Goal: Communication & Community: Answer question/provide support

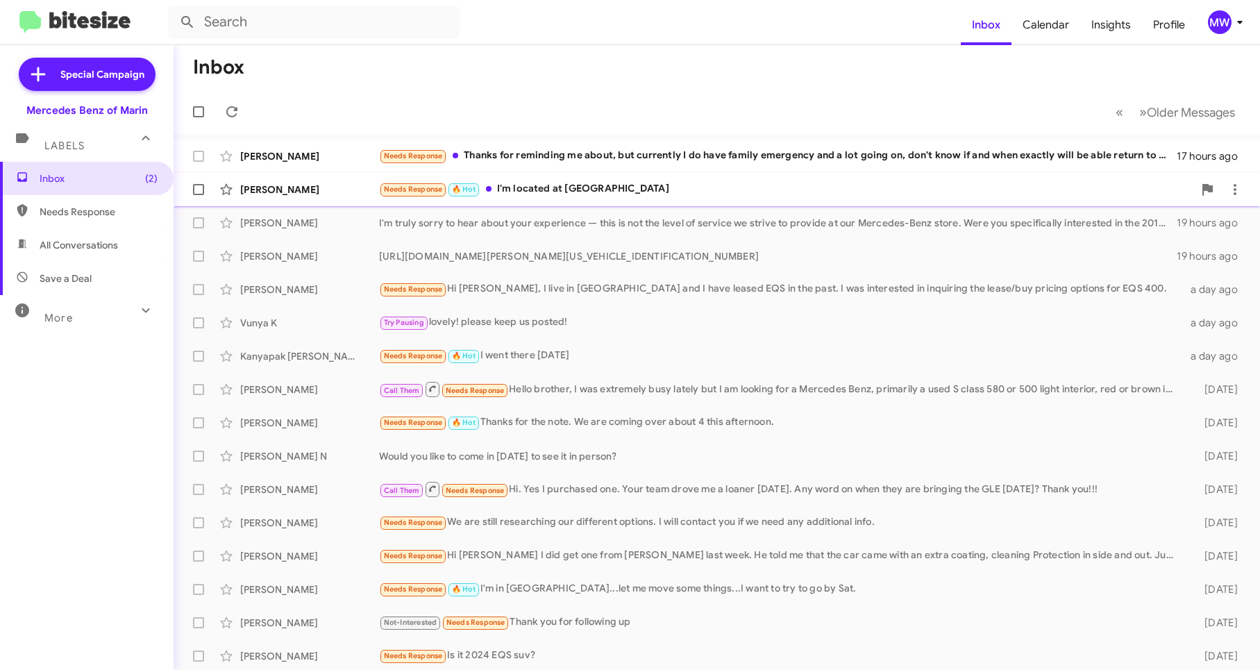
click at [600, 186] on div "Needs Response 🔥 Hot I'm located at Orange County" at bounding box center [786, 189] width 814 height 16
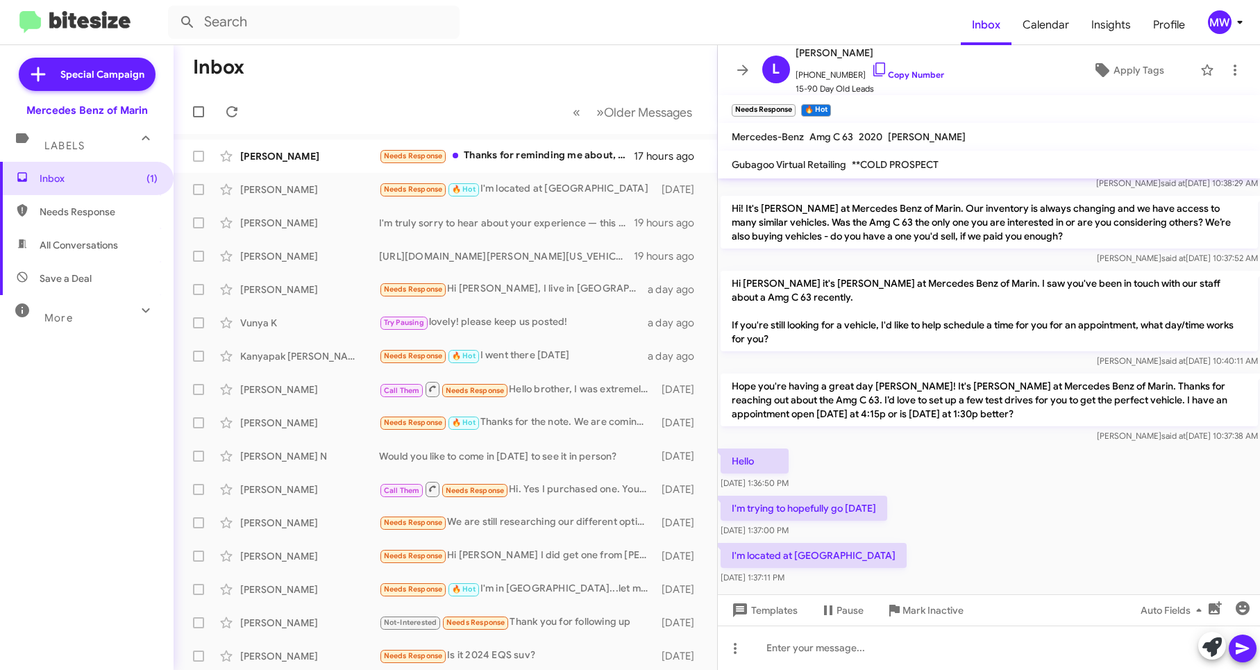
scroll to position [271, 0]
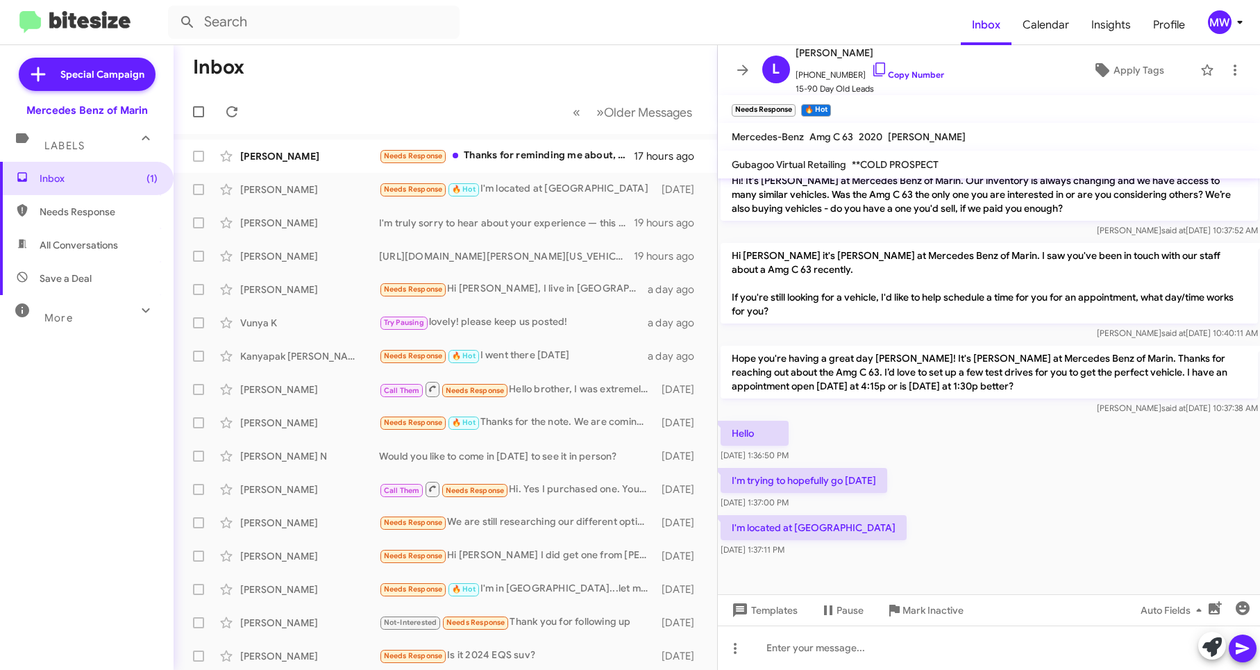
drag, startPoint x: 745, startPoint y: 481, endPoint x: 884, endPoint y: 478, distance: 139.6
click at [884, 478] on p "I'm trying to hopefully go this Sunday" at bounding box center [804, 480] width 167 height 25
drag, startPoint x: 776, startPoint y: 532, endPoint x: 829, endPoint y: 532, distance: 52.8
click at [829, 532] on p "I'm located at Orange County" at bounding box center [814, 527] width 186 height 25
drag, startPoint x: 918, startPoint y: 544, endPoint x: 951, endPoint y: 528, distance: 36.9
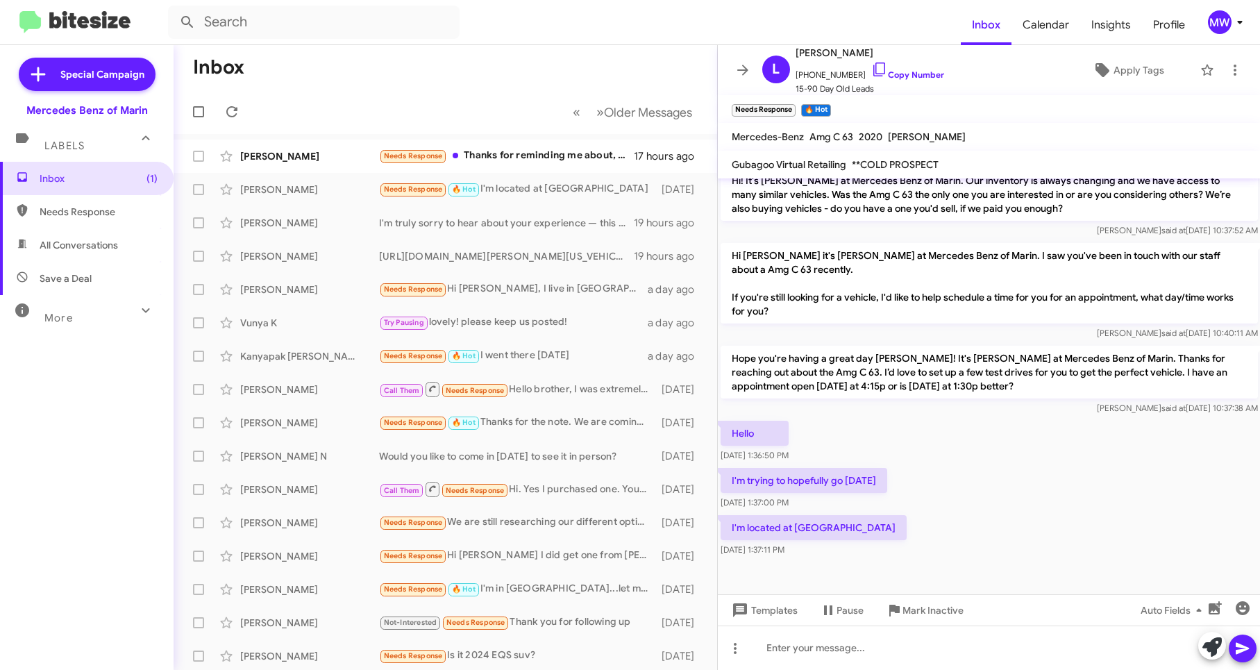
click at [918, 544] on div "I'm located at Orange County Oct 10, 2025, 1:37:11 PM" at bounding box center [989, 535] width 543 height 47
click at [917, 660] on div at bounding box center [989, 647] width 543 height 44
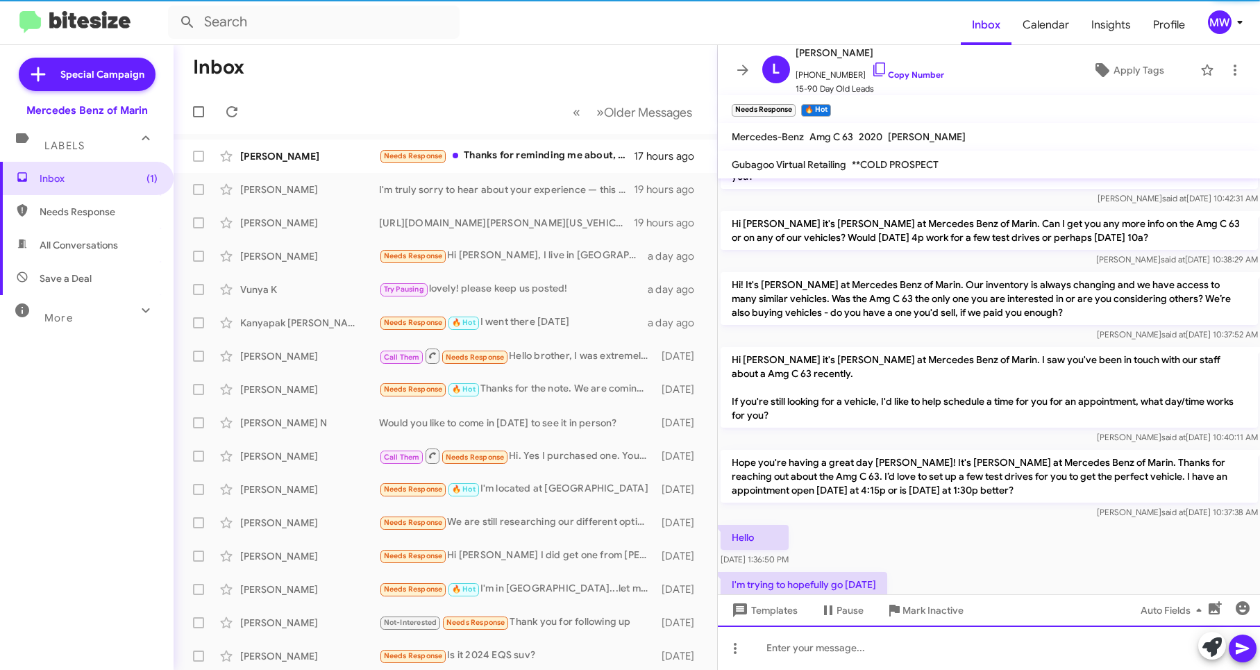
scroll to position [322, 0]
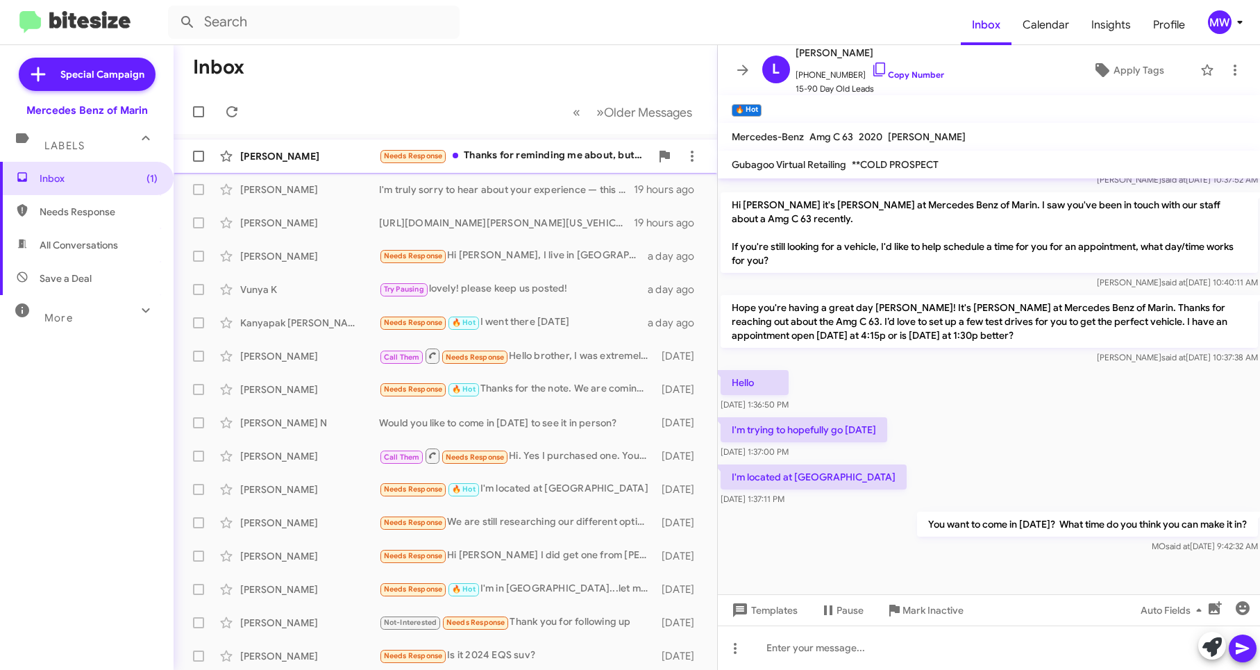
click at [547, 153] on div "Needs Response Thanks for reminding me about, but currently I do have family em…" at bounding box center [514, 156] width 271 height 16
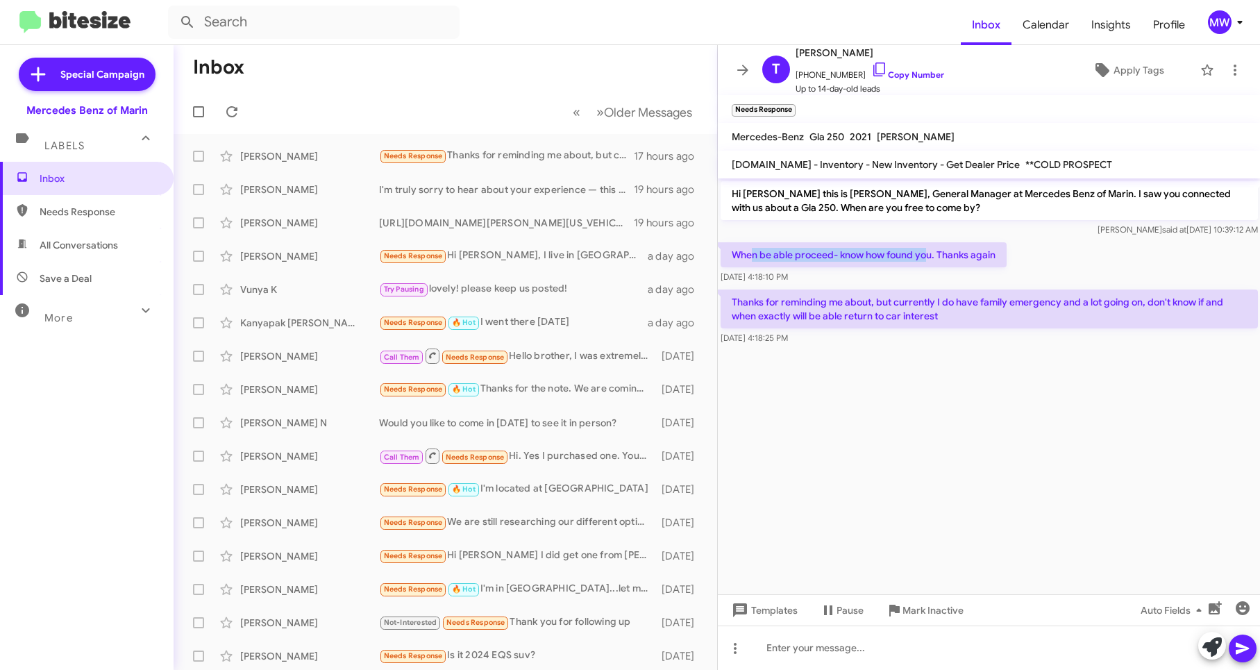
drag, startPoint x: 755, startPoint y: 255, endPoint x: 930, endPoint y: 256, distance: 175.6
click at [930, 256] on p "When be able proceed- know how found you. Thanks again" at bounding box center [864, 254] width 286 height 25
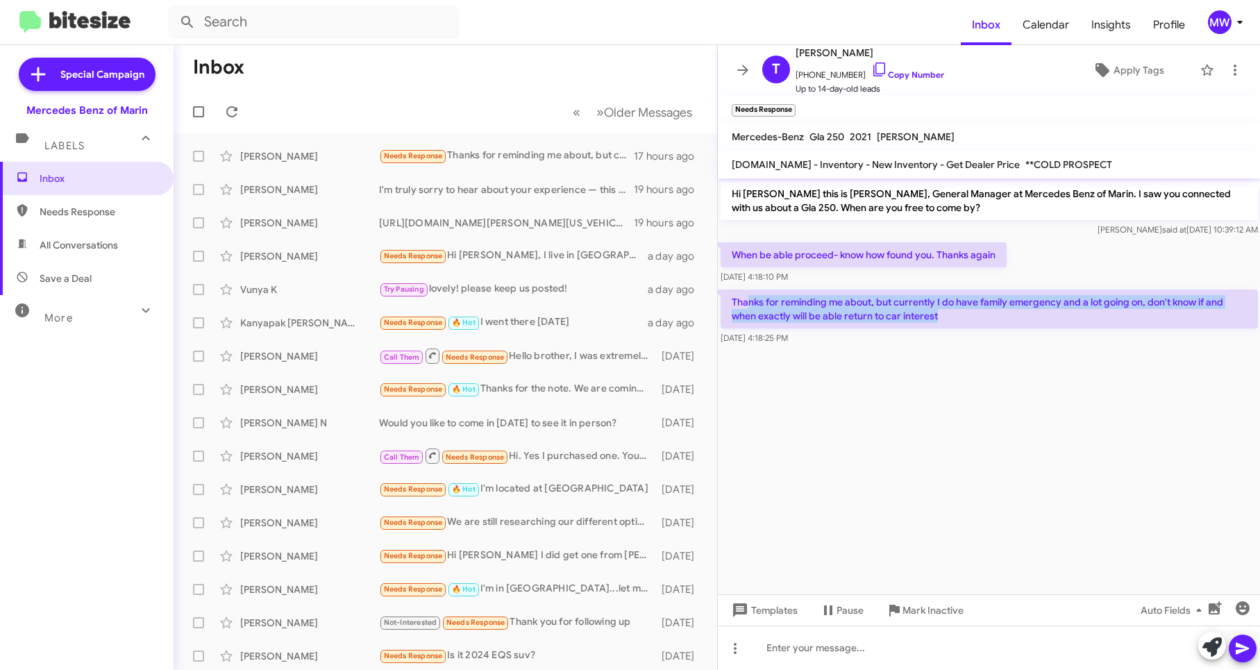
drag, startPoint x: 749, startPoint y: 299, endPoint x: 960, endPoint y: 319, distance: 212.0
click at [960, 319] on p "Thanks for reminding me about, but currently I do have family emergency and a l…" at bounding box center [989, 308] width 537 height 39
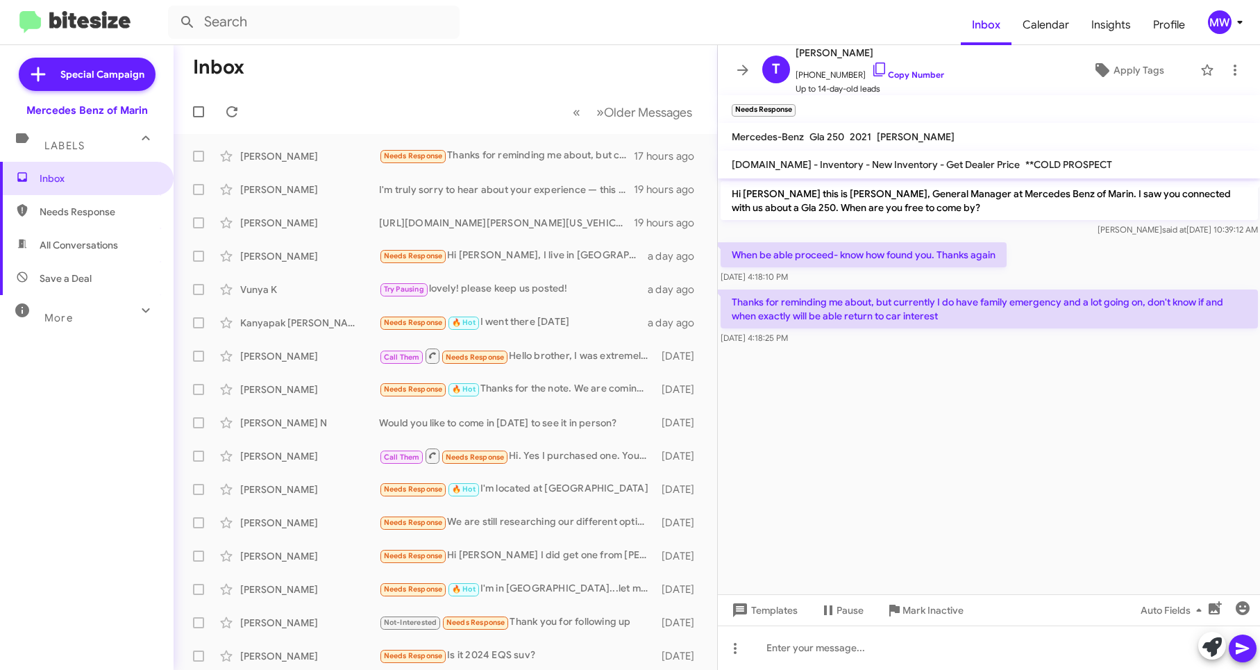
drag, startPoint x: 960, startPoint y: 319, endPoint x: 898, endPoint y: 384, distance: 89.8
click at [923, 393] on cdk-virtual-scroll-viewport "Hi Tetiana this is Omar Ibrahimi, General Manager at Mercedes Benz of Marin. I …" at bounding box center [989, 386] width 543 height 416
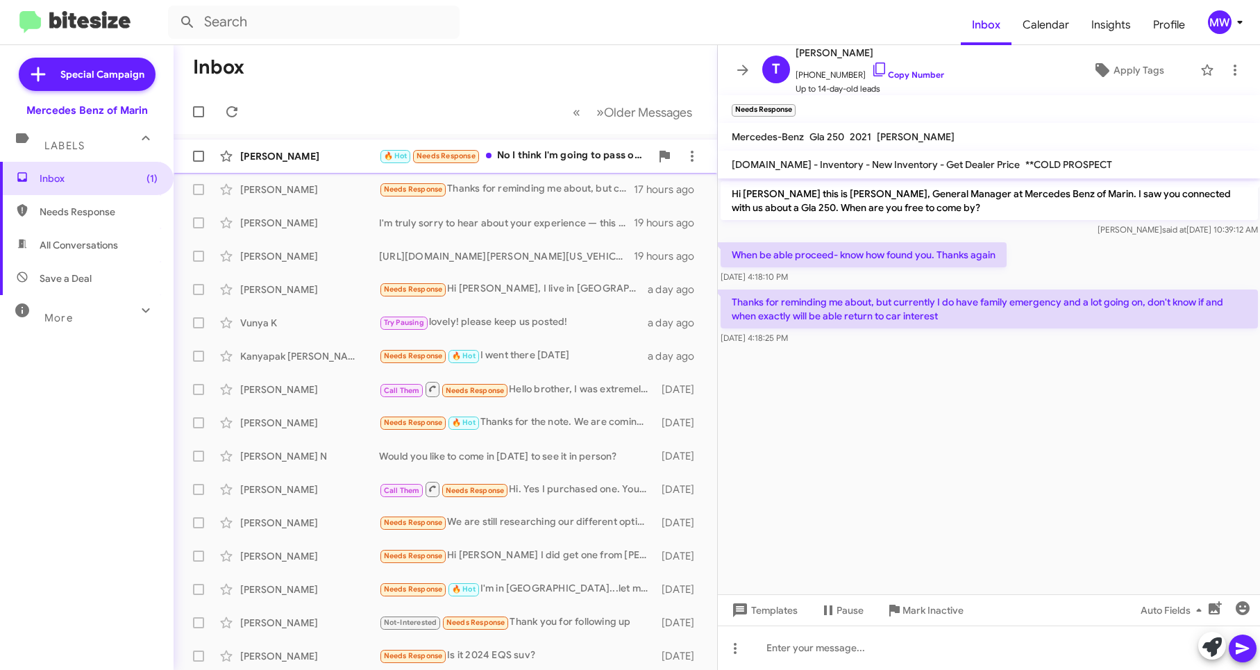
click at [520, 152] on div "🔥 Hot Needs Response No I think I'm going to pass on the car. I wasn't able to …" at bounding box center [514, 156] width 271 height 16
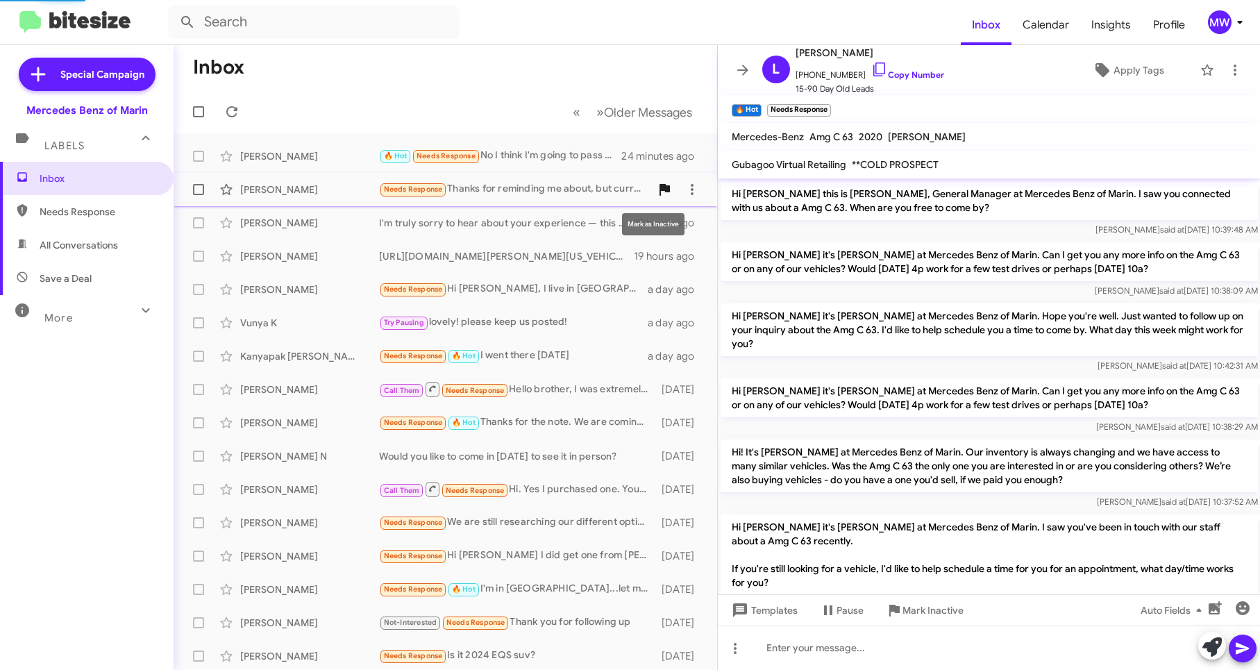
scroll to position [373, 0]
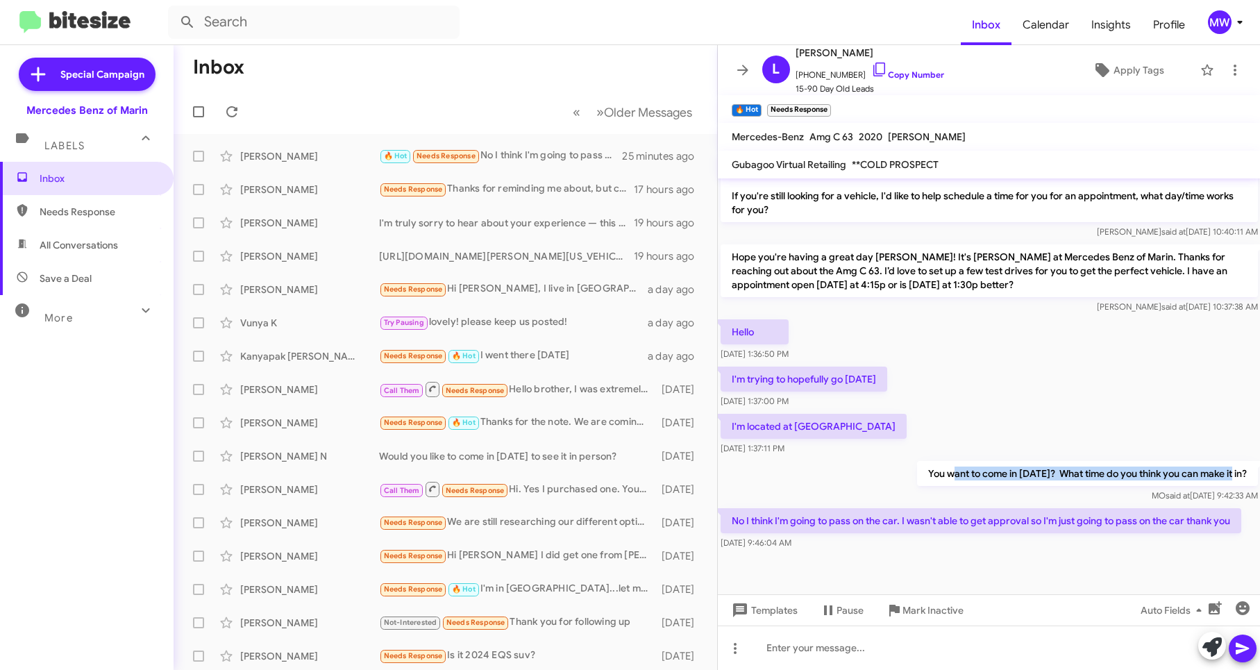
drag, startPoint x: 915, startPoint y: 473, endPoint x: 1204, endPoint y: 470, distance: 288.8
click at [1204, 470] on p "You want to come in this Sunday? What time do you think you can make it in?" at bounding box center [1086, 473] width 341 height 25
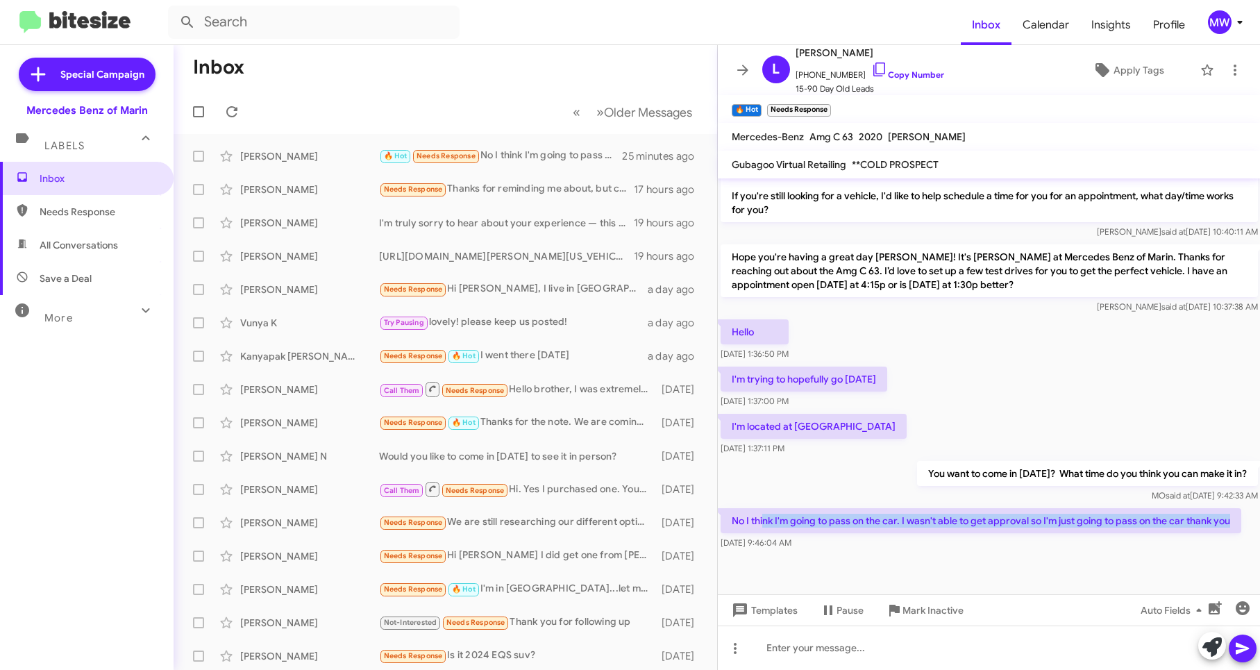
drag, startPoint x: 764, startPoint y: 520, endPoint x: 1238, endPoint y: 521, distance: 474.1
click at [1238, 521] on p "No I think I'm going to pass on the car. I wasn't able to get approval so I'm j…" at bounding box center [981, 520] width 521 height 25
click at [961, 453] on div "I'm located at Orange County Oct 10, 2025, 1:37:11 PM" at bounding box center [989, 434] width 543 height 47
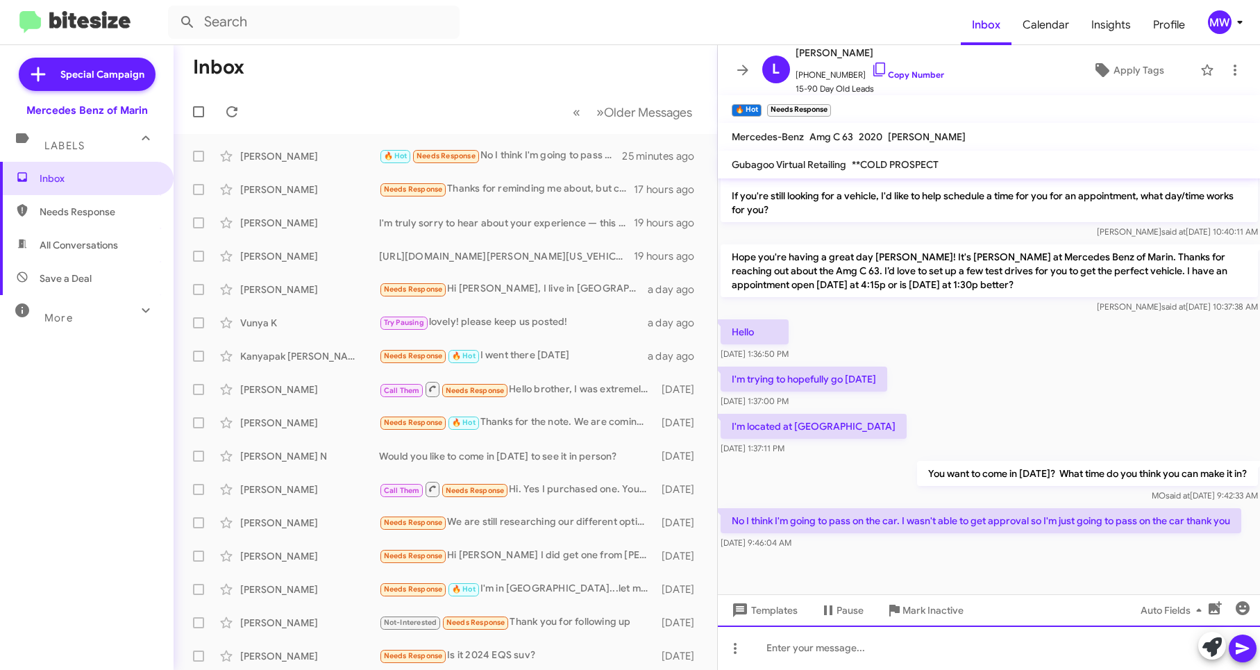
click at [879, 641] on div at bounding box center [989, 647] width 543 height 44
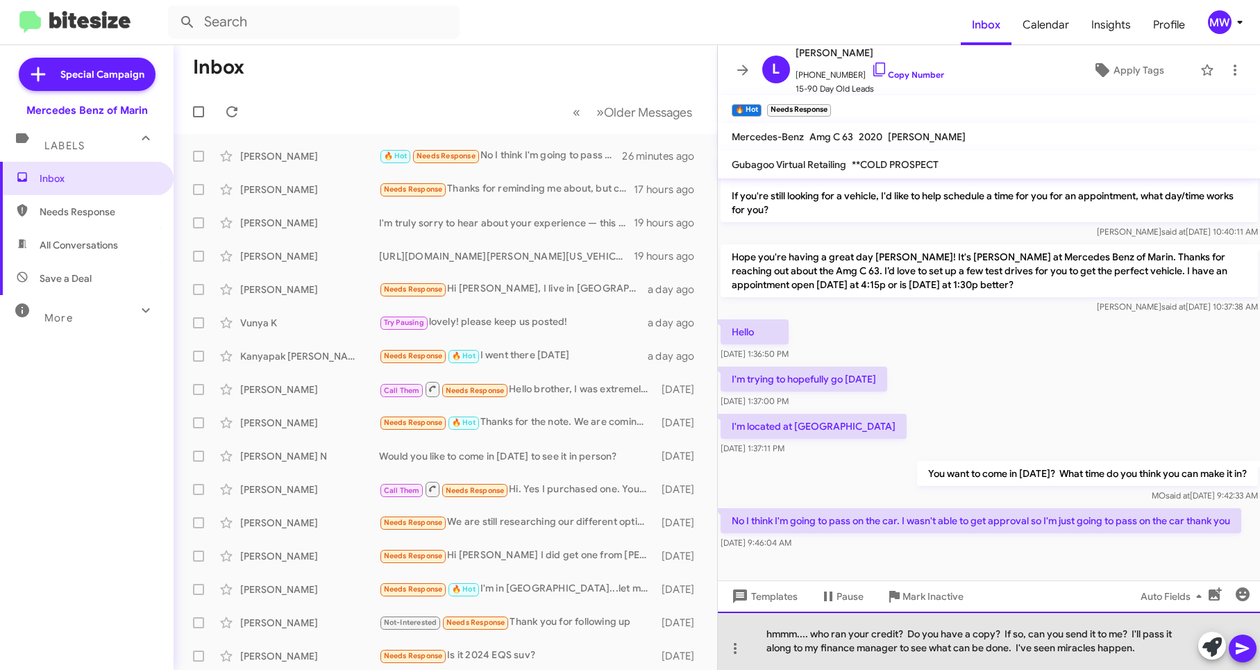
drag, startPoint x: 1138, startPoint y: 647, endPoint x: 1058, endPoint y: 652, distance: 80.7
click at [1058, 652] on div "hmmm.... who ran your credit? Do you have a copy? If so, can you send it to me?…" at bounding box center [989, 641] width 543 height 58
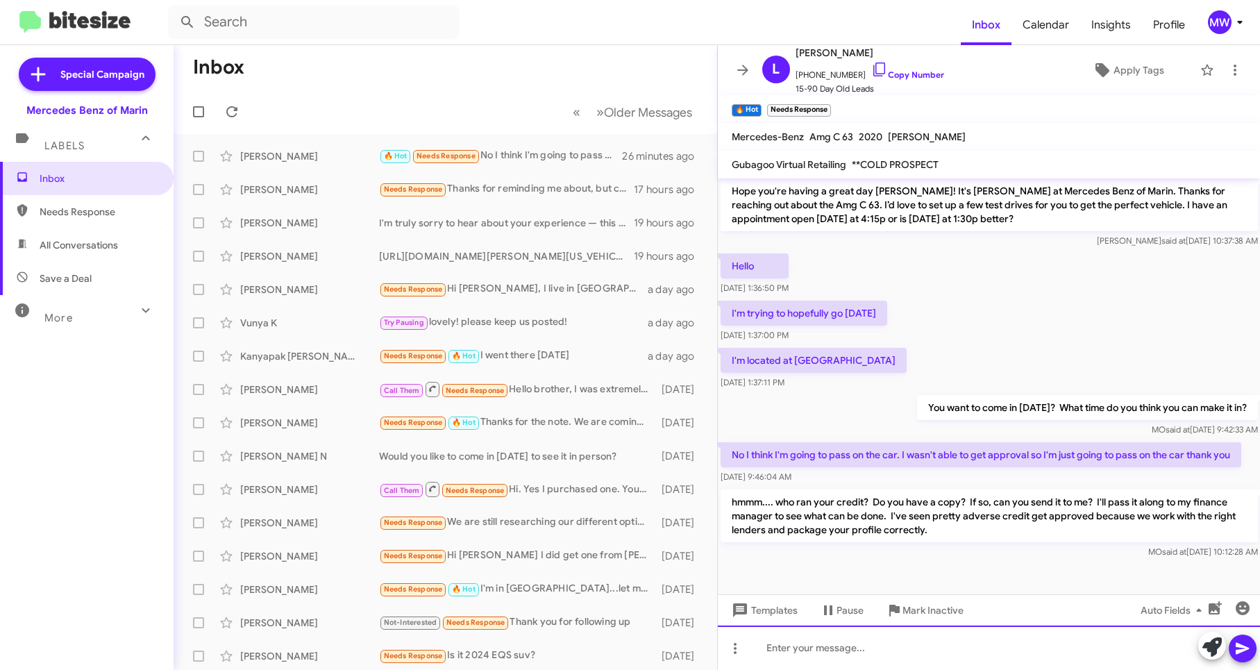
scroll to position [451, 0]
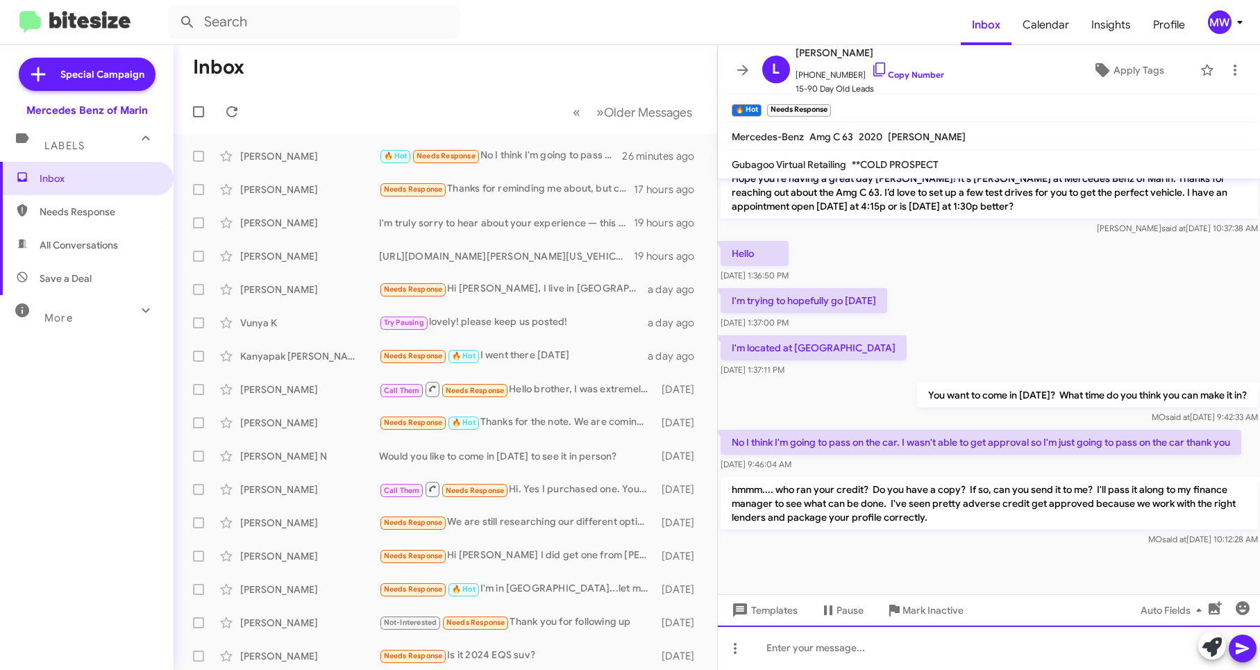
click at [963, 657] on div at bounding box center [989, 647] width 543 height 44
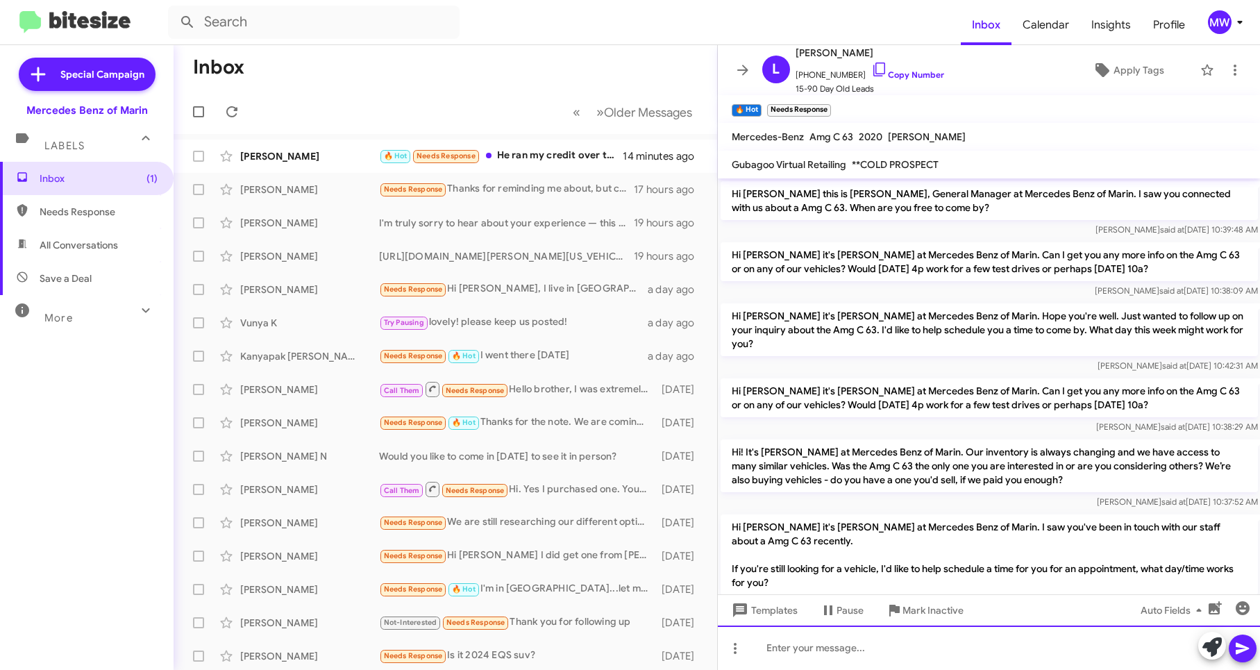
scroll to position [0, 0]
click at [569, 160] on div "🔥 Hot Needs Response He ran my credit over the weekend" at bounding box center [514, 156] width 271 height 16
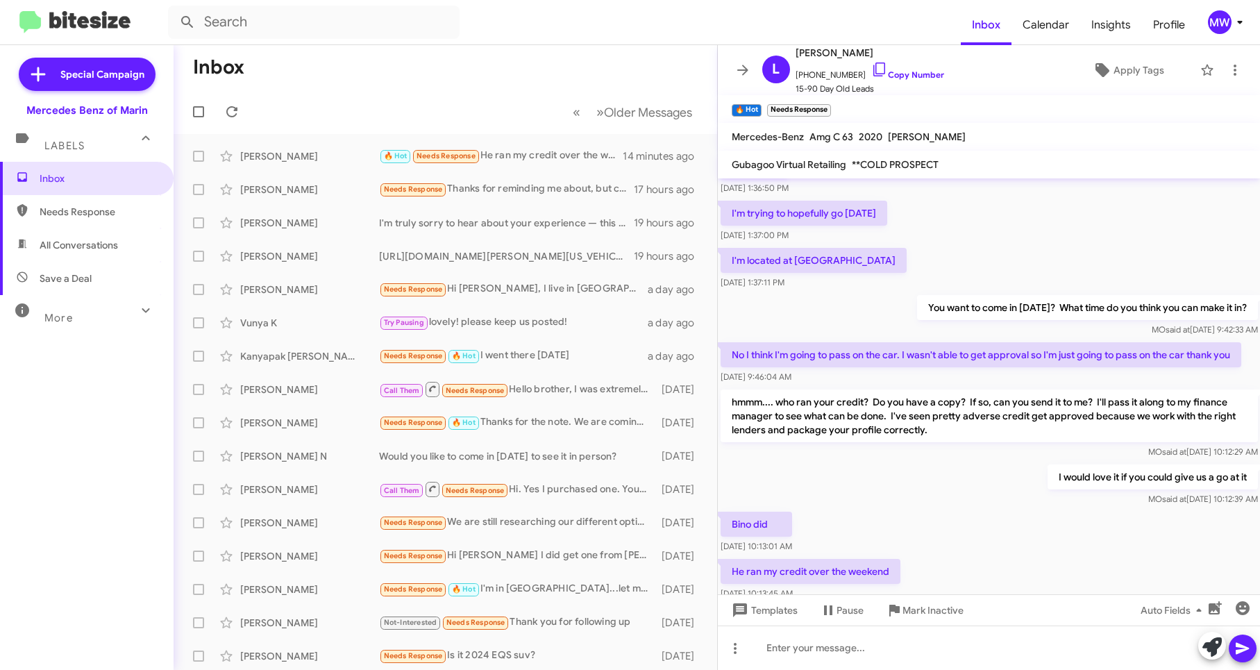
scroll to position [603, 0]
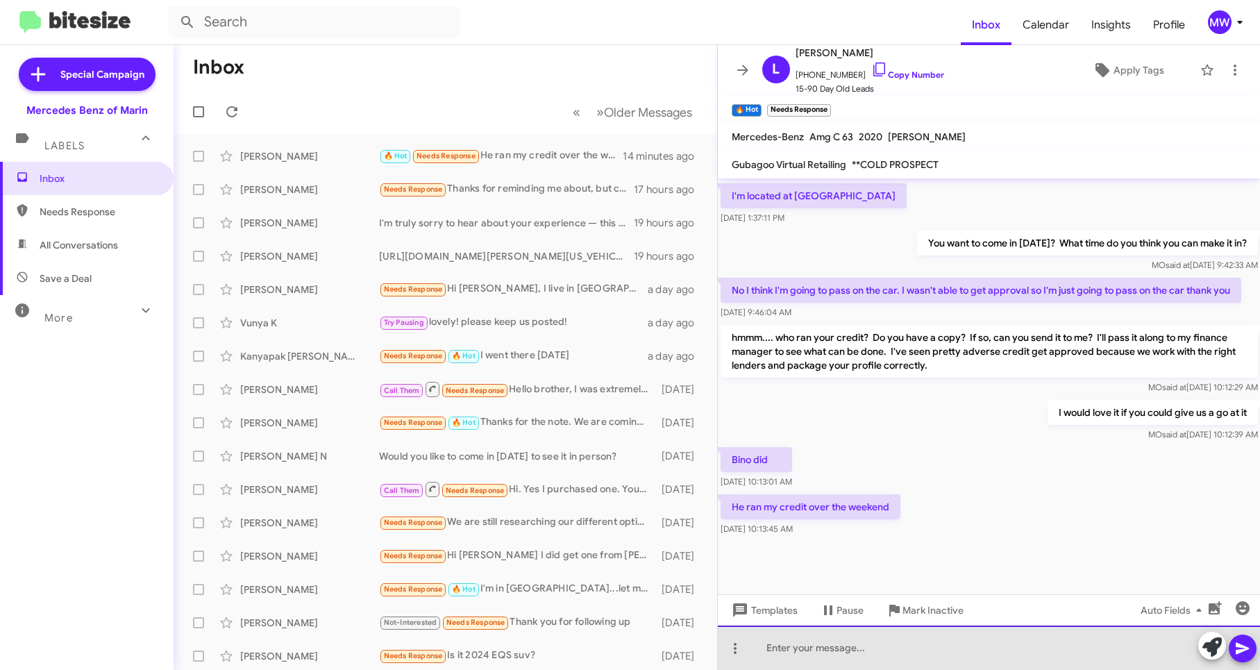
click at [894, 643] on div at bounding box center [989, 647] width 543 height 44
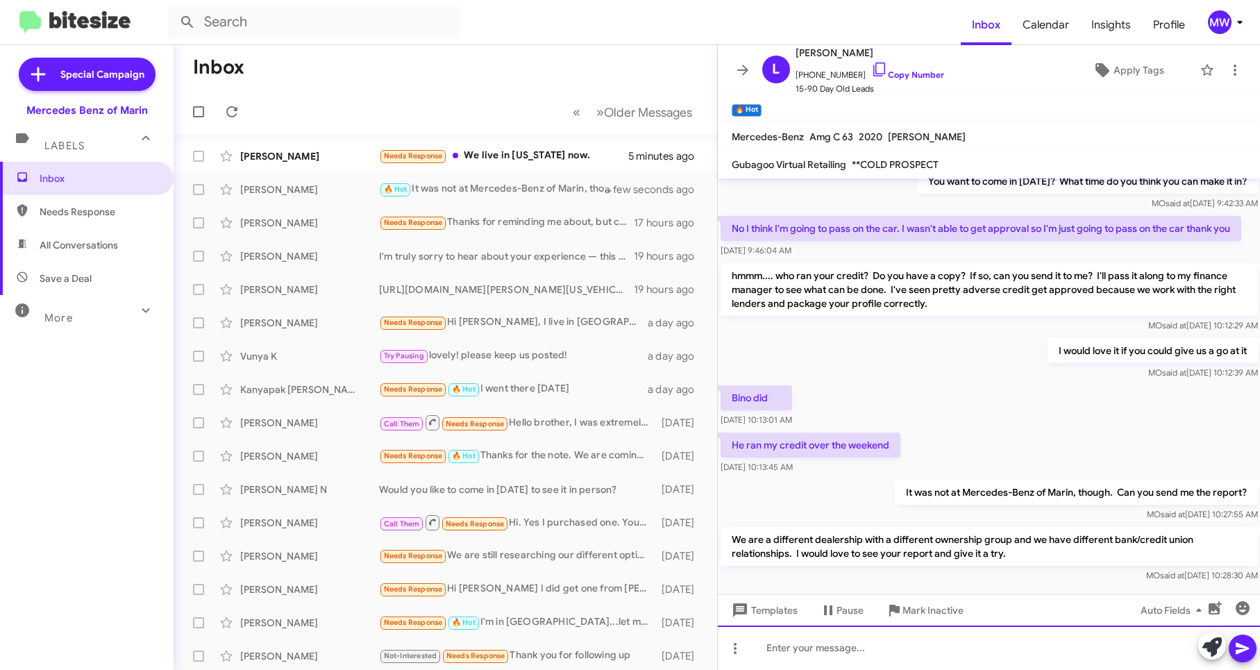
scroll to position [718, 0]
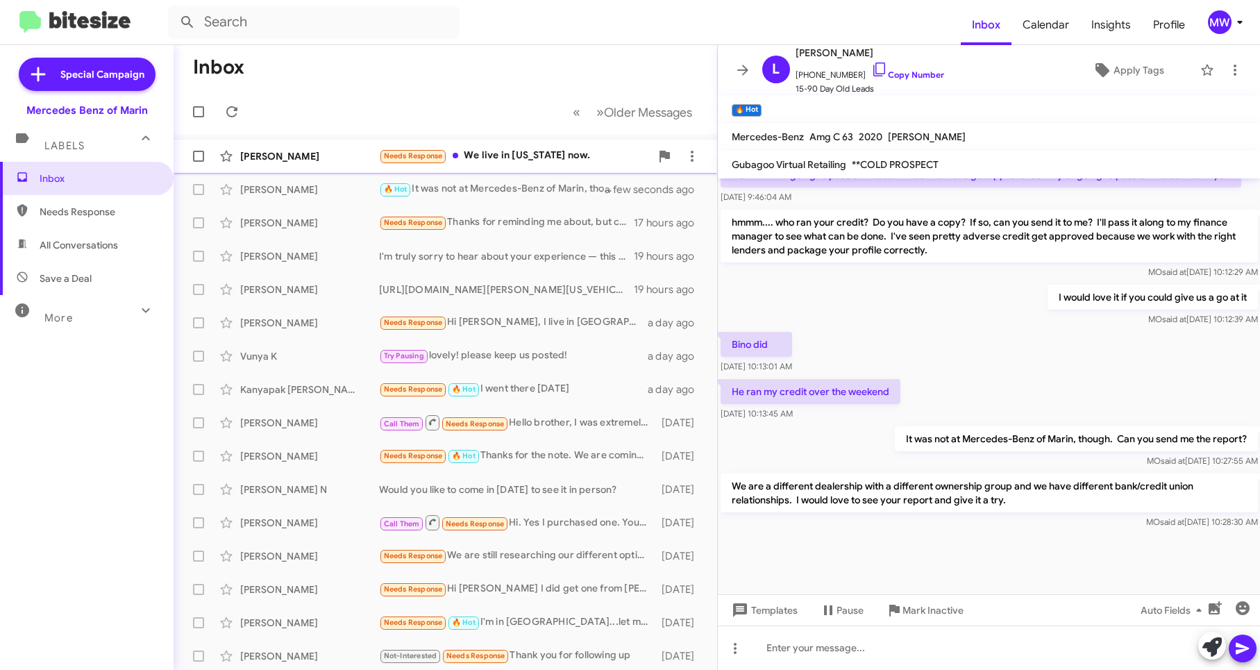
click at [519, 149] on div "Needs Response We live in Colorado now." at bounding box center [514, 156] width 271 height 16
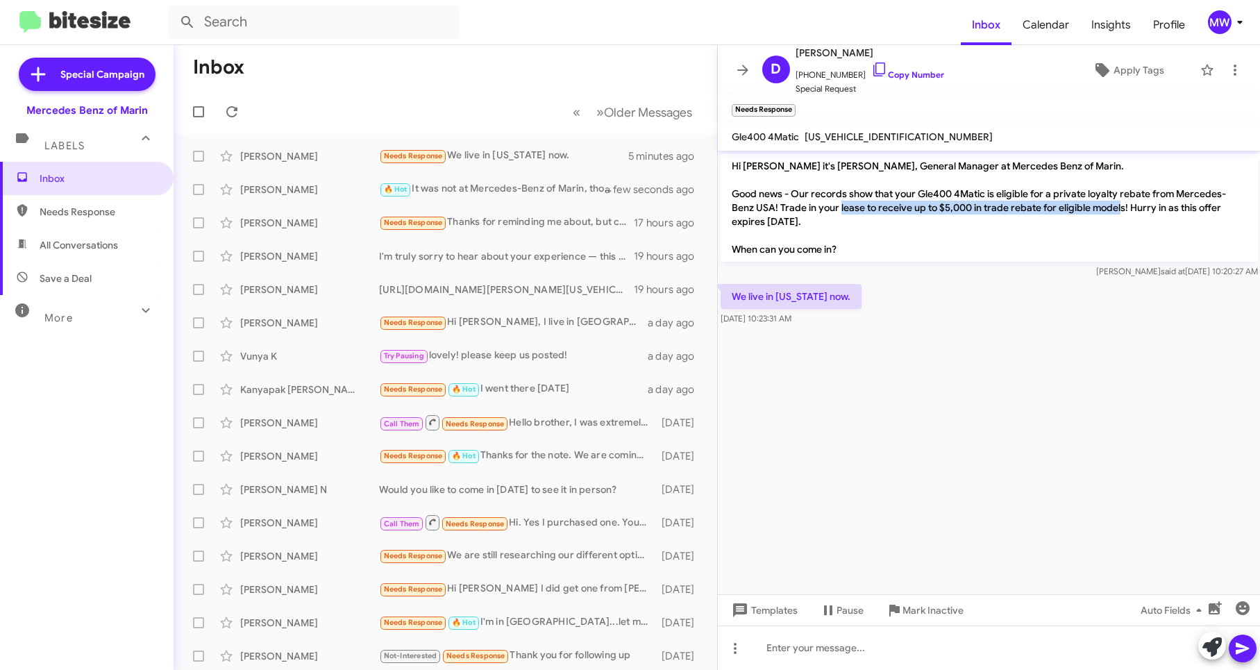
drag, startPoint x: 865, startPoint y: 208, endPoint x: 1146, endPoint y: 205, distance: 281.1
click at [1146, 205] on p "Hi Douglas it's Omar Ibrahimi, General Manager at Mercedes Benz of Marin. Good …" at bounding box center [989, 207] width 537 height 108
drag, startPoint x: 746, startPoint y: 224, endPoint x: 833, endPoint y: 222, distance: 86.8
click at [833, 222] on p "Hi Douglas it's Omar Ibrahimi, General Manager at Mercedes Benz of Marin. Good …" at bounding box center [989, 207] width 537 height 108
drag, startPoint x: 833, startPoint y: 222, endPoint x: 855, endPoint y: 245, distance: 31.9
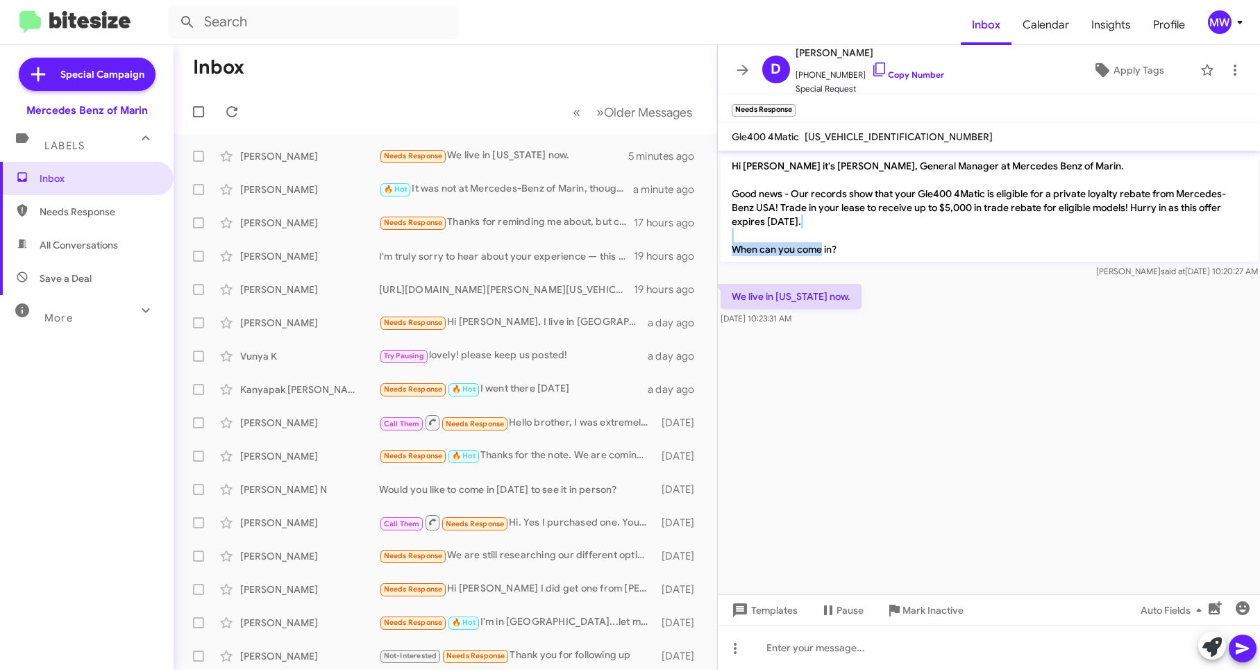
click at [855, 245] on p "Hi Douglas it's Omar Ibrahimi, General Manager at Mercedes Benz of Marin. Good …" at bounding box center [989, 207] width 537 height 108
click at [856, 653] on div at bounding box center [989, 647] width 543 height 44
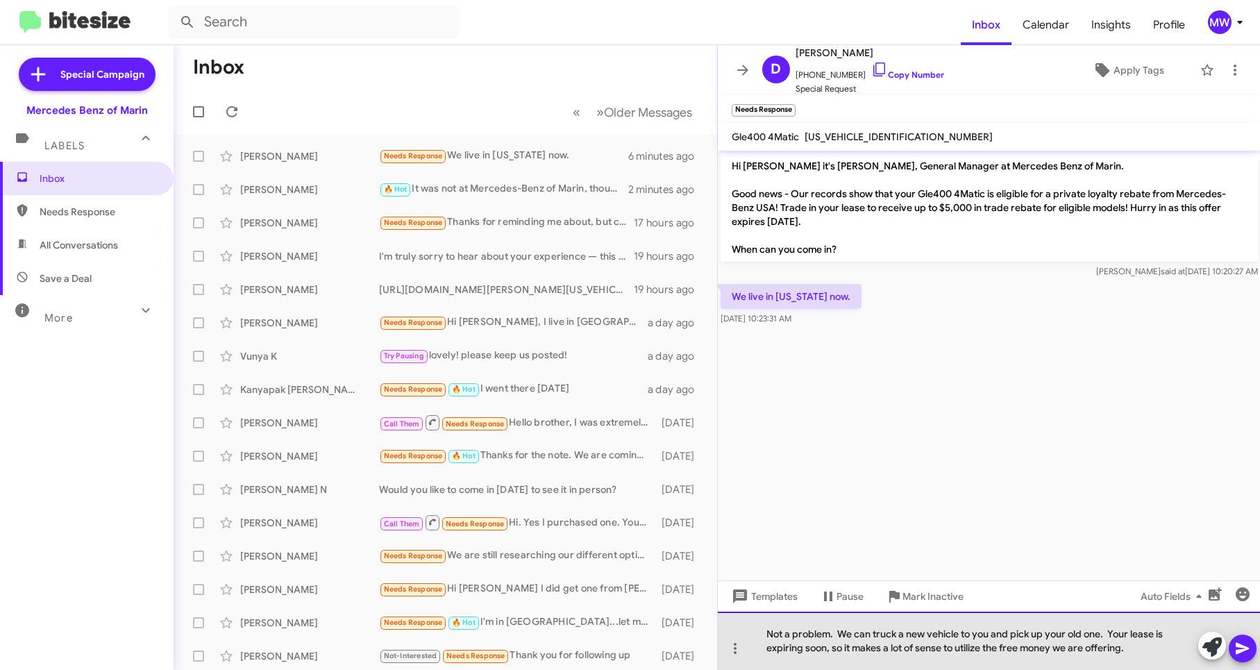
drag, startPoint x: 834, startPoint y: 648, endPoint x: 1137, endPoint y: 652, distance: 302.7
click at [1137, 652] on div "Not a problem. We can truck a new vehicle to you and pick up your old one. Your…" at bounding box center [989, 641] width 543 height 58
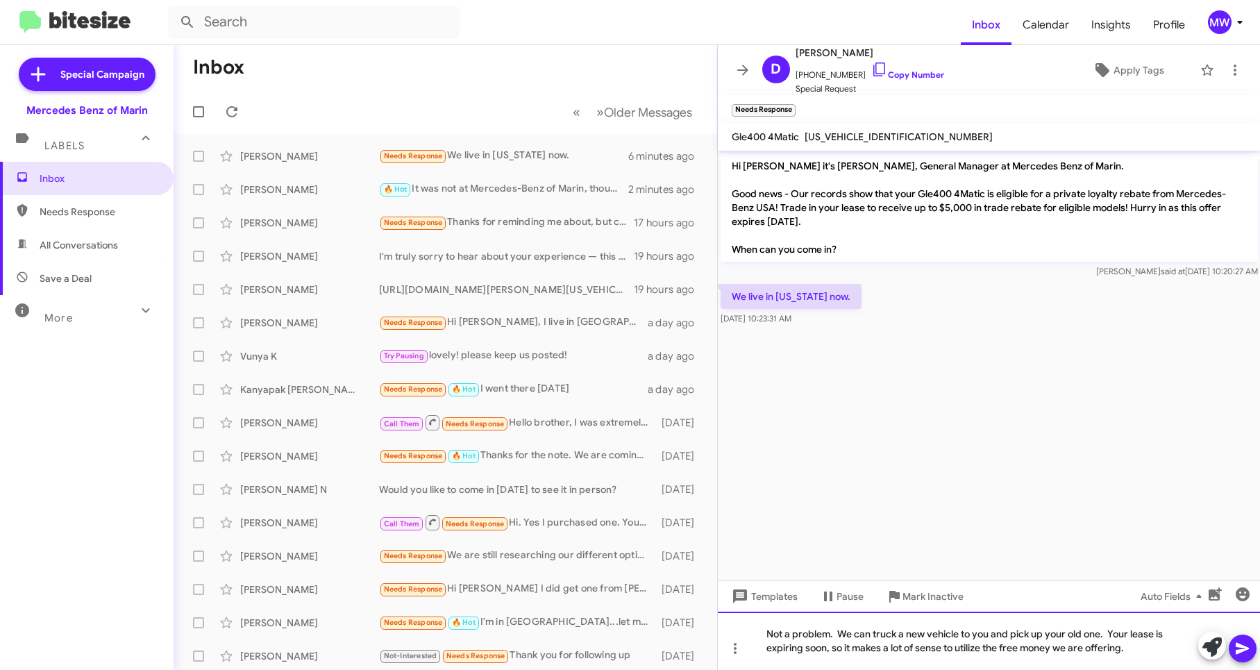
click at [1137, 652] on div "Not a problem. We can truck a new vehicle to you and pick up your old one. Your…" at bounding box center [989, 641] width 543 height 58
click at [1243, 648] on icon at bounding box center [1242, 649] width 13 height 12
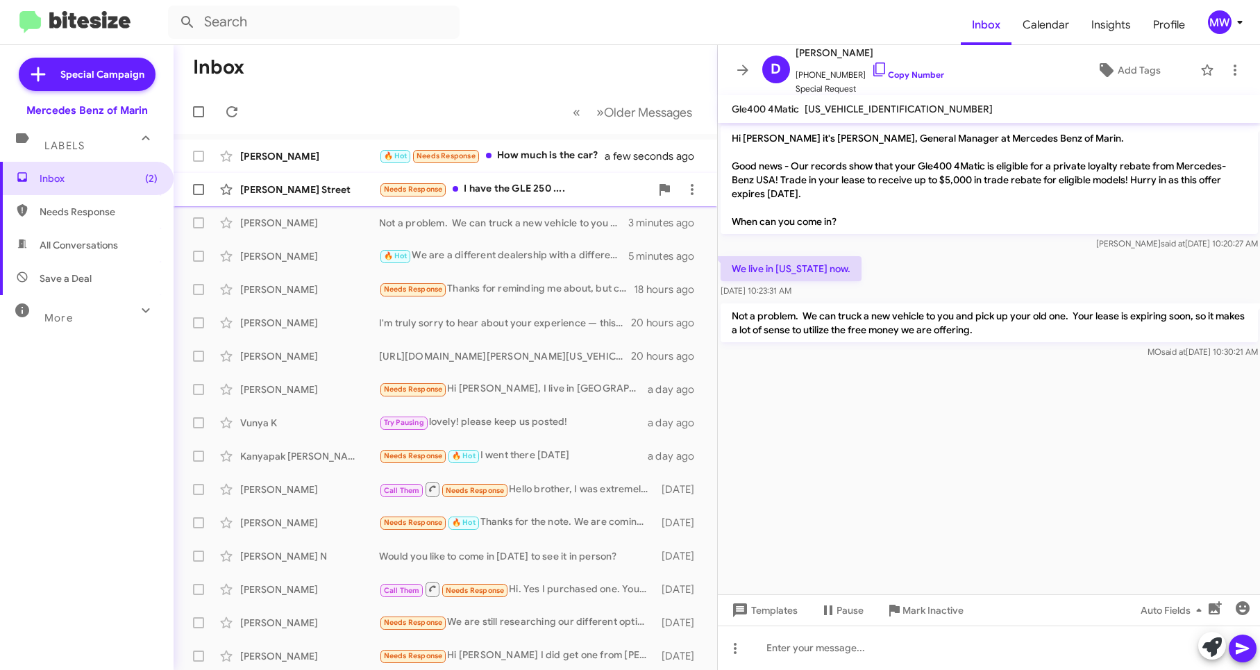
click at [550, 183] on div "Needs Response I have the GLE 250 ...." at bounding box center [514, 189] width 271 height 16
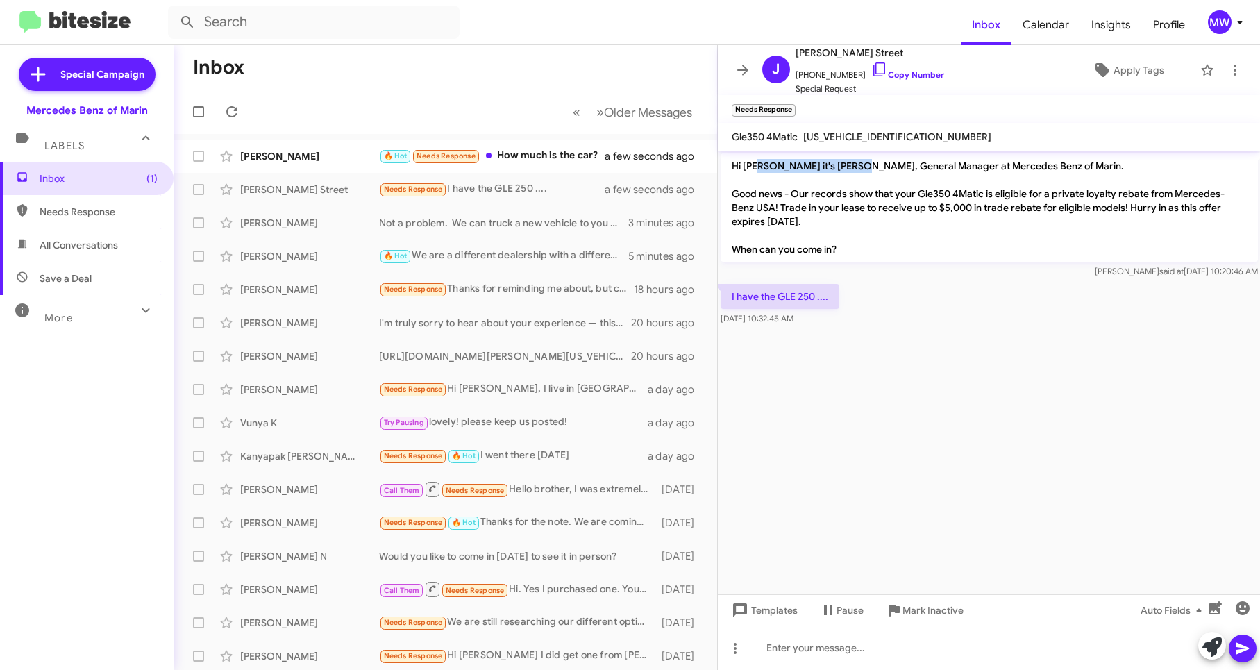
drag, startPoint x: 761, startPoint y: 165, endPoint x: 853, endPoint y: 160, distance: 91.8
click at [853, 160] on p "Hi [PERSON_NAME] it's [PERSON_NAME], General Manager at Mercedes Benz of Marin.…" at bounding box center [989, 207] width 537 height 108
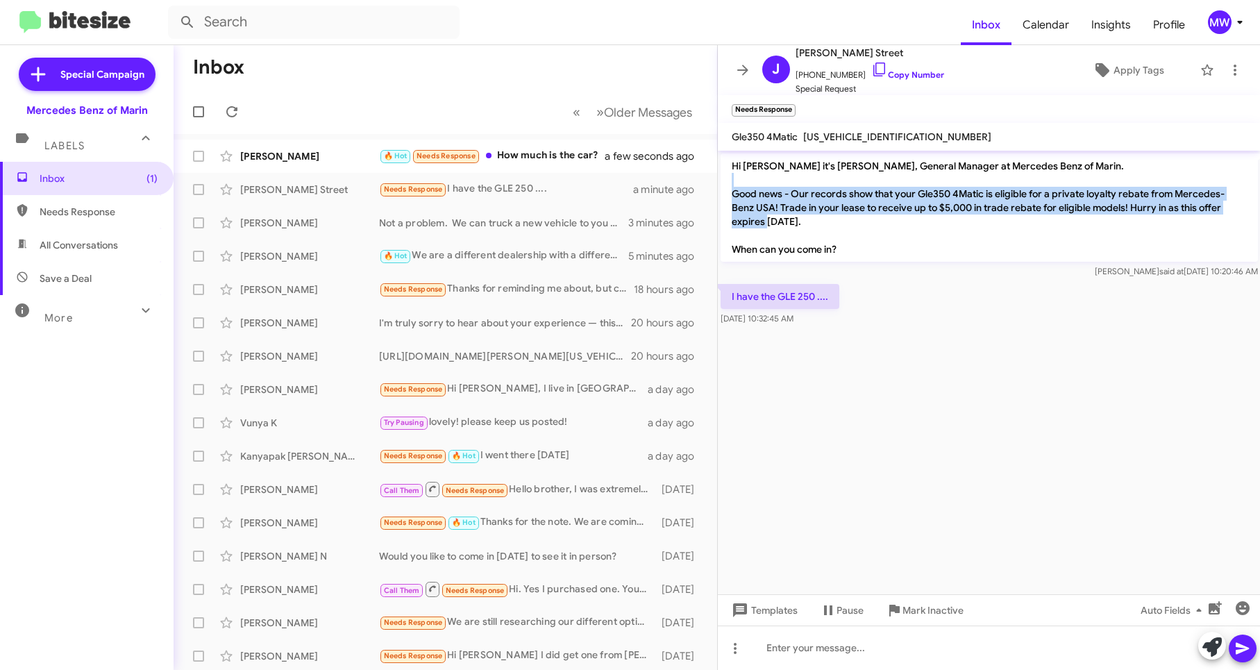
drag, startPoint x: 853, startPoint y: 160, endPoint x: 806, endPoint y: 221, distance: 77.7
click at [806, 221] on p "Hi [PERSON_NAME] it's [PERSON_NAME], General Manager at Mercedes Benz of Marin.…" at bounding box center [989, 207] width 537 height 108
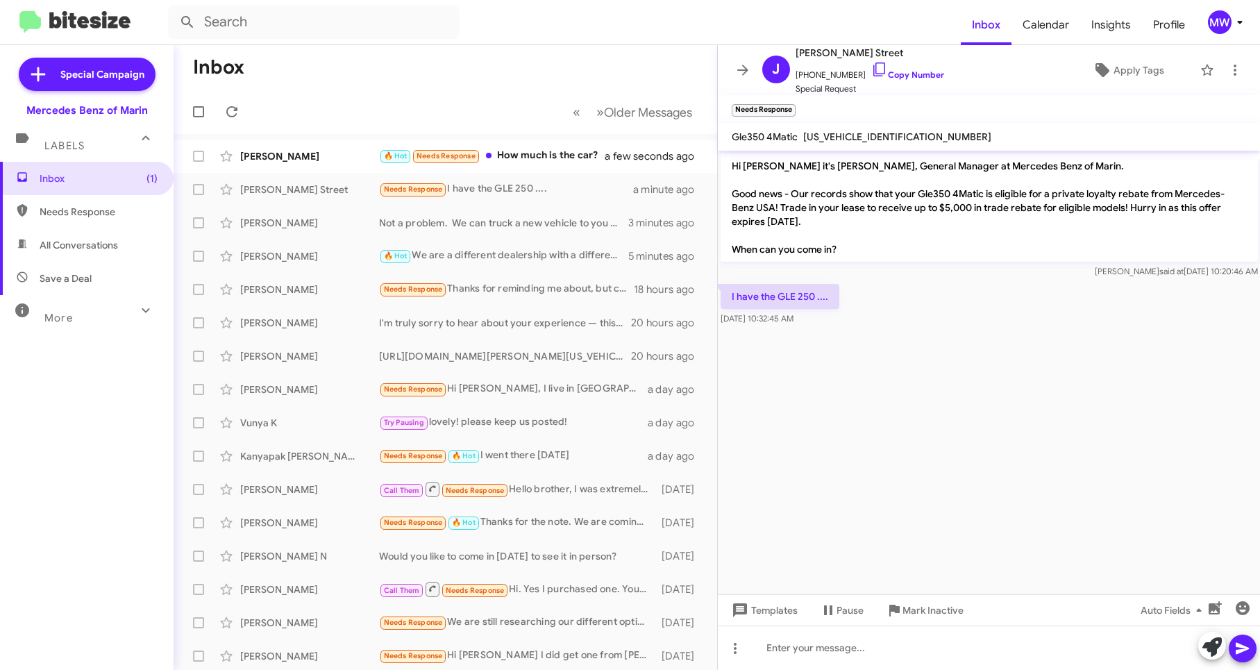
drag, startPoint x: 806, startPoint y: 221, endPoint x: 840, endPoint y: 337, distance: 120.8
click at [838, 337] on cdk-virtual-scroll-viewport "Hi Jane it's Omar Ibrahimi, General Manager at Mercedes Benz of Marin. Good new…" at bounding box center [989, 373] width 543 height 444
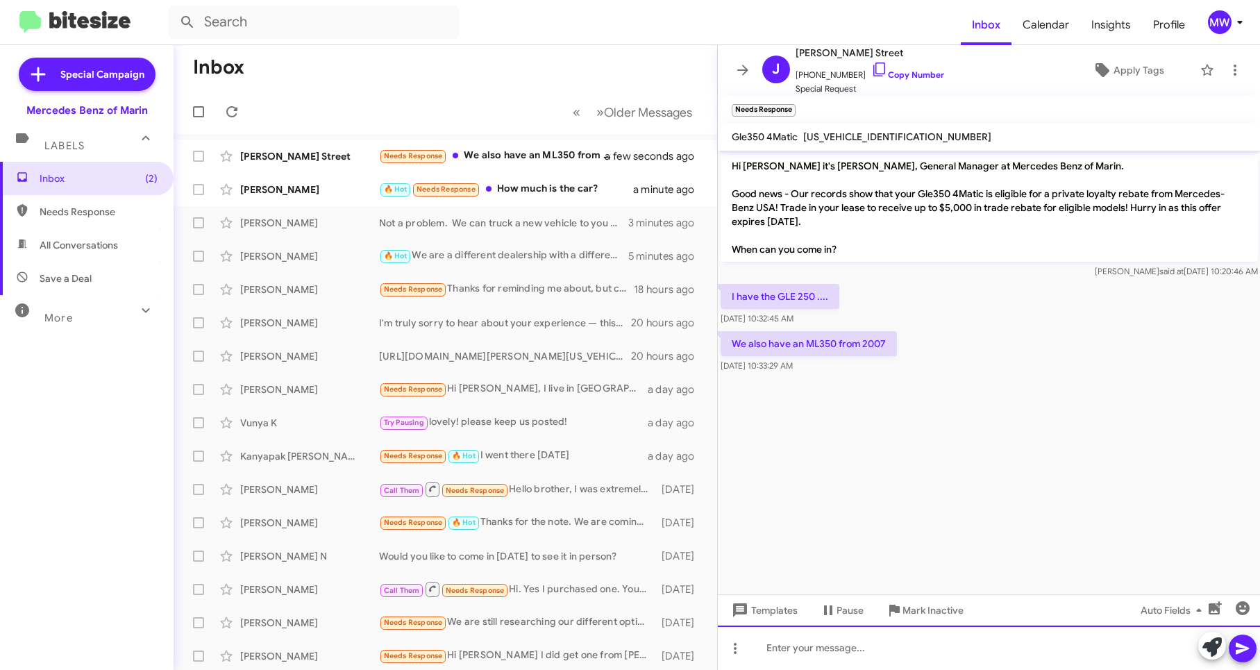
click at [1043, 651] on div at bounding box center [989, 647] width 543 height 44
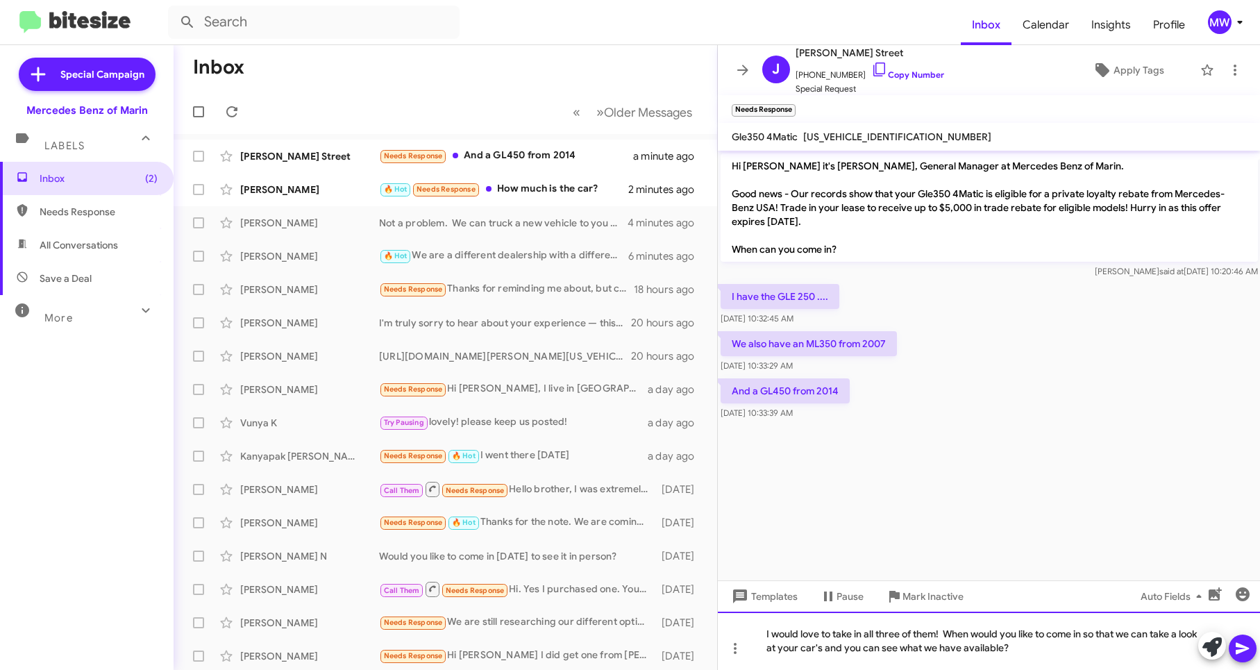
click at [1039, 648] on div "I would love to take in all three of them! When would you like to come in so th…" at bounding box center [989, 641] width 543 height 58
click at [1244, 650] on icon at bounding box center [1242, 649] width 13 height 12
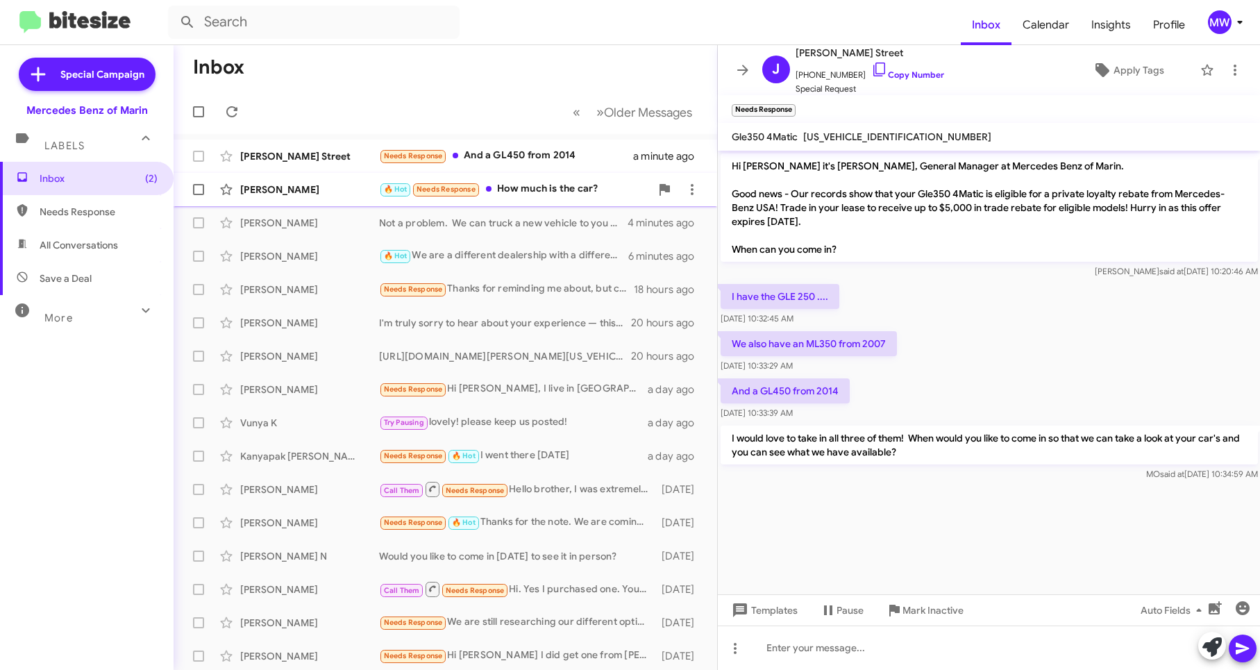
click at [537, 184] on div "🔥 Hot Needs Response How much is the car?" at bounding box center [514, 189] width 271 height 16
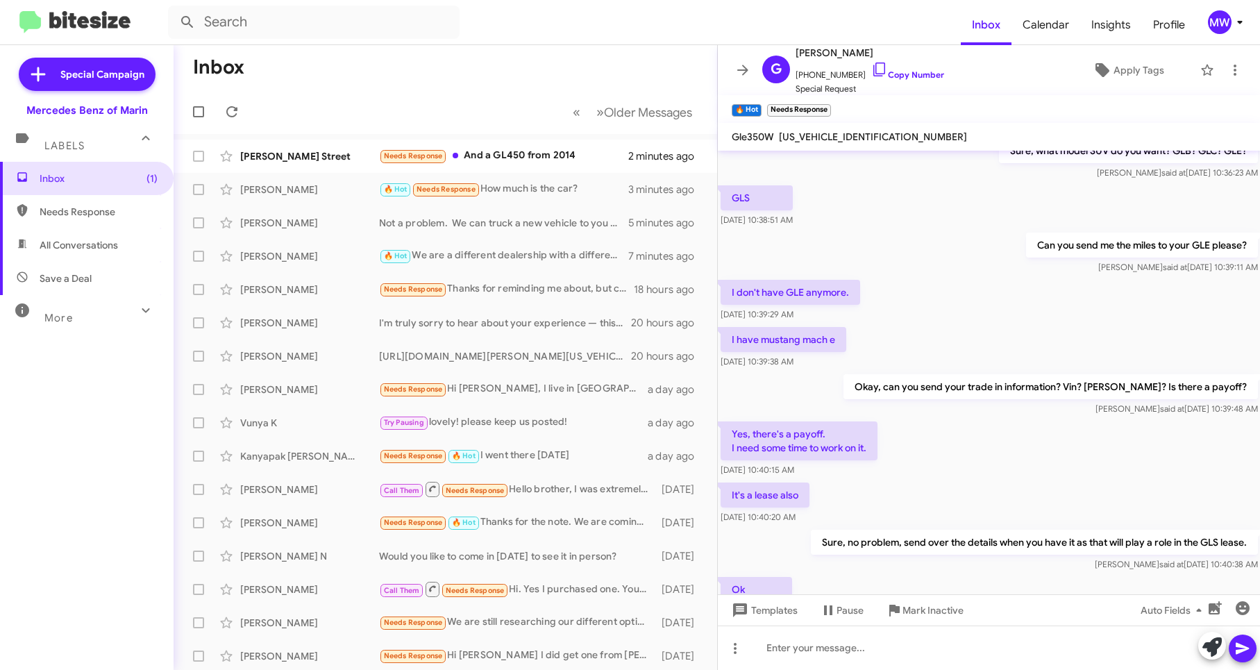
scroll to position [223, 0]
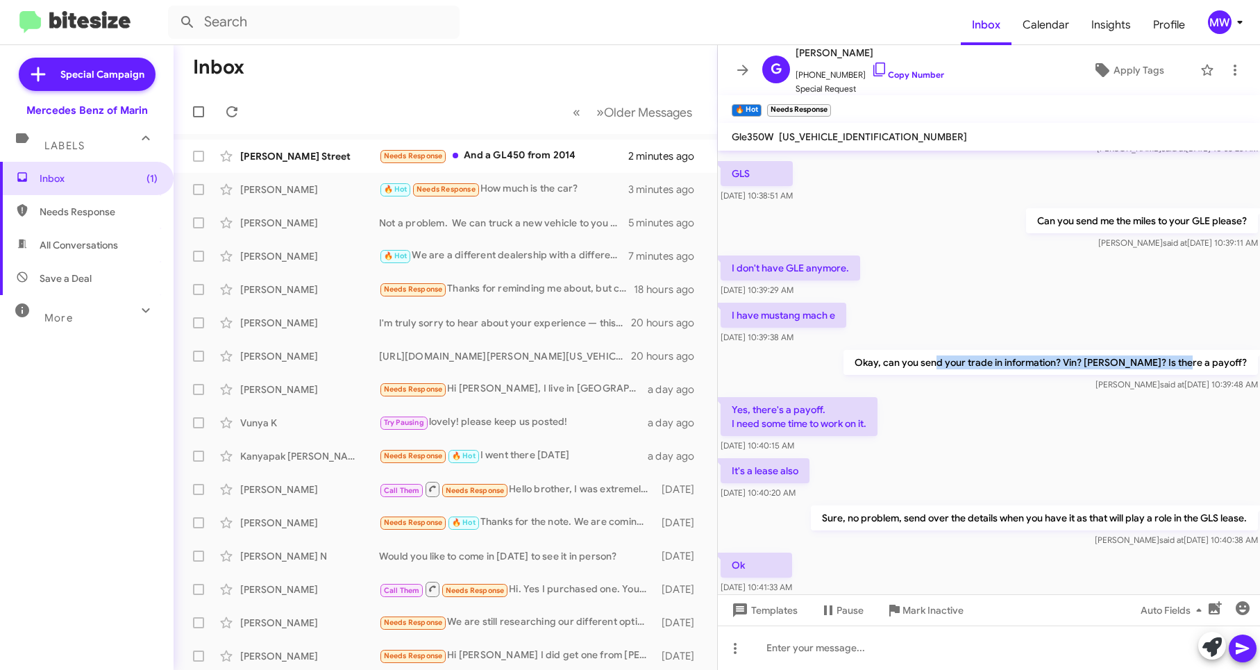
drag, startPoint x: 984, startPoint y: 369, endPoint x: 1216, endPoint y: 364, distance: 232.6
click at [1216, 364] on p "Okay, can you send your trade in information? Vin? [PERSON_NAME]? Is there a pa…" at bounding box center [1050, 362] width 414 height 25
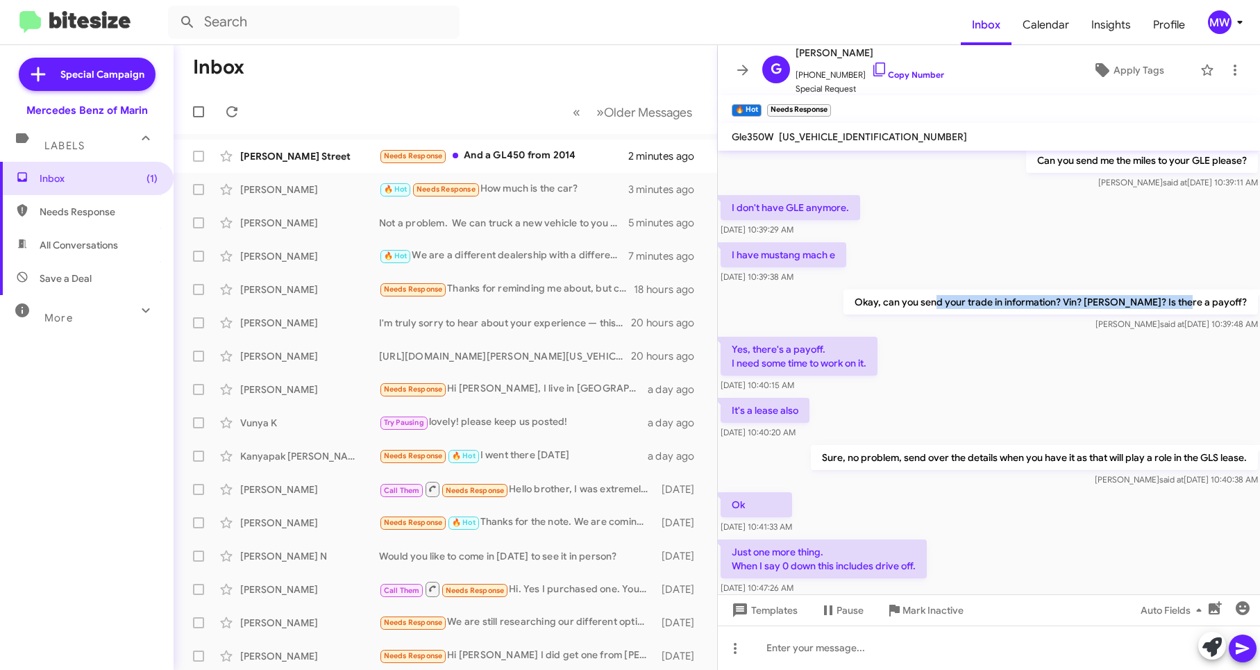
scroll to position [362, 0]
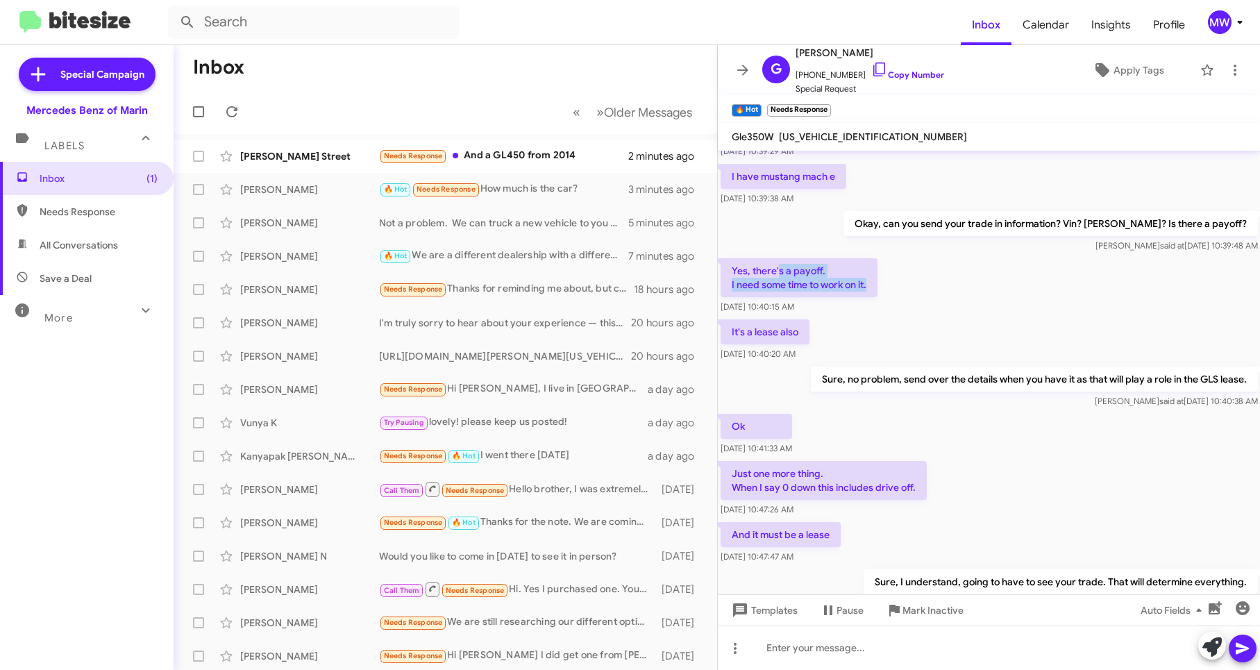
drag, startPoint x: 780, startPoint y: 274, endPoint x: 875, endPoint y: 286, distance: 96.6
click at [875, 286] on p "Yes, there's a payoff. I need some time to work on it." at bounding box center [799, 277] width 157 height 39
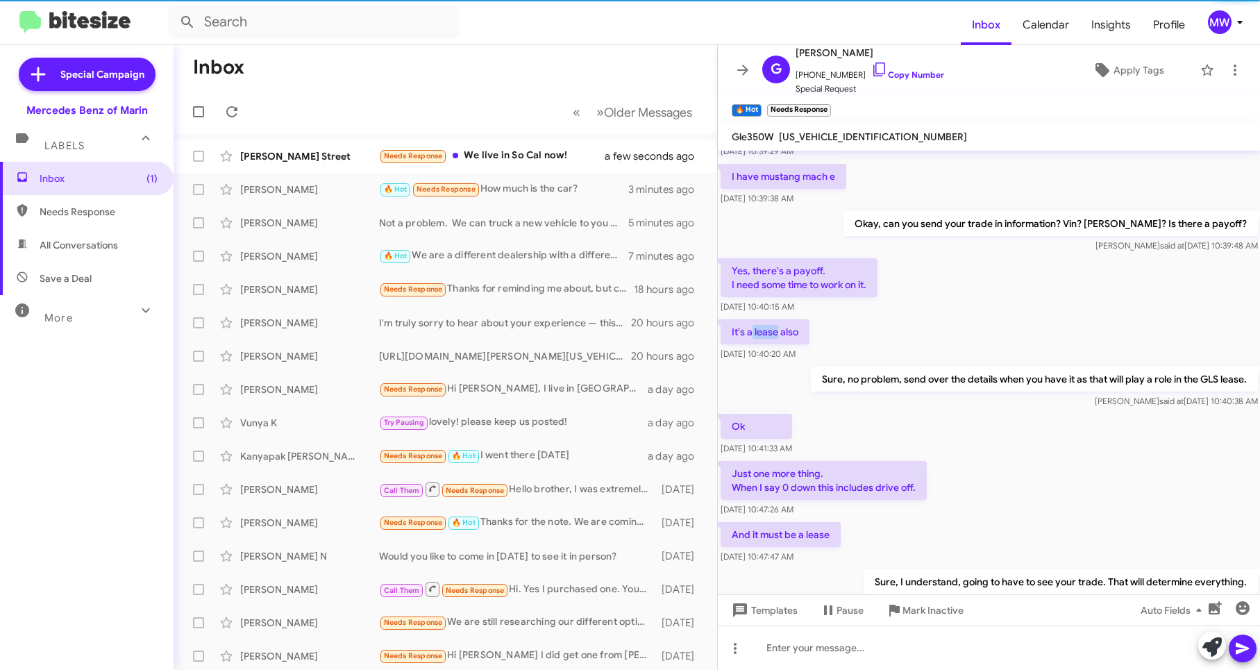
drag, startPoint x: 752, startPoint y: 334, endPoint x: 778, endPoint y: 333, distance: 25.7
click at [778, 333] on p "It's a lease also" at bounding box center [765, 331] width 89 height 25
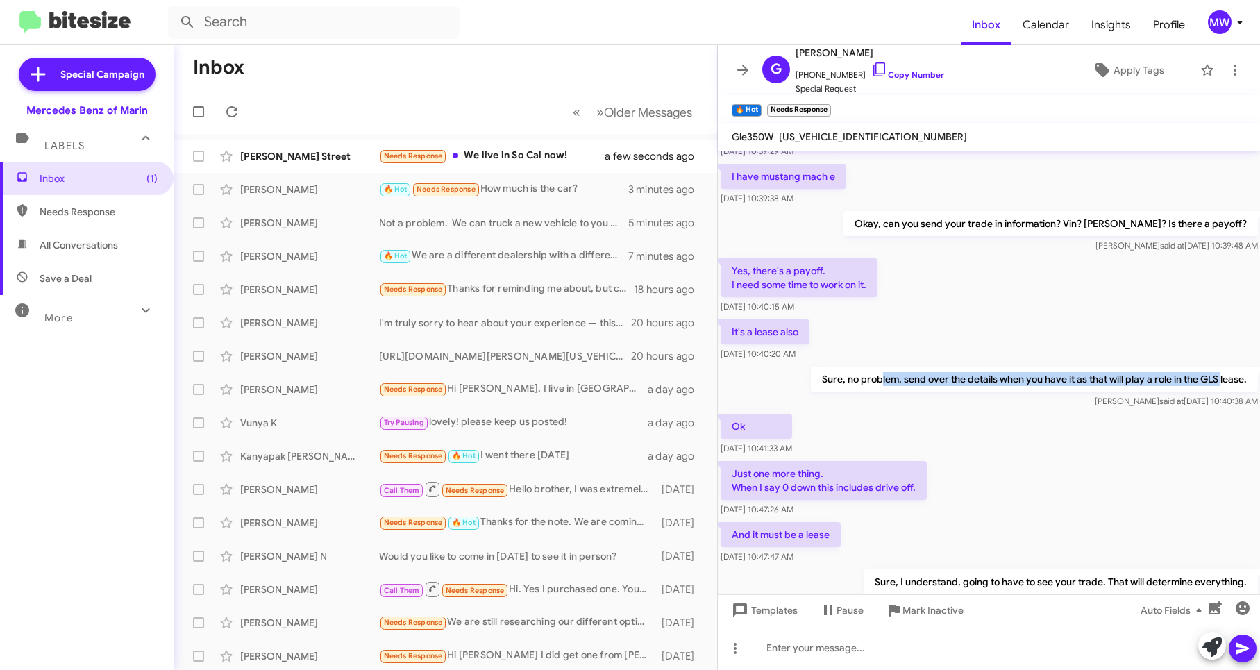
drag, startPoint x: 778, startPoint y: 333, endPoint x: 1209, endPoint y: 384, distance: 434.1
click at [1209, 384] on p "Sure, no problem, send over the details when you have it as that will play a ro…" at bounding box center [1033, 379] width 447 height 25
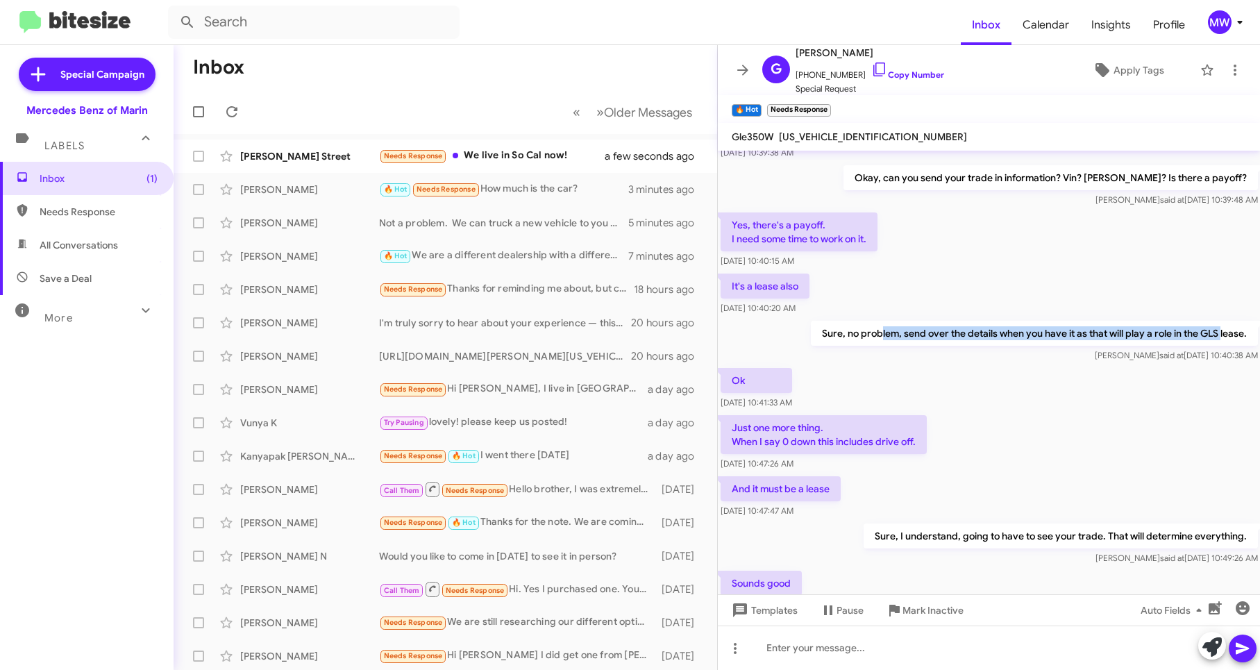
scroll to position [500, 0]
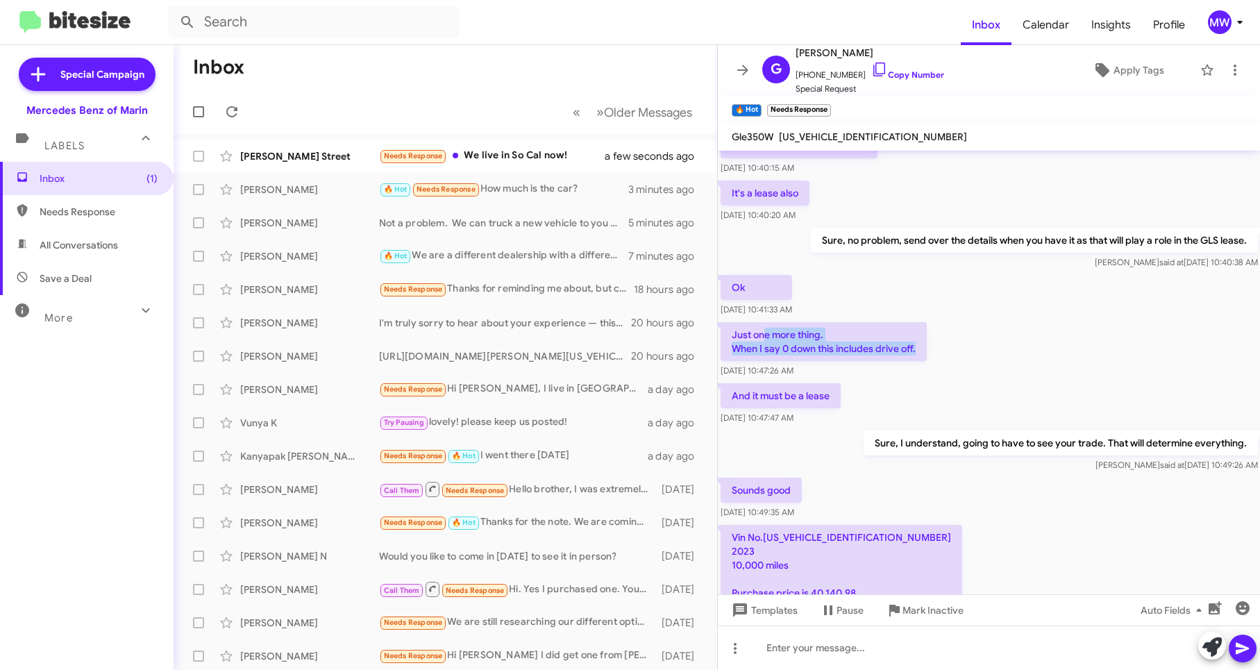
drag, startPoint x: 763, startPoint y: 338, endPoint x: 943, endPoint y: 354, distance: 181.2
click at [943, 354] on div "Just one more thing. When I say 0 down this includes drive off. Jul 10, 2025, 1…" at bounding box center [989, 349] width 543 height 61
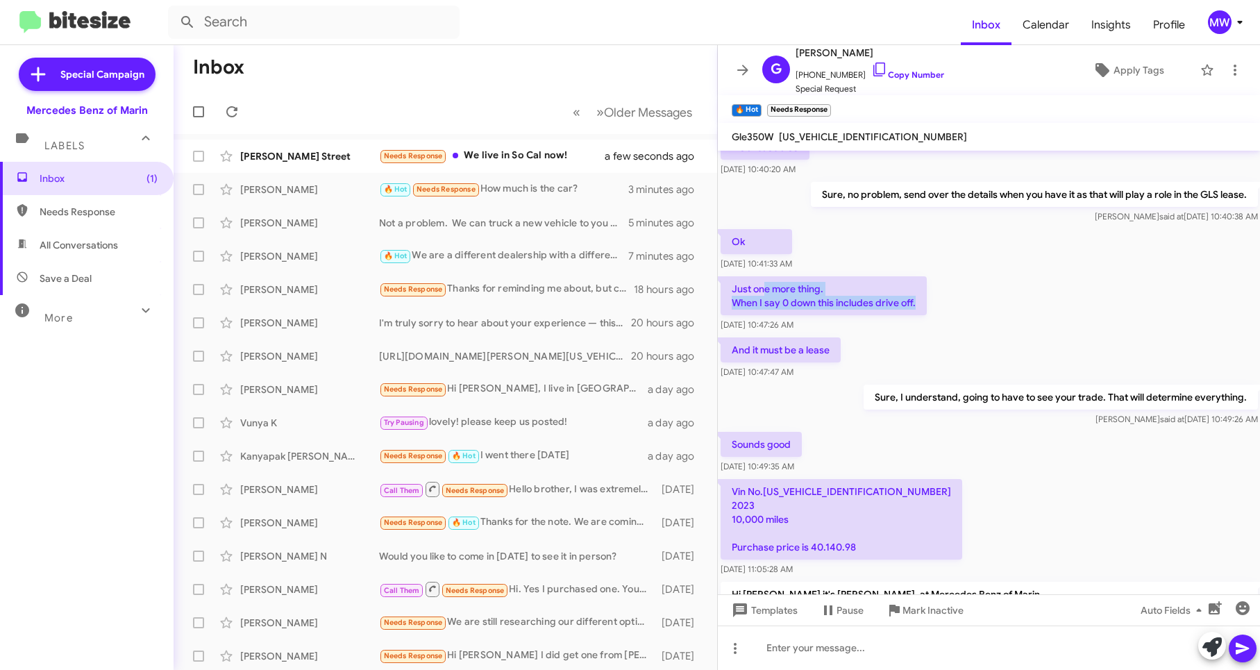
scroll to position [570, 0]
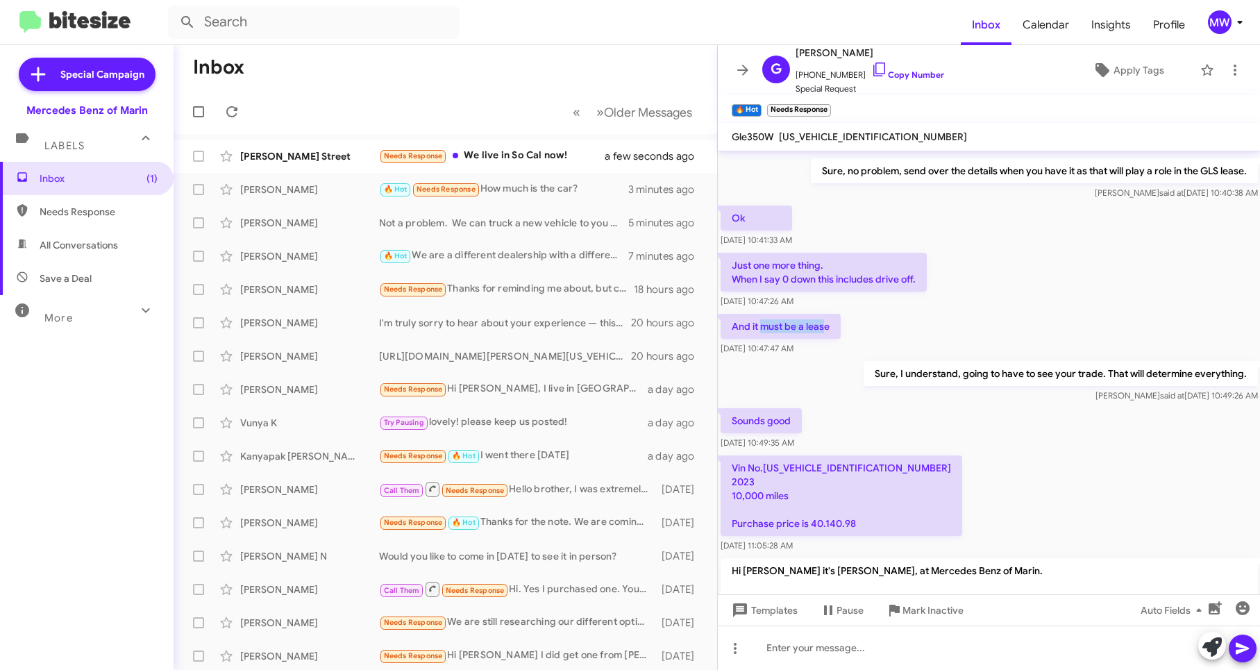
drag, startPoint x: 760, startPoint y: 328, endPoint x: 824, endPoint y: 326, distance: 63.9
click at [824, 326] on p "And it must be a lease" at bounding box center [781, 326] width 120 height 25
drag, startPoint x: 824, startPoint y: 326, endPoint x: 1205, endPoint y: 381, distance: 385.0
click at [1205, 381] on p "Sure, I understand, going to have to see your trade. That will determine everyt…" at bounding box center [1060, 373] width 394 height 25
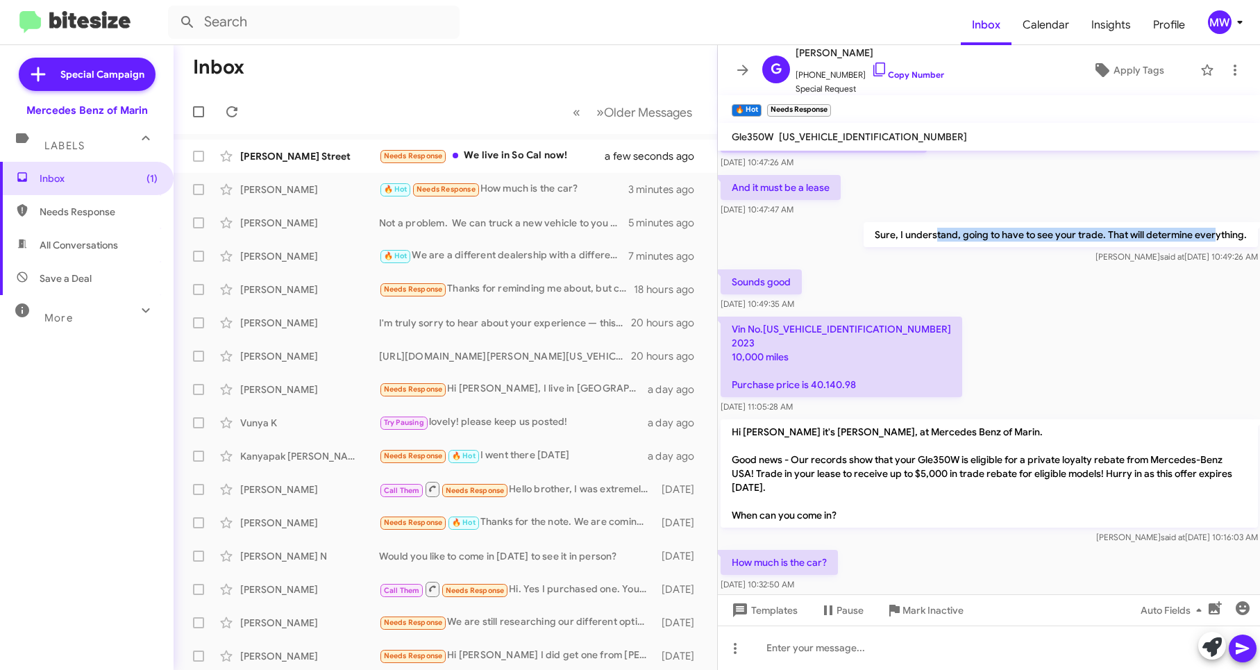
scroll to position [778, 0]
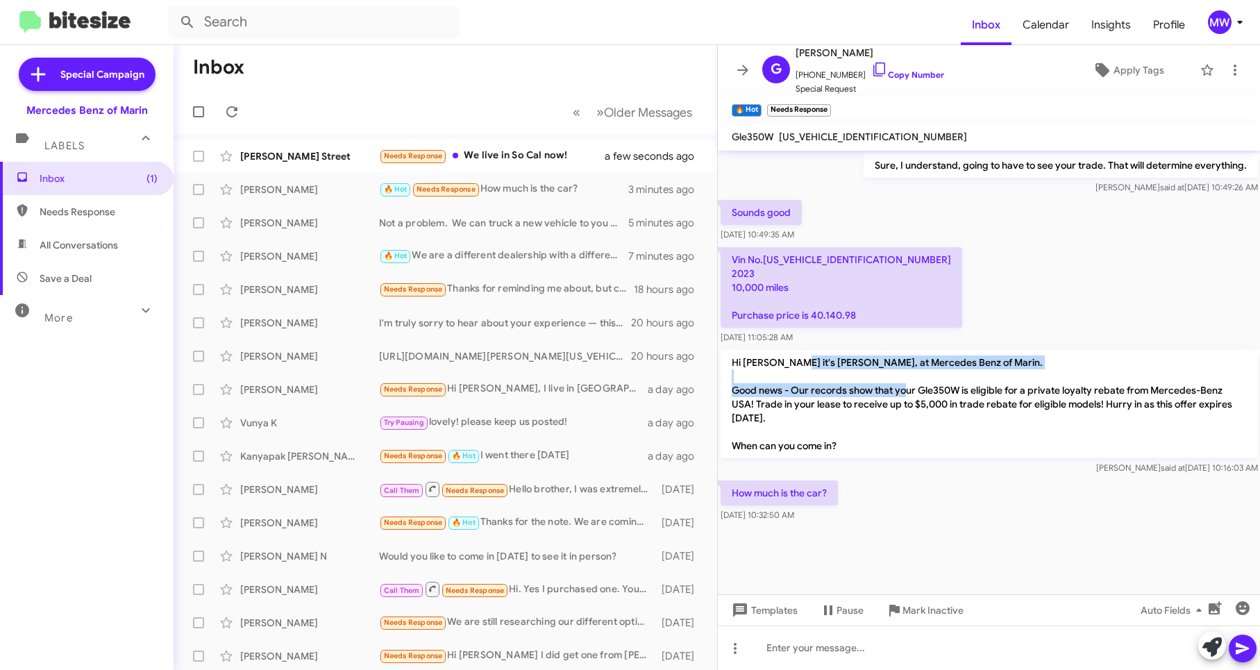
drag, startPoint x: 791, startPoint y: 368, endPoint x: 933, endPoint y: 394, distance: 144.0
click at [933, 394] on p "Hi [PERSON_NAME] it's [PERSON_NAME], at Mercedes Benz of Marin. Good news - Our…" at bounding box center [989, 404] width 537 height 108
click at [1048, 332] on div "Vin No.3FMTK2SU6PMA98974 2023 10,000 miles Purchase price is 40.140.98 Jul 10, …" at bounding box center [989, 295] width 543 height 103
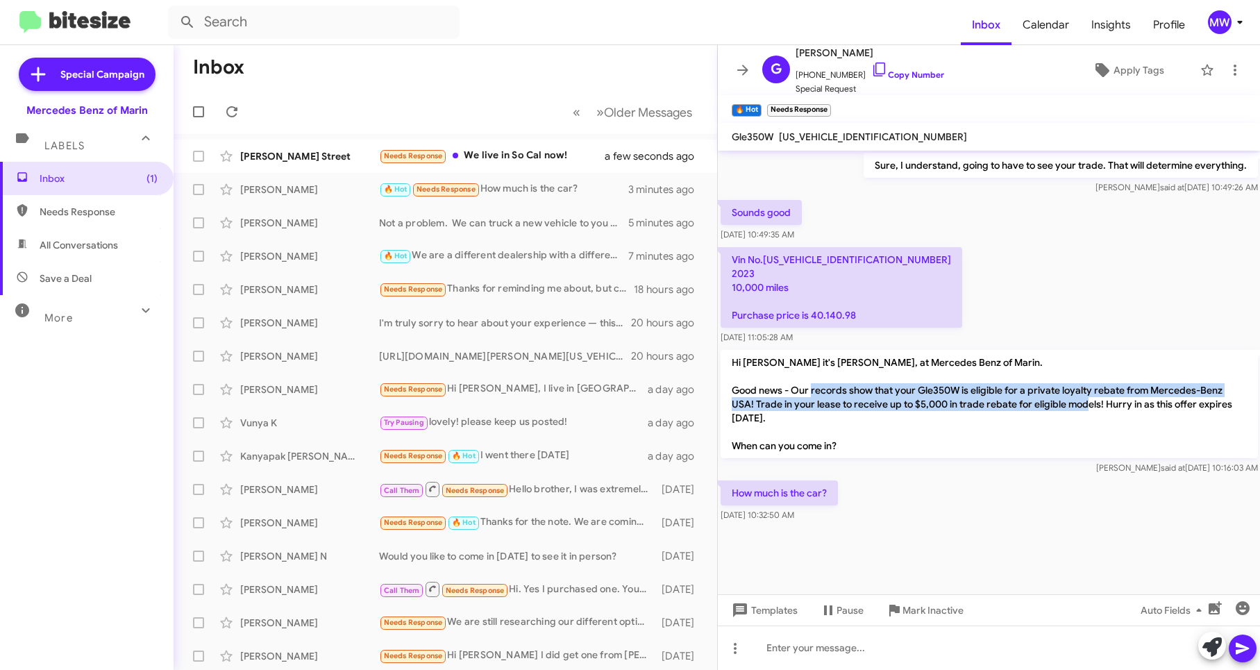
drag, startPoint x: 859, startPoint y: 390, endPoint x: 1109, endPoint y: 400, distance: 249.4
click at [1109, 400] on p "Hi [PERSON_NAME] it's [PERSON_NAME], at Mercedes Benz of Marin. Good news - Our…" at bounding box center [989, 404] width 537 height 108
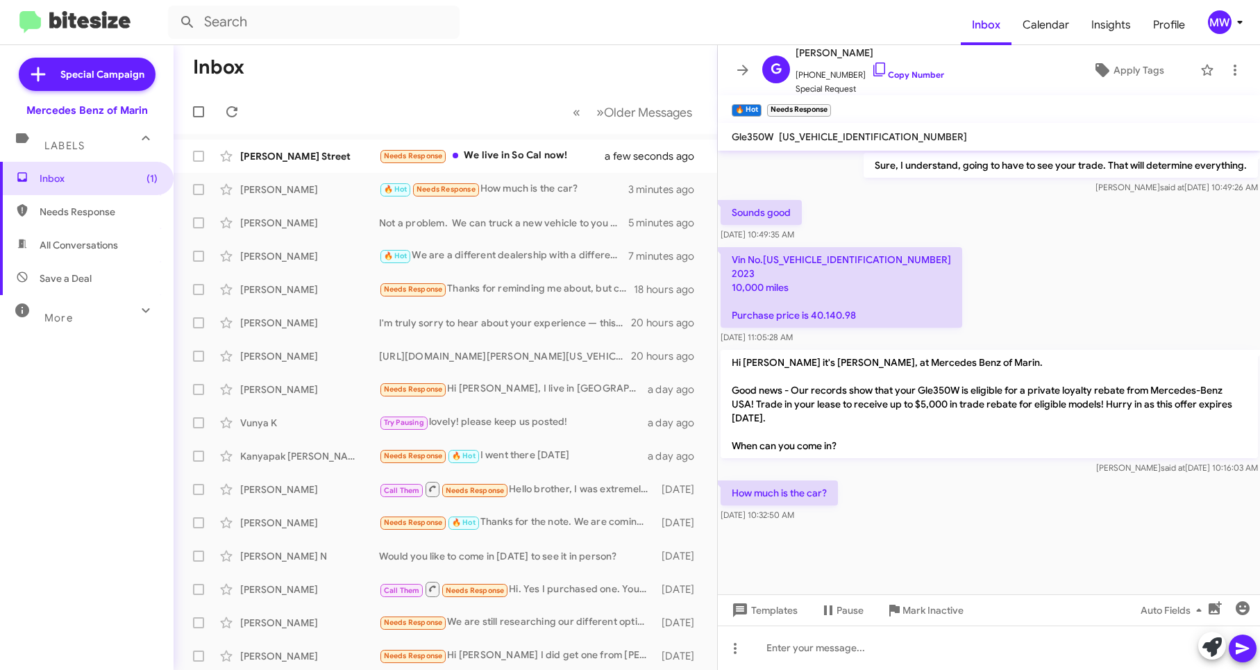
drag, startPoint x: 846, startPoint y: 439, endPoint x: 917, endPoint y: 443, distance: 70.9
click at [851, 439] on p "Hi [PERSON_NAME] it's [PERSON_NAME], at Mercedes Benz of Marin. Good news - Our…" at bounding box center [989, 404] width 537 height 108
click at [807, 664] on div at bounding box center [989, 647] width 543 height 44
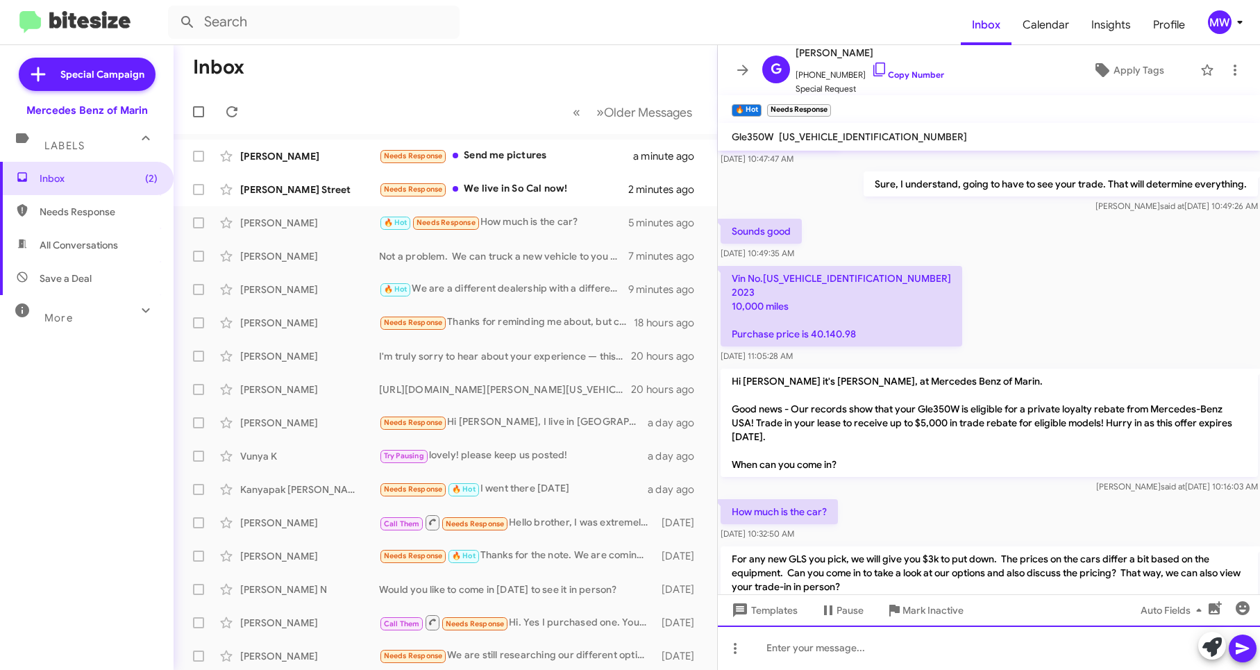
scroll to position [1041, 0]
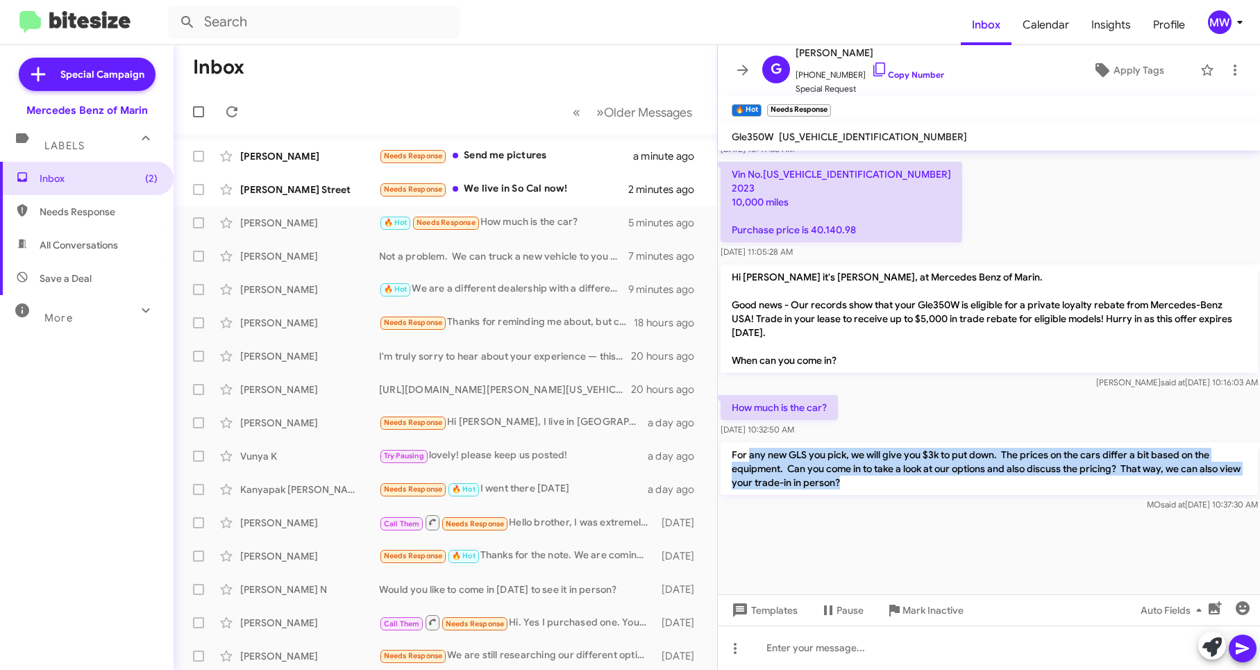
drag, startPoint x: 750, startPoint y: 448, endPoint x: 891, endPoint y: 489, distance: 147.2
click at [891, 489] on p "For any new GLS you pick, we will give you $3k to put down. The prices on the c…" at bounding box center [989, 468] width 537 height 53
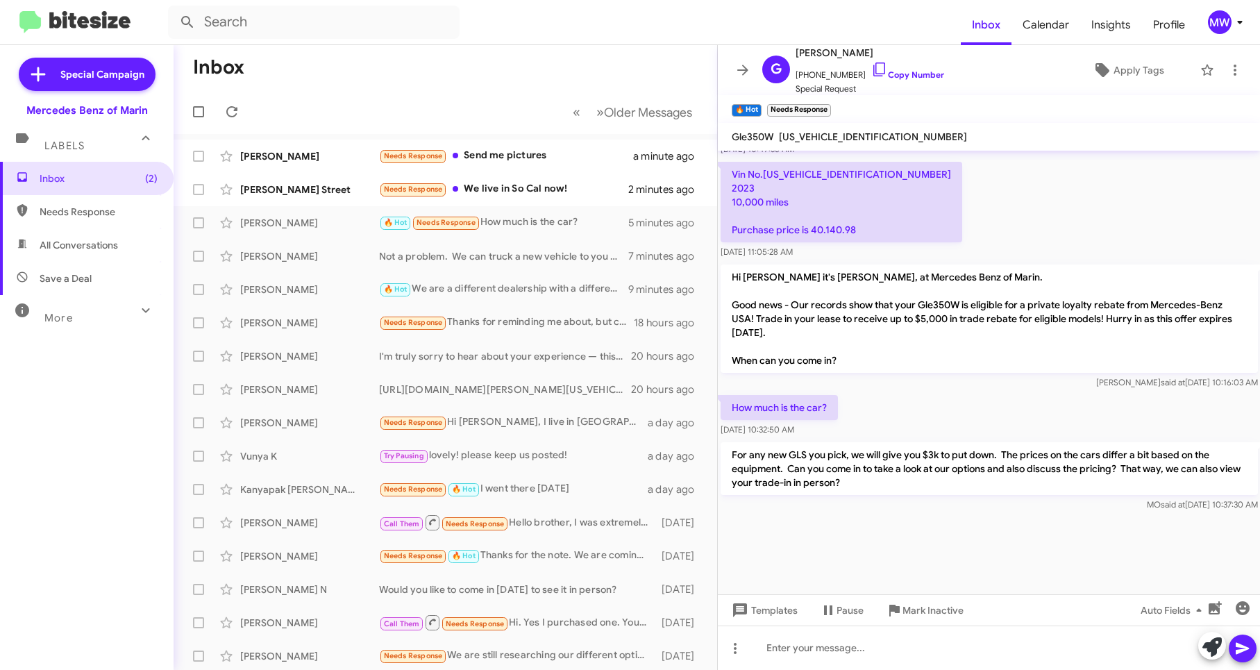
drag, startPoint x: 891, startPoint y: 489, endPoint x: 857, endPoint y: 539, distance: 60.5
click at [857, 539] on div at bounding box center [989, 554] width 543 height 80
click at [510, 188] on div "Needs Response We live in So Cal now!" at bounding box center [514, 189] width 271 height 16
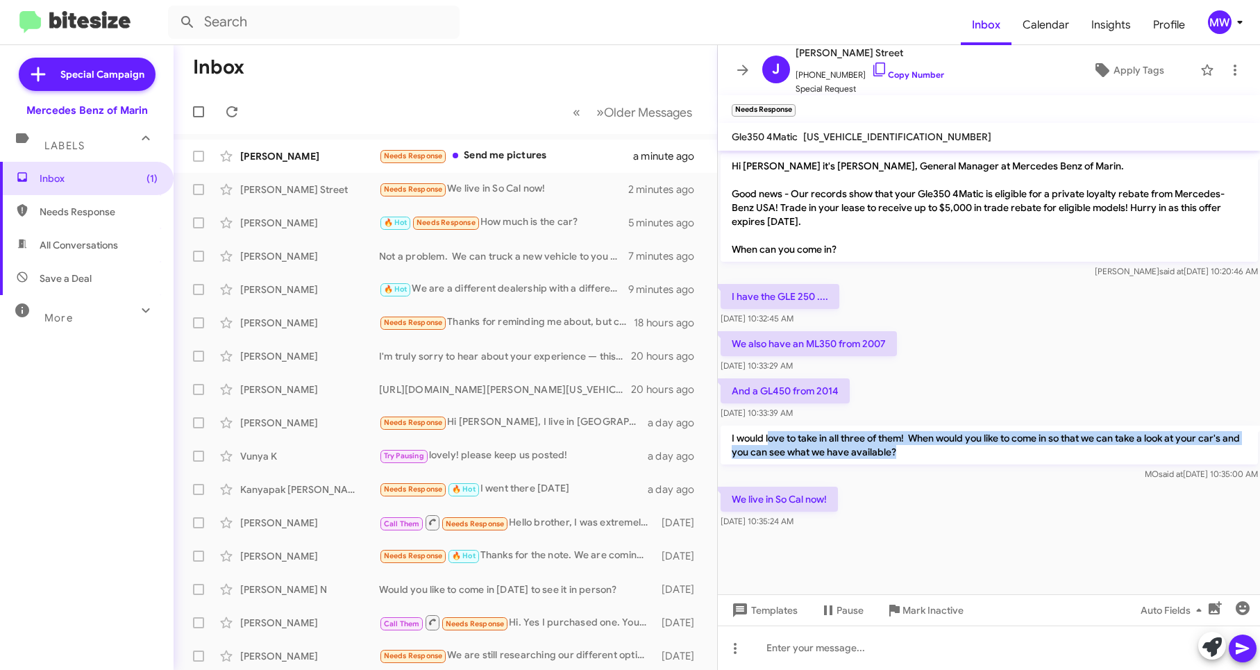
drag, startPoint x: 771, startPoint y: 441, endPoint x: 916, endPoint y: 454, distance: 145.6
click at [916, 454] on p "I would love to take in all three of them! When would you like to come in so th…" at bounding box center [989, 445] width 537 height 39
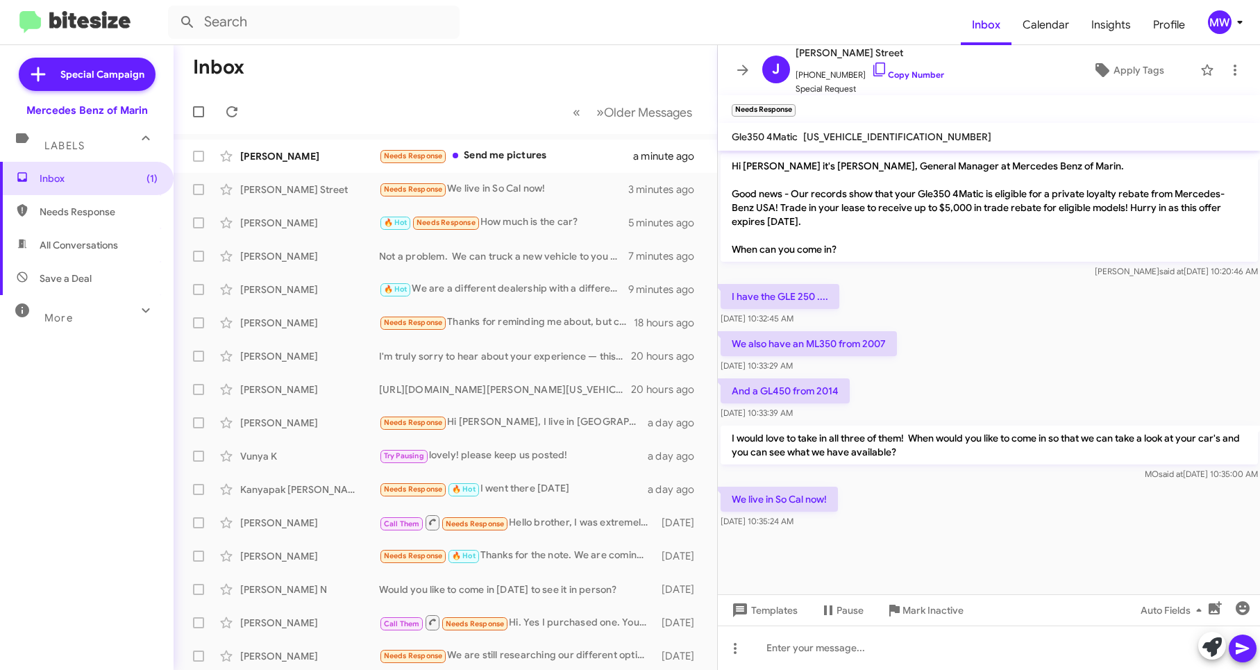
drag, startPoint x: 916, startPoint y: 454, endPoint x: 882, endPoint y: 525, distance: 79.5
click at [913, 530] on div "We live in So Cal now! Oct 14, 2025, 10:35:24 AM" at bounding box center [989, 507] width 543 height 47
click at [845, 645] on div at bounding box center [989, 647] width 543 height 44
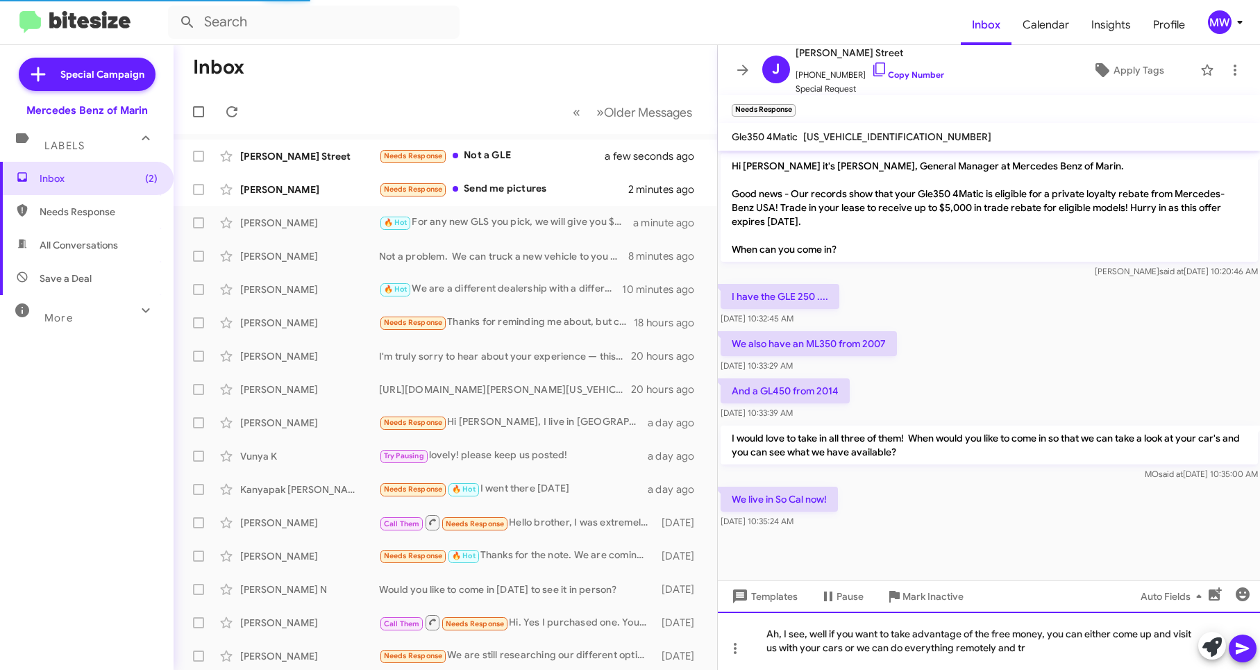
scroll to position [73, 0]
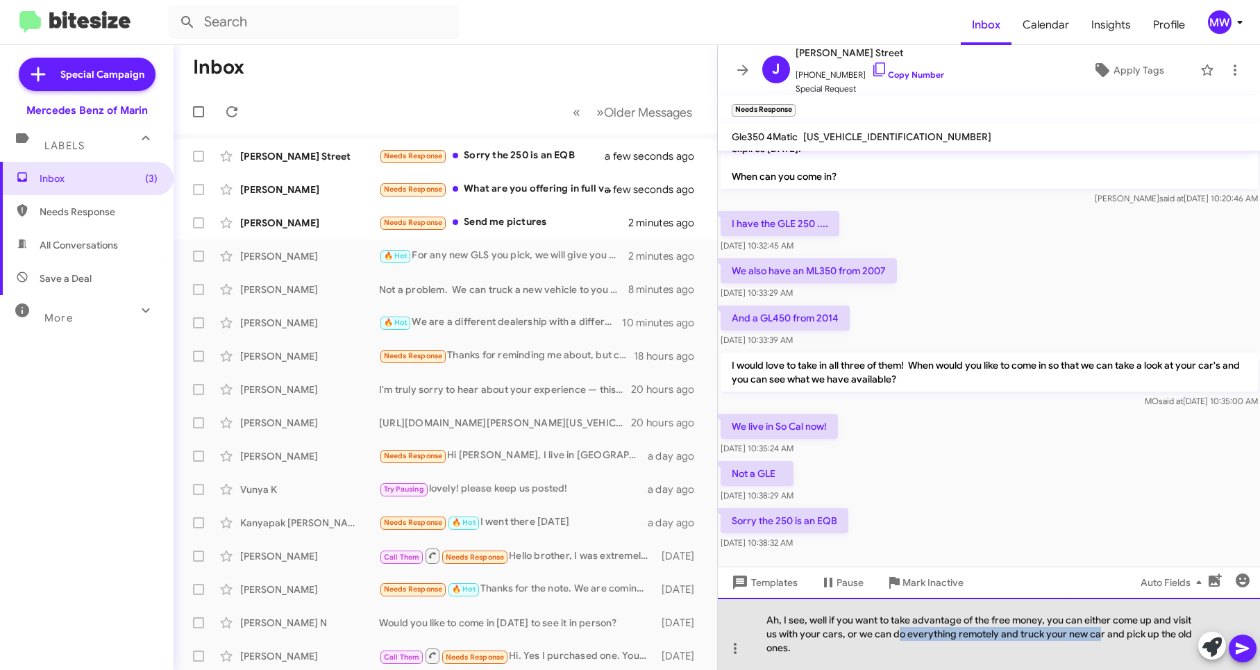
drag, startPoint x: 900, startPoint y: 637, endPoint x: 1099, endPoint y: 632, distance: 198.6
click at [1099, 632] on div "Ah, I see, well if you want to take advantage of the free money, you can either…" at bounding box center [989, 634] width 543 height 72
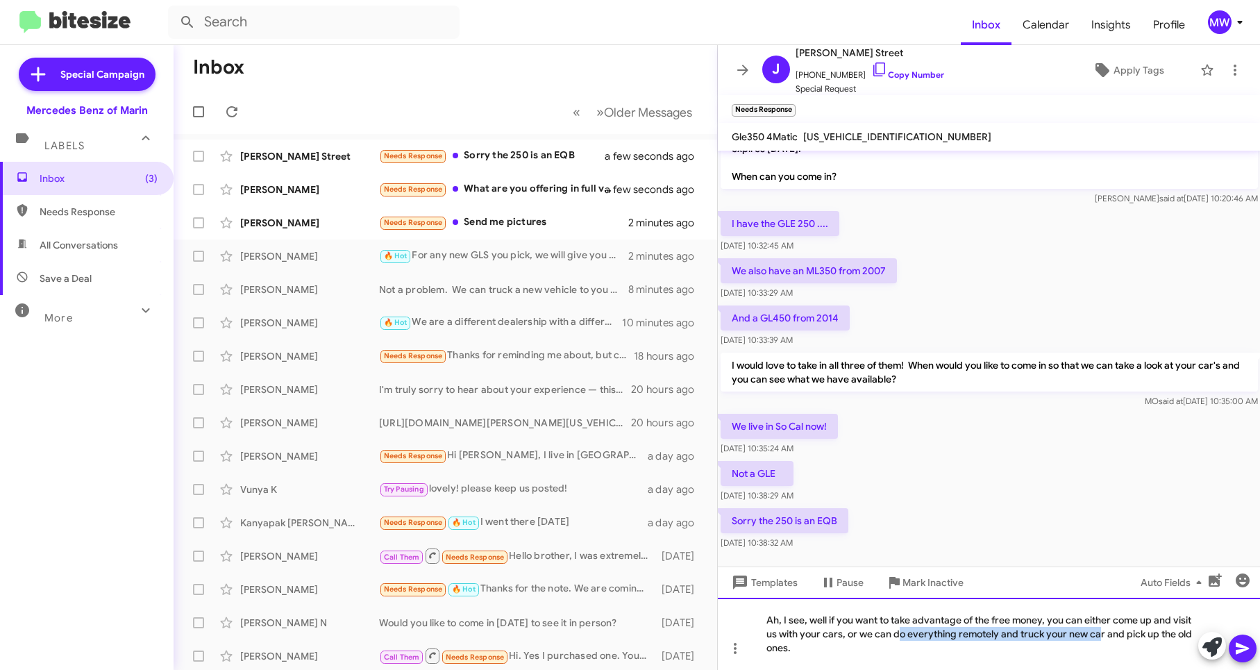
click at [1099, 632] on div "Ah, I see, well if you want to take advantage of the free money, you can either…" at bounding box center [989, 634] width 543 height 72
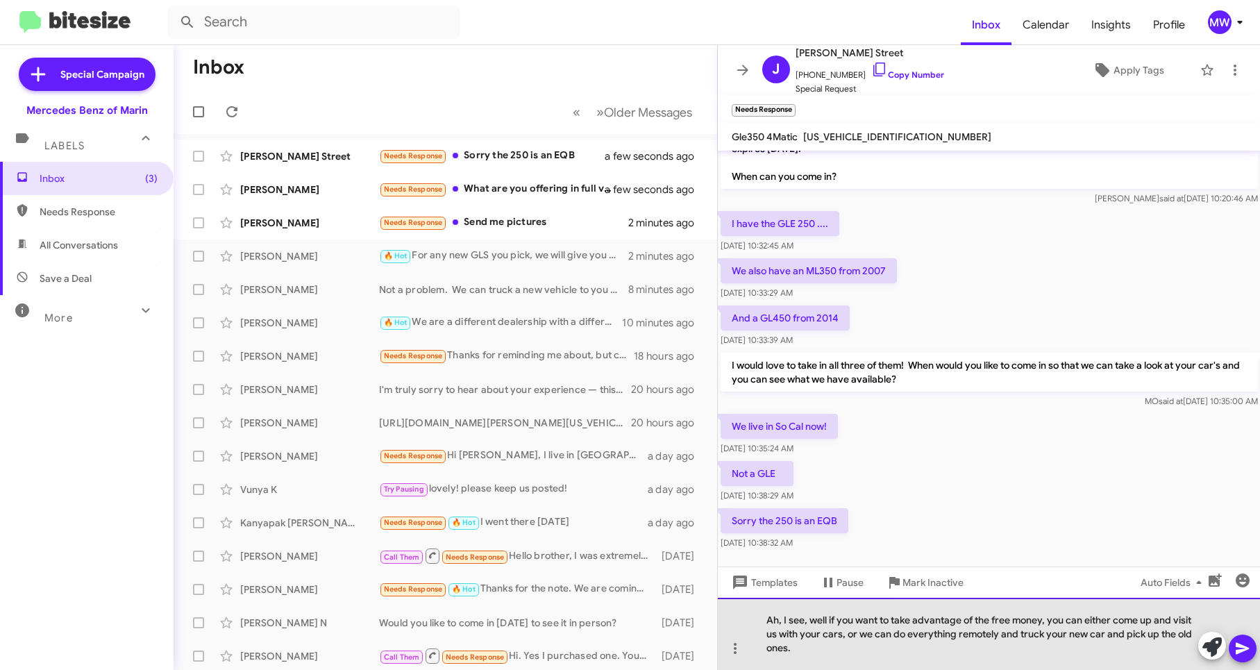
click at [1106, 632] on div "Ah, I see, well if you want to take advantage of the free money, you can either…" at bounding box center [989, 634] width 543 height 72
click at [869, 653] on div "Ah, I see, well if you want to take advantage of the free money, you can either…" at bounding box center [989, 634] width 543 height 72
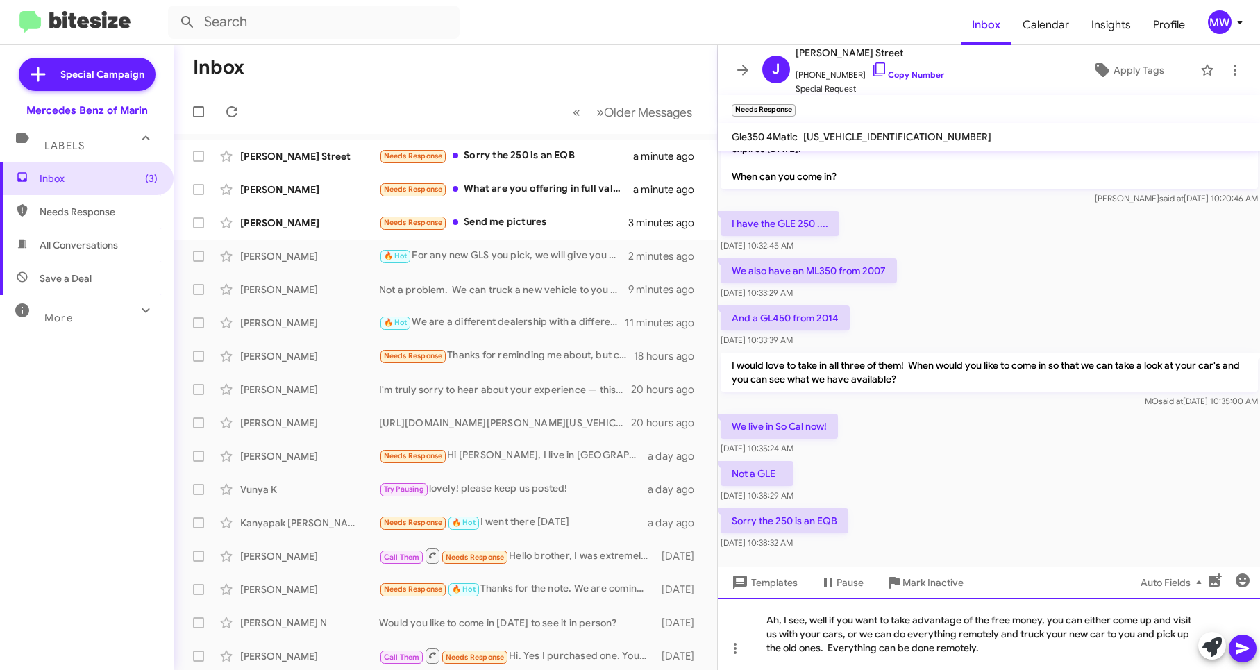
scroll to position [59, 0]
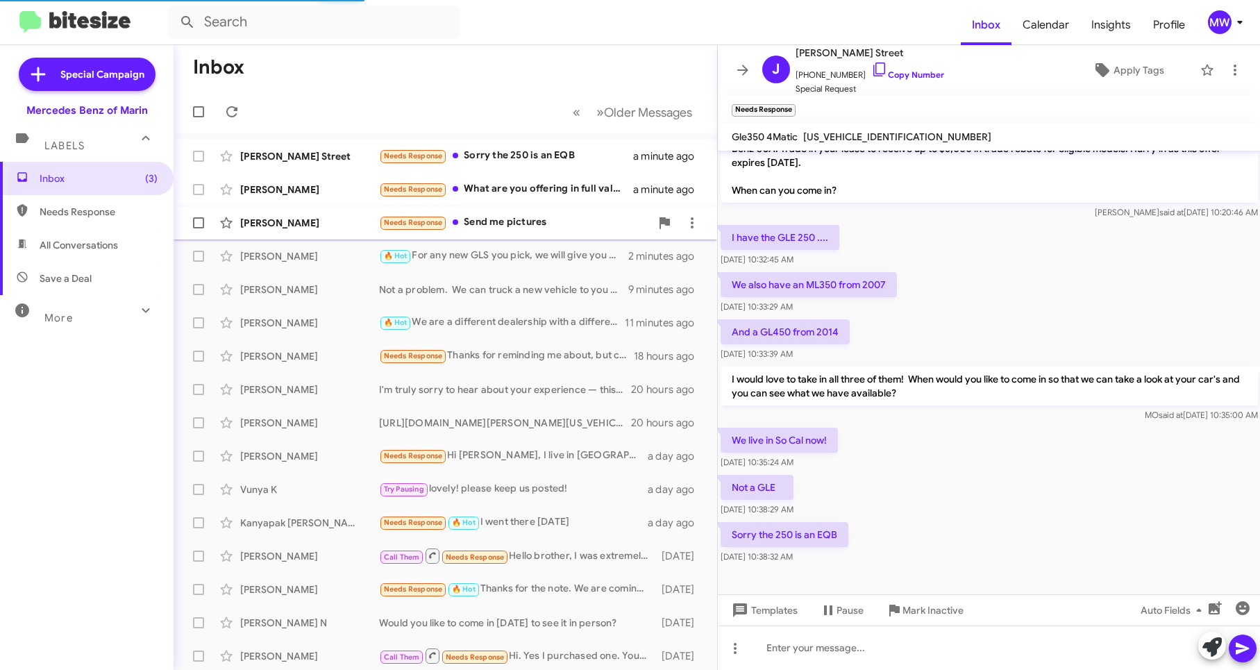
click at [480, 226] on div "Needs Response Send me pictures" at bounding box center [514, 222] width 271 height 16
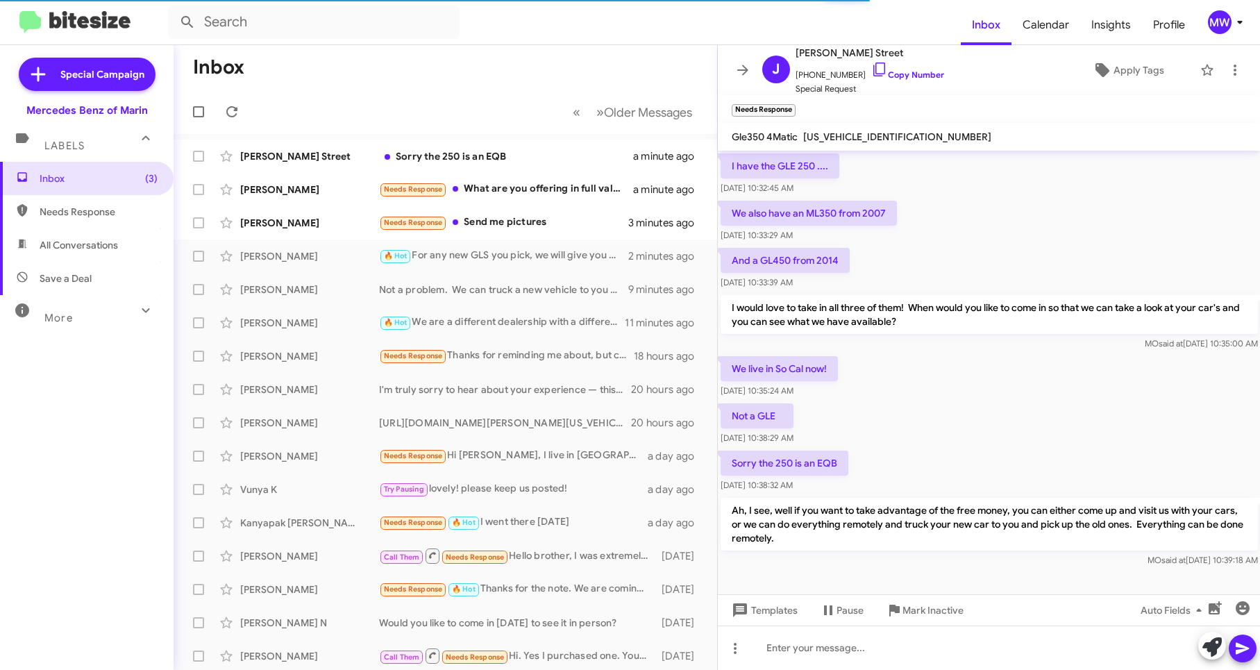
scroll to position [137, 0]
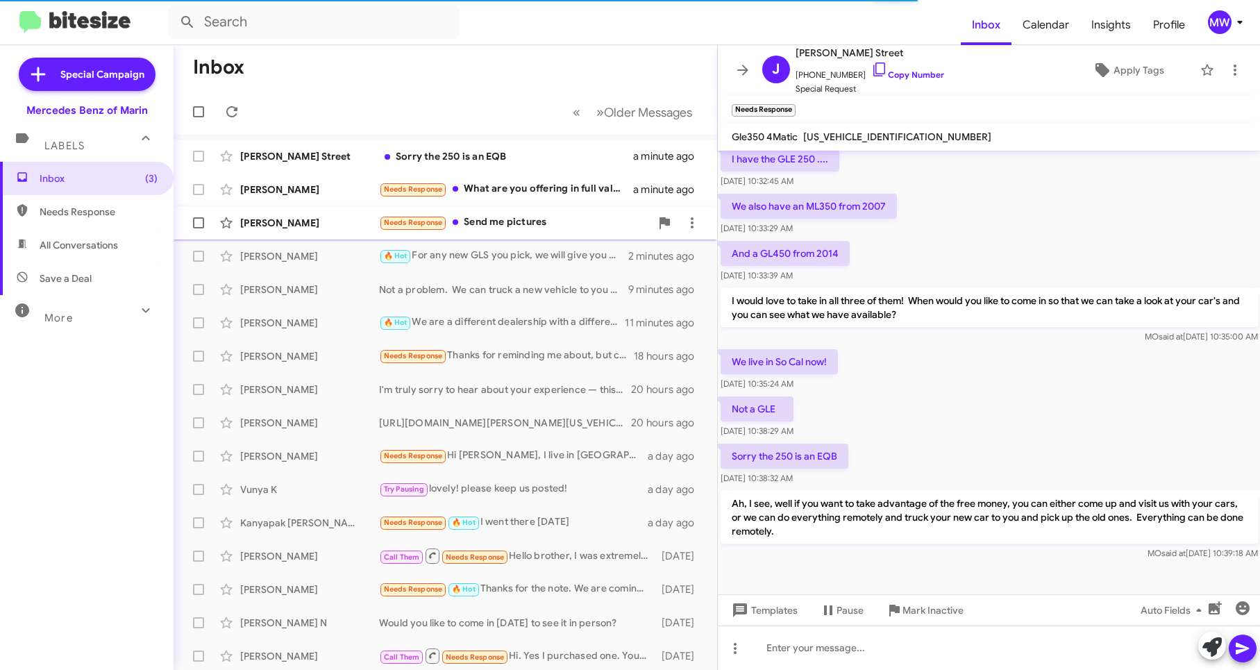
click at [544, 221] on div "Needs Response Send me pictures" at bounding box center [514, 222] width 271 height 16
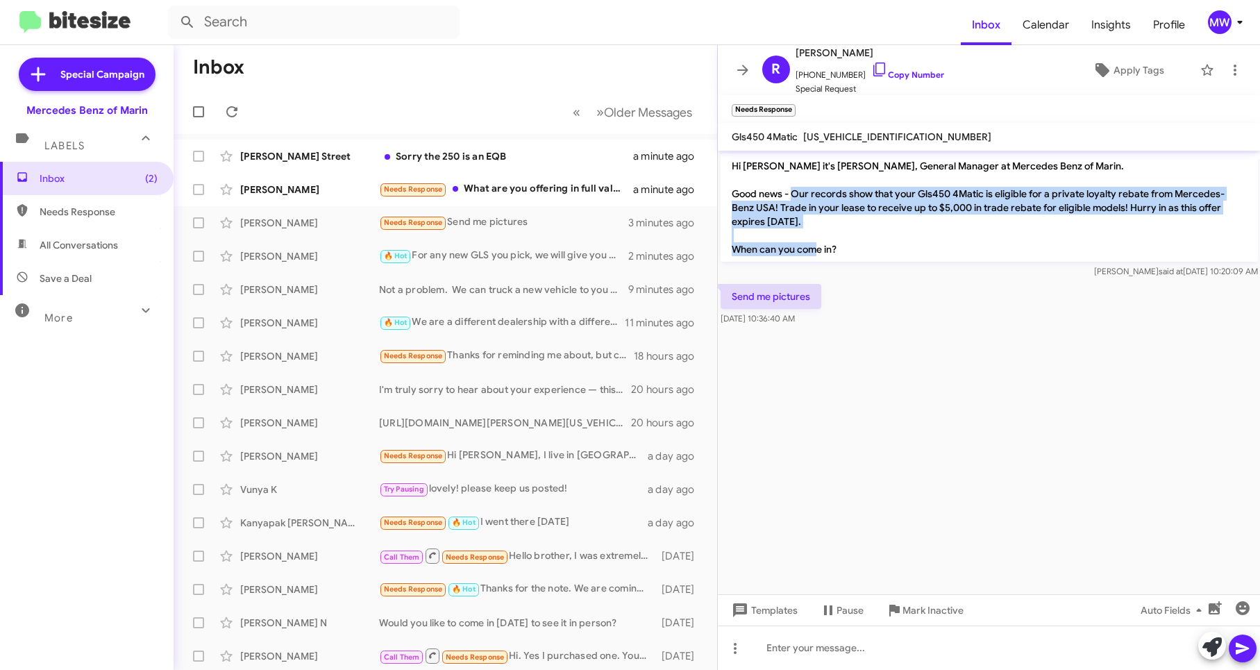
drag, startPoint x: 824, startPoint y: 196, endPoint x: 873, endPoint y: 255, distance: 76.4
click at [873, 255] on p "Hi Rejane it's Omar Ibrahimi, General Manager at Mercedes Benz of Marin. Good n…" at bounding box center [989, 207] width 537 height 108
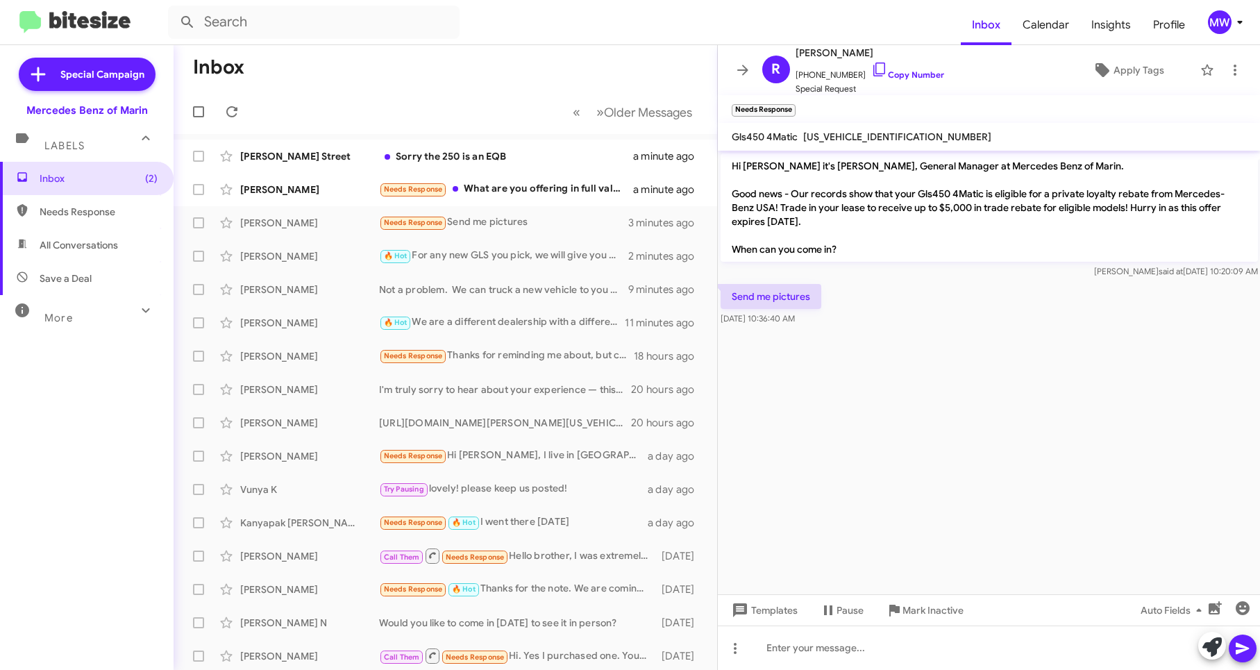
drag, startPoint x: 873, startPoint y: 255, endPoint x: 898, endPoint y: 331, distance: 79.9
click at [893, 331] on div at bounding box center [989, 331] width 543 height 7
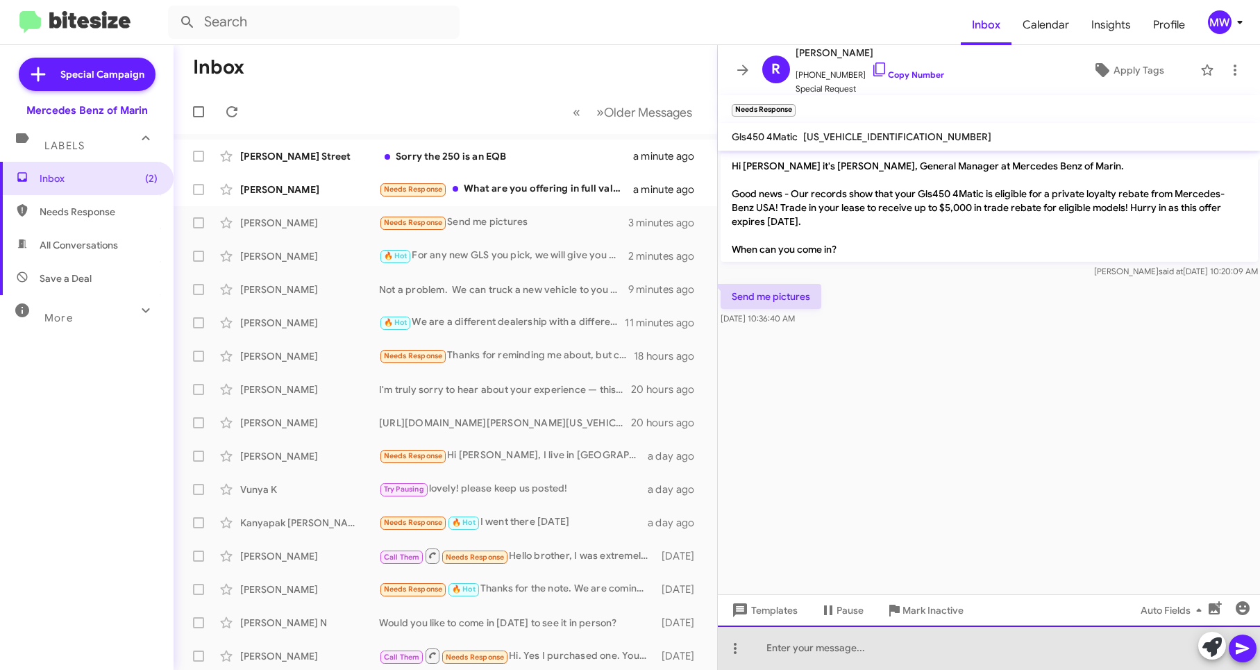
click at [902, 639] on div at bounding box center [989, 647] width 543 height 44
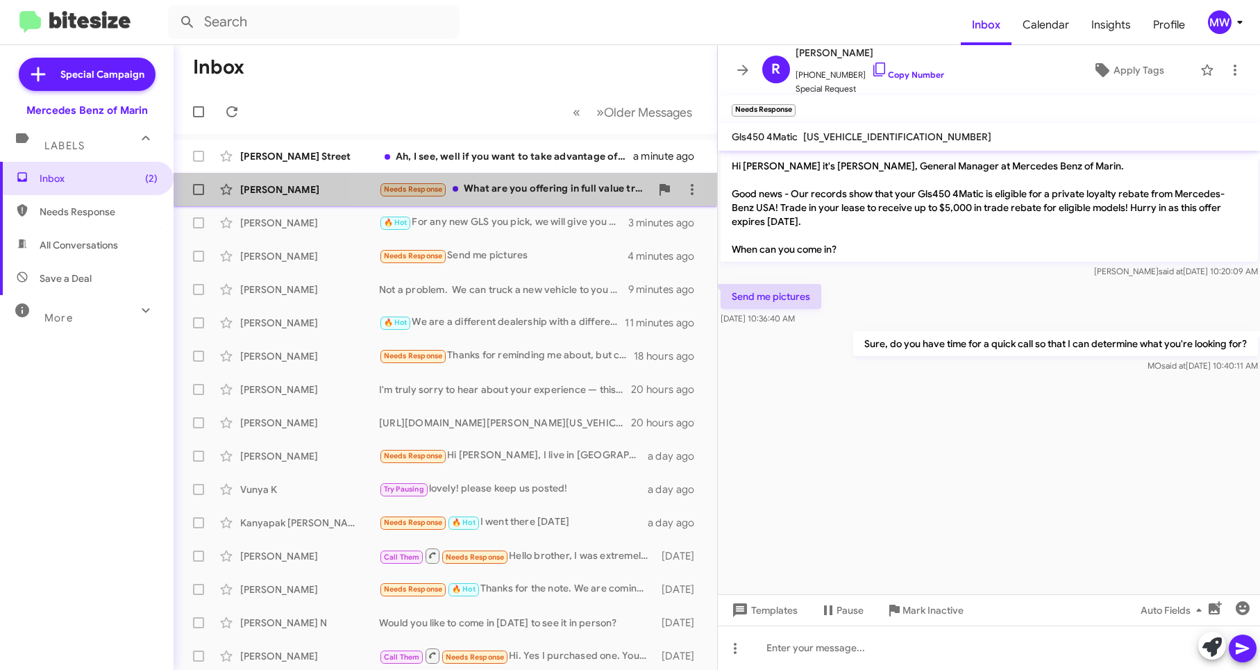
click at [543, 194] on div "Needs Response What are you offering in full value trade for the vehicle?" at bounding box center [514, 189] width 271 height 16
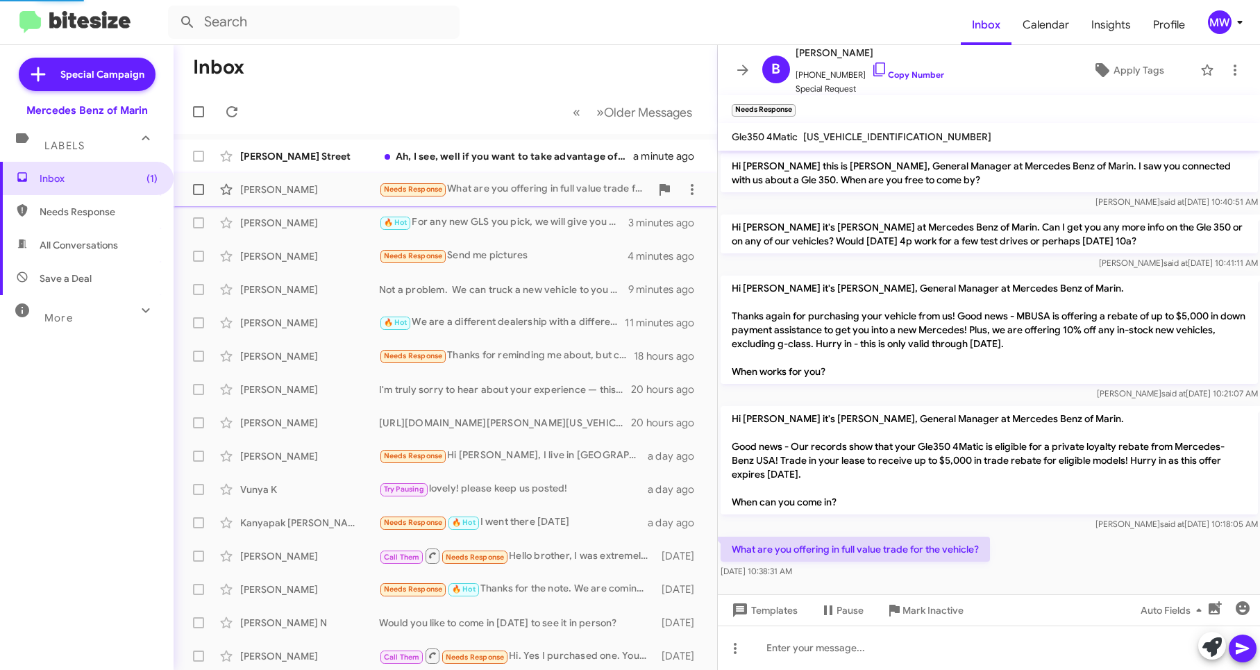
scroll to position [4, 0]
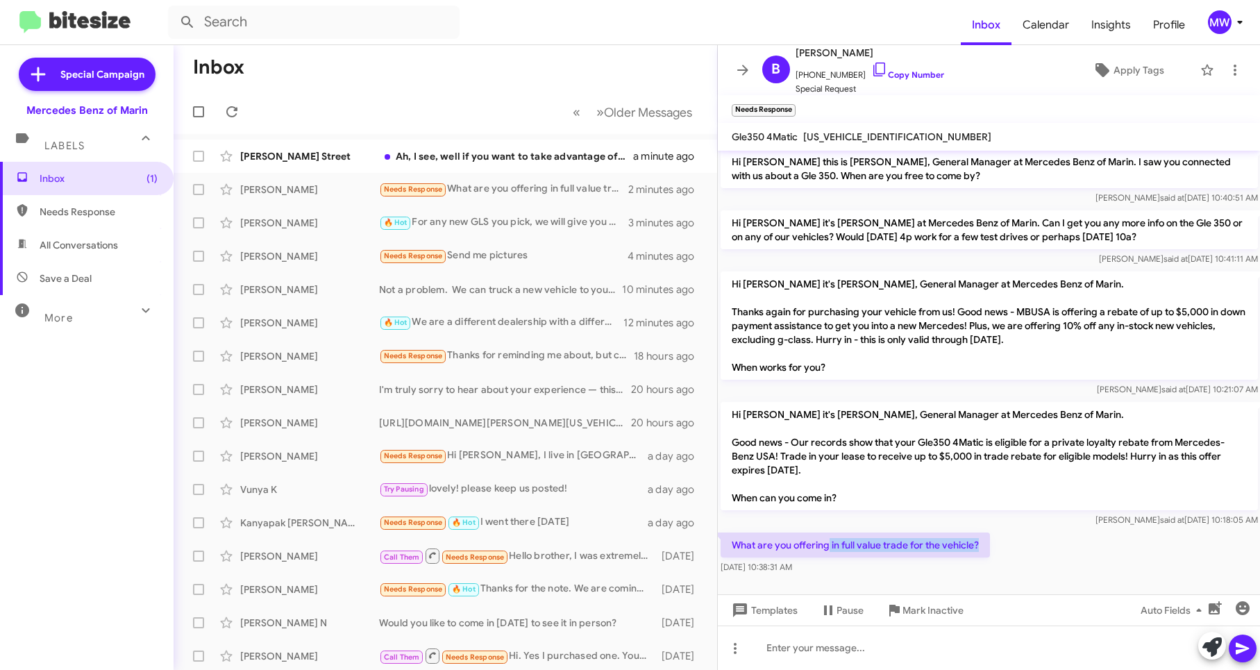
drag, startPoint x: 826, startPoint y: 544, endPoint x: 986, endPoint y: 551, distance: 159.8
click at [986, 551] on p "What are you offering in full value trade for the vehicle?" at bounding box center [855, 544] width 269 height 25
drag, startPoint x: 789, startPoint y: 412, endPoint x: 864, endPoint y: 414, distance: 75.0
click at [864, 414] on p "Hi [PERSON_NAME] it's [PERSON_NAME], General Manager at Mercedes Benz of Marin.…" at bounding box center [989, 456] width 537 height 108
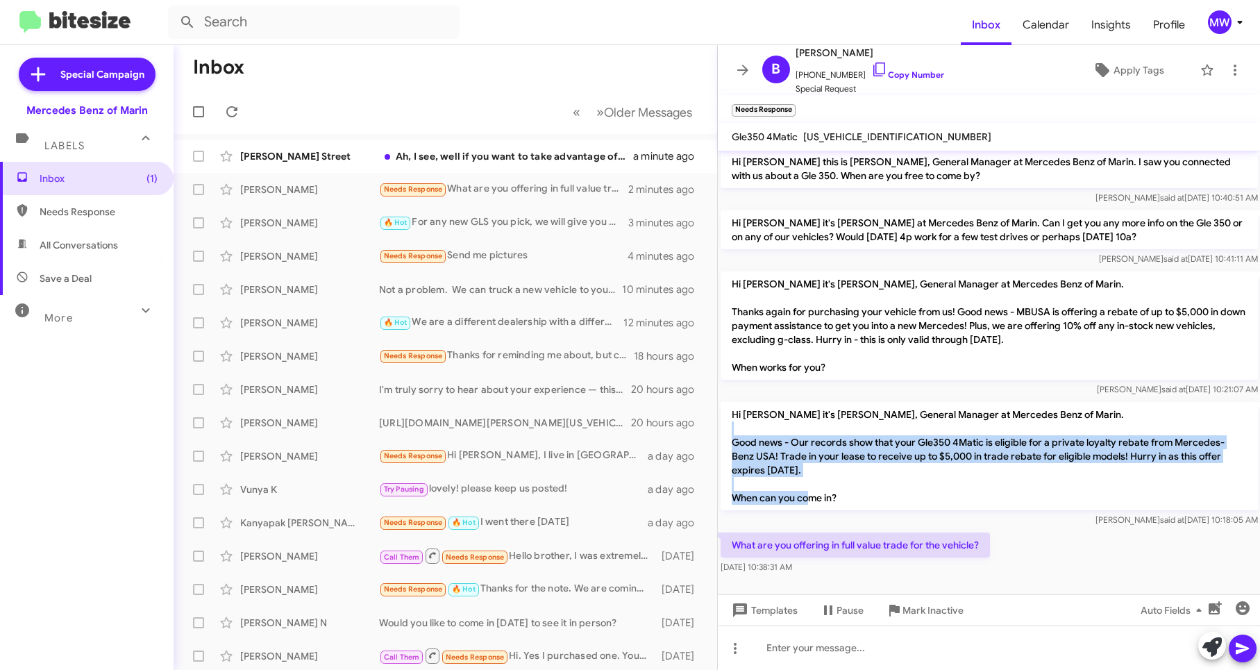
drag, startPoint x: 864, startPoint y: 414, endPoint x: 839, endPoint y: 500, distance: 90.3
click at [839, 500] on p "Hi [PERSON_NAME] it's [PERSON_NAME], General Manager at Mercedes Benz of Marin.…" at bounding box center [989, 456] width 537 height 108
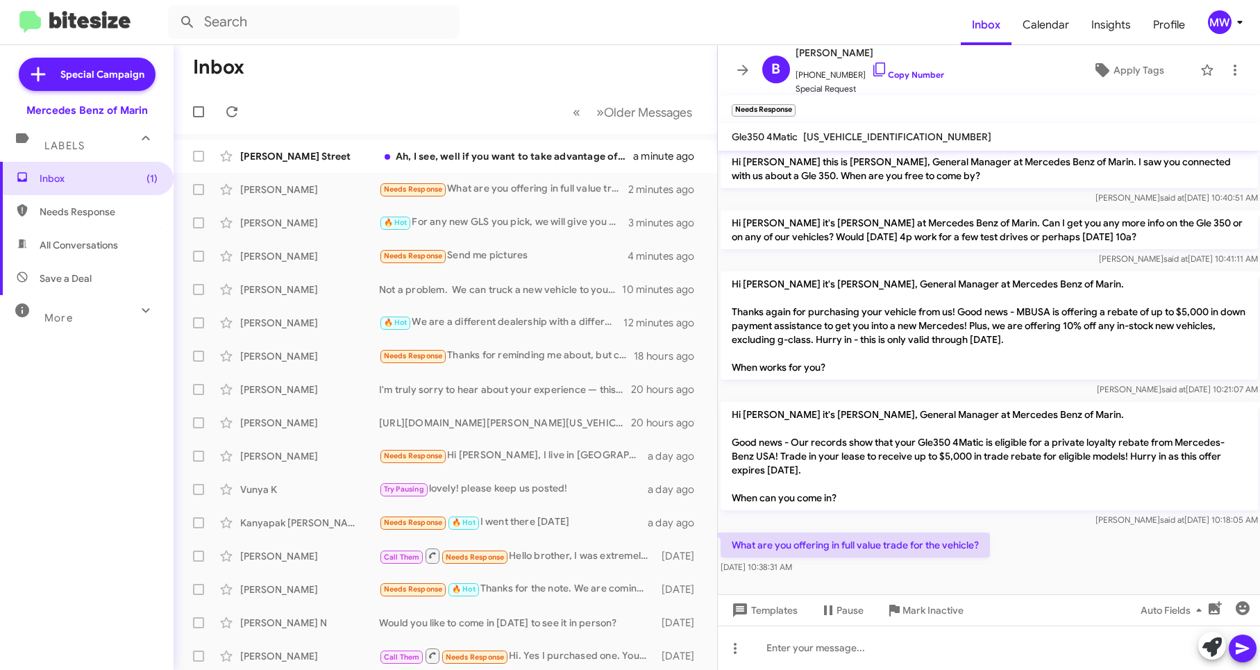
drag, startPoint x: 839, startPoint y: 500, endPoint x: 1051, endPoint y: 555, distance: 218.7
click at [1051, 553] on div "What are you offering in full value trade for the vehicle? Oct 14, 2025, 10:38:…" at bounding box center [989, 553] width 543 height 47
click at [864, 648] on div at bounding box center [989, 647] width 543 height 44
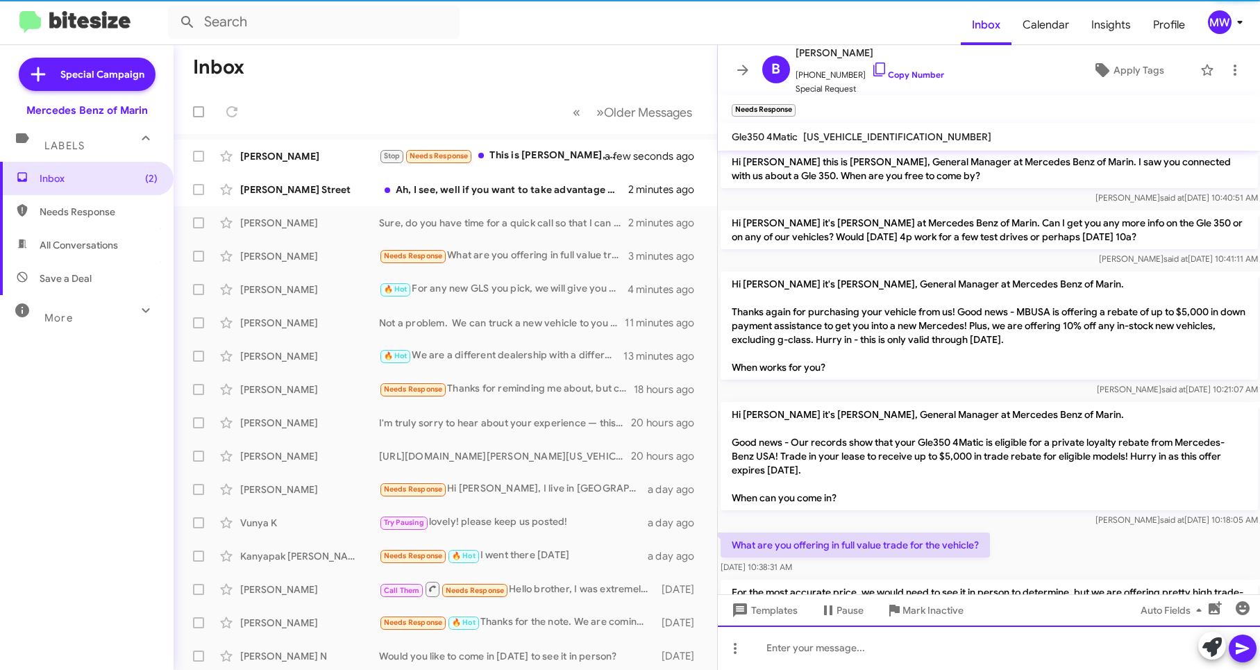
scroll to position [83, 0]
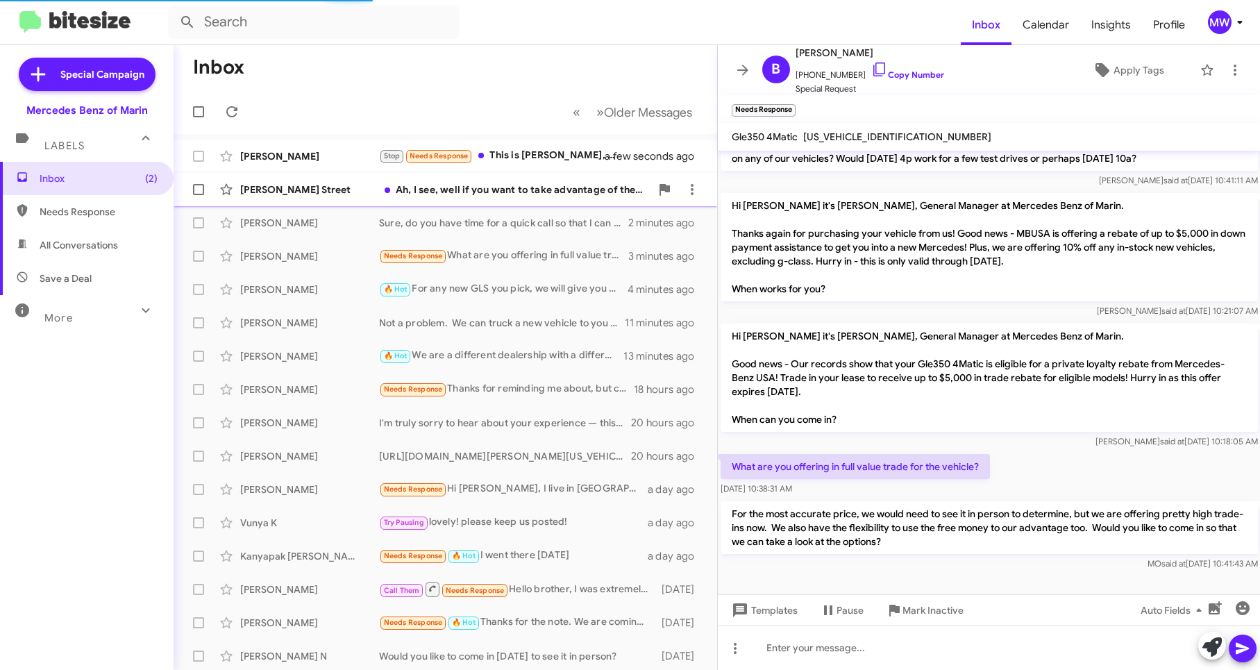
click at [516, 198] on div "Jane Street Ah, I see, well if you want to take advantage of the free money, yo…" at bounding box center [445, 190] width 521 height 28
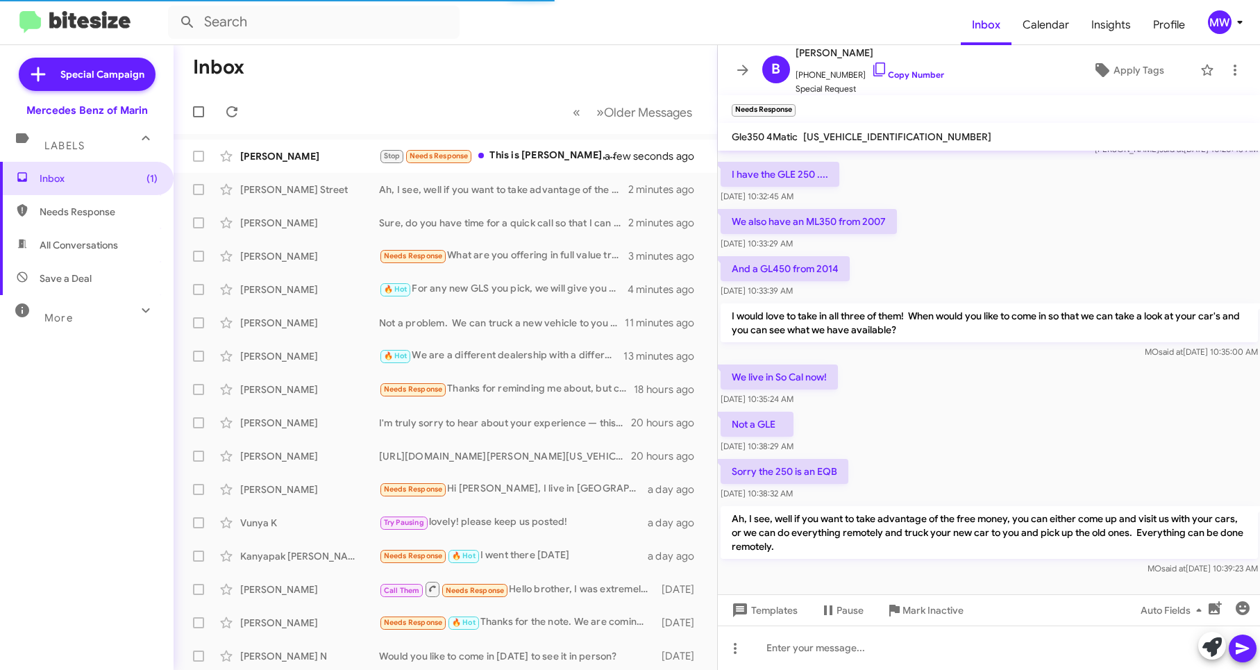
scroll to position [137, 0]
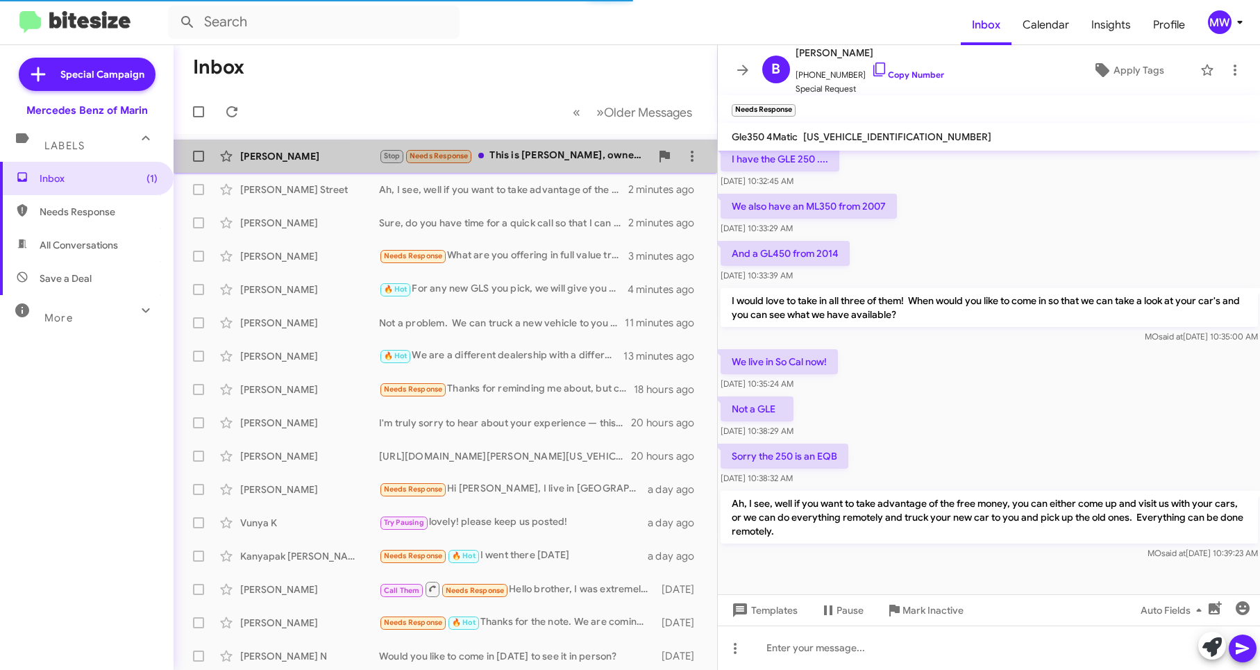
click at [569, 152] on div "Stop Needs Response This is Meghan OBrien, owner of a GLC Mercedes" at bounding box center [514, 156] width 271 height 16
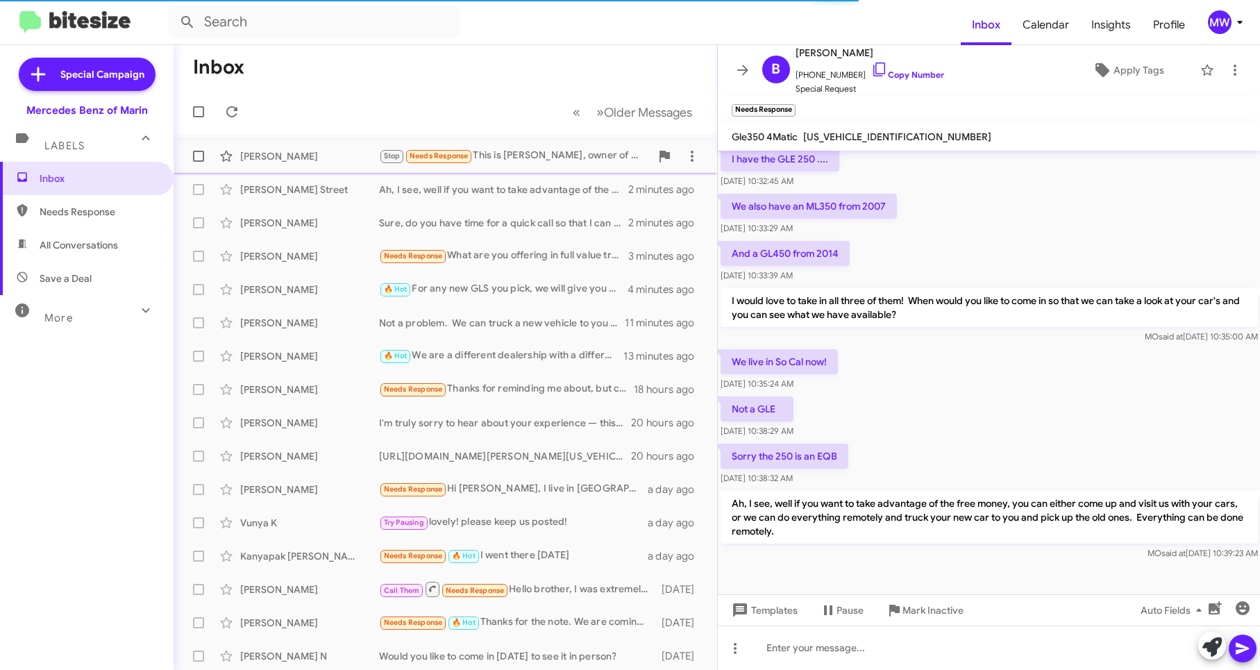
click at [514, 160] on div "Stop Needs Response This is Meghan OBrien, owner of a GLC Mercedes" at bounding box center [514, 156] width 271 height 16
click at [519, 149] on div "Stop Needs Response This is Meghan OBrien, owner of a GLC Mercedes" at bounding box center [514, 156] width 271 height 16
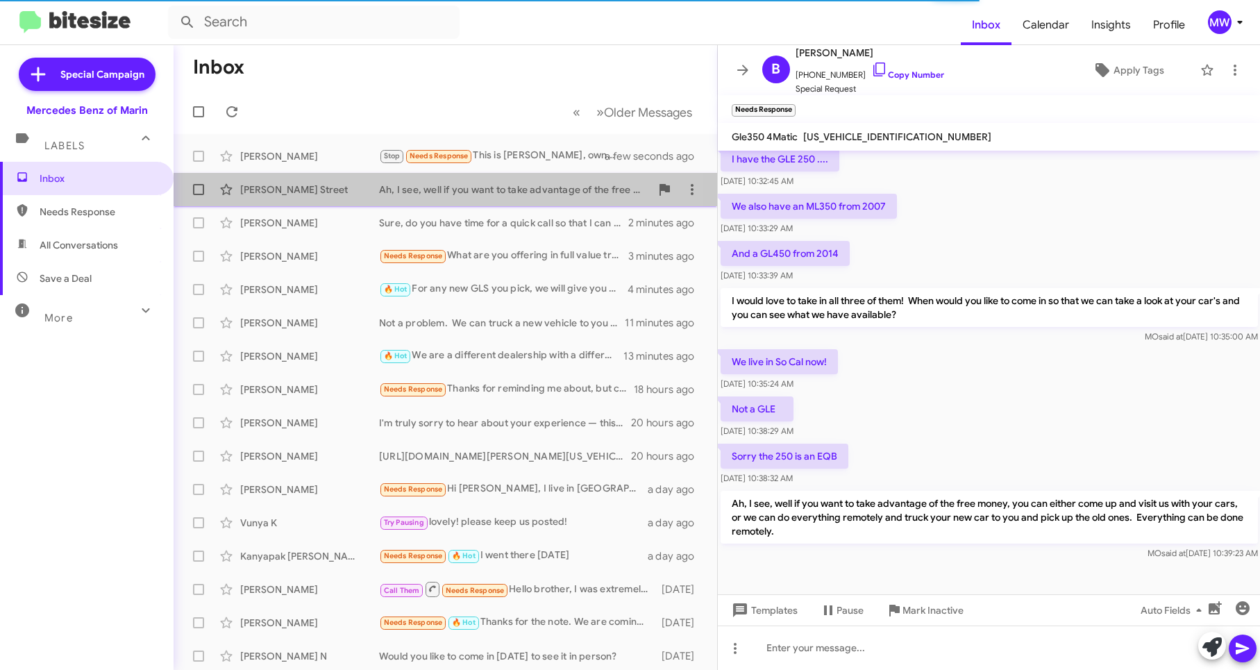
click at [462, 192] on div "Ah, I see, well if you want to take advantage of the free money, you can either…" at bounding box center [514, 190] width 271 height 14
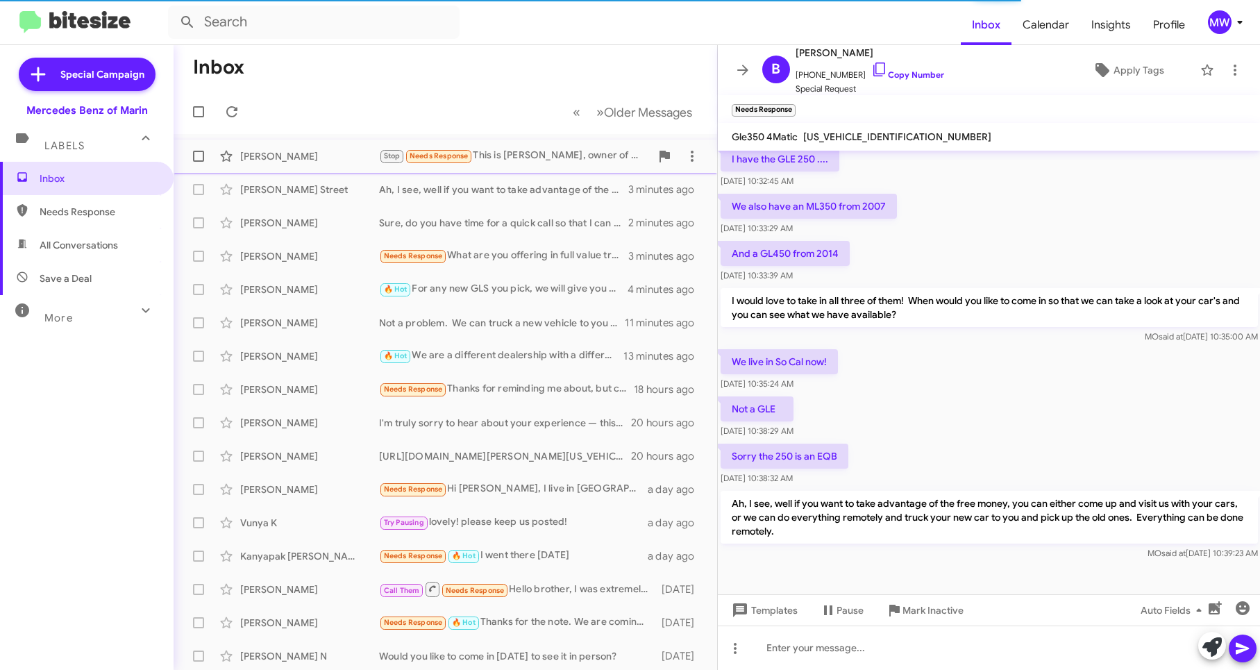
click at [538, 151] on div "Stop Needs Response This is Meghan OBrien, owner of a GLC Mercedes" at bounding box center [514, 156] width 271 height 16
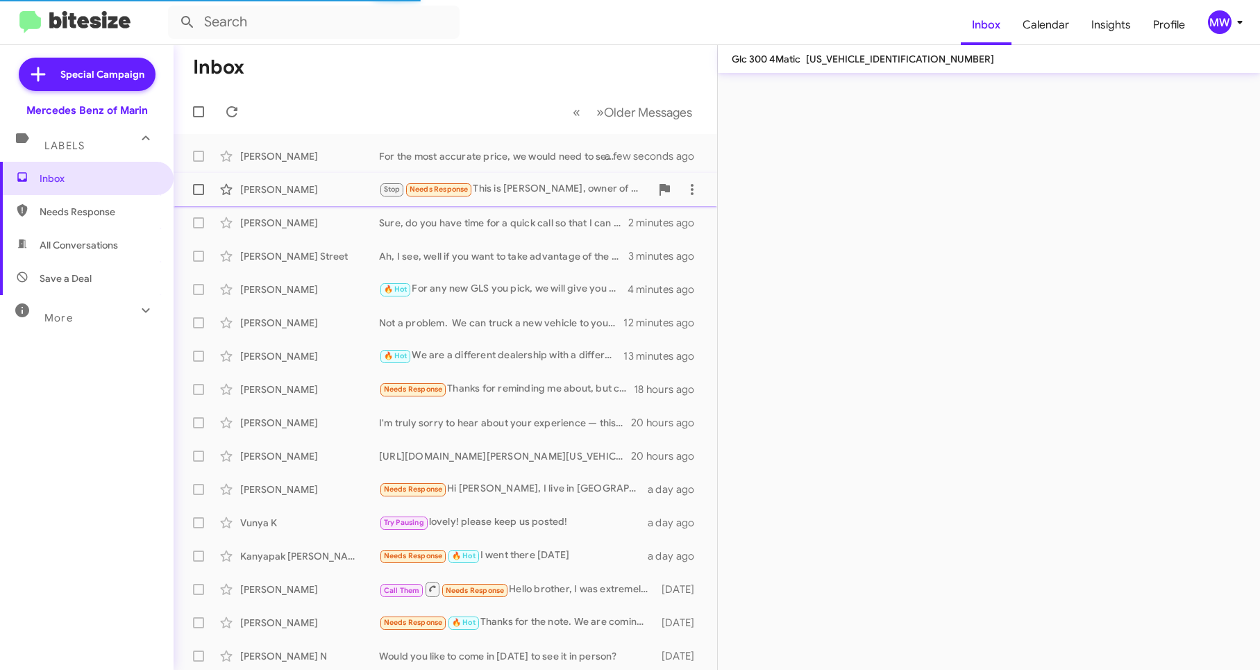
click at [554, 191] on div "Stop Needs Response This is [PERSON_NAME], owner of a GLC Mercedes" at bounding box center [514, 189] width 271 height 16
click at [496, 186] on div "Stop Needs Response This is Meghan OBrien, owner of a GLC Mercedes" at bounding box center [514, 189] width 271 height 16
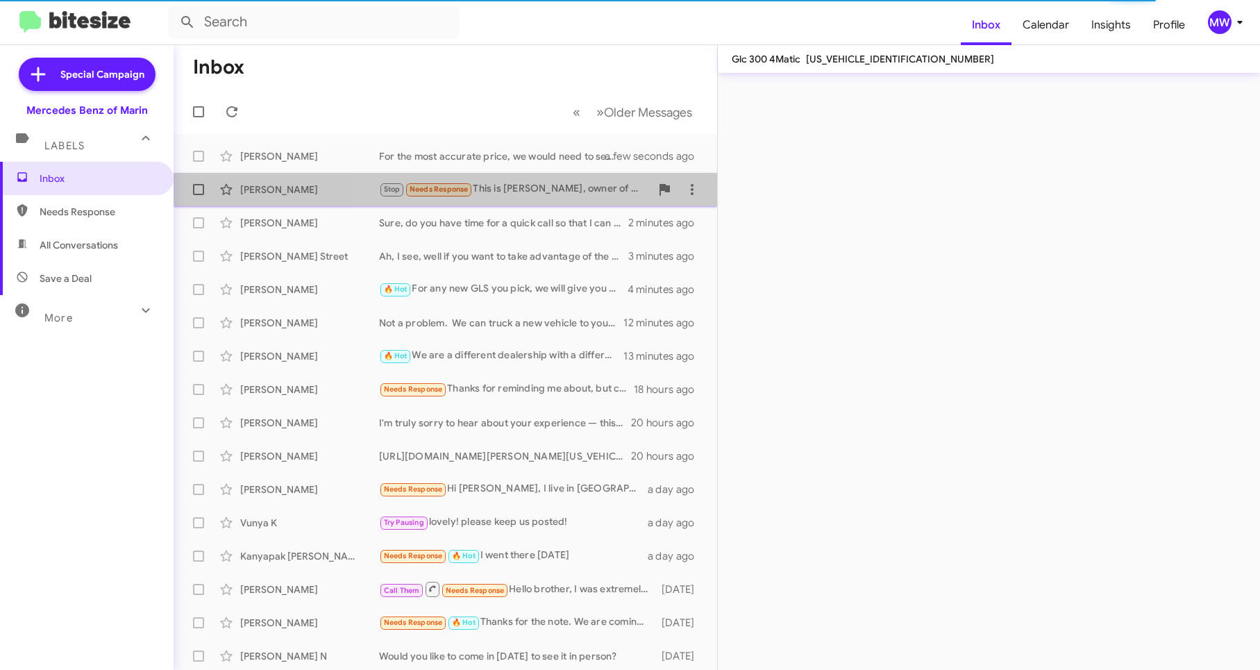
click at [573, 185] on div "Stop Needs Response This is Meghan OBrien, owner of a GLC Mercedes" at bounding box center [514, 189] width 271 height 16
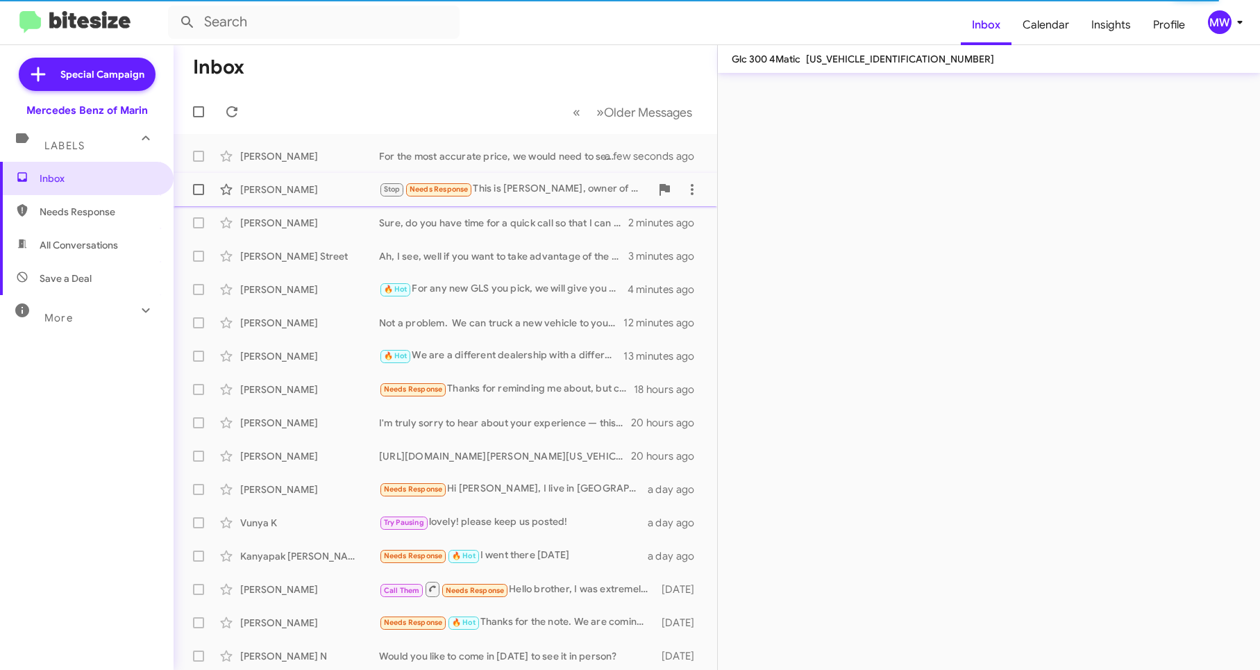
click at [554, 185] on div "Stop Needs Response This is Meghan OBrien, owner of a GLC Mercedes" at bounding box center [514, 189] width 271 height 16
click at [559, 226] on div "Sure, do you have time for a quick call so that I can determine what you're loo…" at bounding box center [514, 223] width 271 height 14
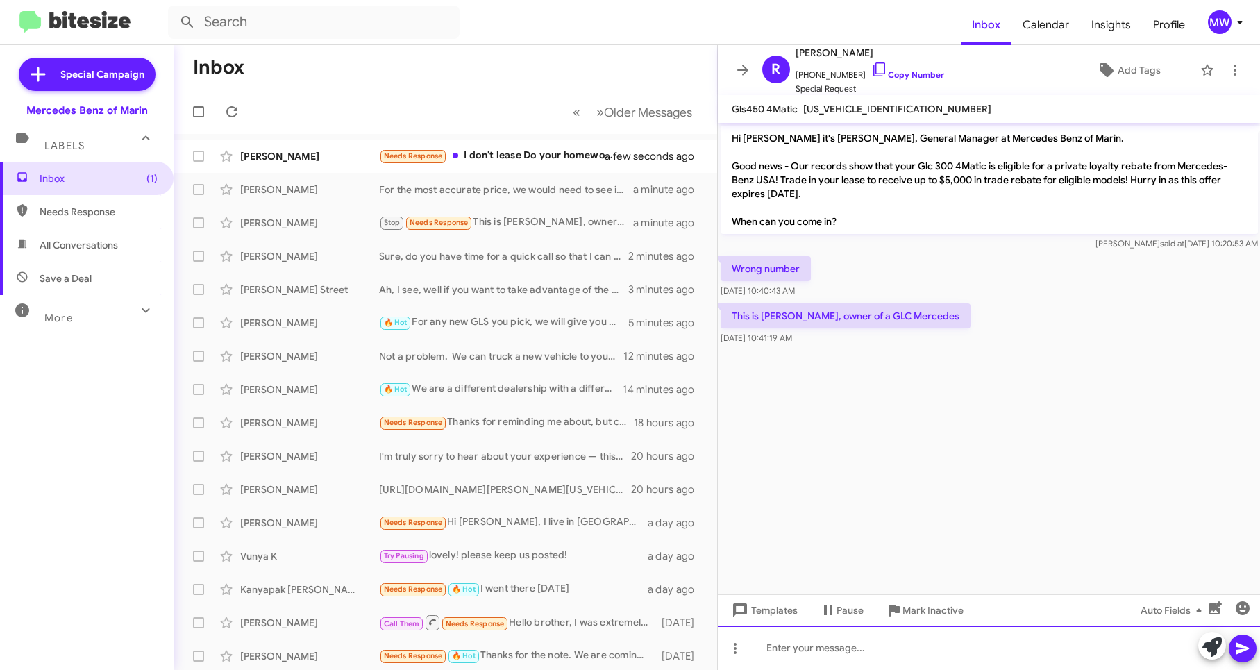
click at [892, 651] on div at bounding box center [989, 647] width 543 height 44
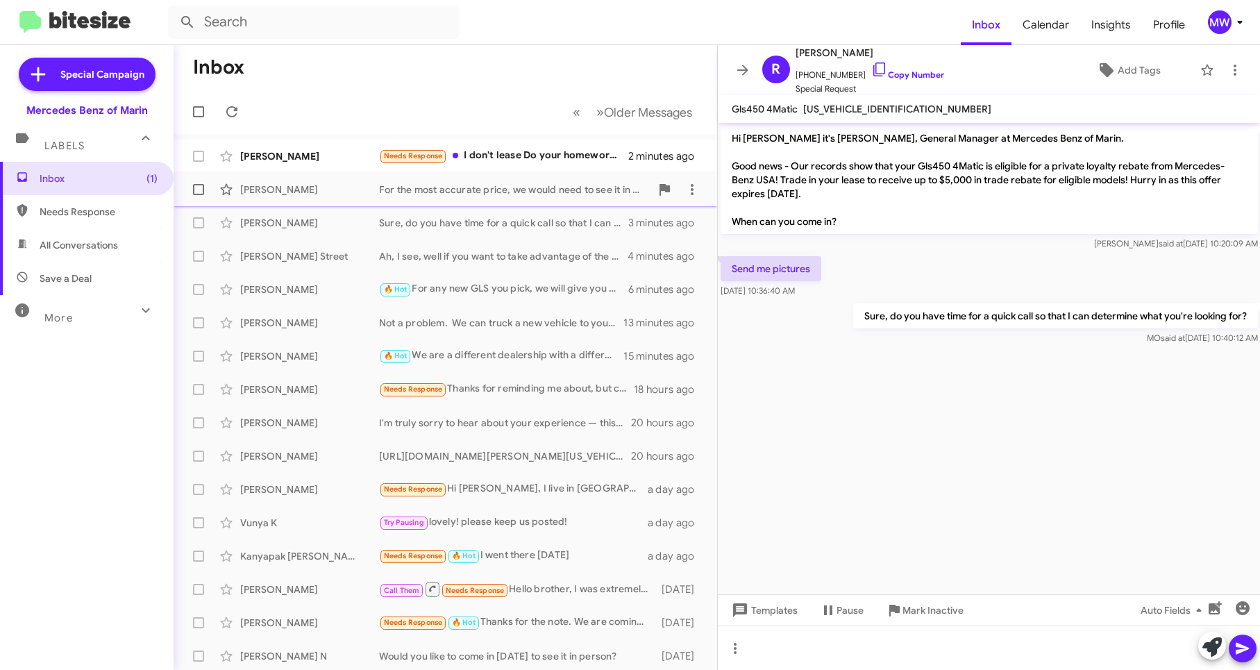
click at [523, 185] on div "For the most accurate price, we would need to see it in person to determine, bu…" at bounding box center [514, 190] width 271 height 14
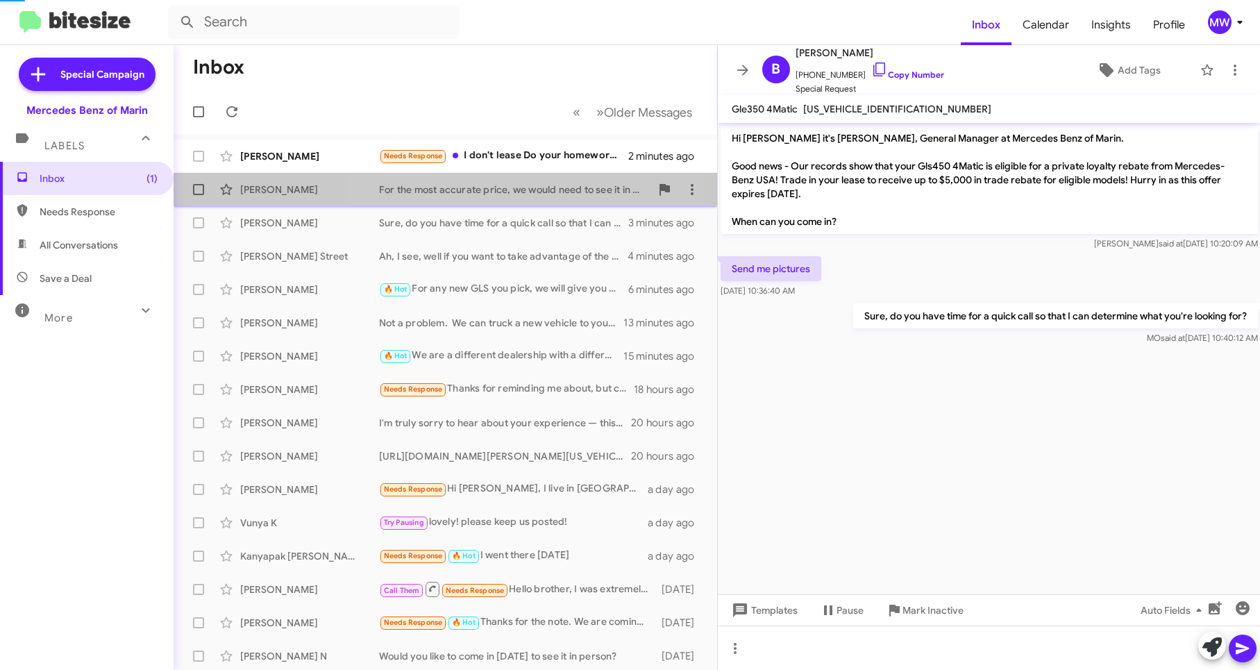
scroll to position [55, 0]
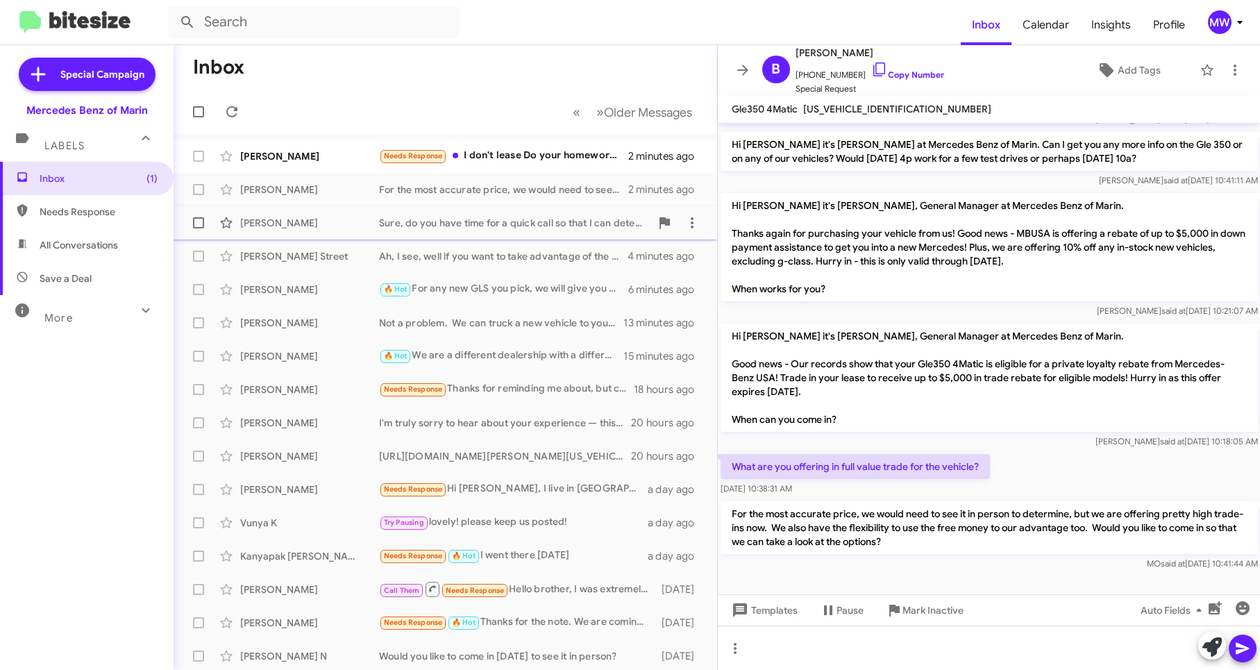
click at [526, 221] on div "Sure, do you have time for a quick call so that I can determine what you're loo…" at bounding box center [514, 223] width 271 height 14
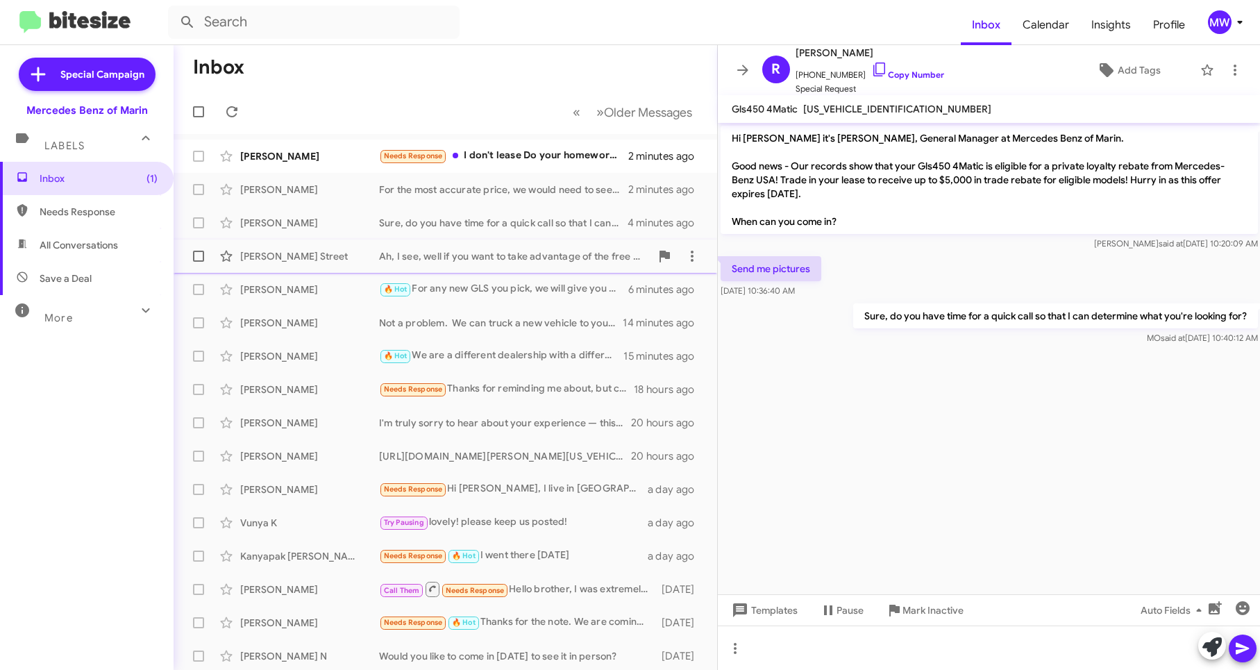
click at [525, 253] on div "Ah, I see, well if you want to take advantage of the free money, you can either…" at bounding box center [514, 256] width 271 height 14
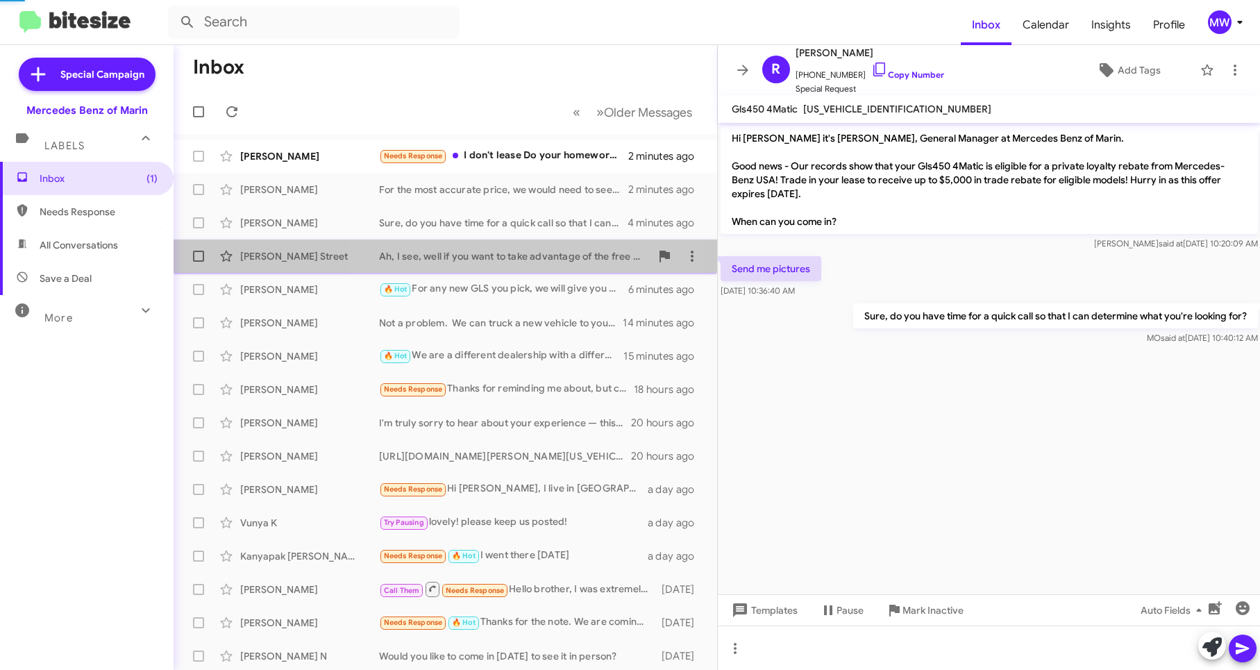
scroll to position [110, 0]
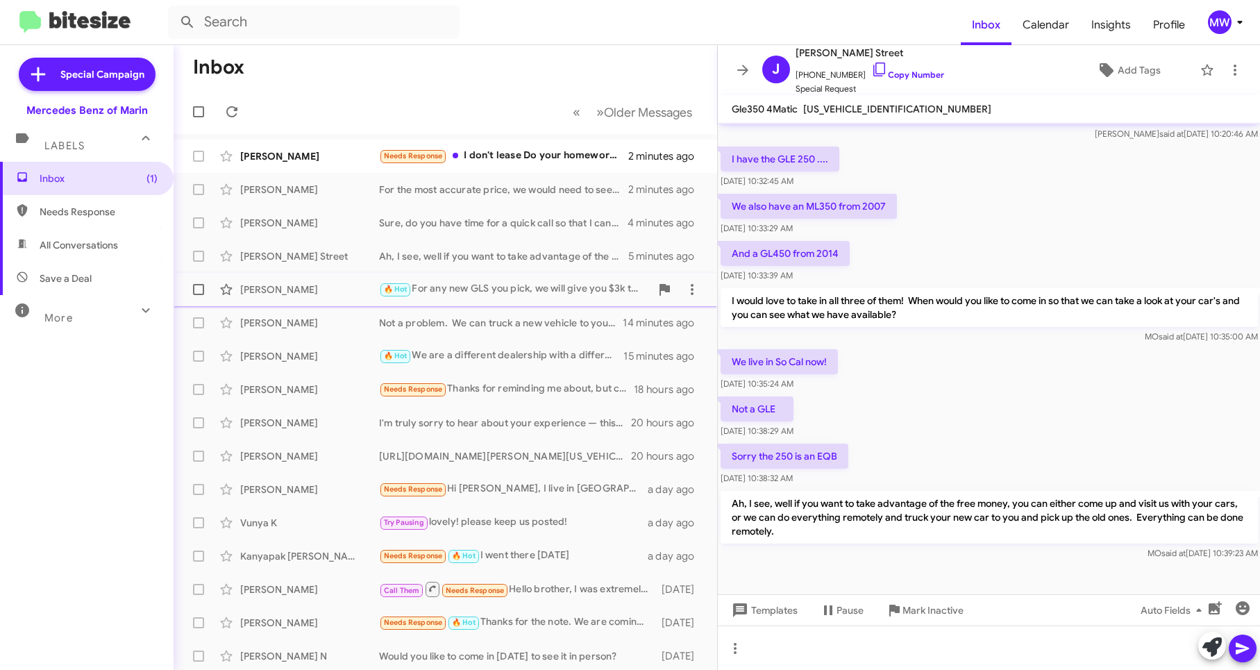
click at [532, 293] on div "🔥 Hot For any new GLS you pick, we will give you $3k to put down. The prices on…" at bounding box center [514, 289] width 271 height 16
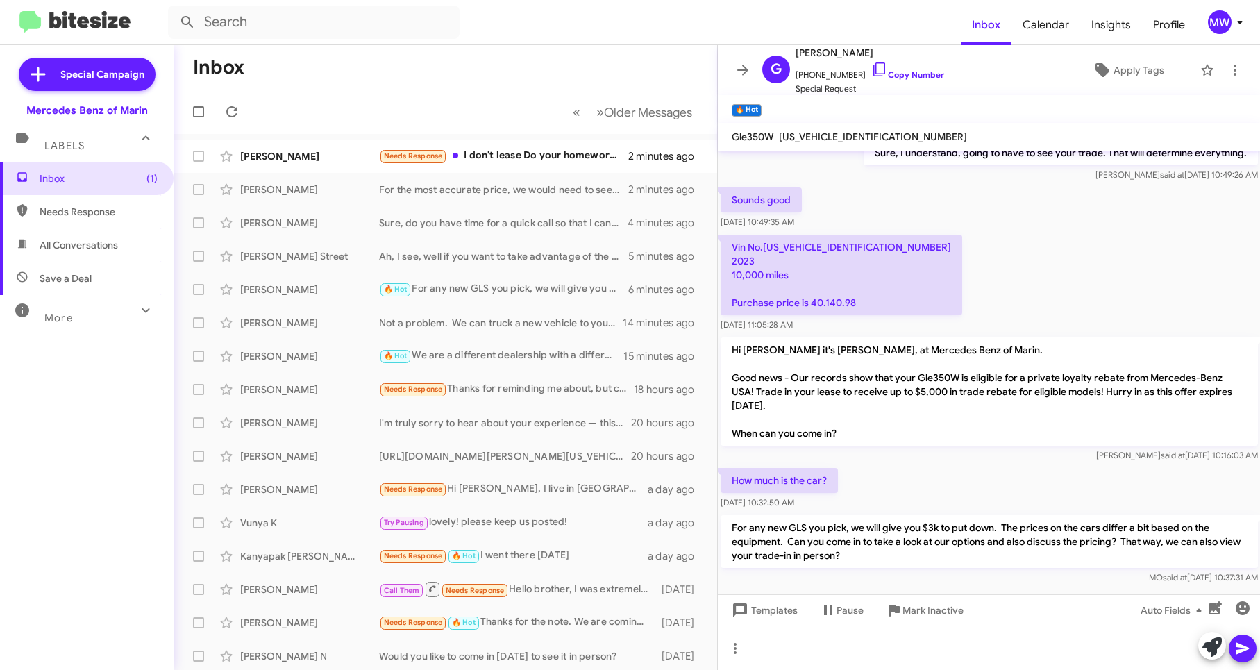
scroll to position [231, 0]
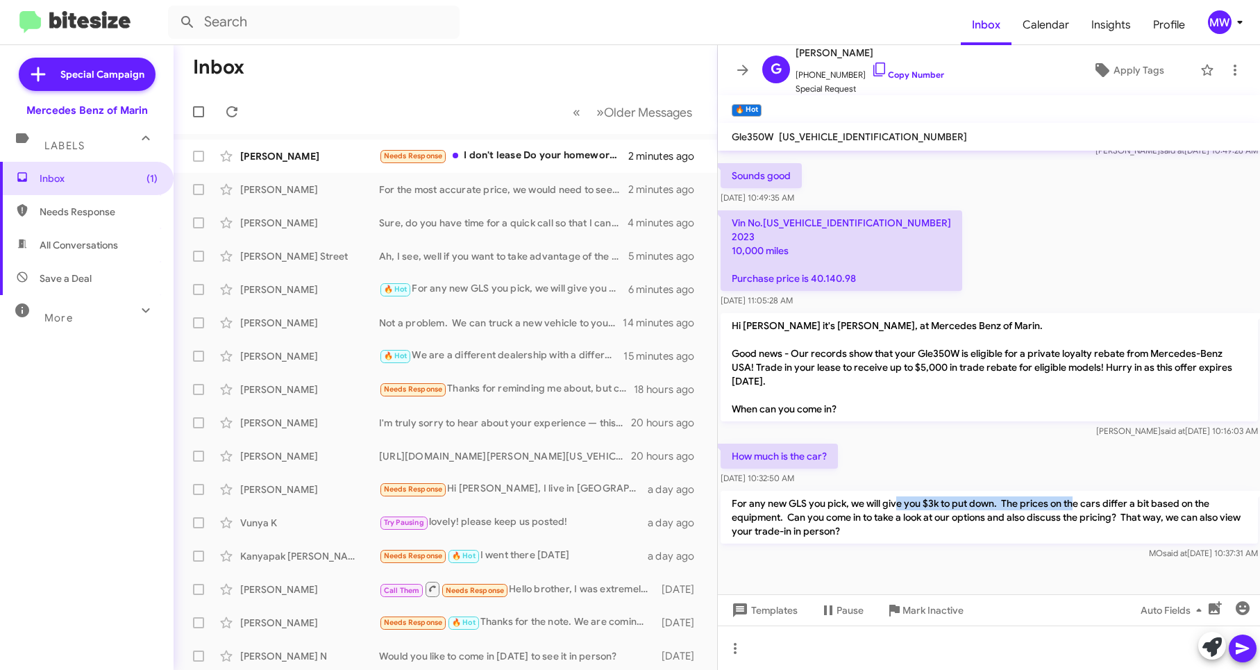
drag, startPoint x: 896, startPoint y: 504, endPoint x: 1078, endPoint y: 503, distance: 181.9
click at [1078, 503] on p "For any new GLS you pick, we will give you $3k to put down. The prices on the c…" at bounding box center [989, 517] width 537 height 53
click at [544, 333] on div "Douglas Allensworth Not a problem. We can truck a new vehicle to you and pick u…" at bounding box center [445, 323] width 521 height 28
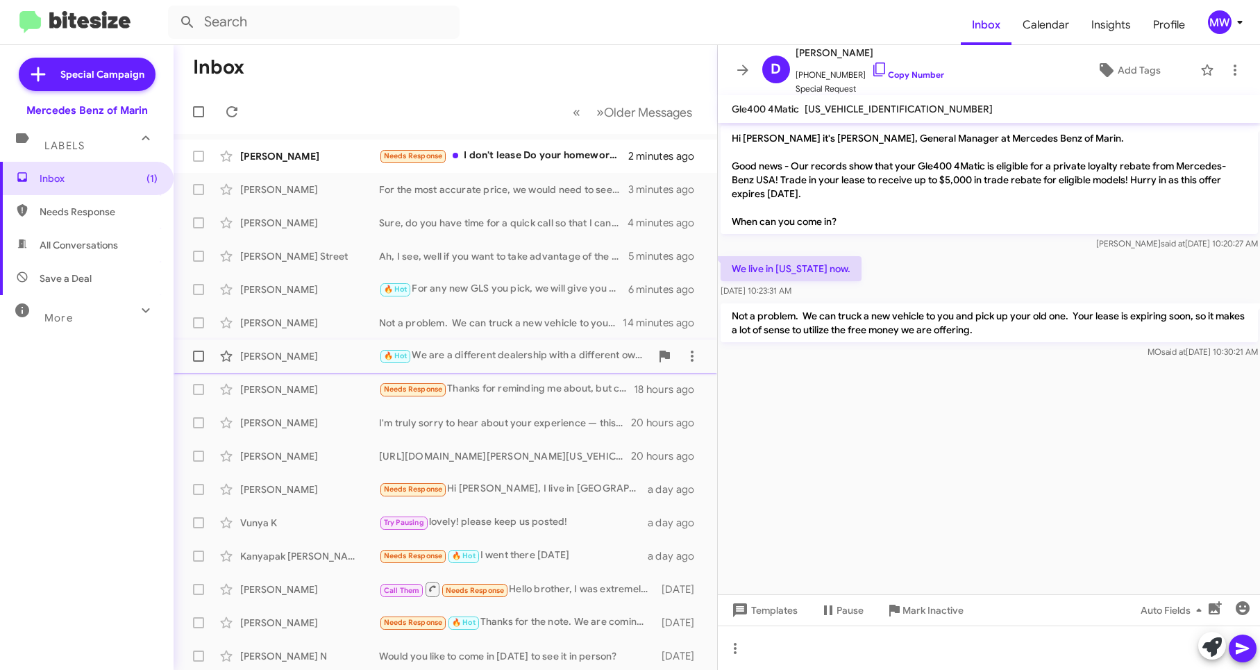
click at [540, 357] on div "🔥 Hot We are a different dealership with a different ownership group and we hav…" at bounding box center [514, 356] width 271 height 16
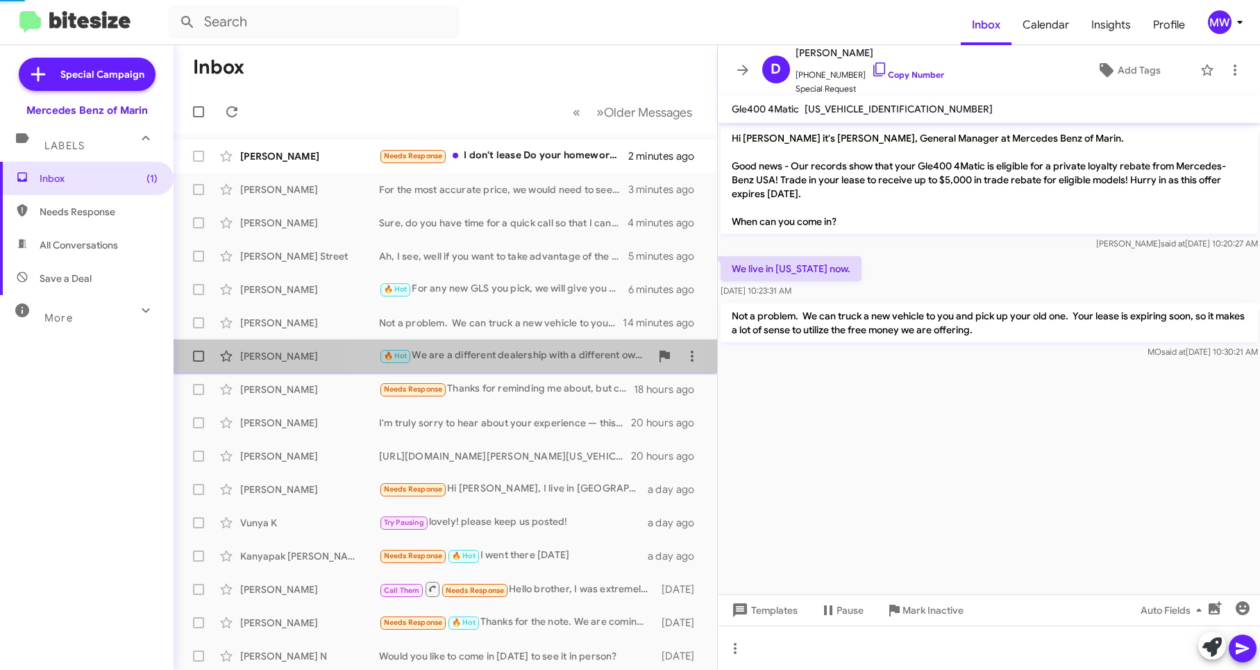
scroll to position [741, 0]
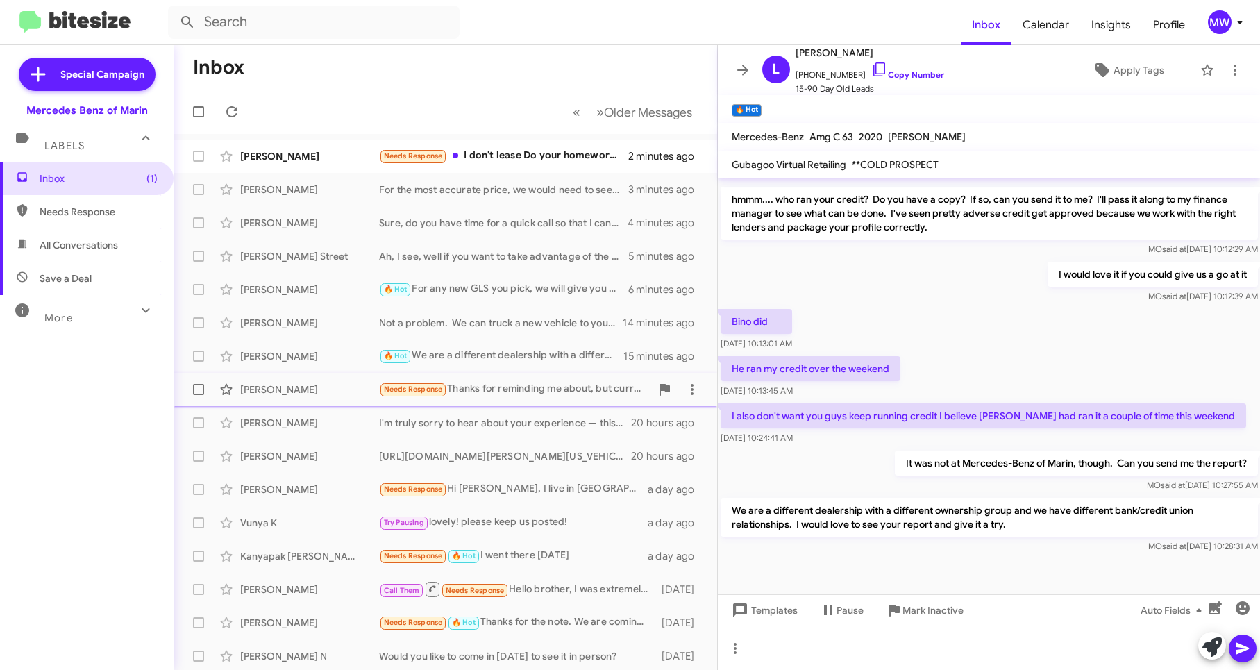
click at [544, 395] on div "Needs Response Thanks for reminding me about, but currently I do have family em…" at bounding box center [514, 389] width 271 height 16
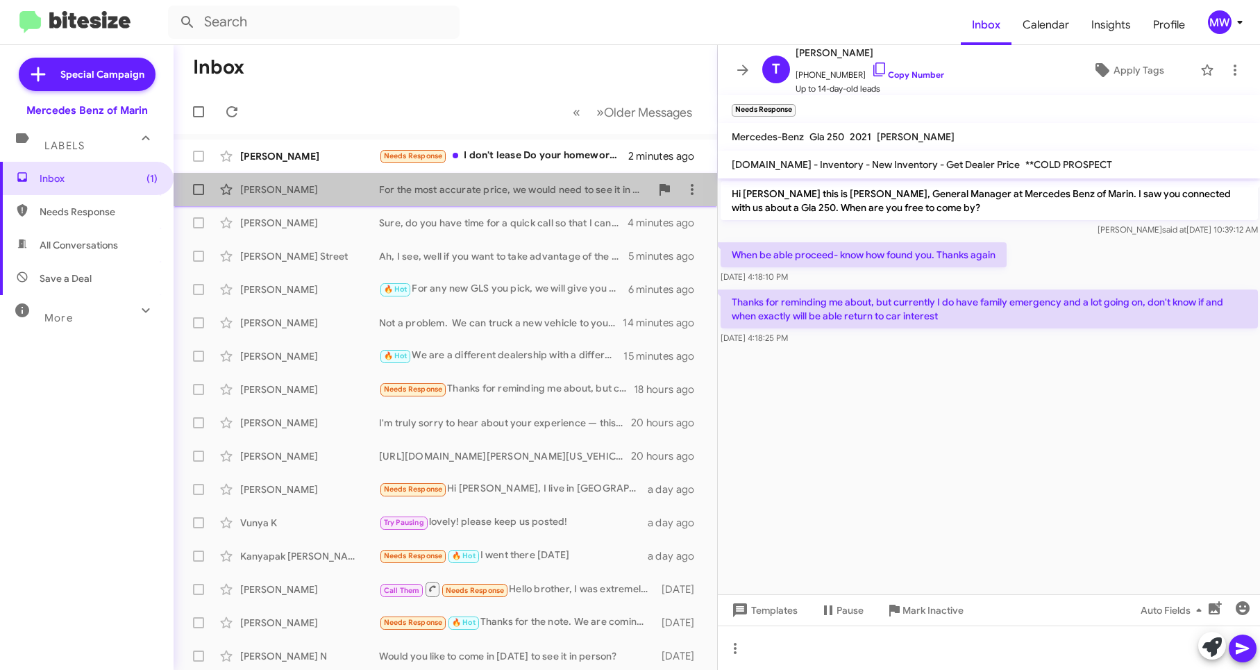
click at [541, 193] on div "For the most accurate price, we would need to see it in person to determine, bu…" at bounding box center [514, 190] width 271 height 14
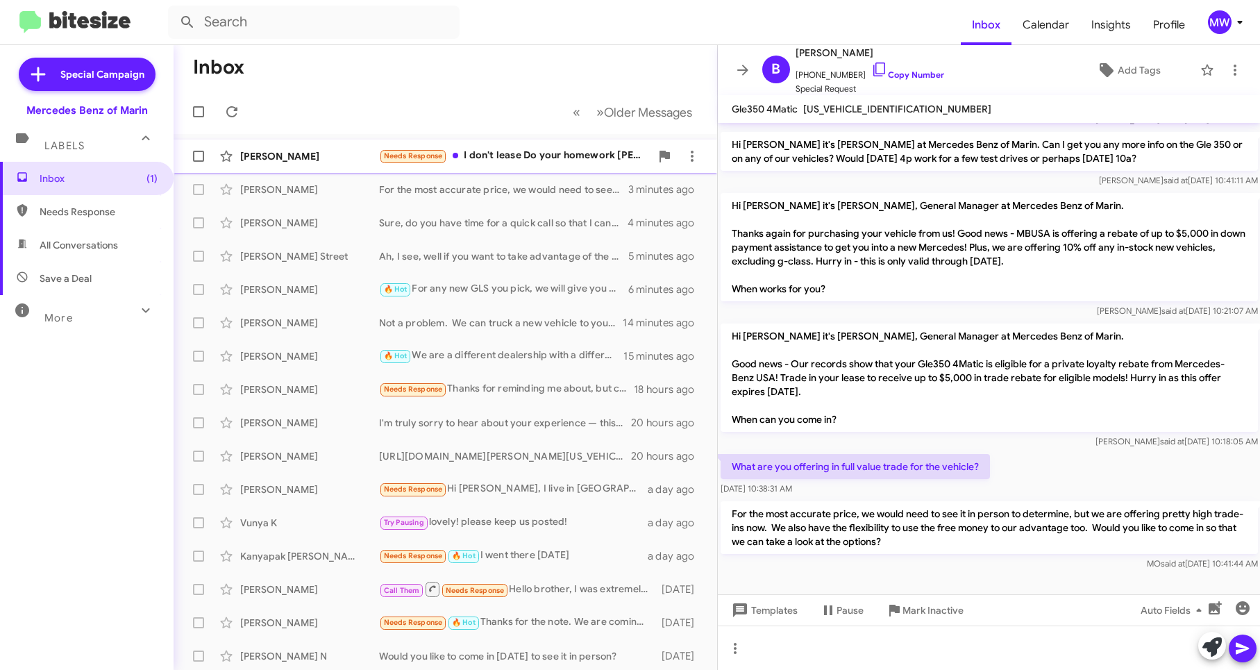
click at [555, 150] on div "Needs Response I don't lease Do your homework Omar" at bounding box center [514, 156] width 271 height 16
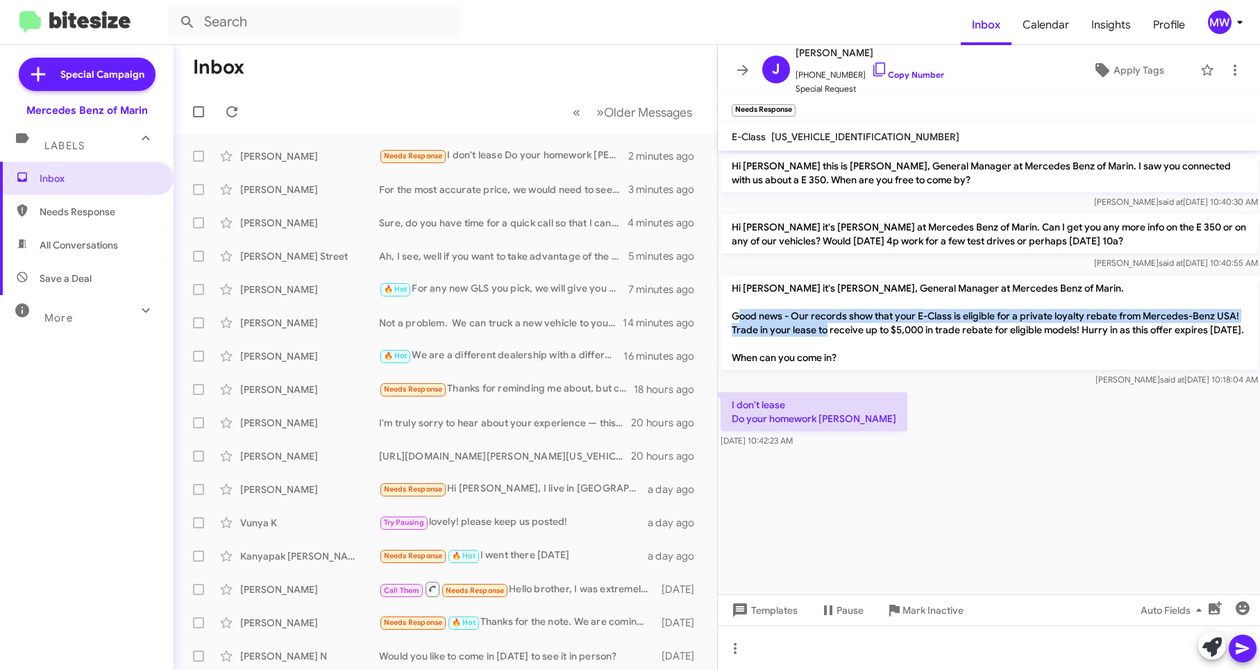
drag, startPoint x: 779, startPoint y: 316, endPoint x: 858, endPoint y: 326, distance: 79.7
click at [858, 326] on p "Hi Joseph it's Omar Ibrahimi, General Manager at Mercedes Benz of Marin. Good n…" at bounding box center [989, 323] width 537 height 94
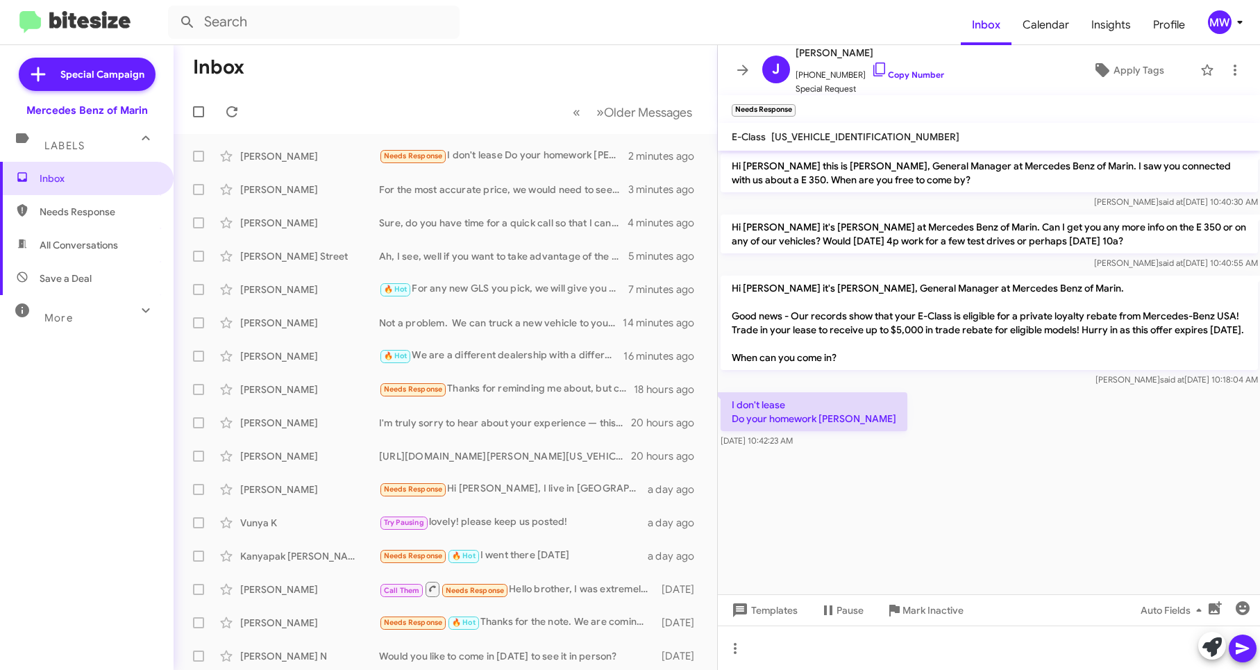
drag, startPoint x: 858, startPoint y: 326, endPoint x: 940, endPoint y: 437, distance: 138.6
click at [939, 437] on div "I don't lease Do your homework Omar Oct 14, 2025, 10:42:23 AM" at bounding box center [989, 419] width 543 height 61
click at [947, 638] on div at bounding box center [989, 647] width 543 height 44
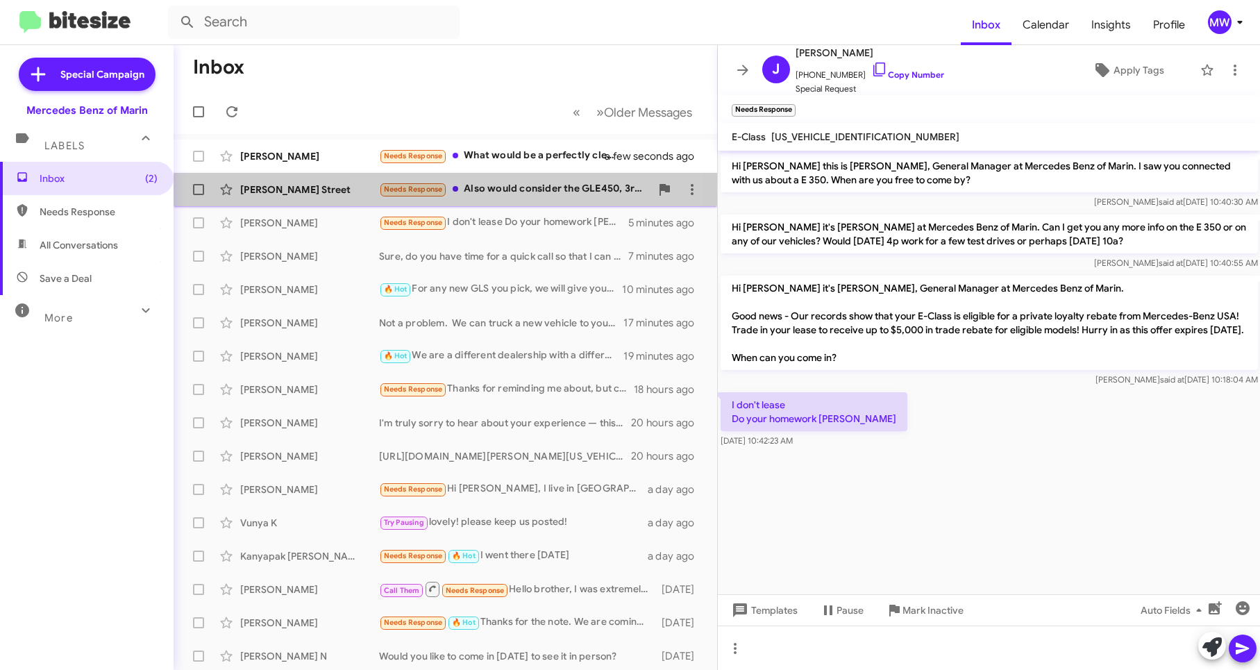
click at [518, 193] on div "Needs Response Also would consider the GLE450, 3rd row, white with tan interior." at bounding box center [514, 189] width 271 height 16
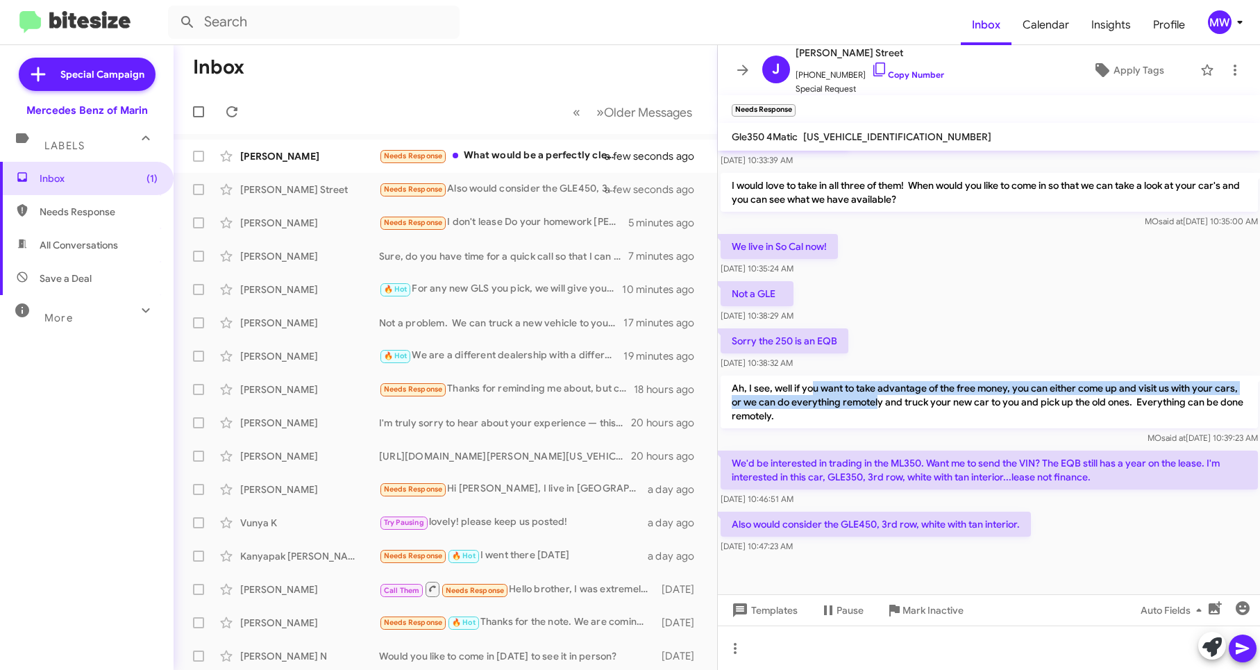
drag, startPoint x: 814, startPoint y: 389, endPoint x: 902, endPoint y: 401, distance: 88.2
click at [902, 401] on p "Ah, I see, well if you want to take advantage of the free money, you can either…" at bounding box center [989, 402] width 537 height 53
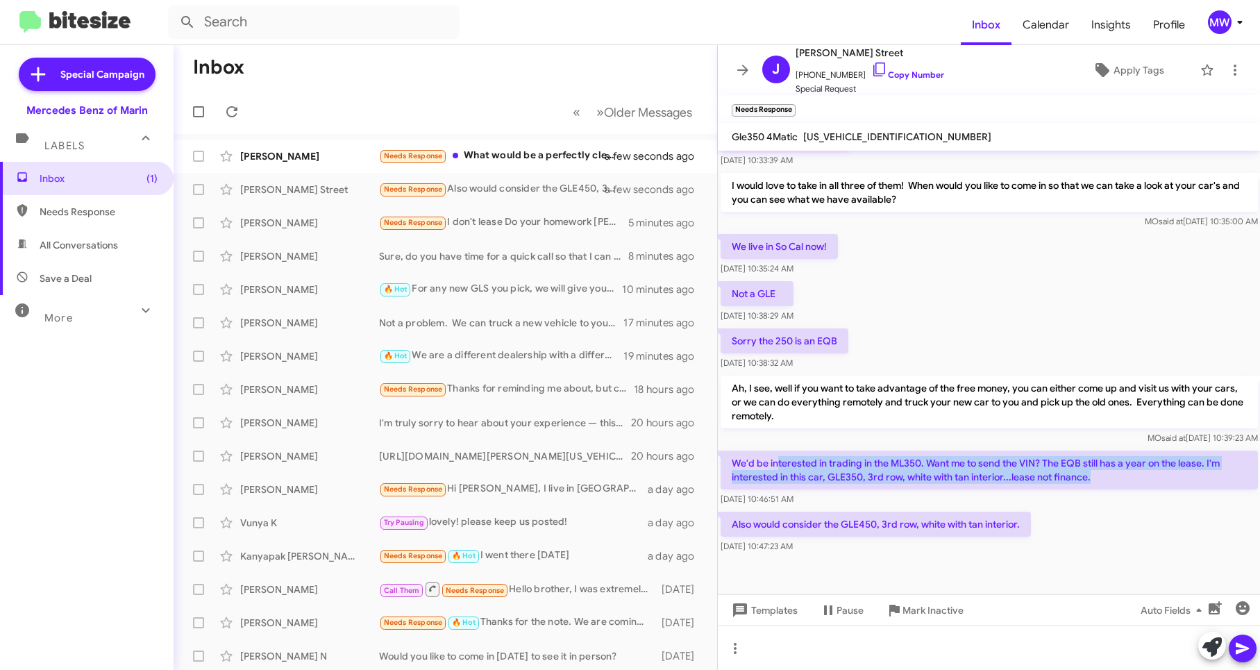
drag, startPoint x: 776, startPoint y: 460, endPoint x: 1104, endPoint y: 480, distance: 329.0
click at [1104, 480] on p "We'd be interested in trading in the ML350. Want me to send the VIN? The EQB st…" at bounding box center [989, 470] width 537 height 39
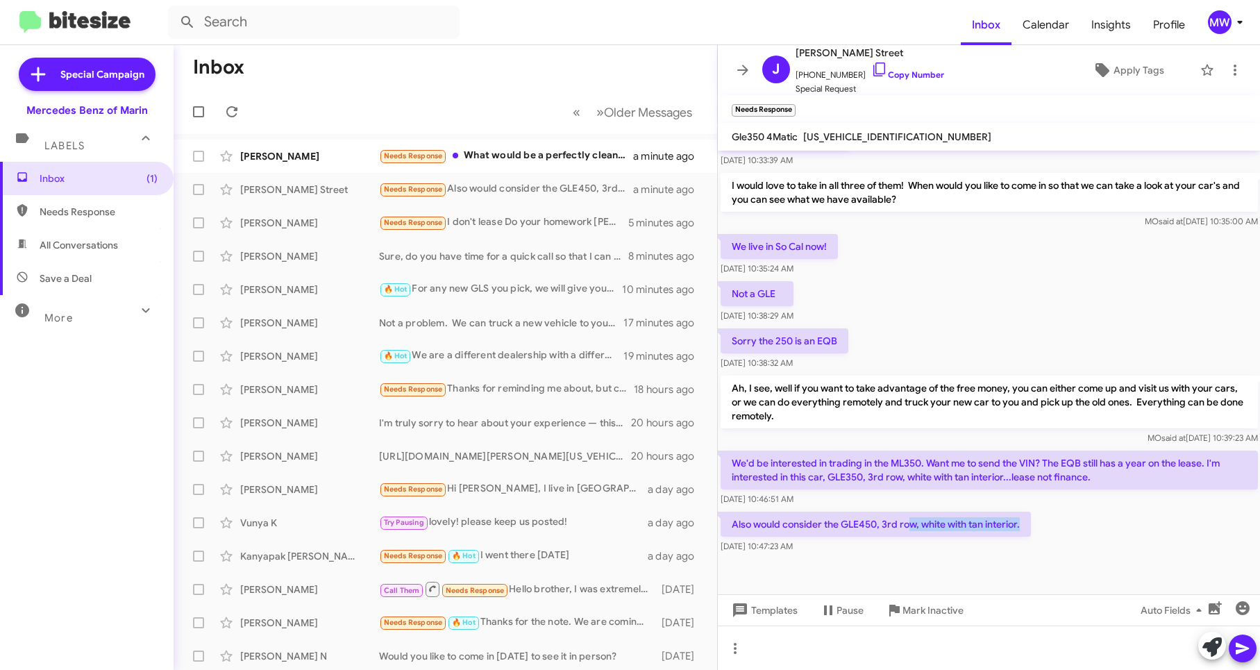
drag, startPoint x: 909, startPoint y: 526, endPoint x: 1031, endPoint y: 526, distance: 122.2
click at [1031, 526] on p "Also would consider the GLE450, 3rd row, white with tan interior." at bounding box center [876, 524] width 310 height 25
drag, startPoint x: 1031, startPoint y: 526, endPoint x: 1004, endPoint y: 549, distance: 34.9
click at [1004, 551] on div "[DATE] 10:47:23 AM" at bounding box center [876, 546] width 310 height 14
click at [973, 648] on div at bounding box center [989, 647] width 543 height 44
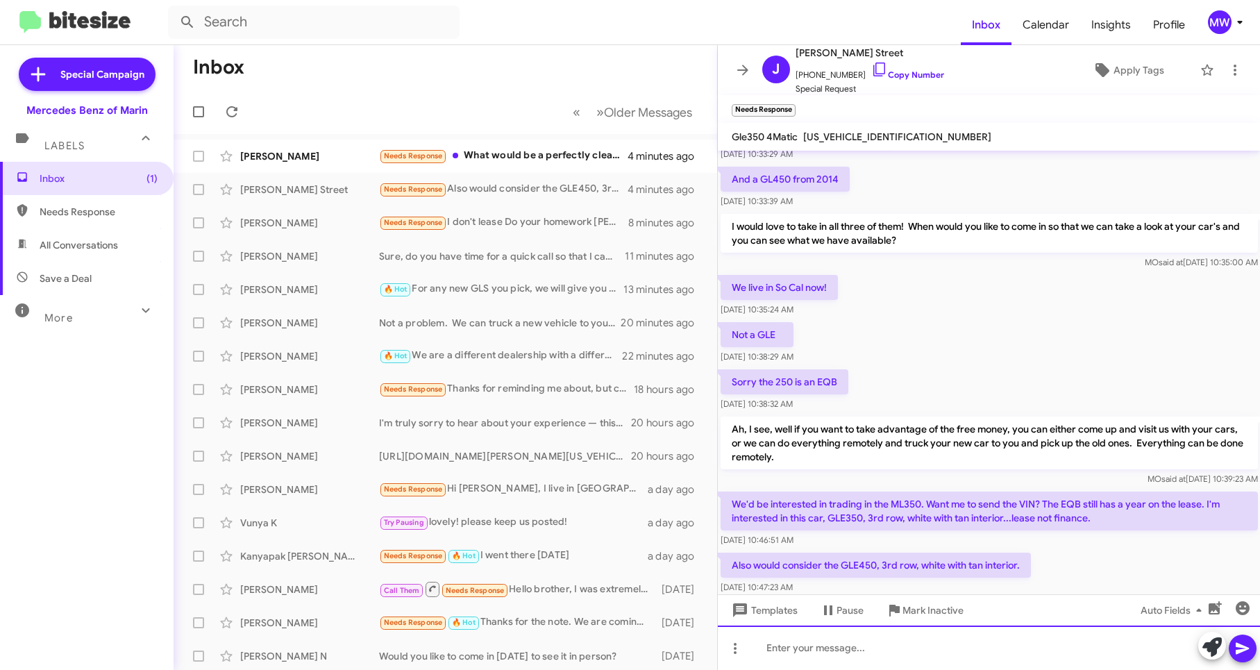
scroll to position [331, 0]
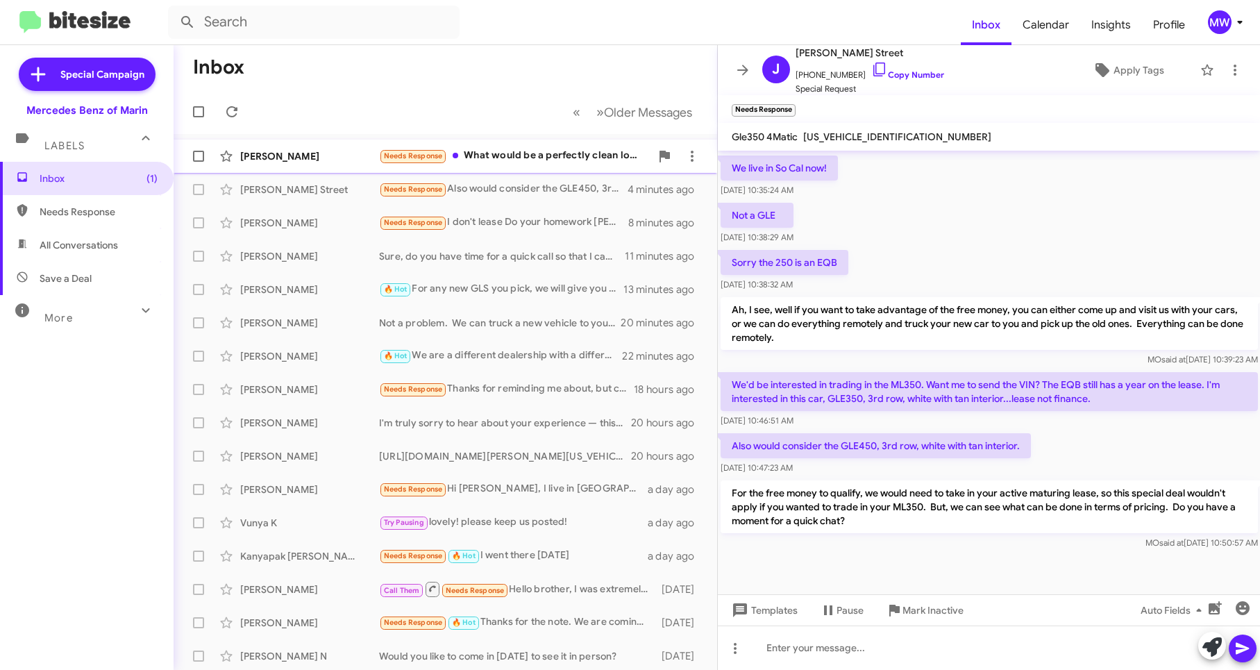
click at [572, 158] on div "Needs Response What would be a perfectly clean low mileage 2021 gle350 (black a…" at bounding box center [514, 156] width 271 height 16
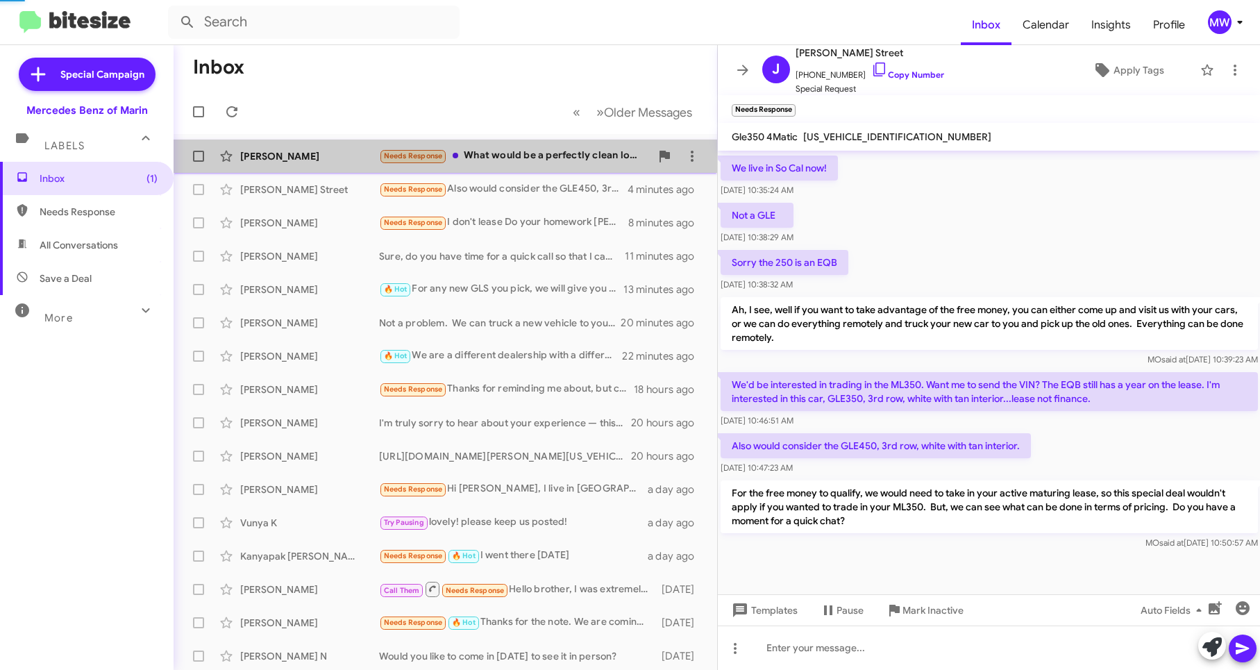
scroll to position [175, 0]
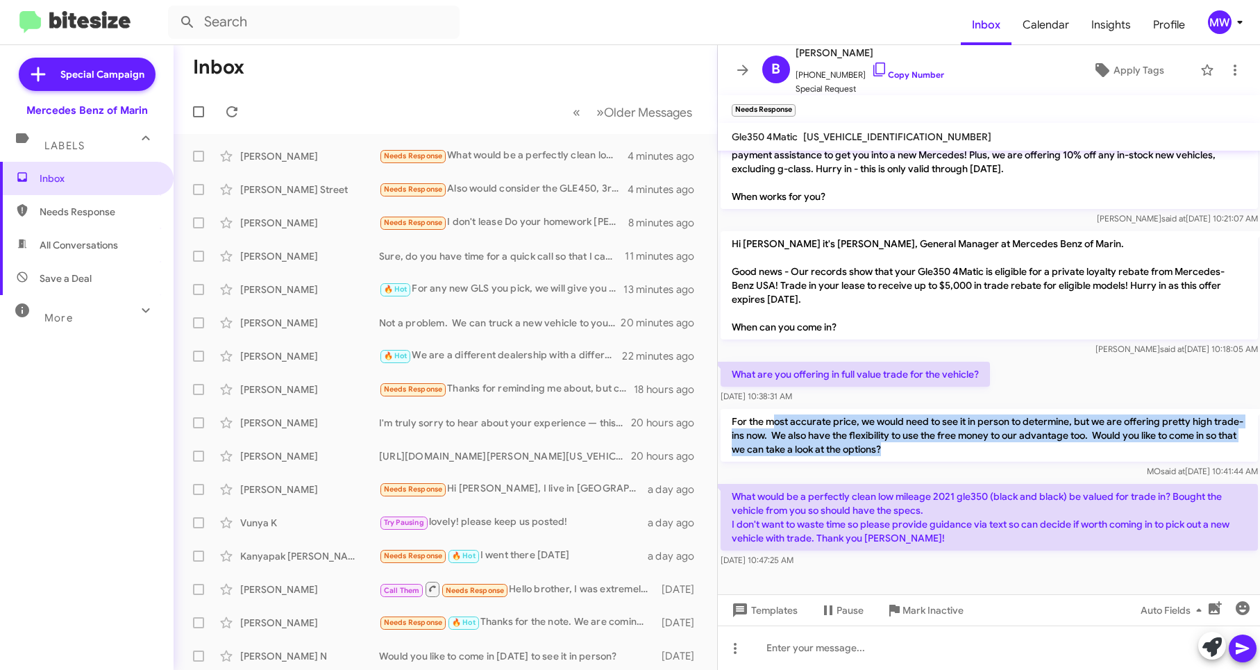
drag, startPoint x: 783, startPoint y: 424, endPoint x: 936, endPoint y: 454, distance: 156.3
click at [936, 454] on p "For the most accurate price, we would need to see it in person to determine, bu…" at bounding box center [989, 435] width 537 height 53
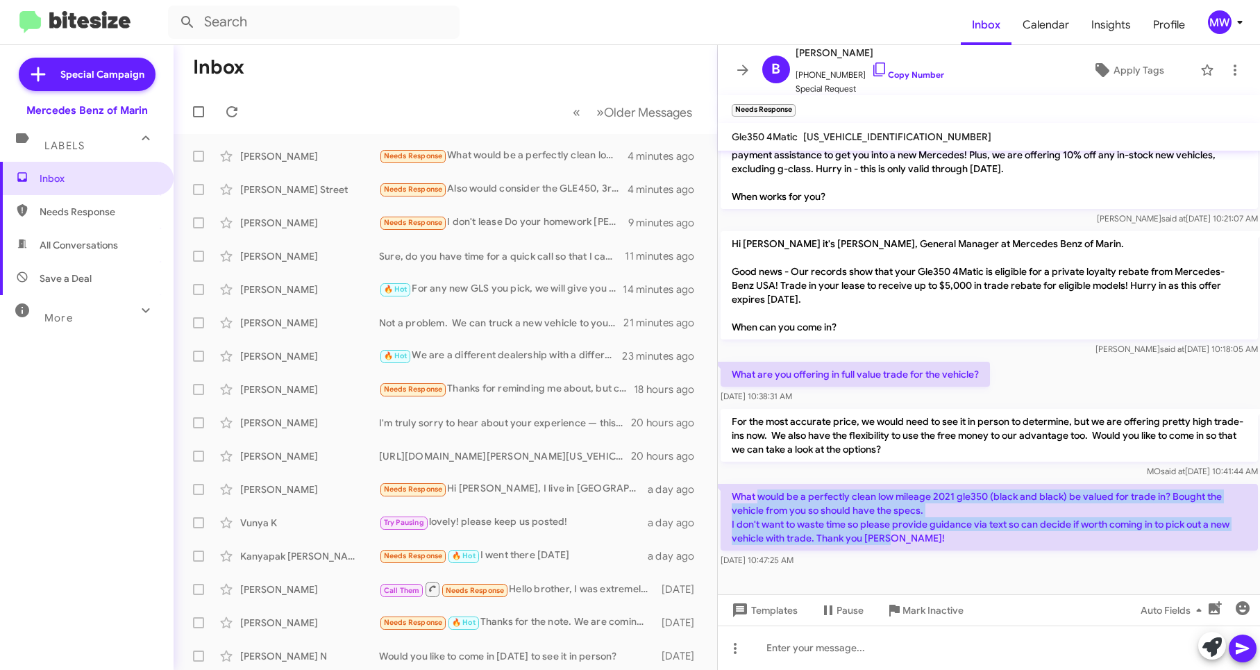
drag, startPoint x: 760, startPoint y: 494, endPoint x: 901, endPoint y: 542, distance: 149.1
click at [901, 542] on p "What would be a perfectly clean low mileage 2021 gle350 (black and black) be va…" at bounding box center [989, 517] width 537 height 67
drag, startPoint x: 901, startPoint y: 542, endPoint x: 921, endPoint y: 542, distance: 20.1
click at [919, 542] on p "What would be a perfectly clean low mileage 2021 gle350 (black and black) be va…" at bounding box center [989, 517] width 537 height 67
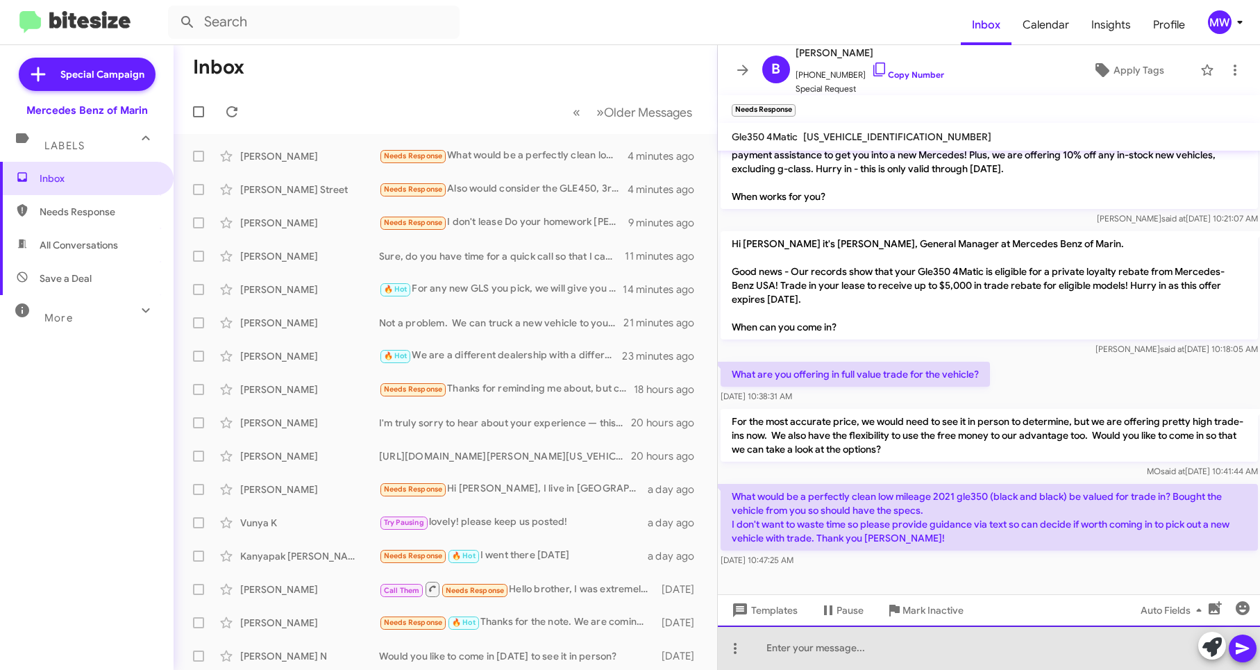
click at [917, 650] on div at bounding box center [989, 647] width 543 height 44
click at [1129, 653] on div "Sure, can I give you a range since I don't know what the car looks like today?" at bounding box center [989, 647] width 543 height 44
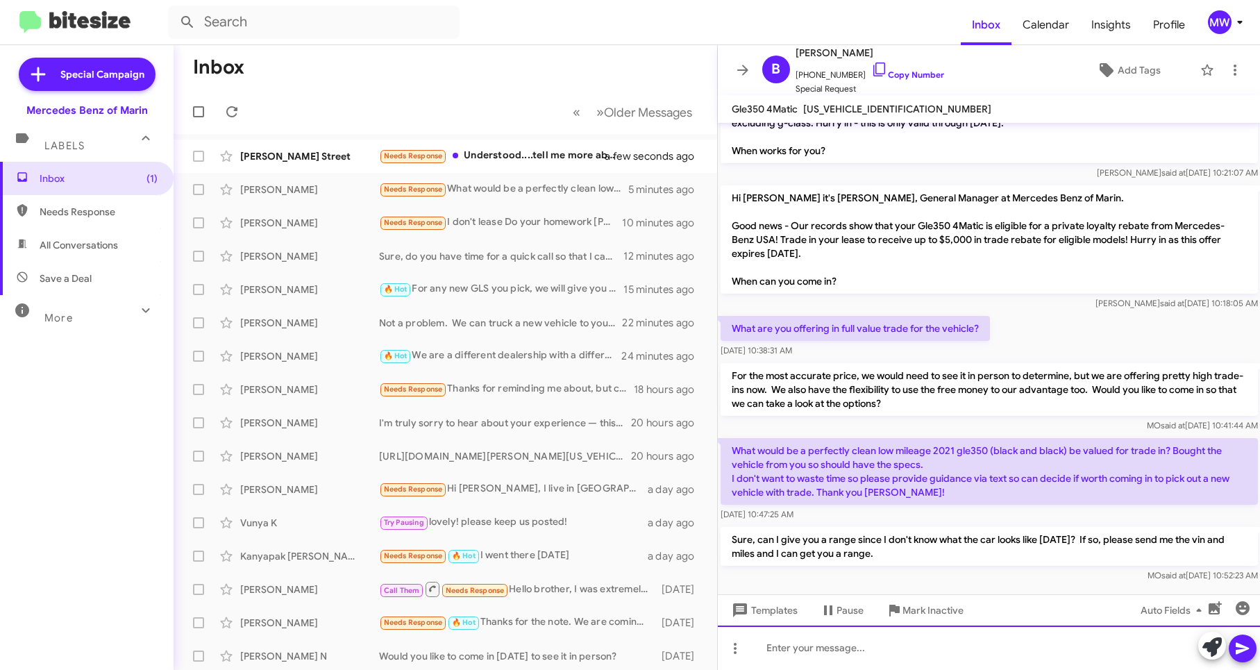
scroll to position [212, 0]
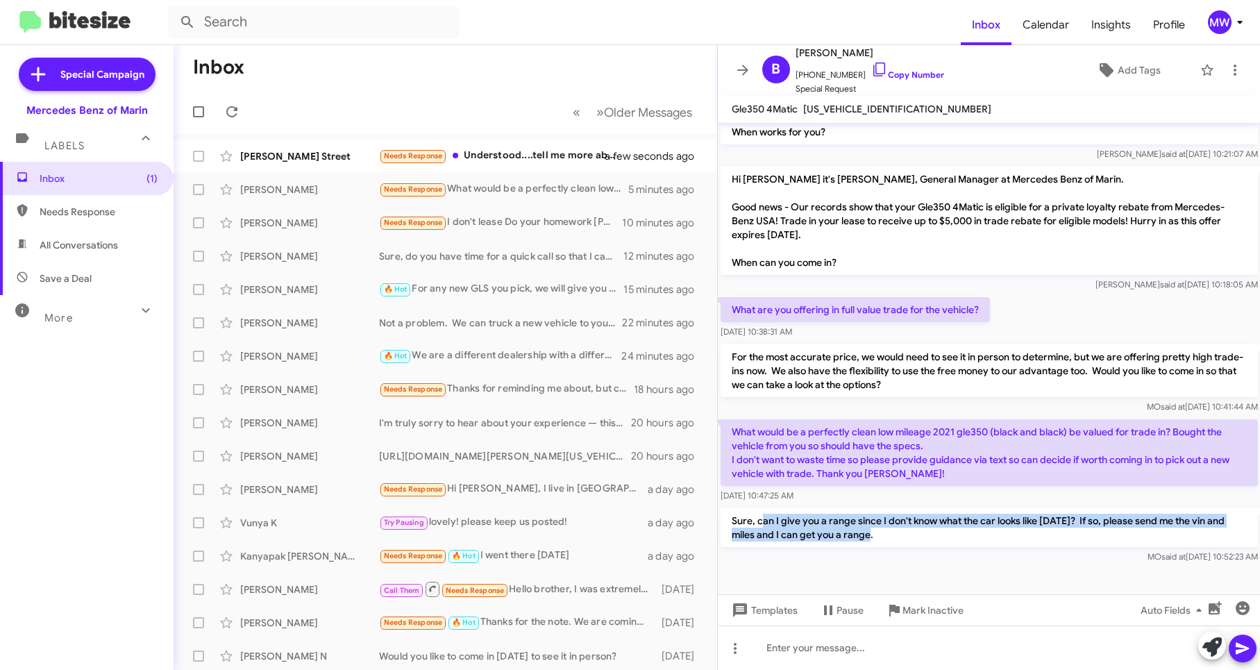
drag, startPoint x: 762, startPoint y: 521, endPoint x: 889, endPoint y: 537, distance: 127.4
click at [889, 537] on p "Sure, can I give you a range since I don't know what the car looks like [DATE]?…" at bounding box center [989, 527] width 537 height 39
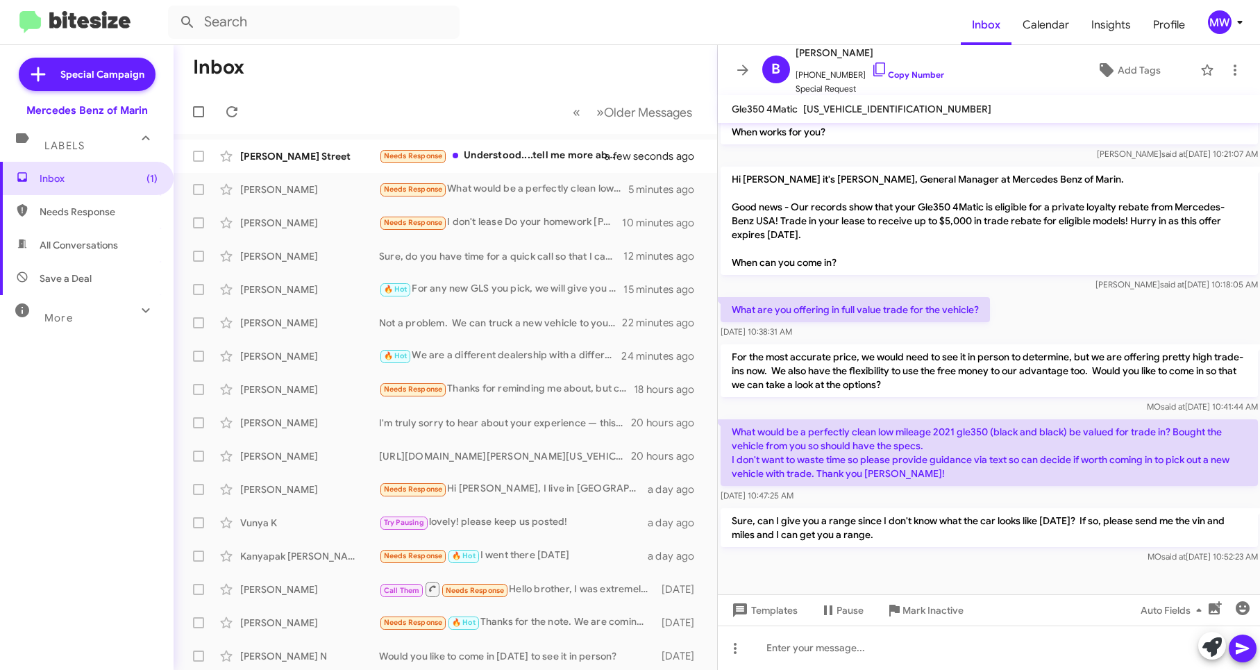
drag, startPoint x: 889, startPoint y: 537, endPoint x: 877, endPoint y: 568, distance: 32.7
click at [875, 568] on div at bounding box center [989, 580] width 543 height 28
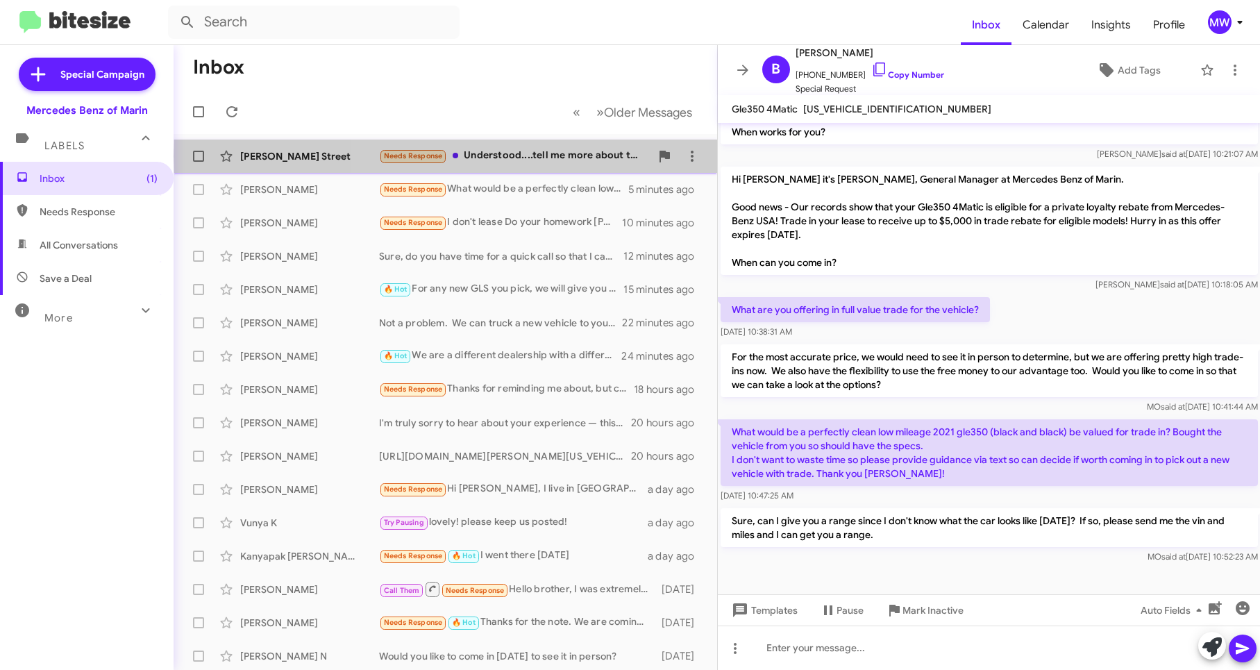
click at [600, 156] on div "Needs Response Understood....tell me more about the lease trade in. So I turn i…" at bounding box center [514, 156] width 271 height 16
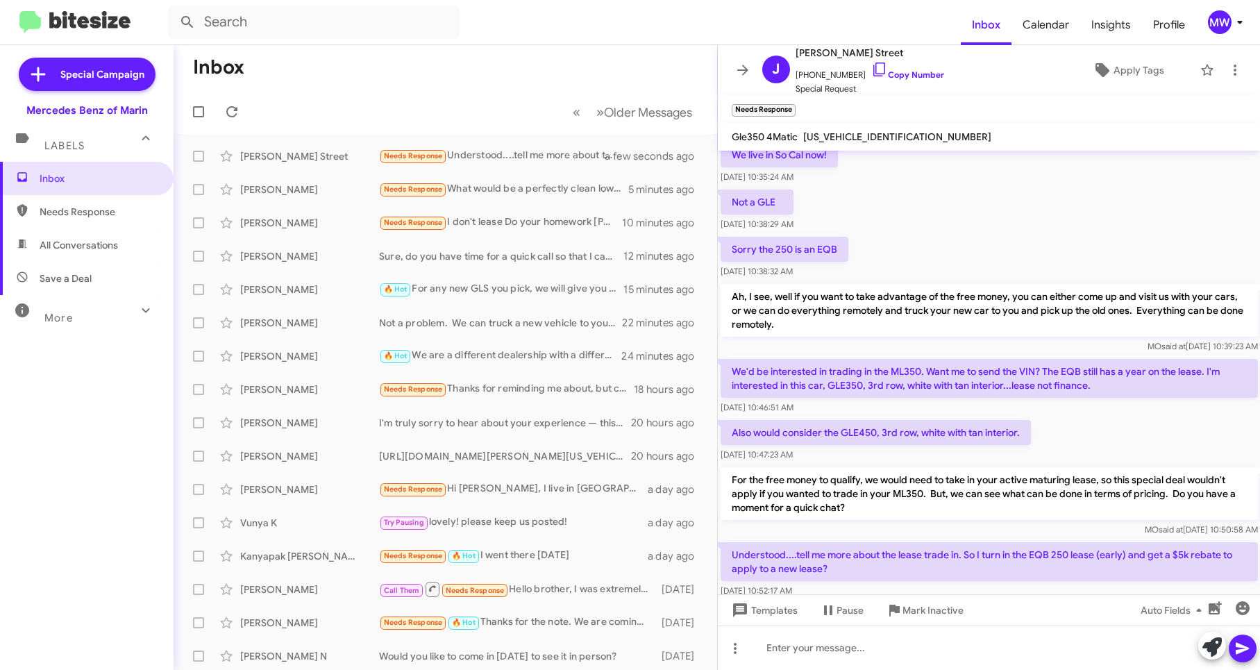
scroll to position [396, 0]
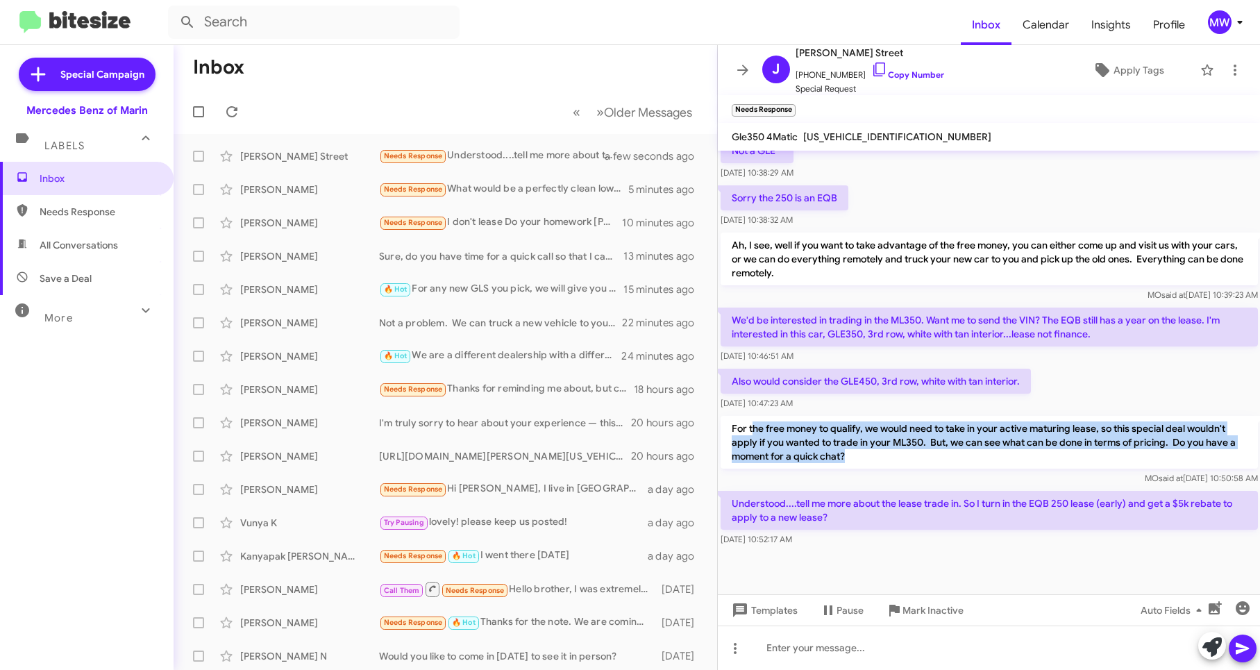
drag, startPoint x: 752, startPoint y: 430, endPoint x: 852, endPoint y: 461, distance: 104.5
click at [852, 461] on p "For the free money to qualify, we would need to take in your active maturing le…" at bounding box center [989, 442] width 537 height 53
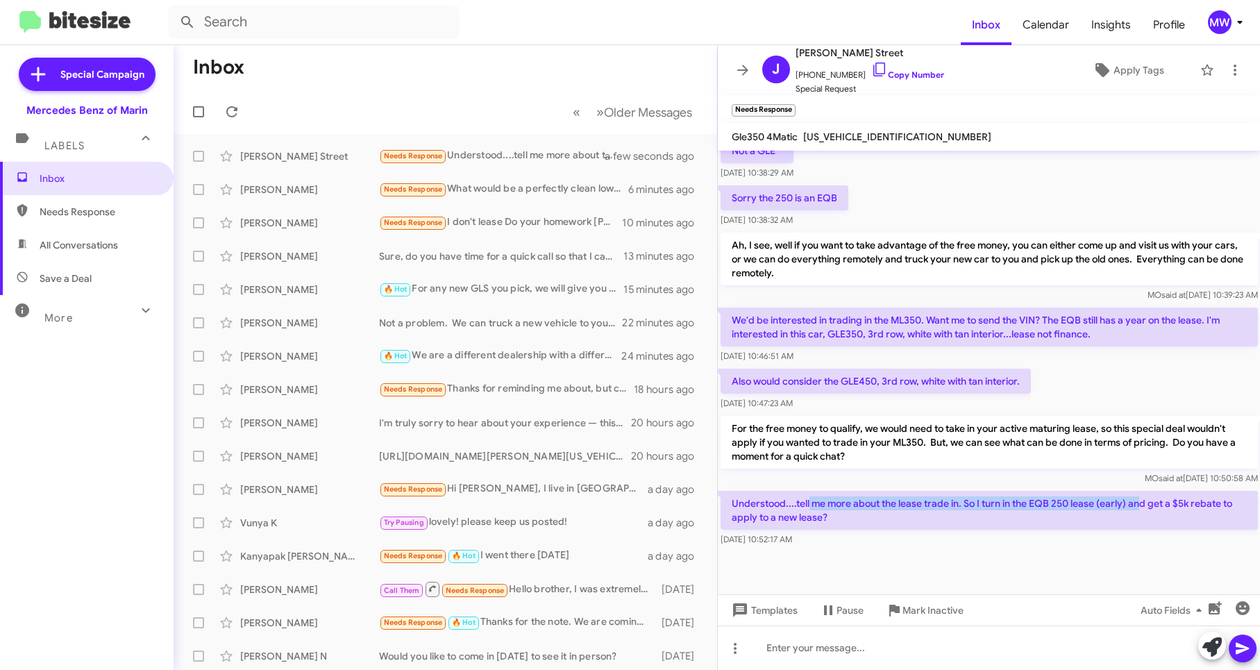
drag, startPoint x: 852, startPoint y: 461, endPoint x: 1142, endPoint y: 505, distance: 292.9
click at [1142, 505] on p "Understood....tell me more about the lease trade in. So I turn in the EQB 250 l…" at bounding box center [989, 510] width 537 height 39
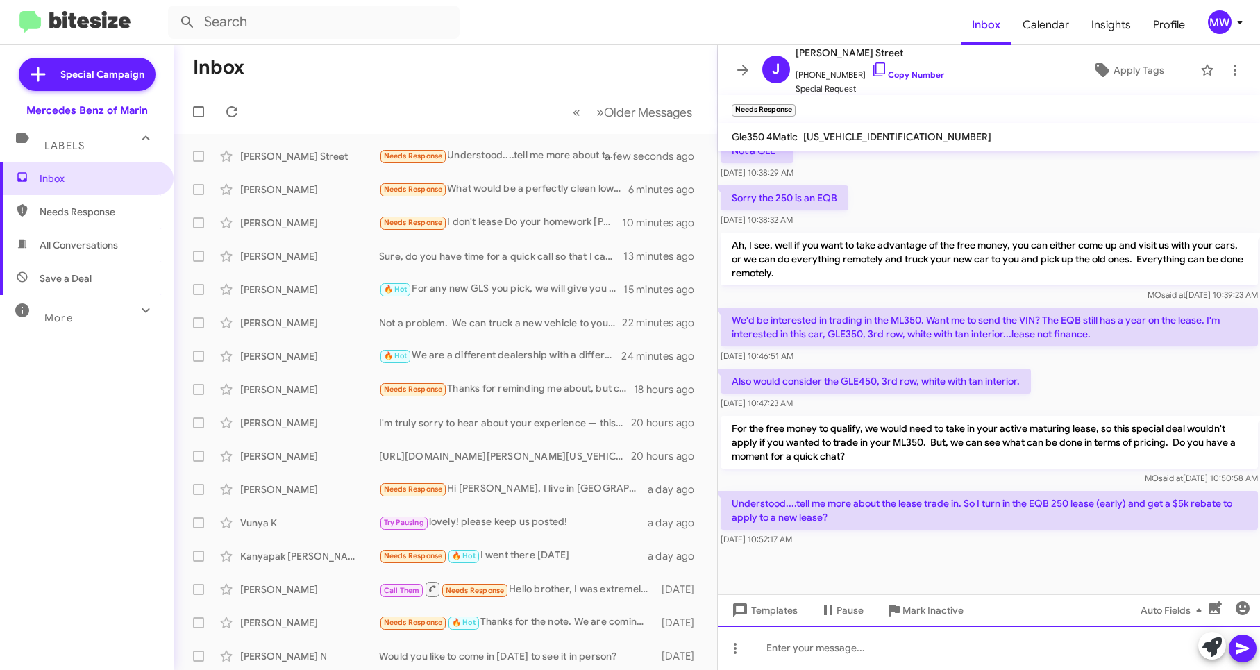
click at [867, 645] on div at bounding box center [989, 647] width 543 height 44
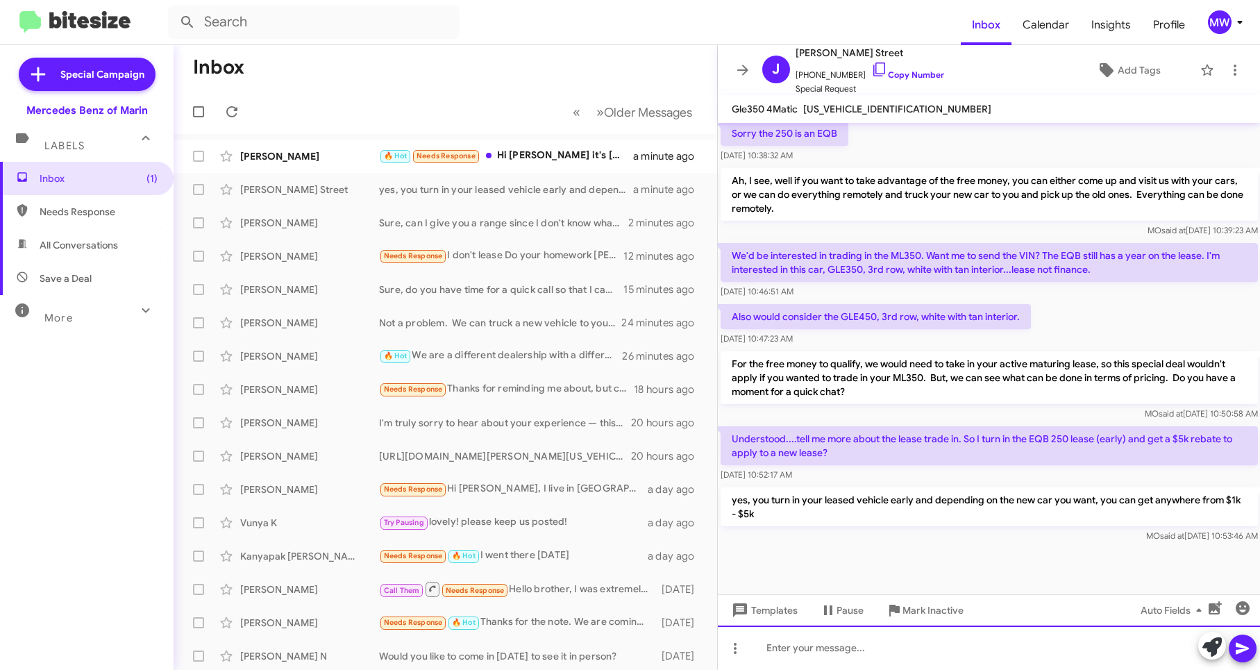
scroll to position [432, 0]
click at [582, 158] on div "🔥 Hot Needs Response Hi [PERSON_NAME] it's [PERSON_NAME], at Mercedes Benz of M…" at bounding box center [514, 156] width 271 height 16
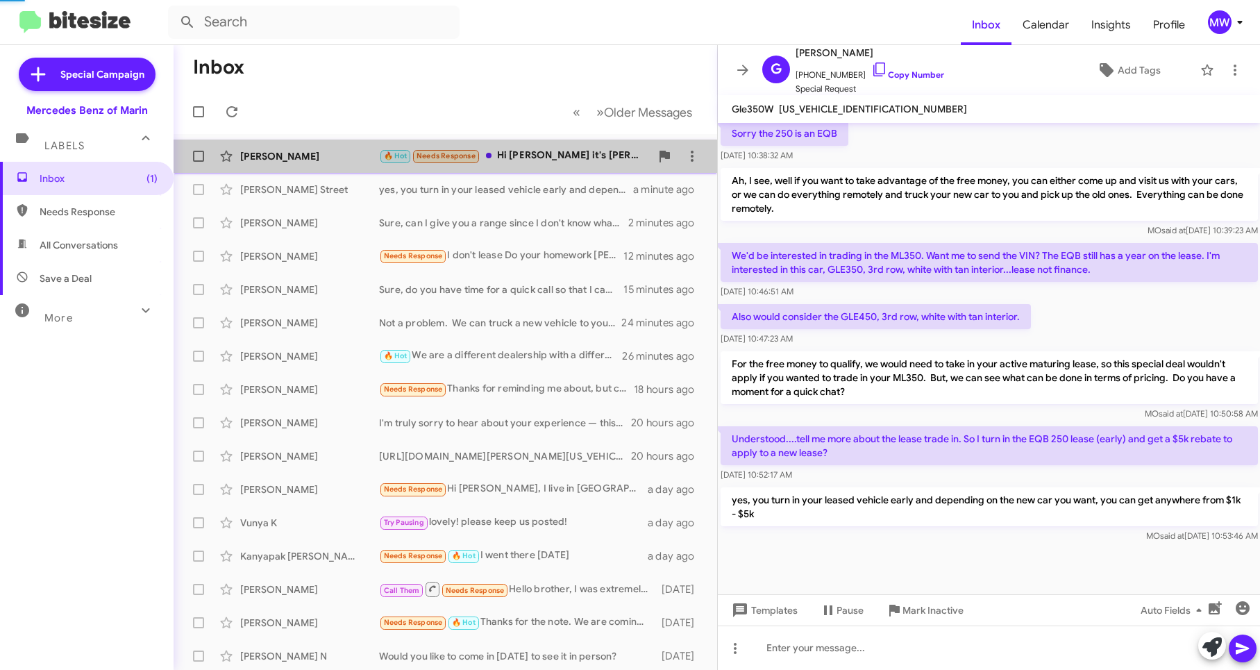
scroll to position [889, 0]
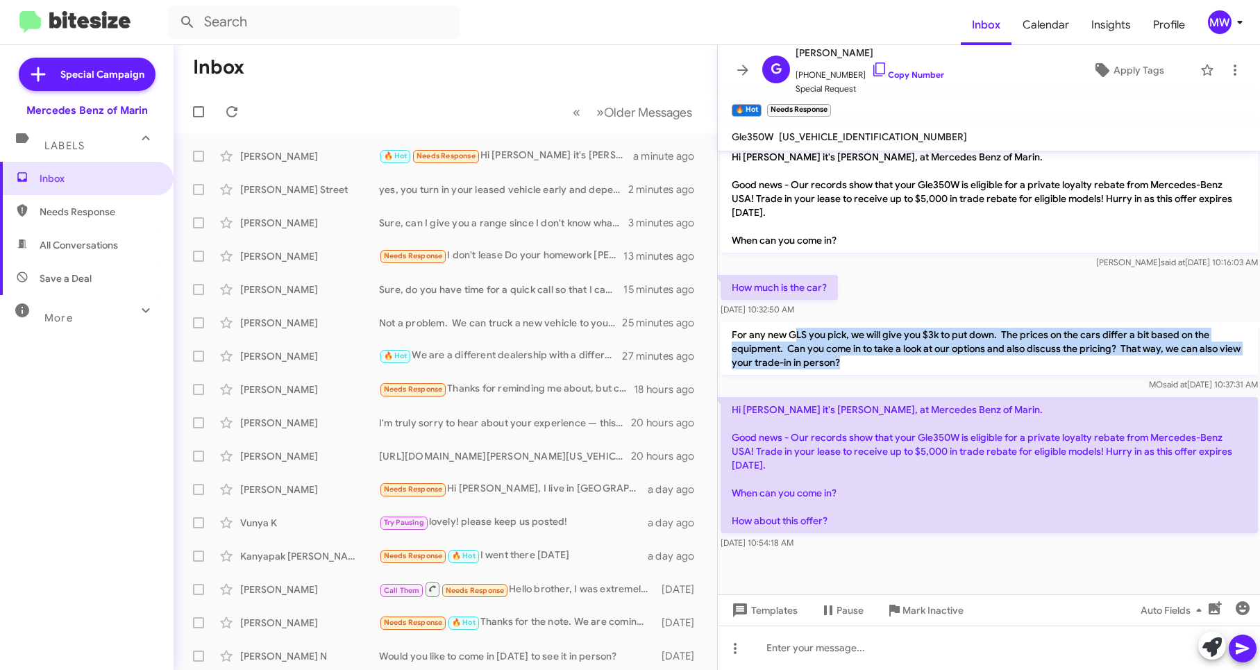
drag, startPoint x: 802, startPoint y: 335, endPoint x: 861, endPoint y: 359, distance: 63.8
click at [861, 359] on p "For any new GLS you pick, we will give you $3k to put down. The prices on the c…" at bounding box center [989, 348] width 537 height 53
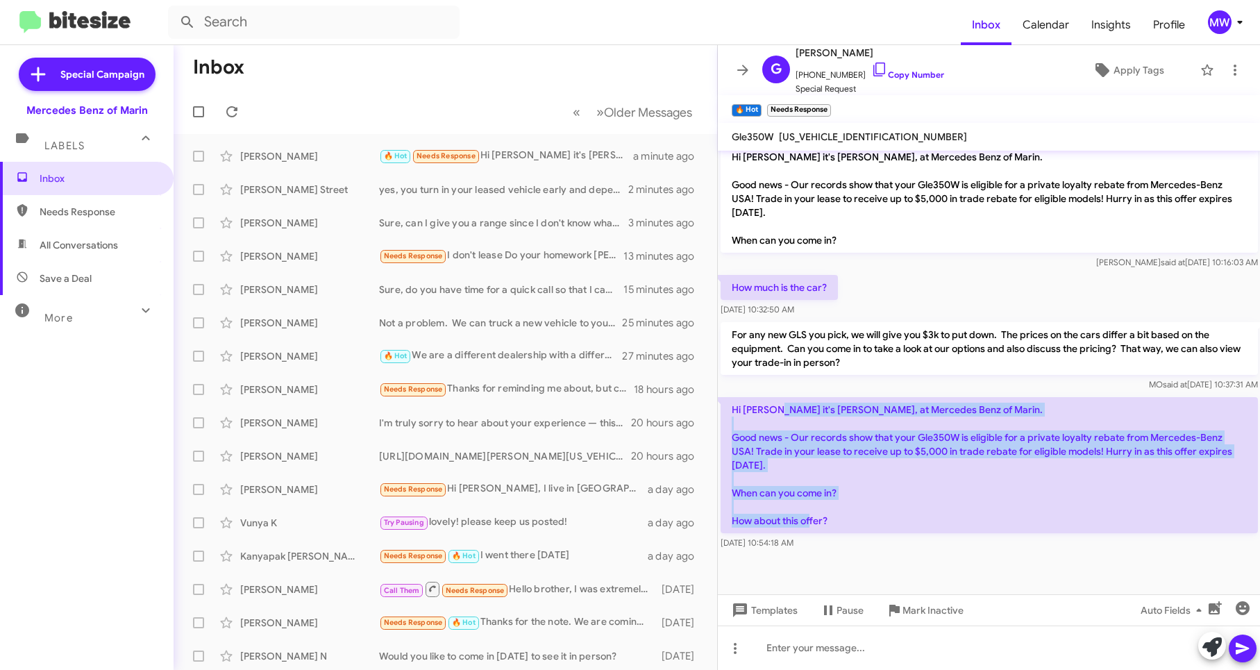
drag, startPoint x: 861, startPoint y: 359, endPoint x: 854, endPoint y: 517, distance: 158.4
click at [854, 517] on p "Hi [PERSON_NAME] it's [PERSON_NAME], at Mercedes Benz of Marin. Good news - Our…" at bounding box center [989, 465] width 537 height 136
drag, startPoint x: 854, startPoint y: 517, endPoint x: 961, endPoint y: 507, distance: 107.3
click at [960, 507] on p "Hi [PERSON_NAME] it's [PERSON_NAME], at Mercedes Benz of Marin. Good news - Our…" at bounding box center [989, 465] width 537 height 136
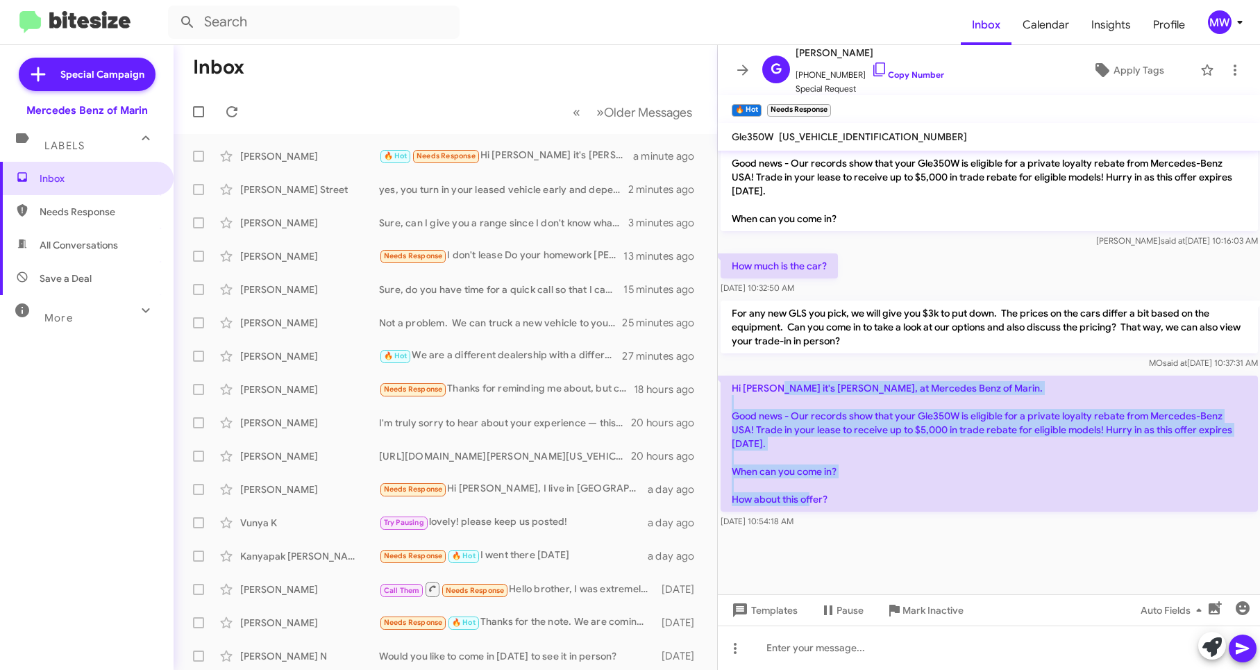
scroll to position [917, 0]
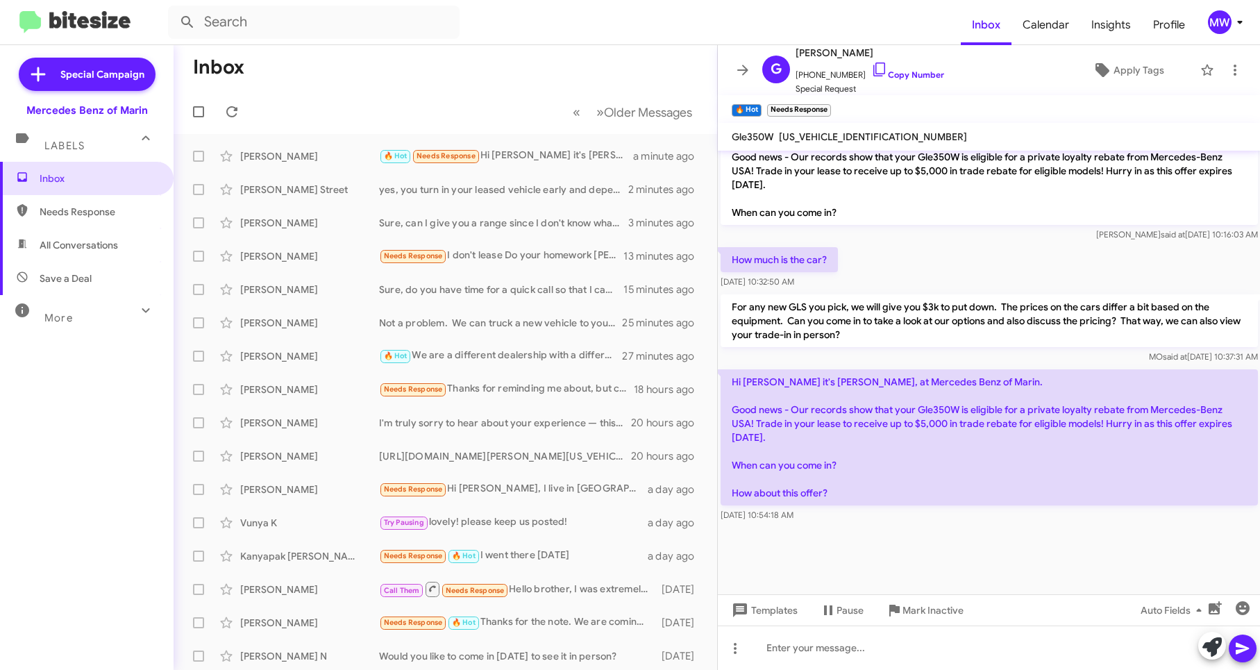
click at [1055, 544] on div at bounding box center [989, 559] width 543 height 69
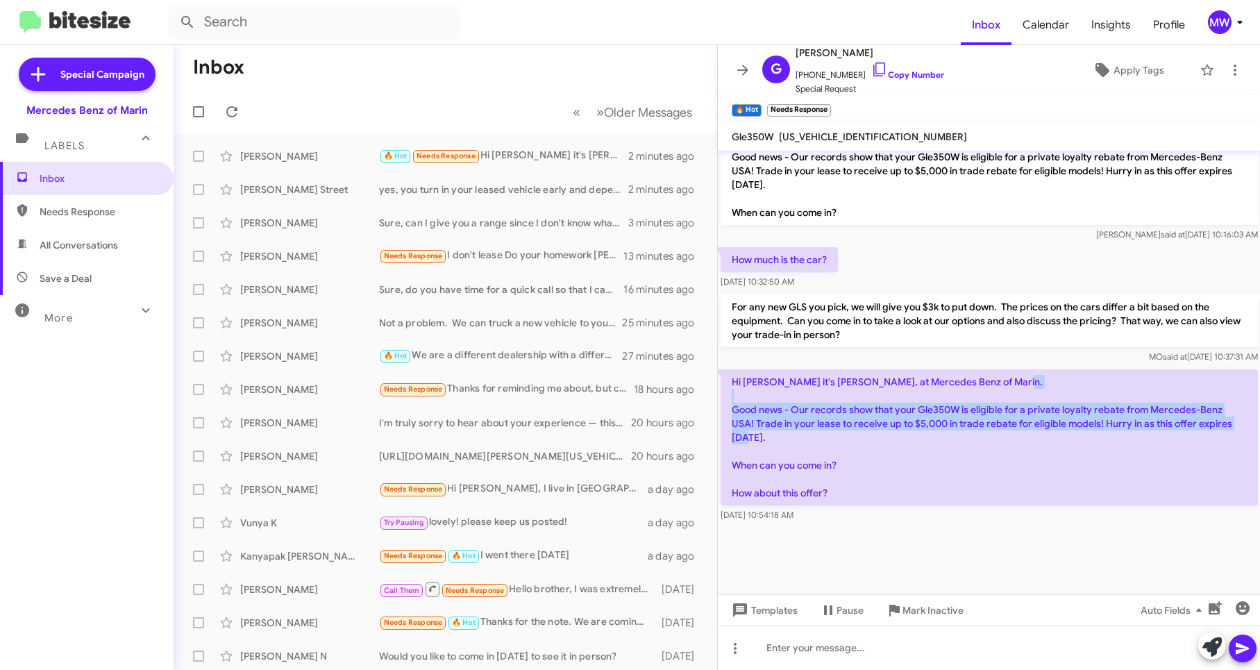
drag, startPoint x: 755, startPoint y: 407, endPoint x: 1002, endPoint y: 431, distance: 247.6
click at [1002, 431] on p "Hi [PERSON_NAME] it's [PERSON_NAME], at Mercedes Benz of Marin. Good news - Our…" at bounding box center [989, 437] width 537 height 136
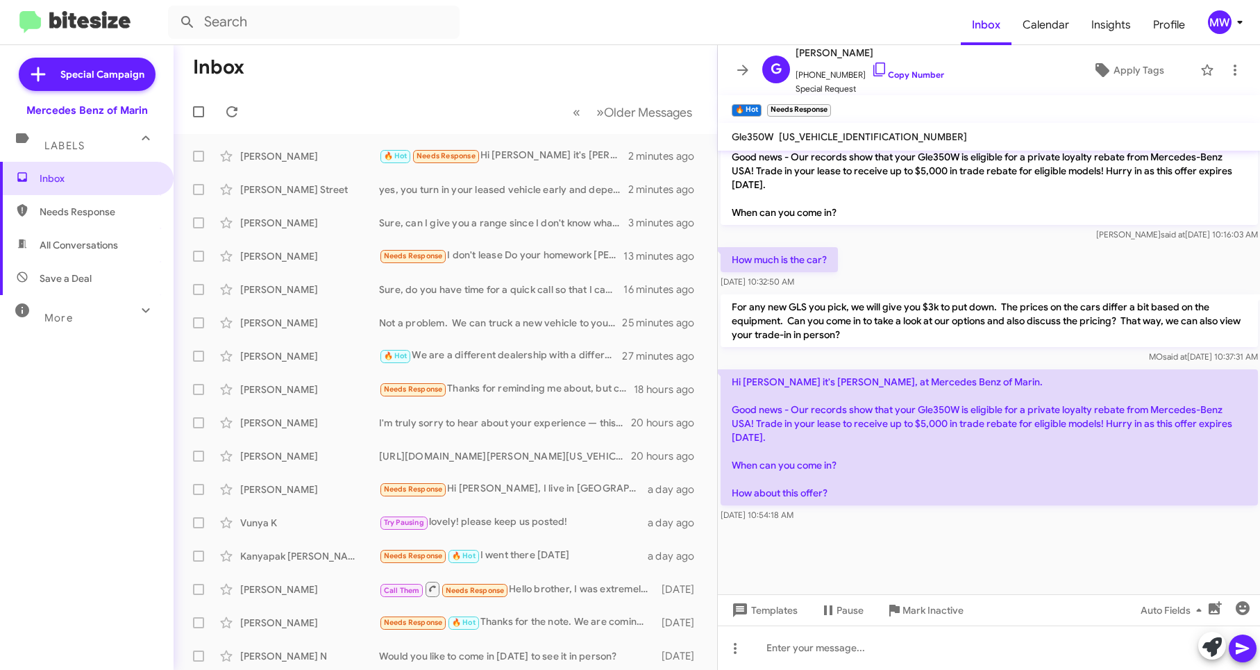
drag, startPoint x: 1002, startPoint y: 431, endPoint x: 912, endPoint y: 485, distance: 104.6
click at [950, 460] on p "Hi [PERSON_NAME] it's [PERSON_NAME], at Mercedes Benz of Marin. Good news - Our…" at bounding box center [989, 437] width 537 height 136
drag, startPoint x: 779, startPoint y: 463, endPoint x: 843, endPoint y: 463, distance: 63.9
click at [843, 463] on p "Hi [PERSON_NAME] it's [PERSON_NAME], at Mercedes Benz of Marin. Good news - Our…" at bounding box center [989, 437] width 537 height 136
drag, startPoint x: 843, startPoint y: 463, endPoint x: 877, endPoint y: 523, distance: 68.7
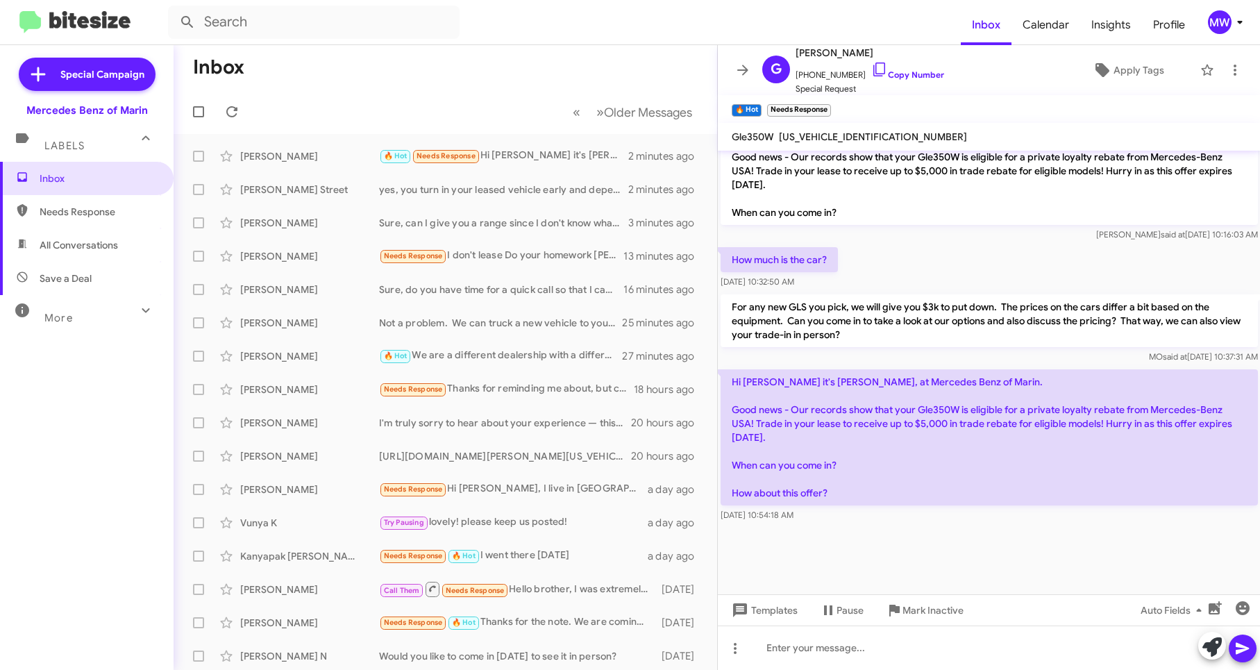
click at [877, 523] on div "Hi Georgiy it's Omar Ibrahimi, at Mercedes Benz of Marin. Good news - Our recor…" at bounding box center [989, 446] width 543 height 158
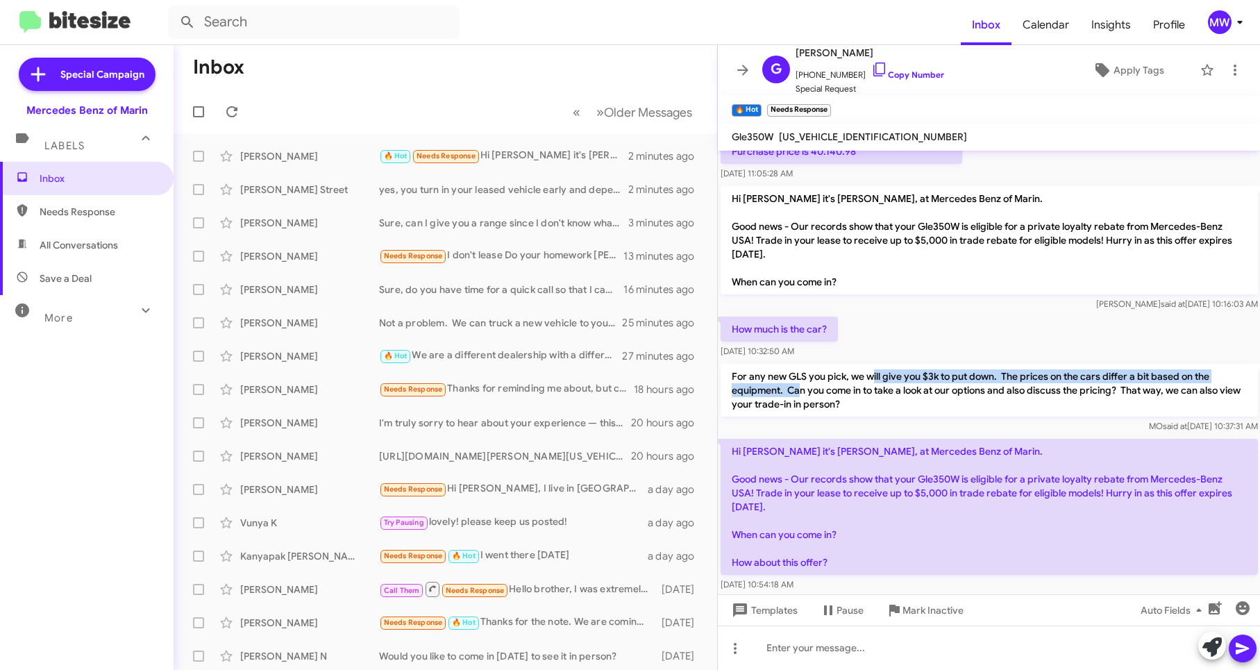
drag, startPoint x: 875, startPoint y: 370, endPoint x: 802, endPoint y: 394, distance: 77.5
click at [802, 394] on p "For any new GLS you pick, we will give you $3k to put down. The prices on the c…" at bounding box center [989, 390] width 537 height 53
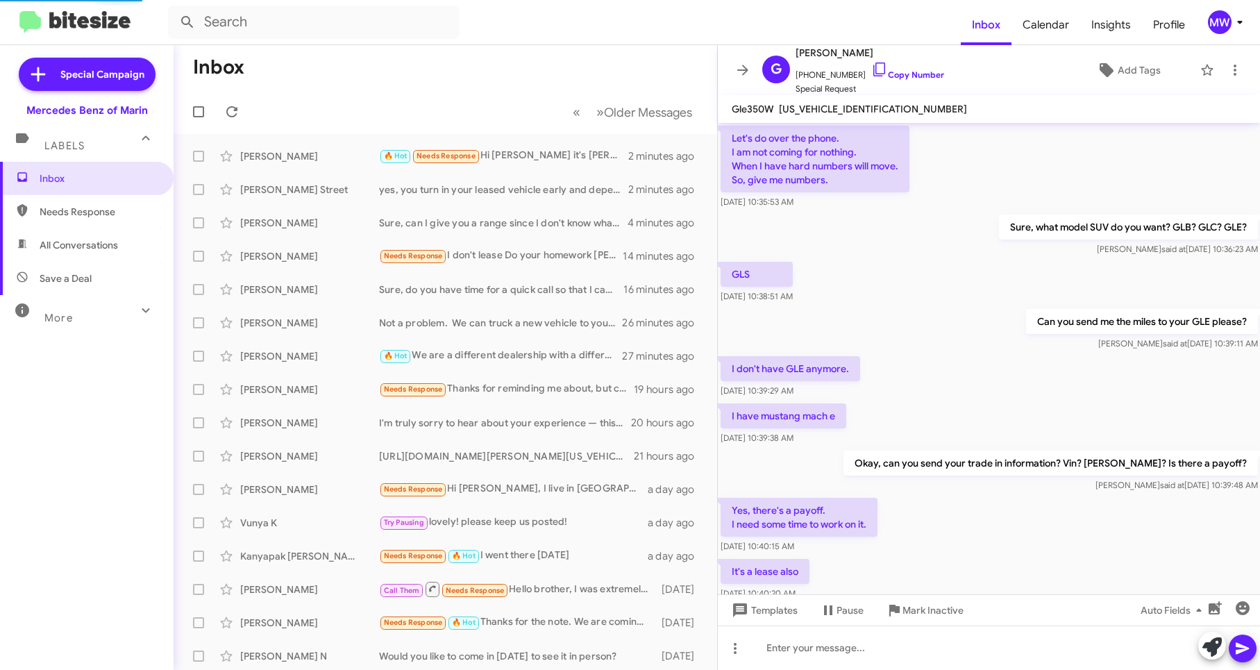
scroll to position [889, 0]
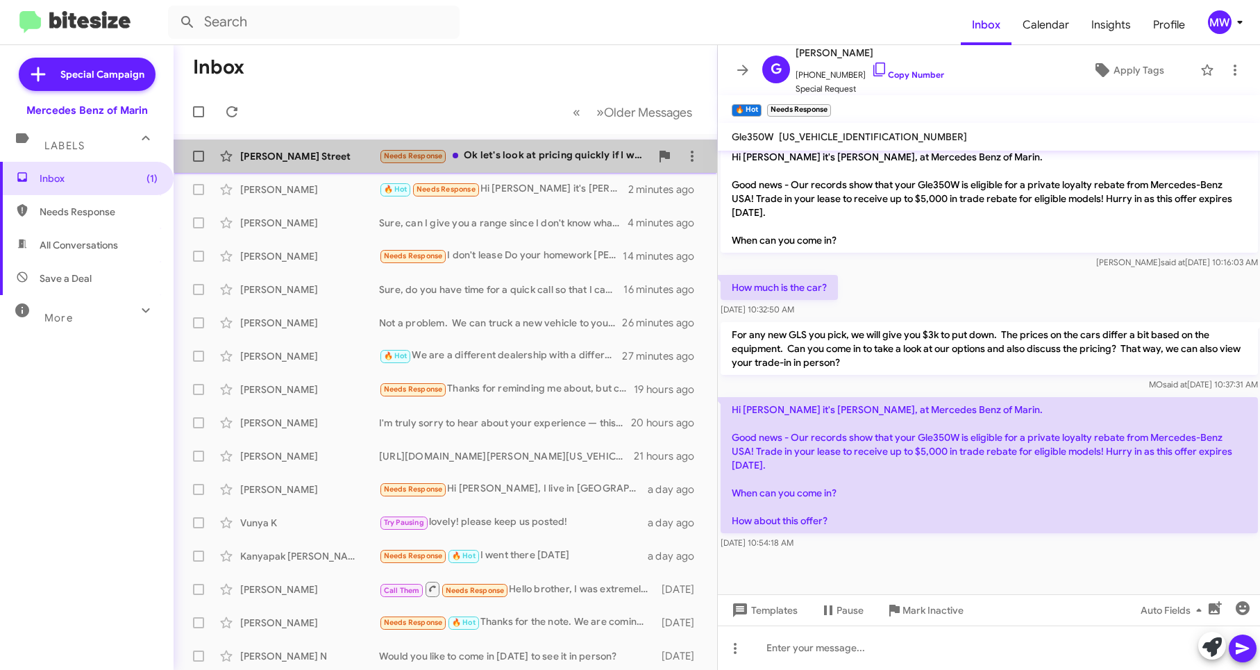
click at [537, 148] on div "Needs Response Ok let's look at pricing quickly if I want the 350 or 450...what…" at bounding box center [514, 156] width 271 height 16
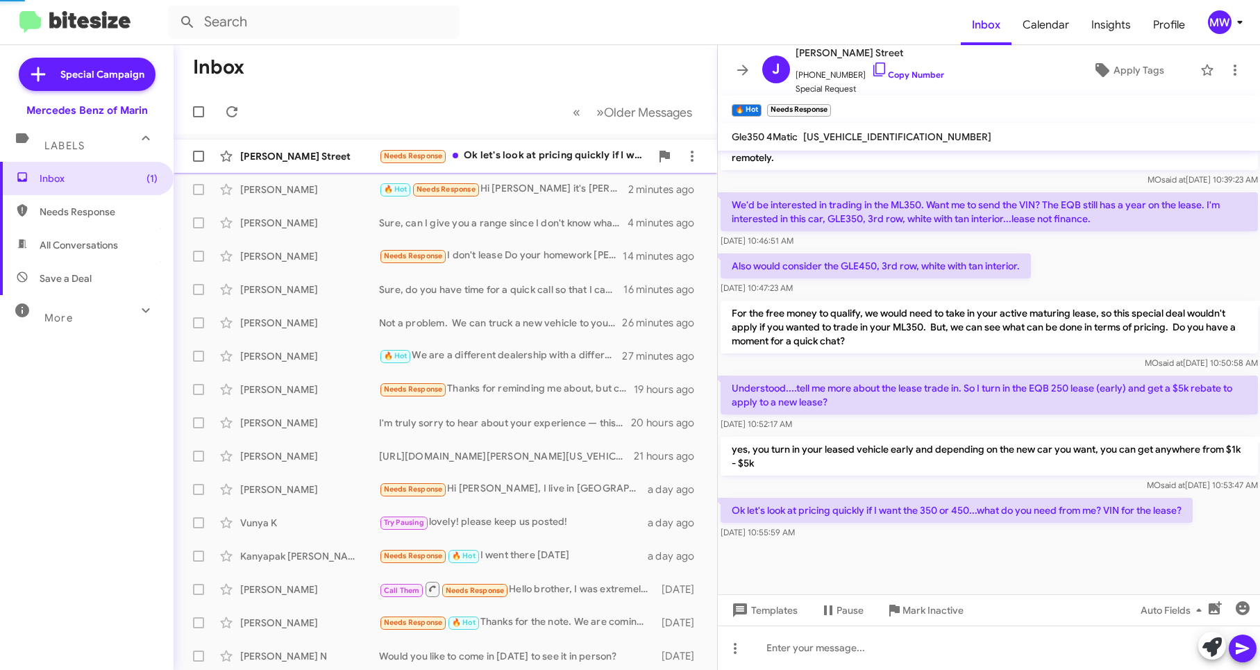
scroll to position [511, 0]
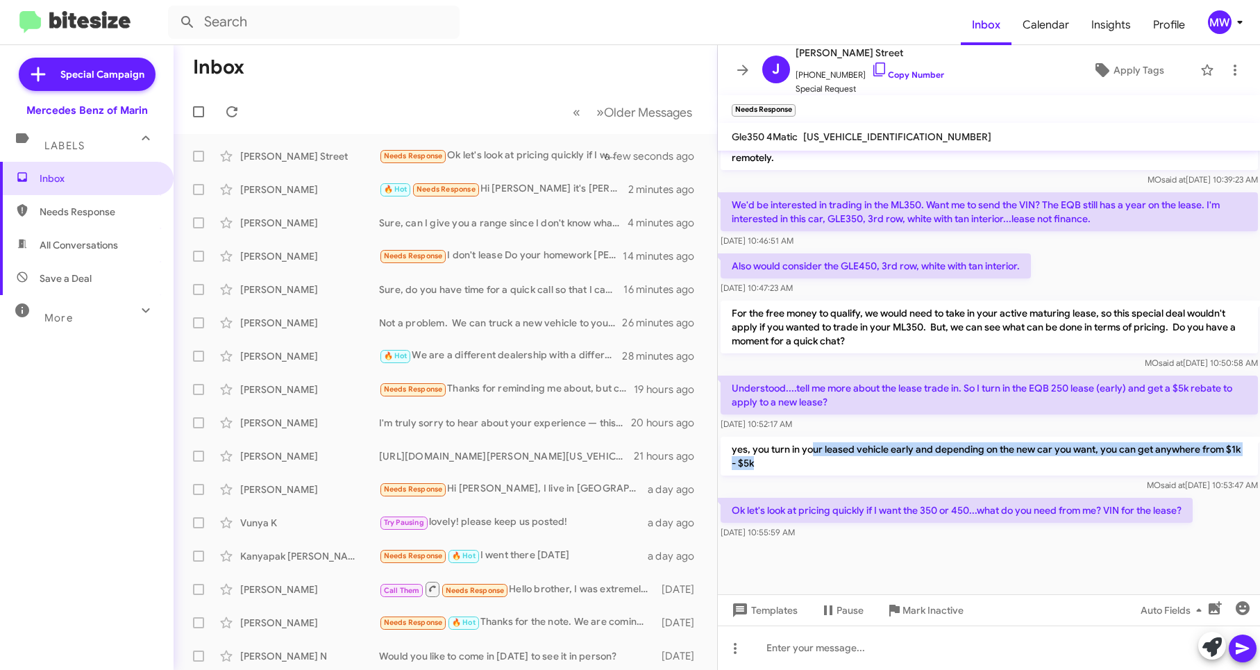
drag, startPoint x: 811, startPoint y: 451, endPoint x: 793, endPoint y: 464, distance: 21.8
click at [793, 464] on p "yes, you turn in your leased vehicle early and depending on the new car you wan…" at bounding box center [989, 456] width 537 height 39
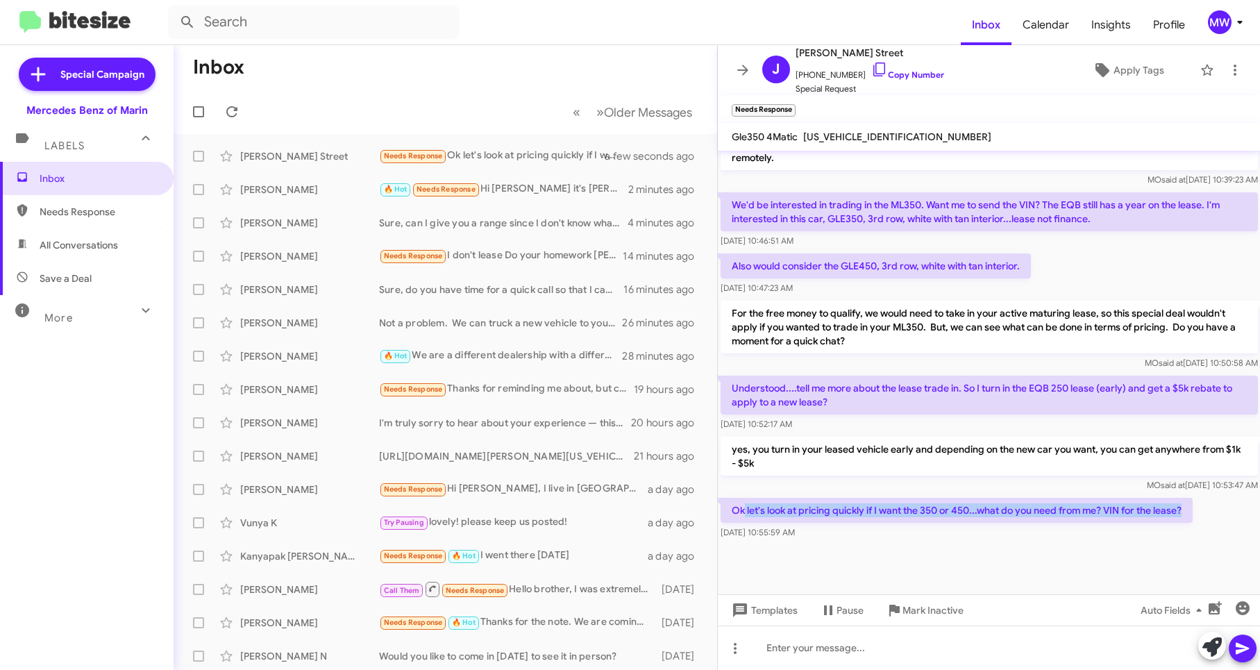
drag, startPoint x: 793, startPoint y: 464, endPoint x: 1193, endPoint y: 513, distance: 402.8
click at [1193, 513] on p "Ok let's look at pricing quickly if I want the 350 or 450...what do you need fr…" at bounding box center [957, 510] width 472 height 25
click at [941, 537] on div "[DATE] 10:55:59 AM" at bounding box center [957, 532] width 472 height 14
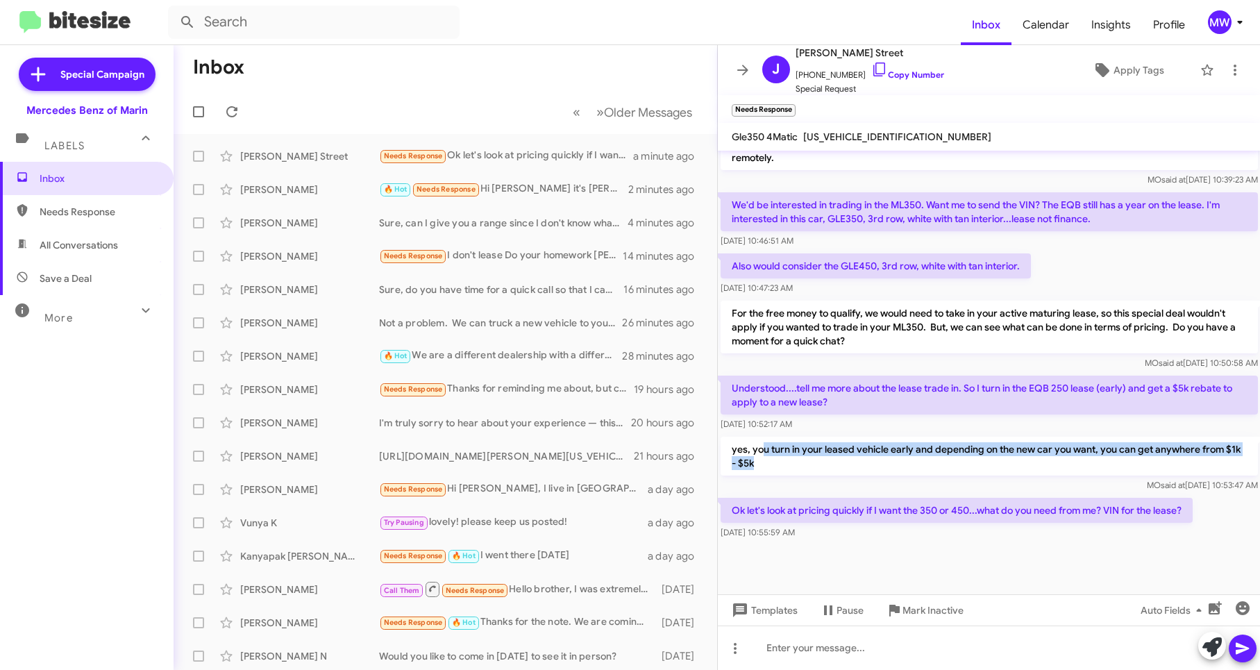
drag, startPoint x: 764, startPoint y: 455, endPoint x: 830, endPoint y: 466, distance: 66.9
click at [830, 466] on p "yes, you turn in your leased vehicle early and depending on the new car you wan…" at bounding box center [989, 456] width 537 height 39
drag, startPoint x: 830, startPoint y: 466, endPoint x: 851, endPoint y: 473, distance: 22.8
click at [830, 466] on p "yes, you turn in your leased vehicle early and depending on the new car you wan…" at bounding box center [989, 456] width 537 height 39
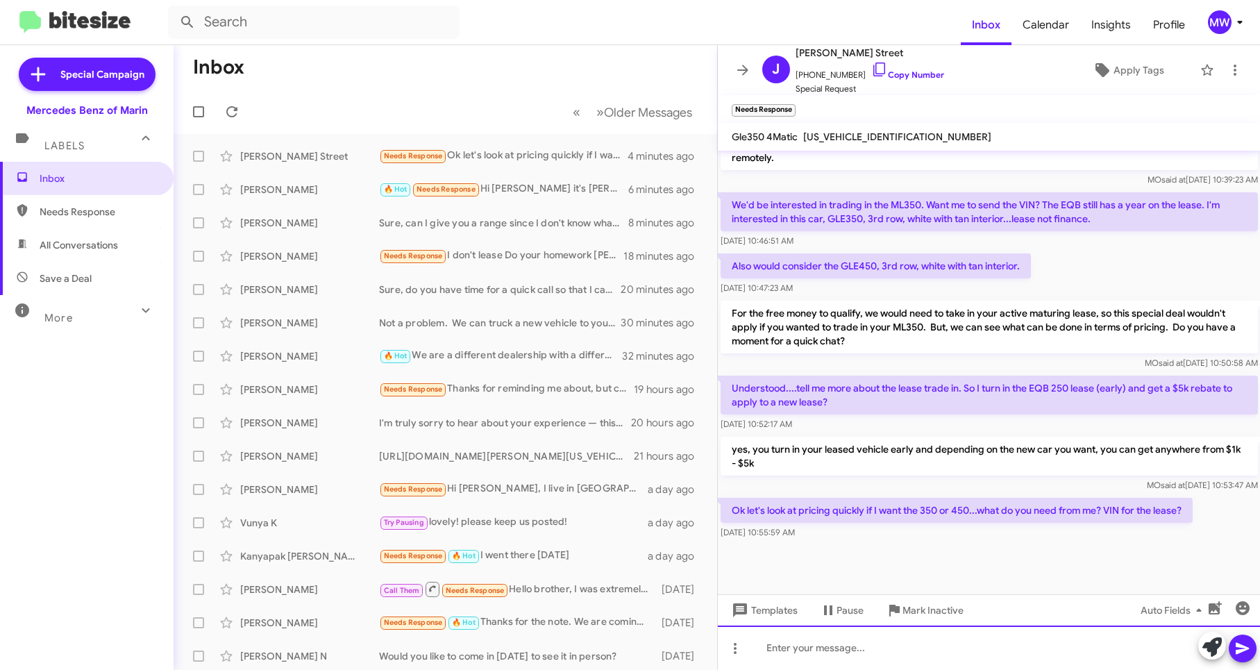
click at [915, 639] on div at bounding box center [989, 647] width 543 height 44
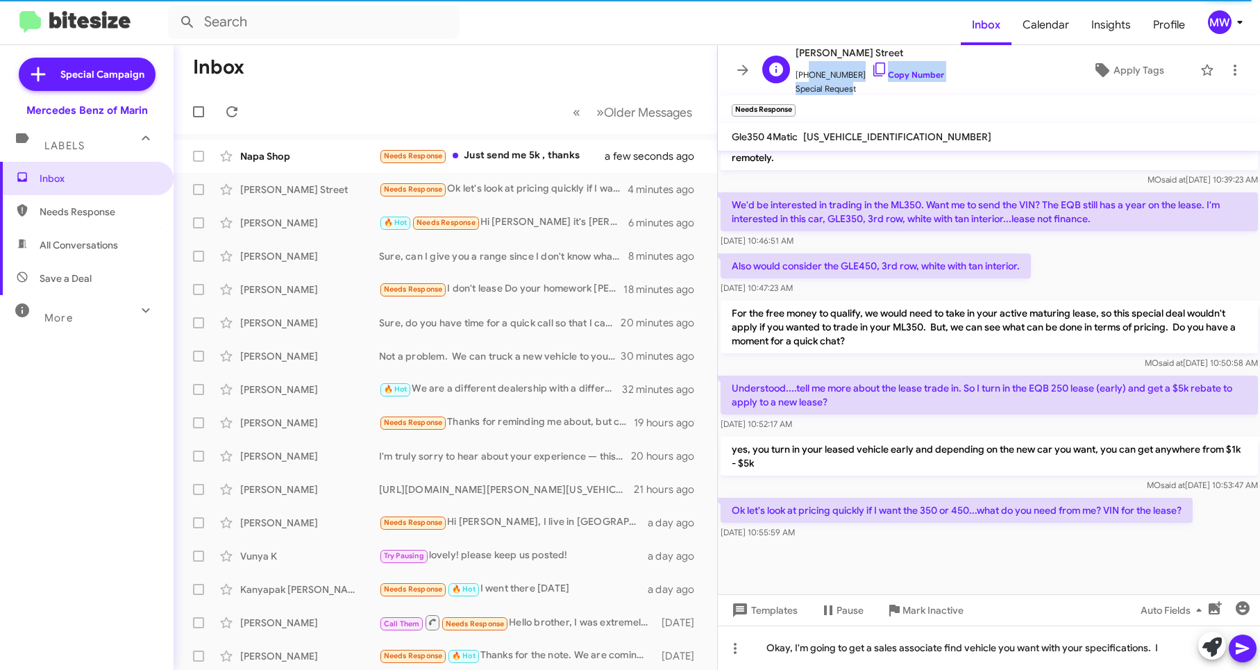
scroll to position [1, 0]
drag, startPoint x: 804, startPoint y: 76, endPoint x: 848, endPoint y: 76, distance: 44.4
click at [848, 76] on span "[PHONE_NUMBER] Copy Number" at bounding box center [870, 70] width 149 height 21
copy span "4153103484"
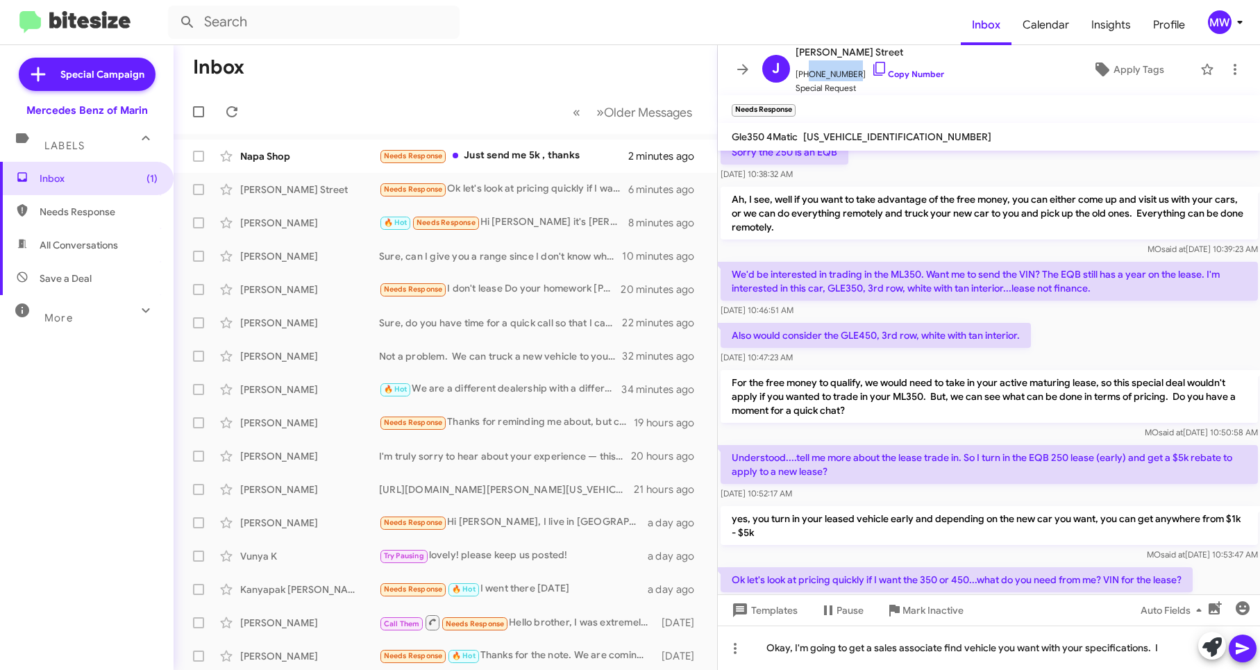
scroll to position [511, 0]
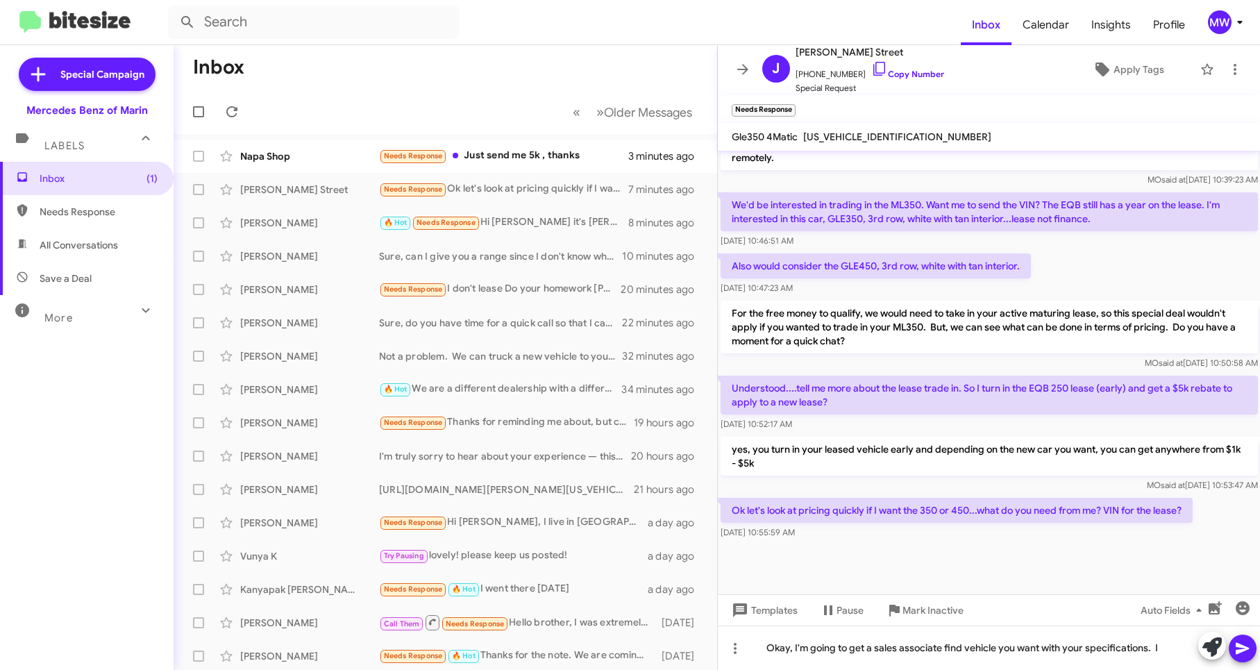
click at [993, 568] on div at bounding box center [989, 568] width 543 height 52
click at [963, 647] on div "Okay, I'm going to get a sales associate find vehicle you want with your specif…" at bounding box center [989, 647] width 543 height 44
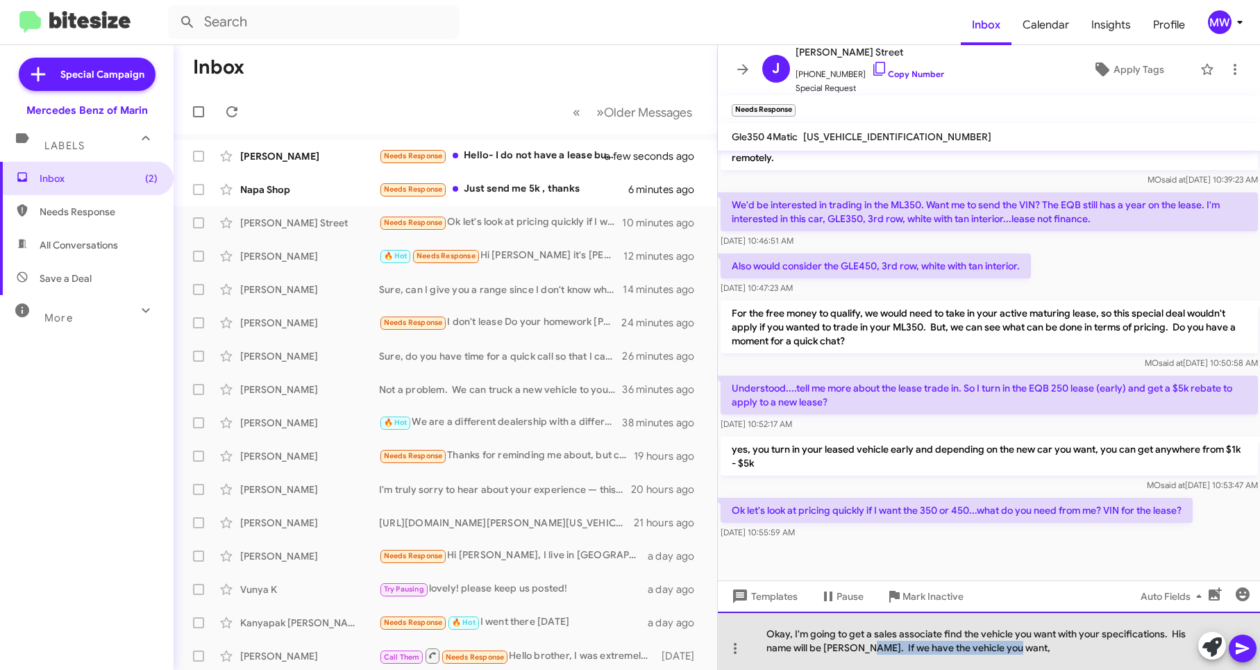
drag, startPoint x: 1021, startPoint y: 652, endPoint x: 861, endPoint y: 648, distance: 159.7
click at [861, 648] on div "Okay, I'm going to get a sales associate find the vehicle you want with your sp…" at bounding box center [989, 641] width 543 height 58
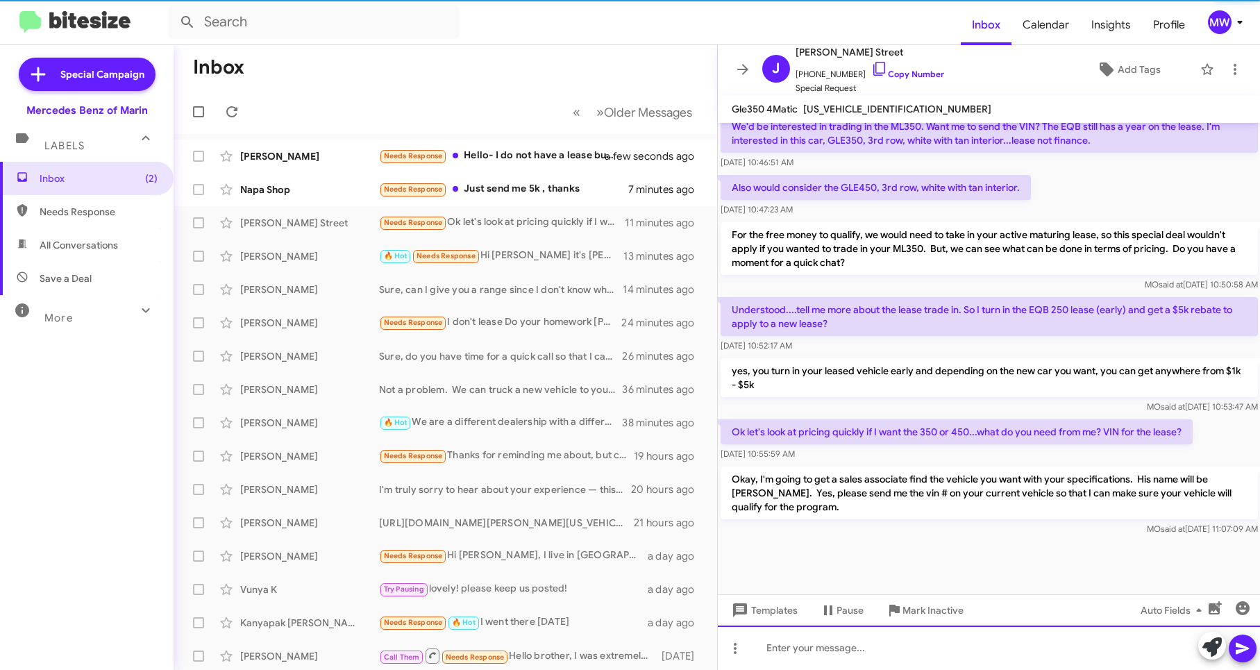
scroll to position [562, 0]
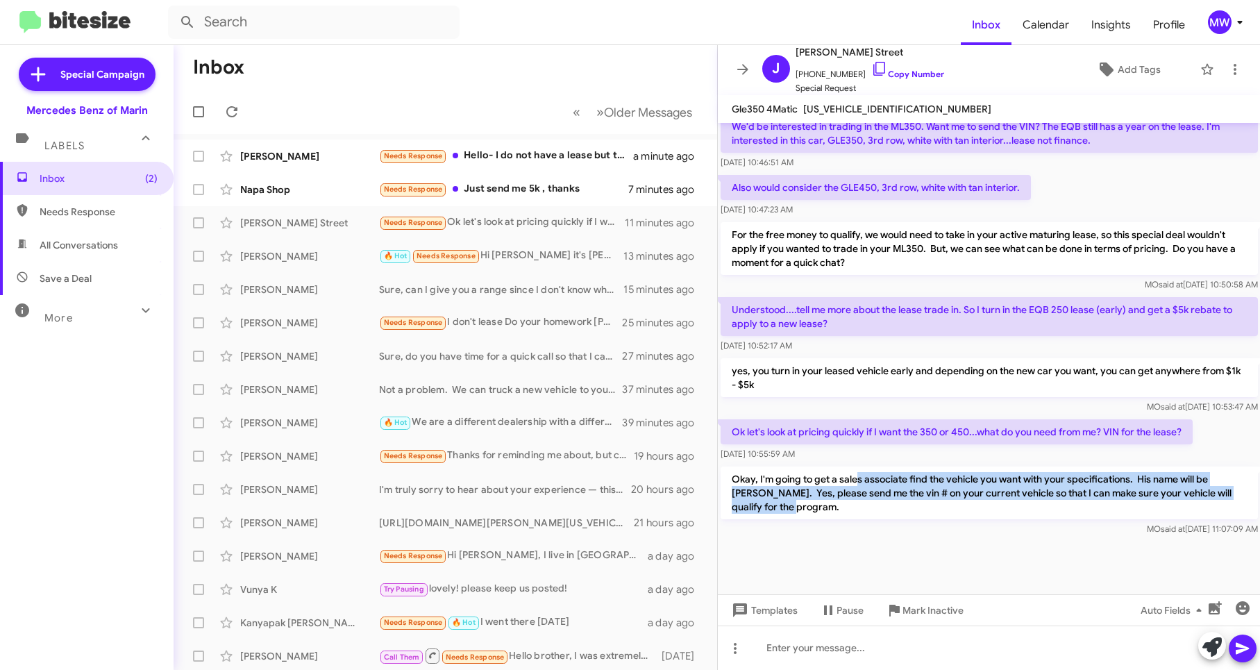
drag, startPoint x: 859, startPoint y: 485, endPoint x: 809, endPoint y: 503, distance: 52.7
click at [809, 503] on p "Okay, I'm going to get a sales associate find the vehicle you want with your sp…" at bounding box center [989, 492] width 537 height 53
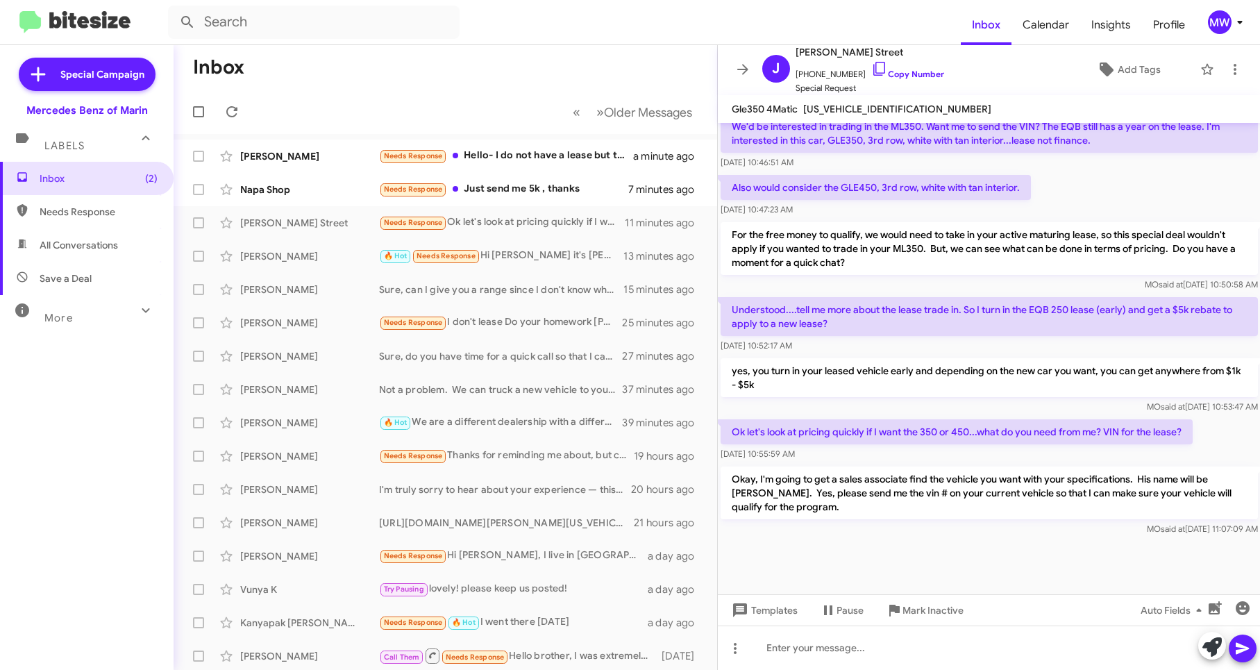
drag, startPoint x: 809, startPoint y: 503, endPoint x: 953, endPoint y: 572, distance: 159.3
click at [930, 571] on div at bounding box center [989, 567] width 543 height 56
drag, startPoint x: 867, startPoint y: 496, endPoint x: 848, endPoint y: 508, distance: 22.5
click at [848, 508] on p "Okay, I'm going to get a sales associate find the vehicle you want with your sp…" at bounding box center [989, 492] width 537 height 53
click at [845, 509] on p "Okay, I'm going to get a sales associate find the vehicle you want with your sp…" at bounding box center [989, 492] width 537 height 53
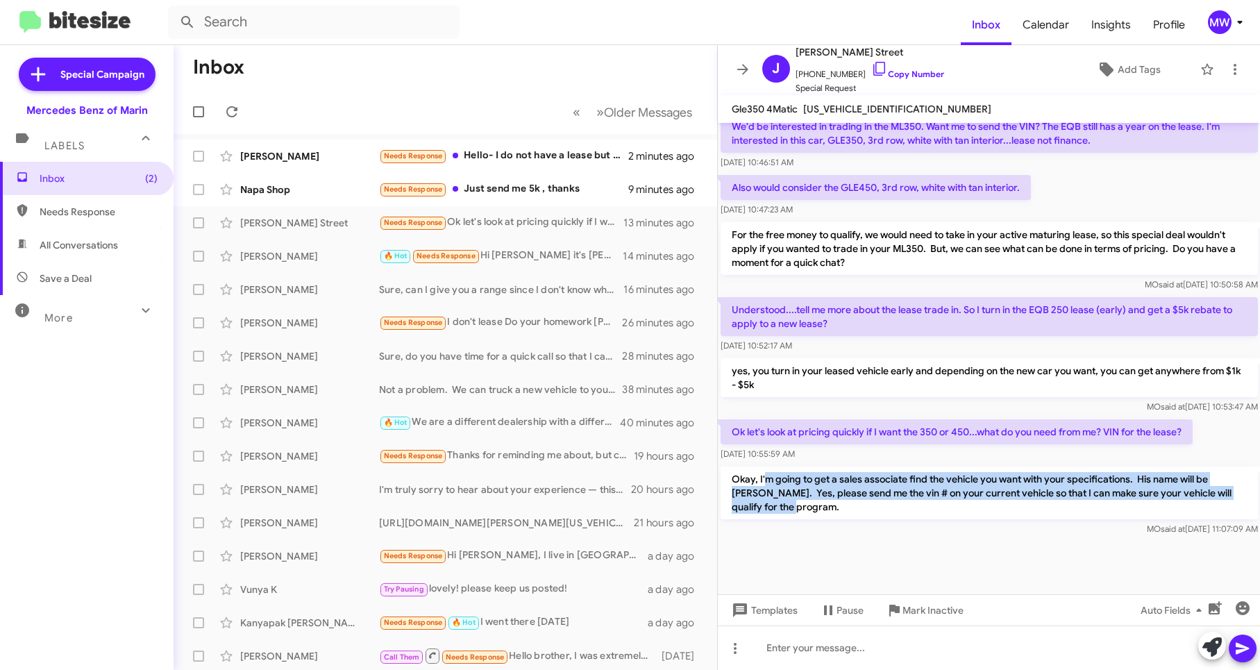
drag, startPoint x: 768, startPoint y: 479, endPoint x: 865, endPoint y: 511, distance: 102.3
click at [865, 511] on p "Okay, I'm going to get a sales associate find the vehicle you want with your sp…" at bounding box center [989, 492] width 537 height 53
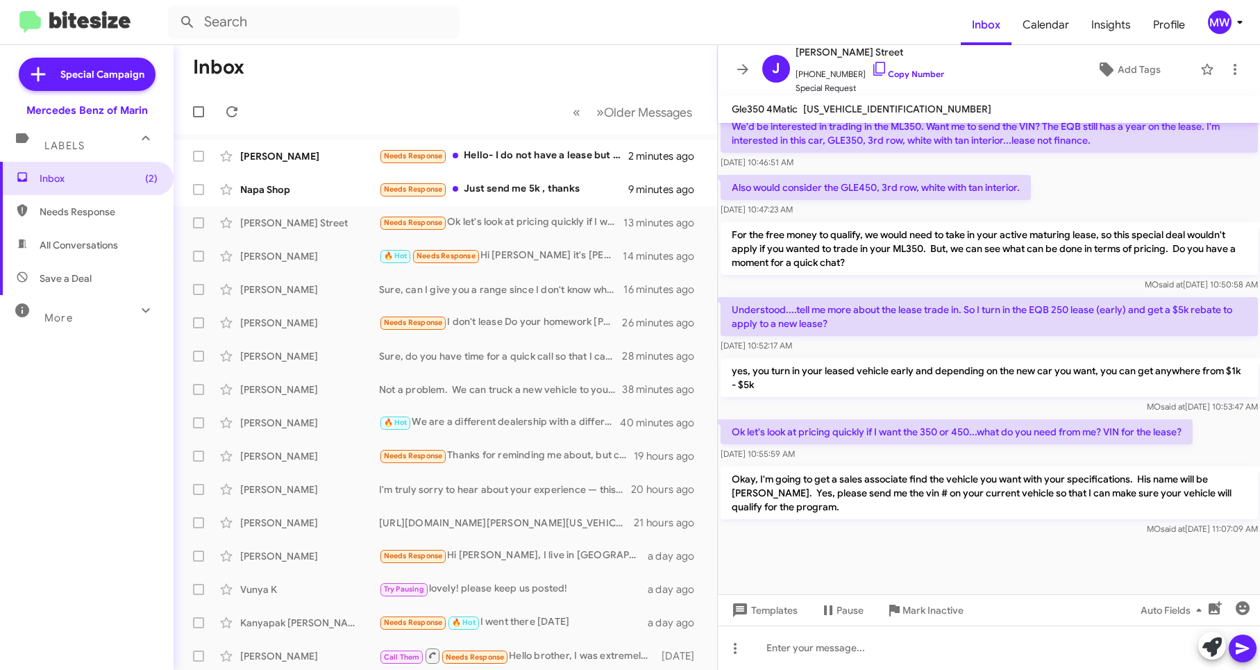
drag, startPoint x: 865, startPoint y: 511, endPoint x: 875, endPoint y: 557, distance: 47.0
click at [852, 547] on div at bounding box center [989, 567] width 543 height 56
click at [510, 190] on div "Needs Response Just send me 5k , thanks" at bounding box center [514, 189] width 271 height 16
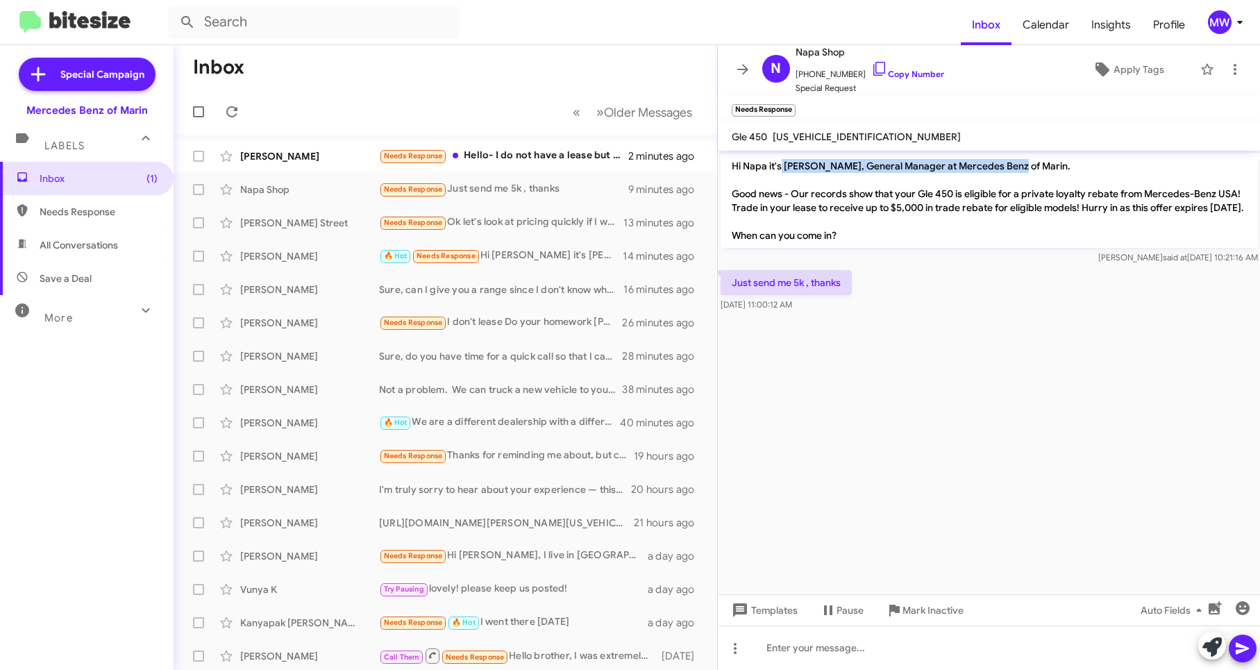
drag, startPoint x: 780, startPoint y: 161, endPoint x: 1015, endPoint y: 164, distance: 234.6
click at [1015, 164] on p "Hi Napa it's [PERSON_NAME], General Manager at Mercedes Benz of Marin. Good new…" at bounding box center [989, 200] width 537 height 94
drag, startPoint x: 1015, startPoint y: 164, endPoint x: 1068, endPoint y: 206, distance: 67.6
click at [1068, 206] on p "Hi Napa it's [PERSON_NAME], General Manager at Mercedes Benz of Marin. Good new…" at bounding box center [989, 200] width 537 height 94
drag, startPoint x: 1068, startPoint y: 206, endPoint x: 980, endPoint y: 386, distance: 199.9
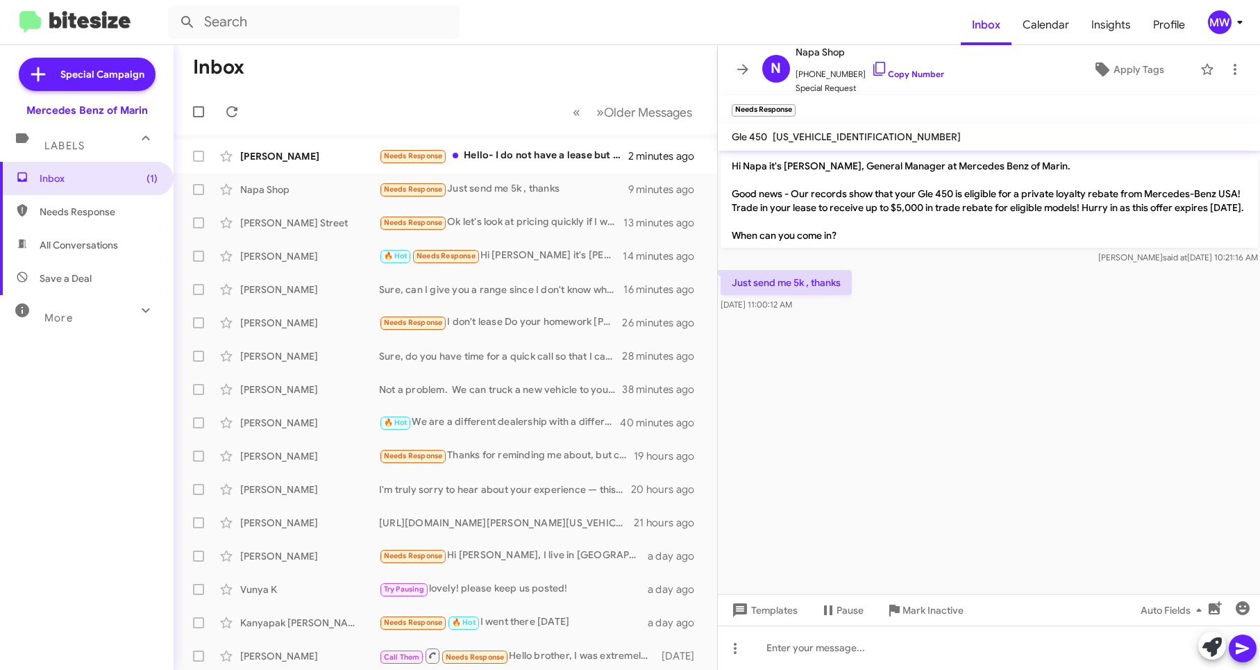
click at [981, 379] on cdk-virtual-scroll-viewport "Hi Napa it's [PERSON_NAME], General Manager at Mercedes Benz of Marin. Good new…" at bounding box center [989, 373] width 543 height 444
click at [981, 656] on div at bounding box center [989, 647] width 543 height 44
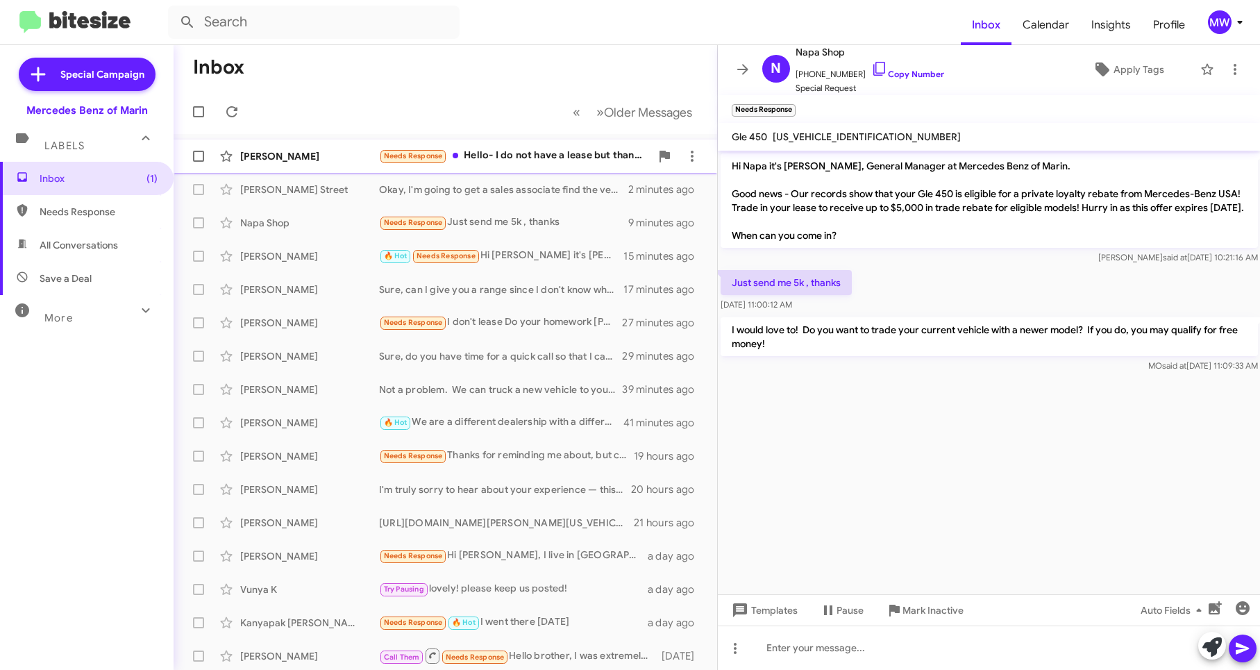
click at [573, 155] on div "Needs Response Hello- I do not have a lease but thank you for the information" at bounding box center [514, 156] width 271 height 16
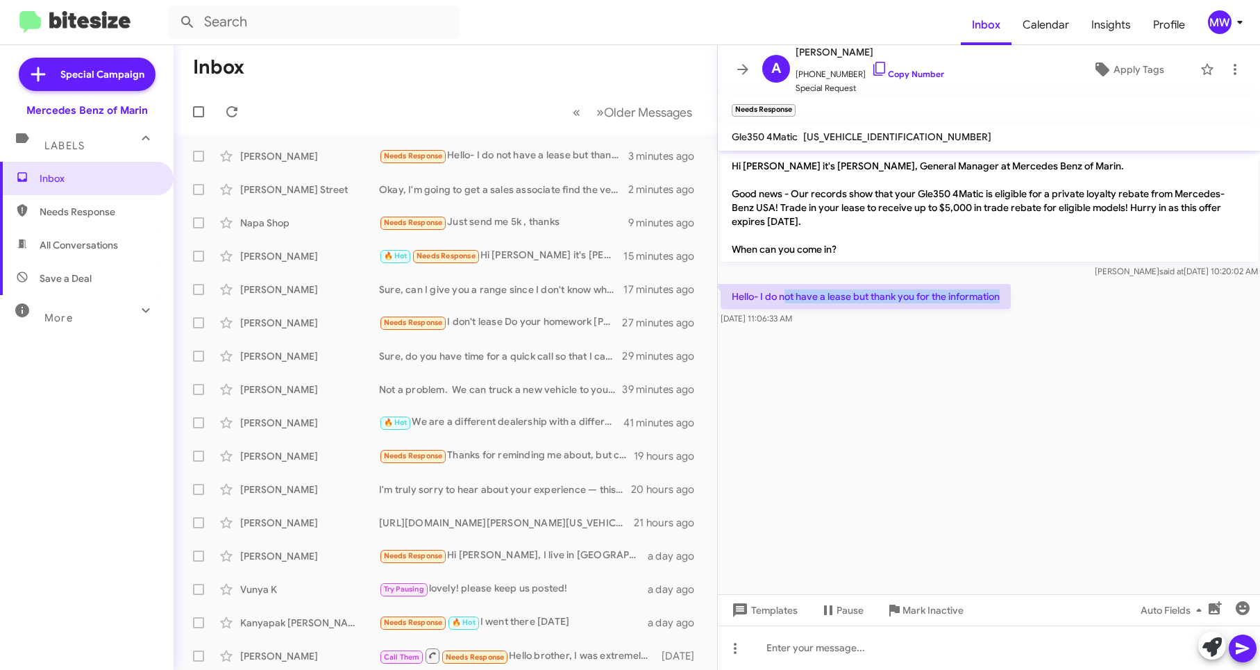
drag, startPoint x: 784, startPoint y: 298, endPoint x: 1027, endPoint y: 296, distance: 243.0
click at [1027, 296] on div "Hello- I do not have a lease but thank you for the information [DATE] 11:06:33 …" at bounding box center [989, 304] width 543 height 47
drag, startPoint x: 1027, startPoint y: 296, endPoint x: 979, endPoint y: 398, distance: 113.0
click at [979, 396] on cdk-virtual-scroll-viewport "Hi [PERSON_NAME] it's [PERSON_NAME], General Manager at Mercedes Benz of Marin.…" at bounding box center [989, 373] width 543 height 444
click at [530, 155] on div "Needs Response 🔥 Hot VIN =" at bounding box center [514, 156] width 271 height 16
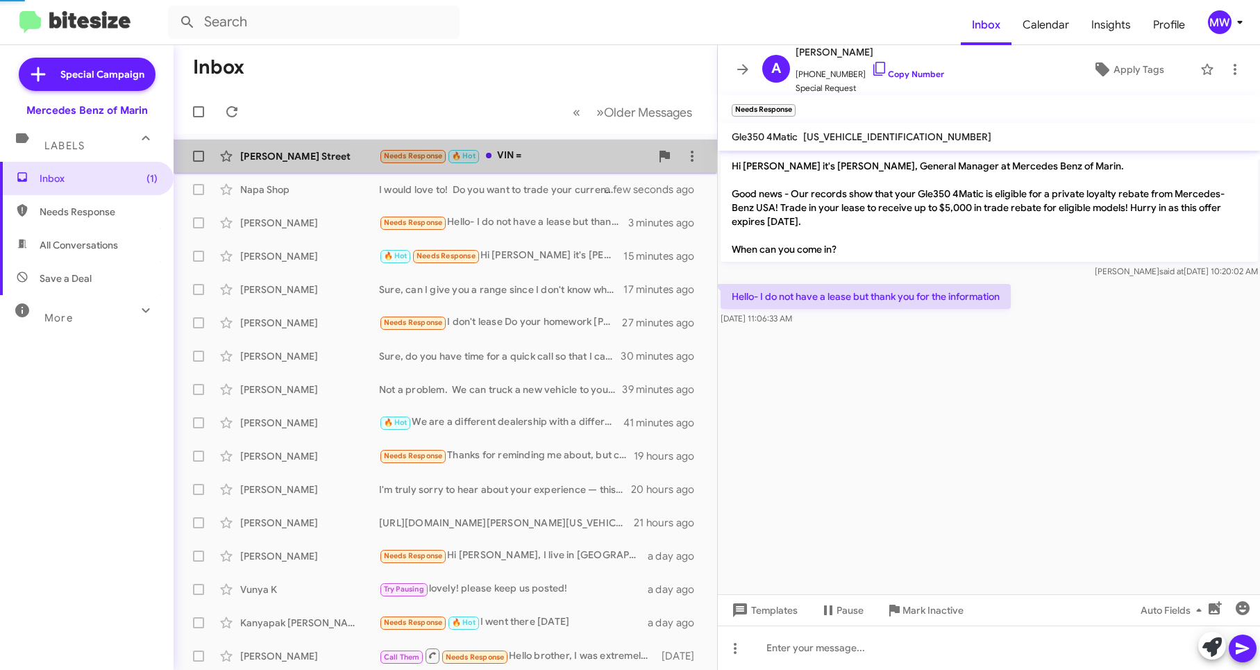
scroll to position [640, 0]
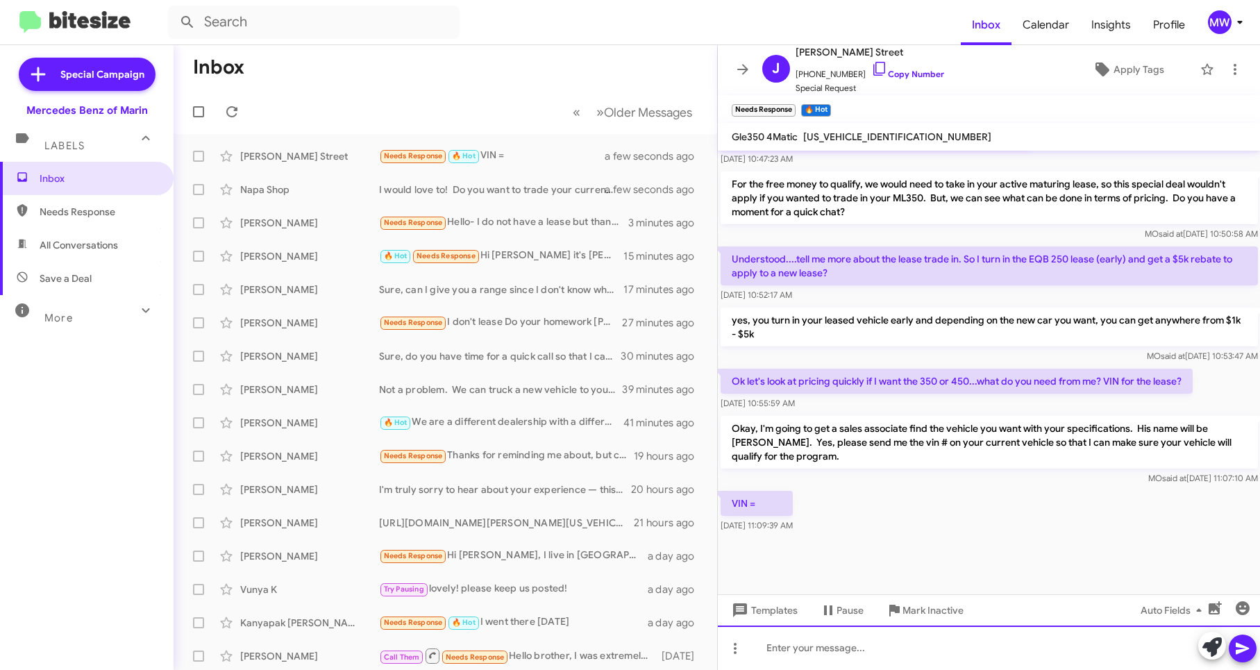
click at [904, 659] on div at bounding box center [989, 647] width 543 height 44
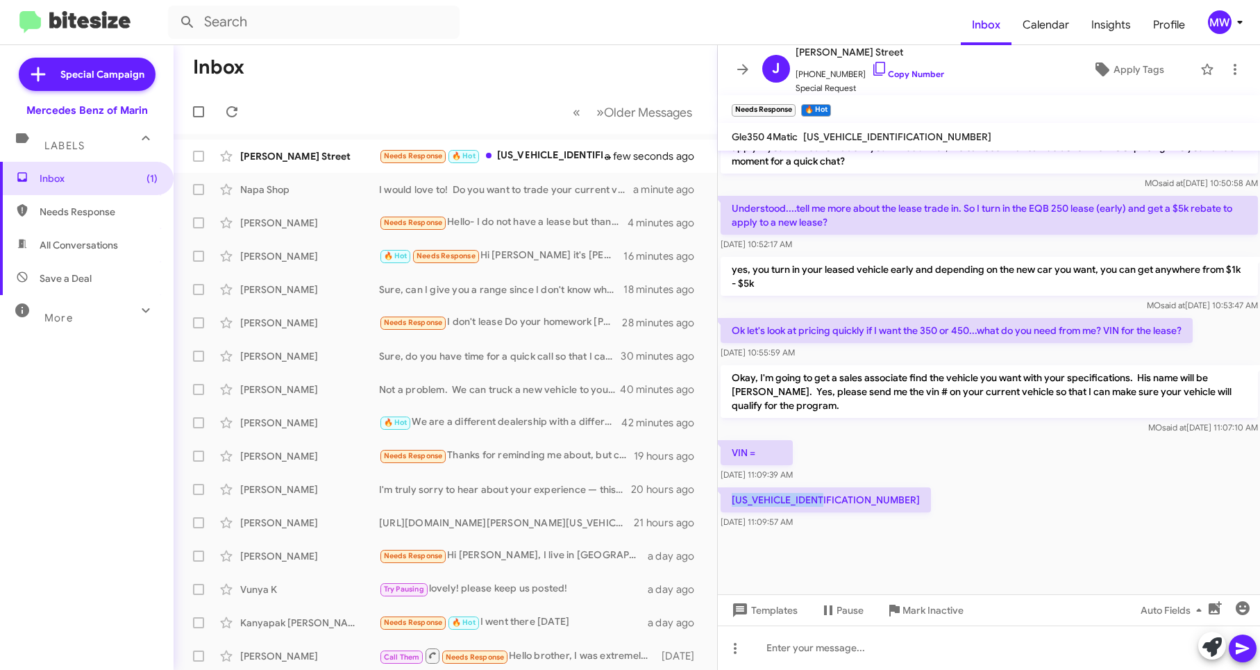
drag, startPoint x: 731, startPoint y: 498, endPoint x: 843, endPoint y: 499, distance: 112.5
click at [843, 499] on p "[US_VEHICLE_IDENTIFICATION_NUMBER]" at bounding box center [826, 499] width 210 height 25
copy p "[US_VEHICLE_IDENTIFICATION_NUMBER]"
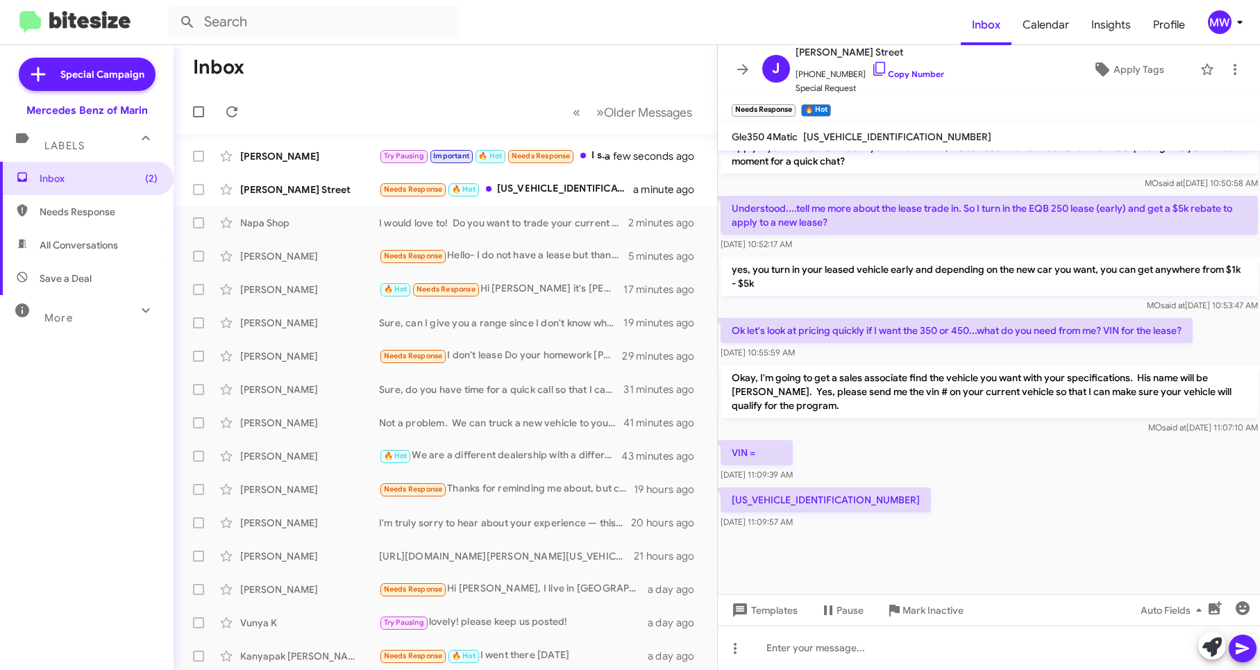
click at [848, 531] on div "[US_VEHICLE_IDENTIFICATION_NUMBER] [DATE] 11:09:57 AM" at bounding box center [989, 508] width 543 height 47
click at [843, 553] on div at bounding box center [989, 563] width 543 height 62
drag, startPoint x: 841, startPoint y: 504, endPoint x: 734, endPoint y: 506, distance: 106.9
click at [734, 506] on p "[US_VEHICLE_IDENTIFICATION_NUMBER]" at bounding box center [826, 499] width 210 height 25
copy p "[US_VEHICLE_IDENTIFICATION_NUMBER]"
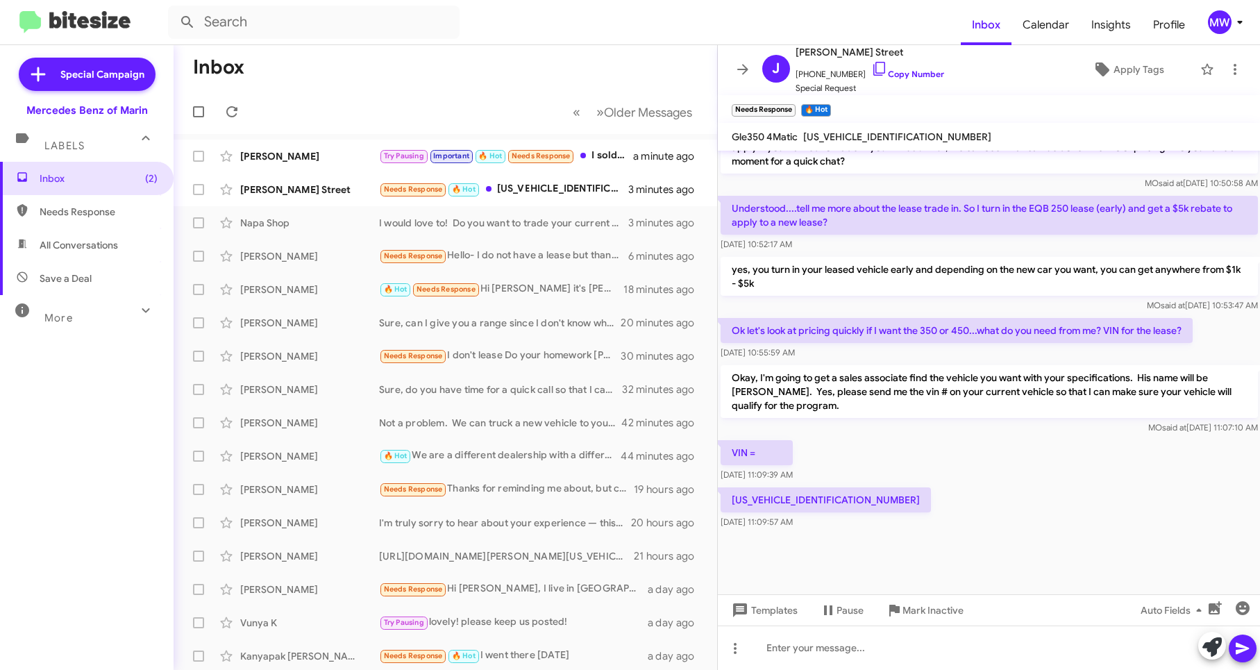
click at [982, 512] on div "[US_VEHICLE_IDENTIFICATION_NUMBER] [DATE] 11:09:57 AM" at bounding box center [989, 508] width 543 height 47
drag, startPoint x: 727, startPoint y: 499, endPoint x: 840, endPoint y: 504, distance: 112.6
click at [840, 504] on p "[US_VEHICLE_IDENTIFICATION_NUMBER]" at bounding box center [826, 499] width 210 height 25
click at [848, 503] on p "W1N9M0CB9RN099970" at bounding box center [826, 499] width 210 height 25
click at [843, 496] on p "W1N9M0CB9RN099970" at bounding box center [826, 499] width 210 height 25
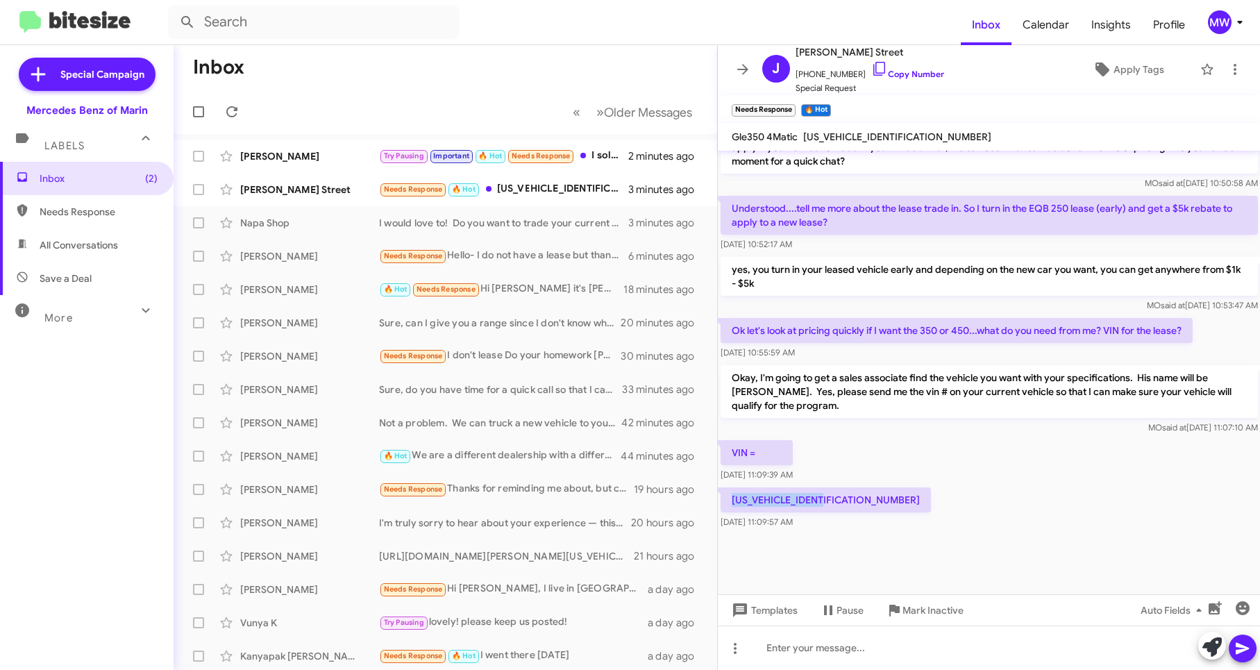
click at [841, 501] on p "W1N9M0CB9RN099970" at bounding box center [826, 499] width 210 height 25
drag, startPoint x: 840, startPoint y: 500, endPoint x: 735, endPoint y: 500, distance: 104.8
click at [735, 500] on p "W1N9M0CB9RN099970" at bounding box center [826, 499] width 210 height 25
copy p "W1N9M0CB9RN099970"
click at [919, 512] on div "W1N9M0CB9RN099970 Oct 14, 2025, 11:09:57 AM" at bounding box center [989, 508] width 543 height 47
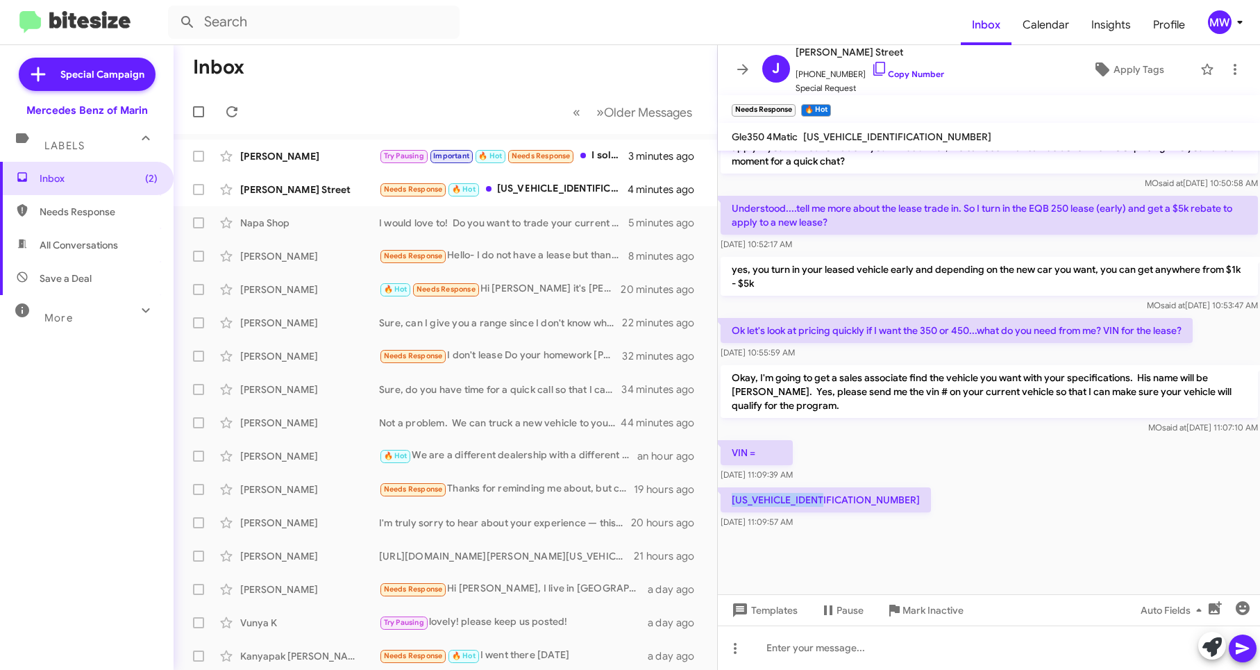
drag, startPoint x: 838, startPoint y: 497, endPoint x: 734, endPoint y: 498, distance: 104.1
click at [734, 498] on p "W1N9M0CB9RN099970" at bounding box center [826, 499] width 210 height 25
copy p "W1N9M0CB9RN099970"
click at [920, 500] on div "W1N9M0CB9RN099970 Oct 14, 2025, 11:09:57 AM" at bounding box center [989, 508] width 543 height 47
drag, startPoint x: 727, startPoint y: 499, endPoint x: 843, endPoint y: 500, distance: 115.9
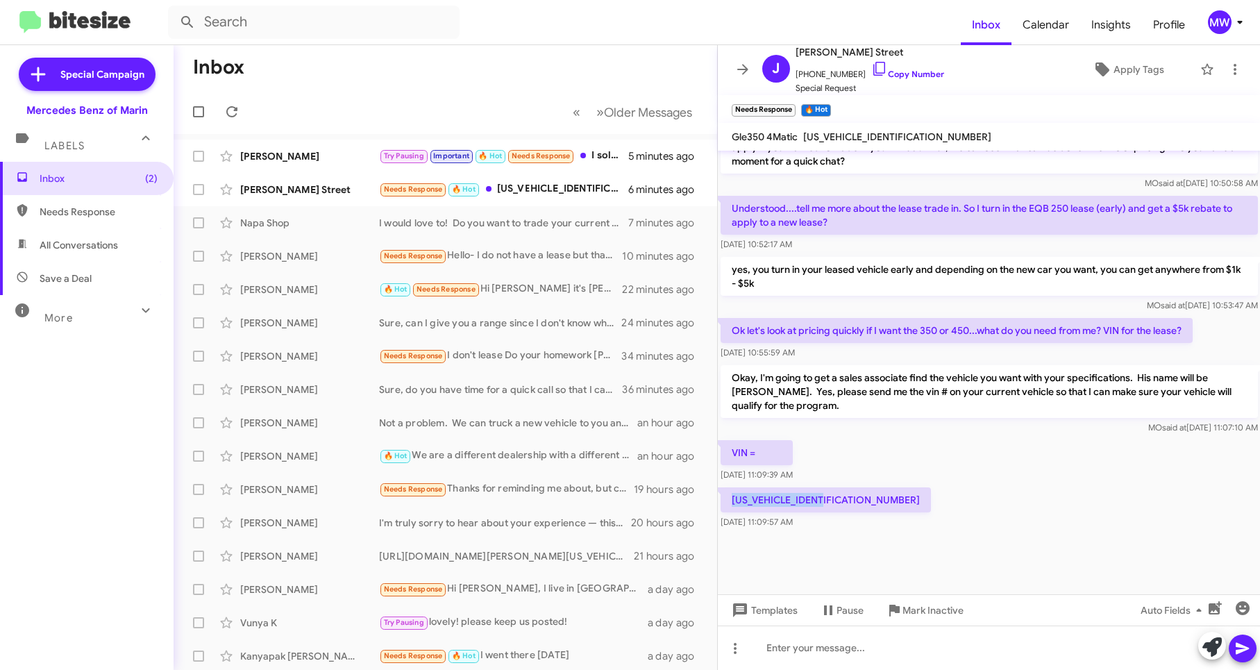
click at [843, 500] on p "W1N9M0CB9RN099970" at bounding box center [826, 499] width 210 height 25
copy p "W1N9M0CB9RN099970"
click at [888, 529] on div "W1N9M0CB9RN099970 Oct 14, 2025, 11:09:57 AM" at bounding box center [989, 508] width 543 height 47
drag, startPoint x: 840, startPoint y: 498, endPoint x: 734, endPoint y: 502, distance: 105.6
click at [734, 502] on p "W1N9M0CB9RN099970" at bounding box center [826, 499] width 210 height 25
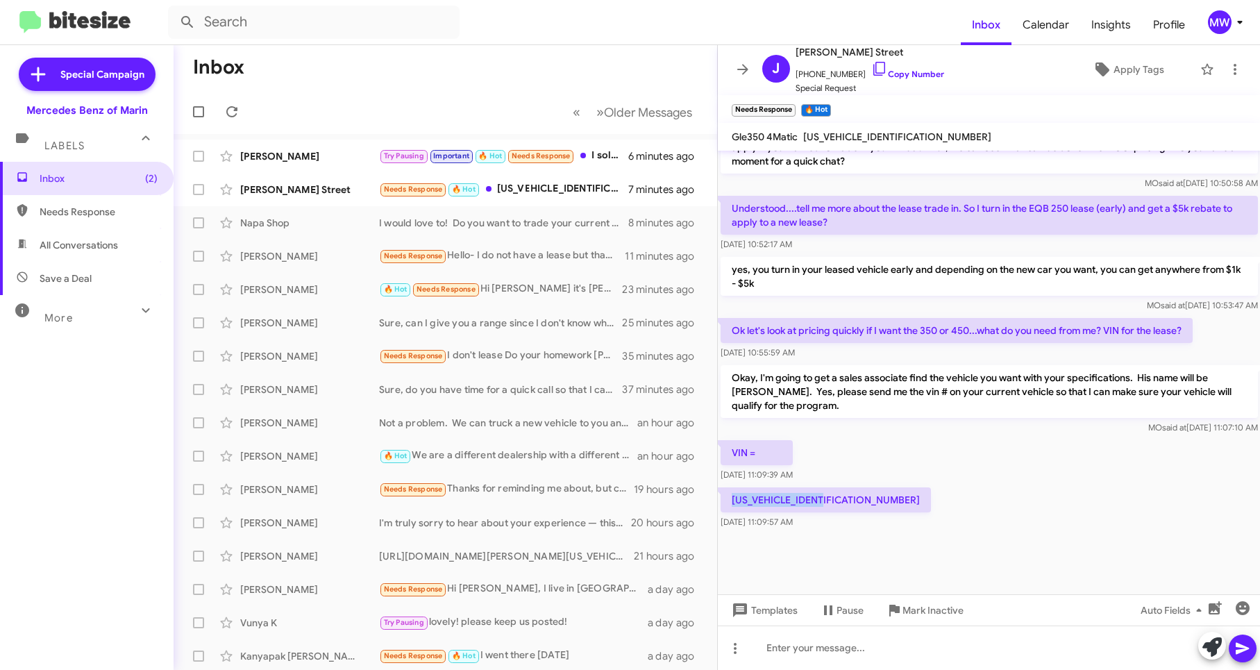
copy p "W1N9M0CB9RN099970"
click at [900, 499] on div "W1N9M0CB9RN099970 Oct 14, 2025, 11:09:57 AM" at bounding box center [989, 508] width 543 height 47
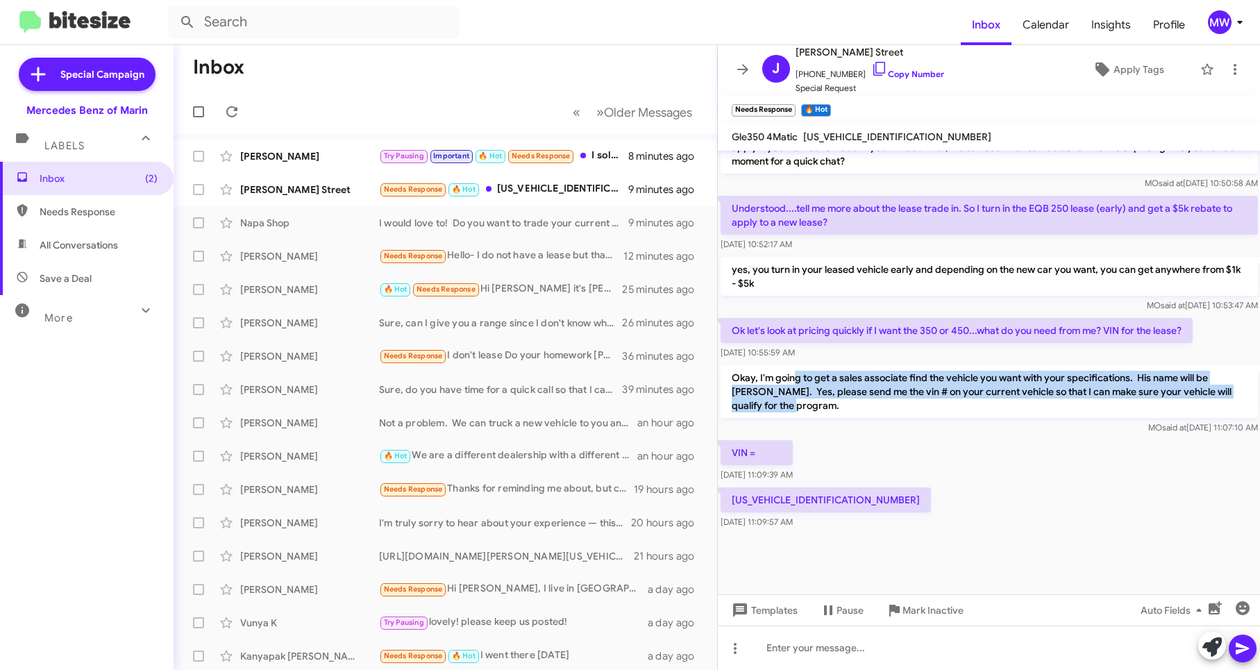
drag, startPoint x: 794, startPoint y: 369, endPoint x: 868, endPoint y: 414, distance: 86.5
click at [868, 414] on p "Okay, I'm going to get a sales associate find the vehicle you want with your sp…" at bounding box center [989, 391] width 537 height 53
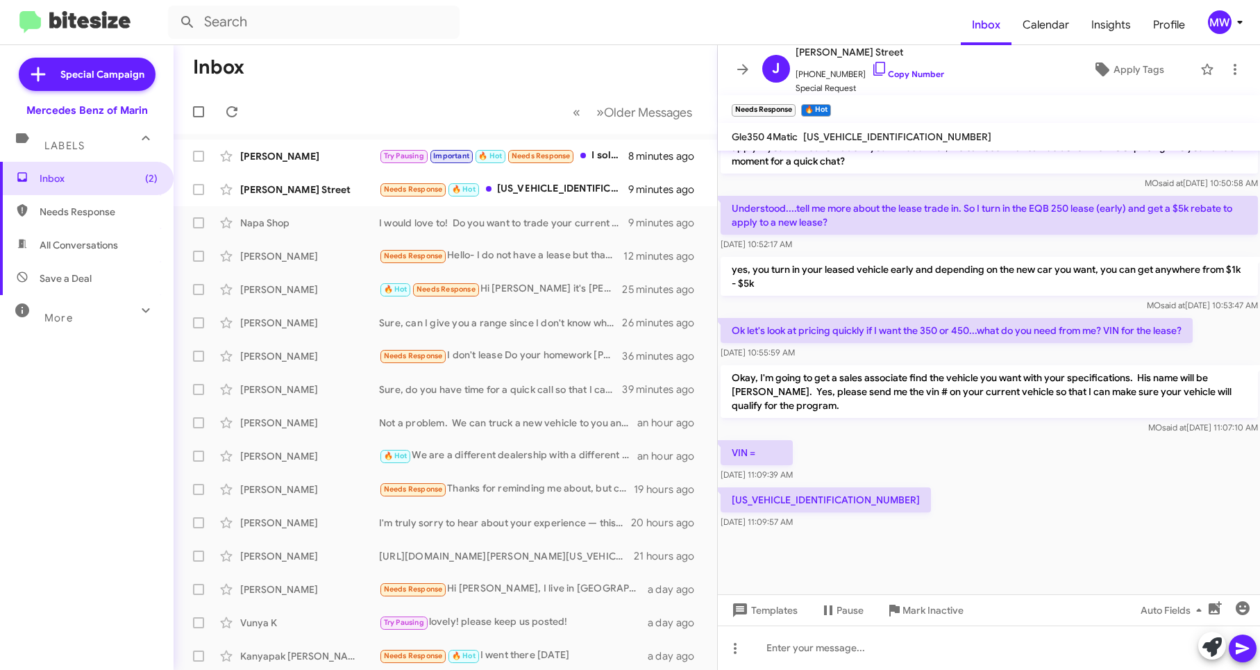
drag, startPoint x: 868, startPoint y: 414, endPoint x: 888, endPoint y: 463, distance: 53.0
click at [875, 462] on div "VIN = Oct 14, 2025, 11:09:39 AM" at bounding box center [989, 460] width 543 height 47
click at [948, 520] on div "W1N9M0CB9RN099970 Oct 14, 2025, 11:09:57 AM" at bounding box center [989, 508] width 543 height 47
click at [922, 643] on div at bounding box center [989, 647] width 543 height 44
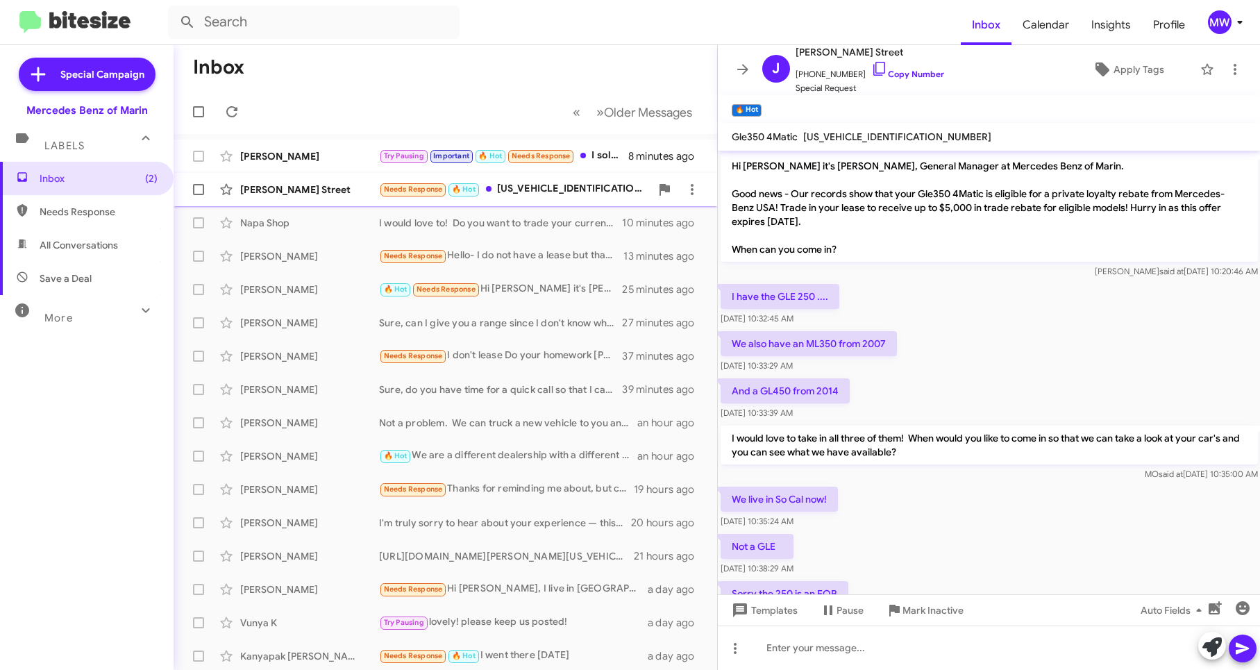
click at [573, 197] on div "Needs Response 🔥 Hot W1N9M0CB9RN099970" at bounding box center [514, 189] width 271 height 16
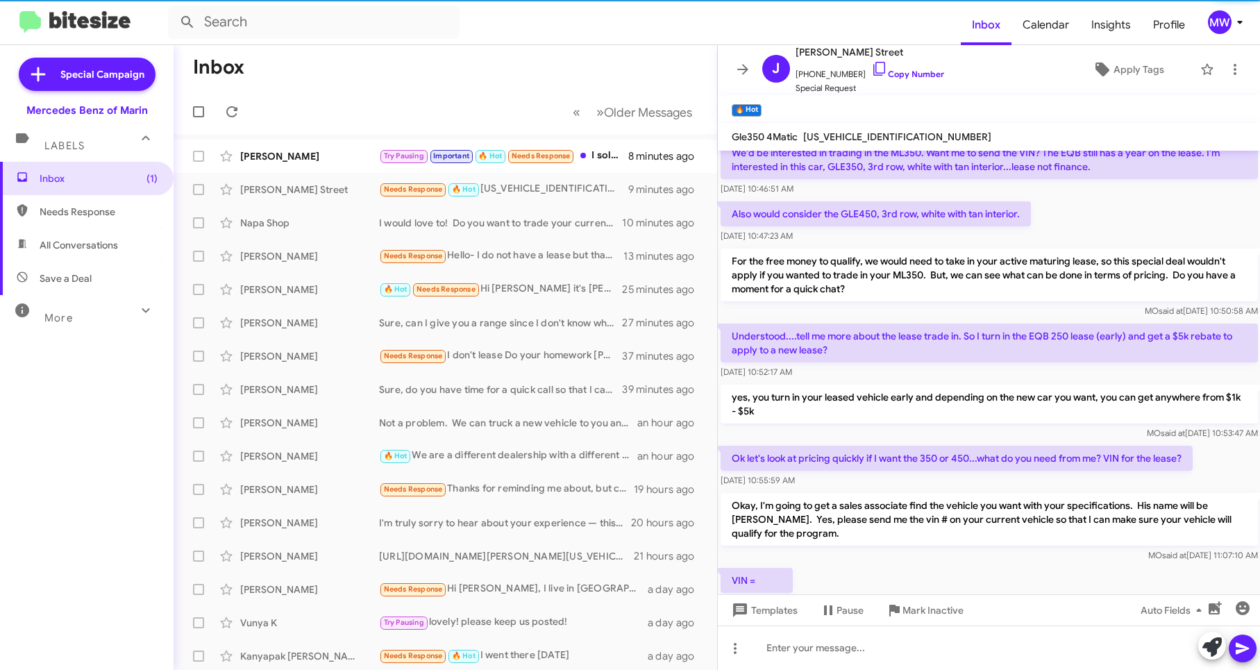
scroll to position [741, 0]
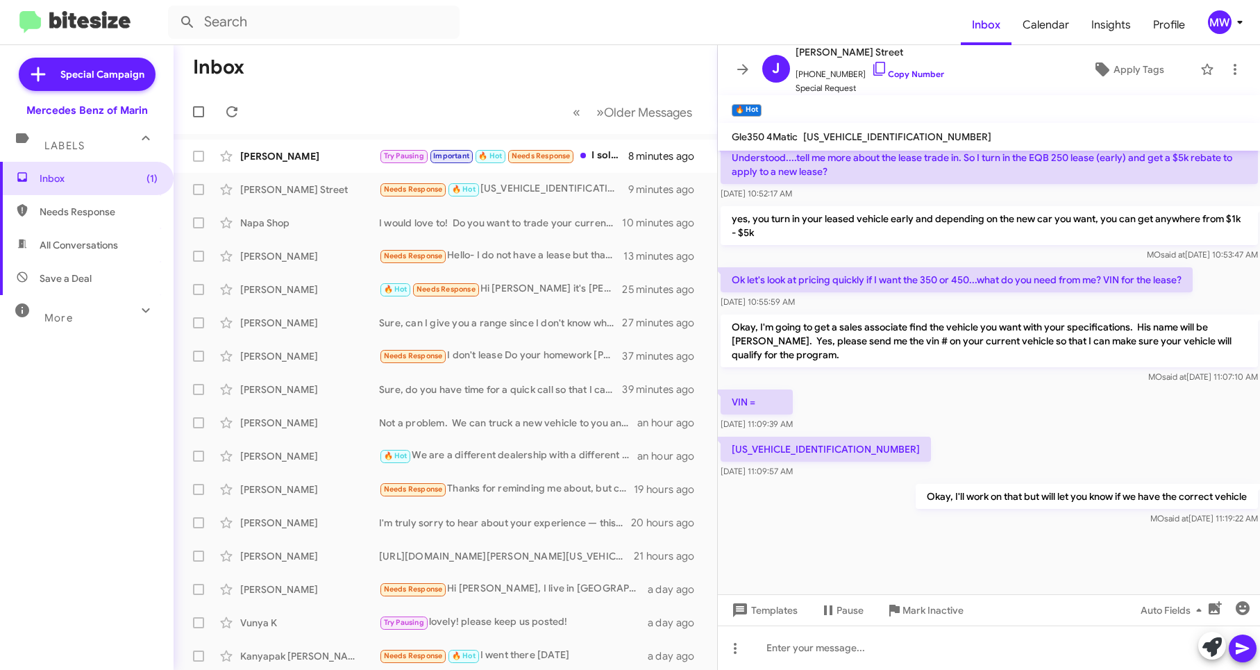
click at [1055, 470] on div "W1N9M0CB9RN099970 Oct 14, 2025, 11:09:57 AM" at bounding box center [989, 457] width 543 height 47
click at [623, 158] on div "Try Pausing Important 🔥 Hot Needs Response I sold that vehicle many years ago. …" at bounding box center [514, 156] width 271 height 16
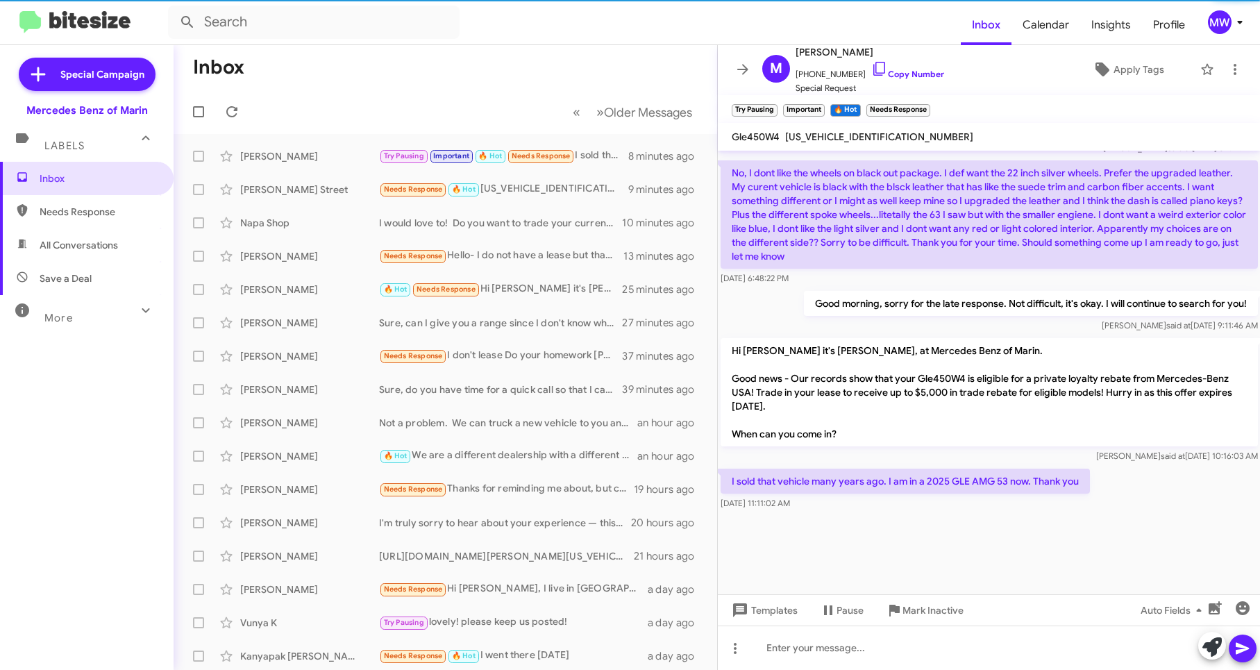
scroll to position [2765, 0]
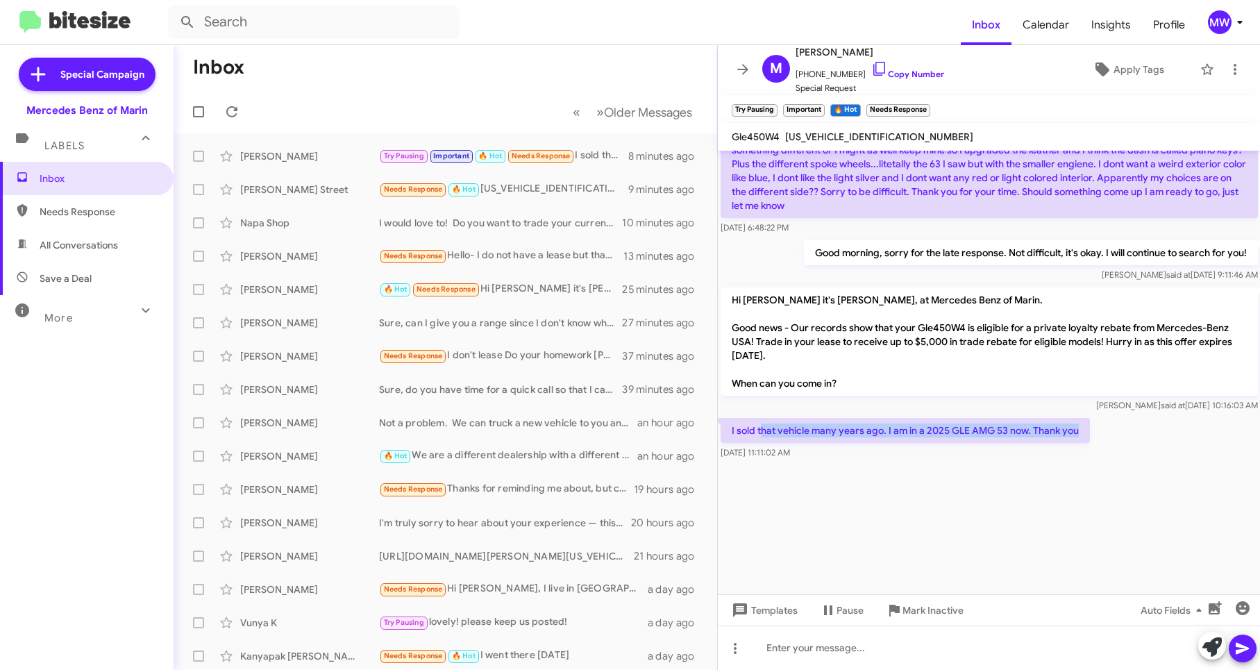
drag, startPoint x: 761, startPoint y: 430, endPoint x: 1088, endPoint y: 435, distance: 327.0
click at [1088, 435] on p "I sold that vehicle many years ago. I am in a 2025 GLE AMG 53 now. Thank you" at bounding box center [905, 430] width 369 height 25
drag, startPoint x: 1088, startPoint y: 435, endPoint x: 1050, endPoint y: 473, distance: 53.5
click at [1050, 473] on div at bounding box center [989, 528] width 543 height 132
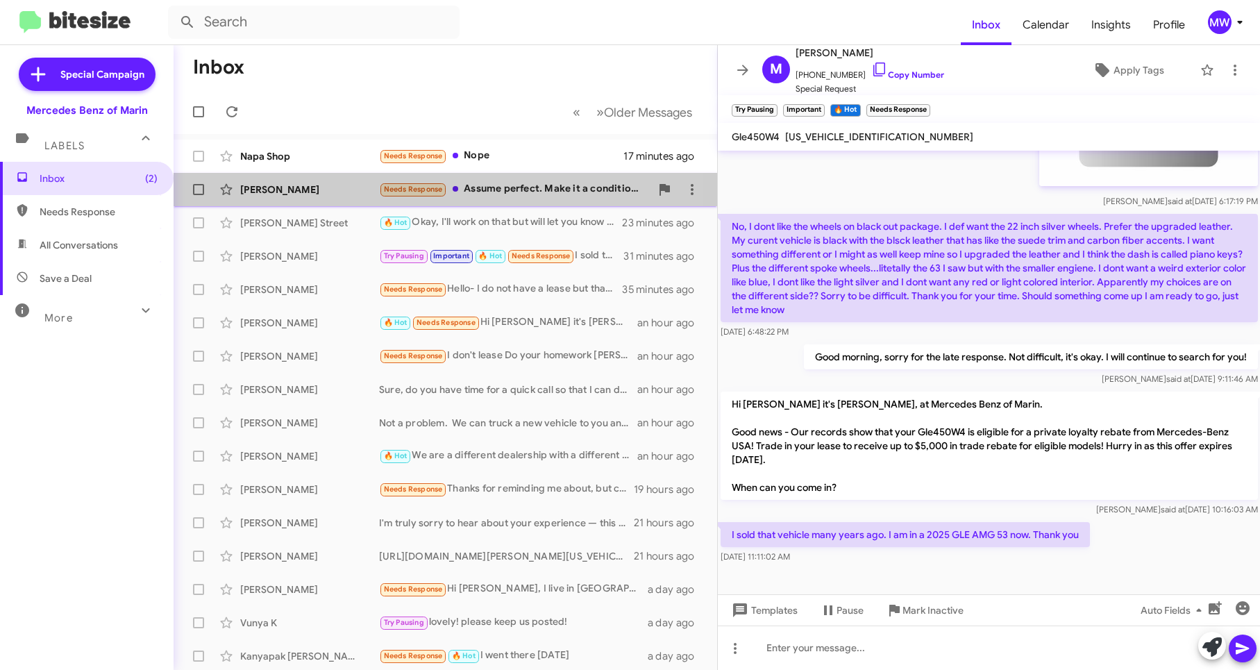
click at [528, 189] on div "Needs Response Assume perfect. Make it a conditional offer?" at bounding box center [514, 189] width 271 height 16
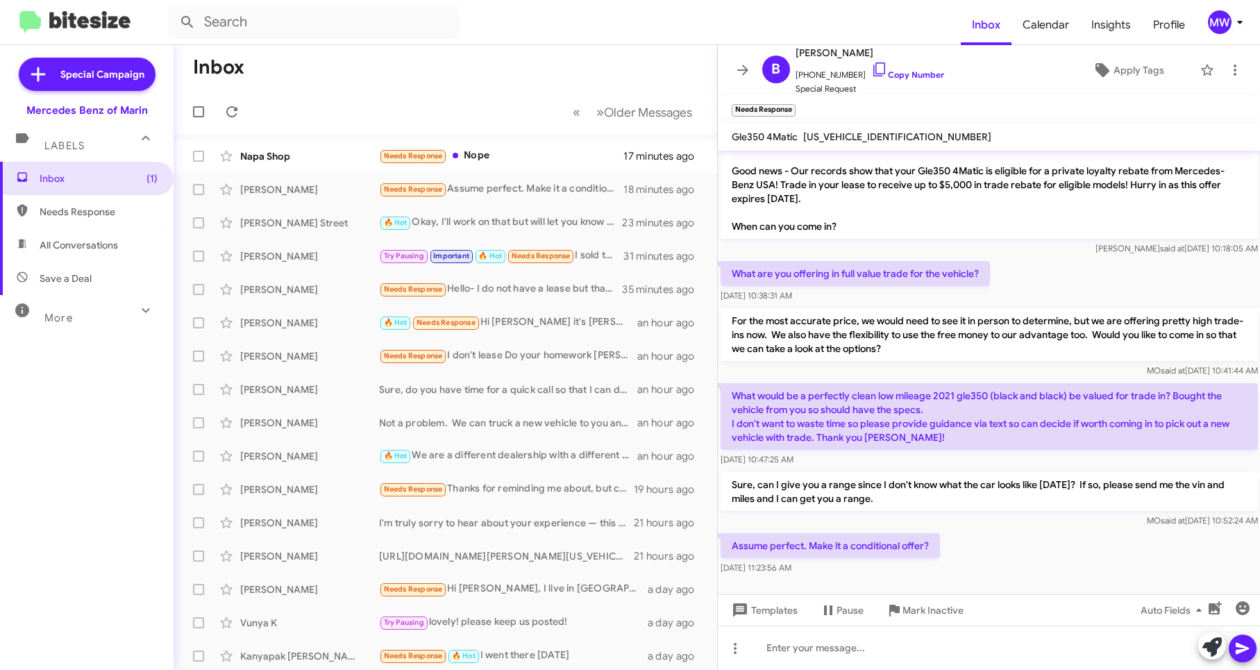
scroll to position [290, 0]
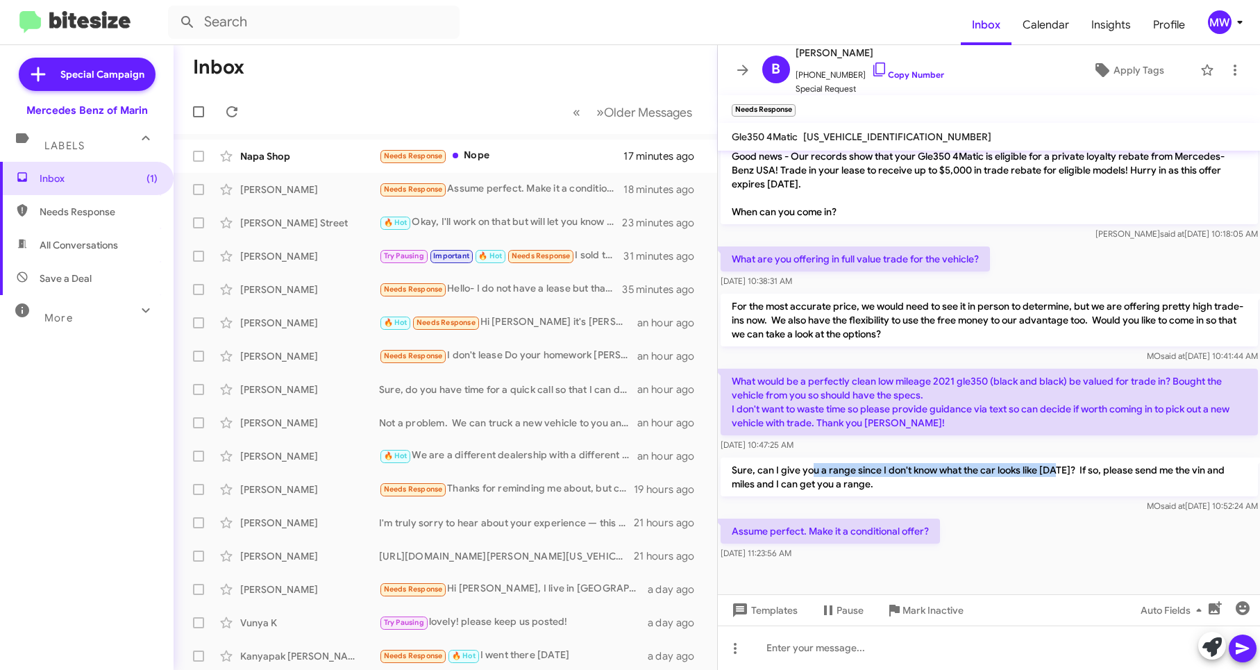
drag, startPoint x: 815, startPoint y: 474, endPoint x: 1055, endPoint y: 468, distance: 240.3
click at [1055, 468] on p "Sure, can I give you a range since I don't know what the car looks like [DATE]?…" at bounding box center [989, 476] width 537 height 39
drag, startPoint x: 1055, startPoint y: 468, endPoint x: 1021, endPoint y: 533, distance: 73.6
click at [1021, 533] on div "Assume perfect. Make it a conditional offer? [DATE] 11:23:56 AM" at bounding box center [989, 539] width 543 height 47
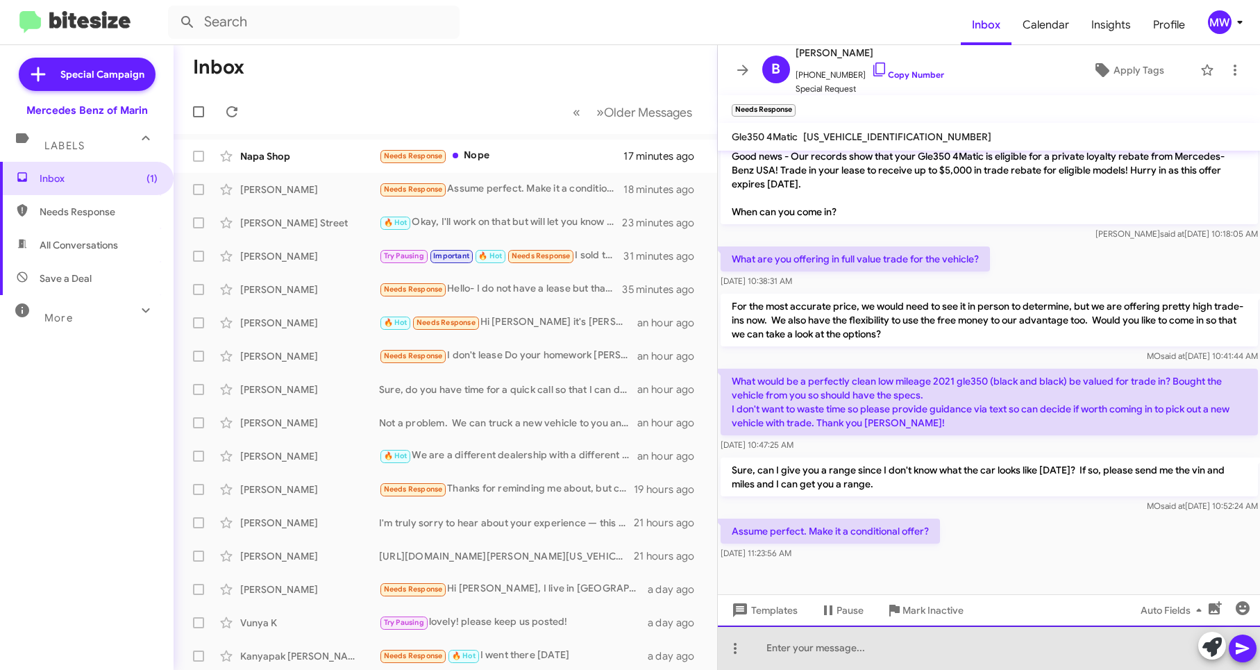
click at [923, 646] on div at bounding box center [989, 647] width 543 height 44
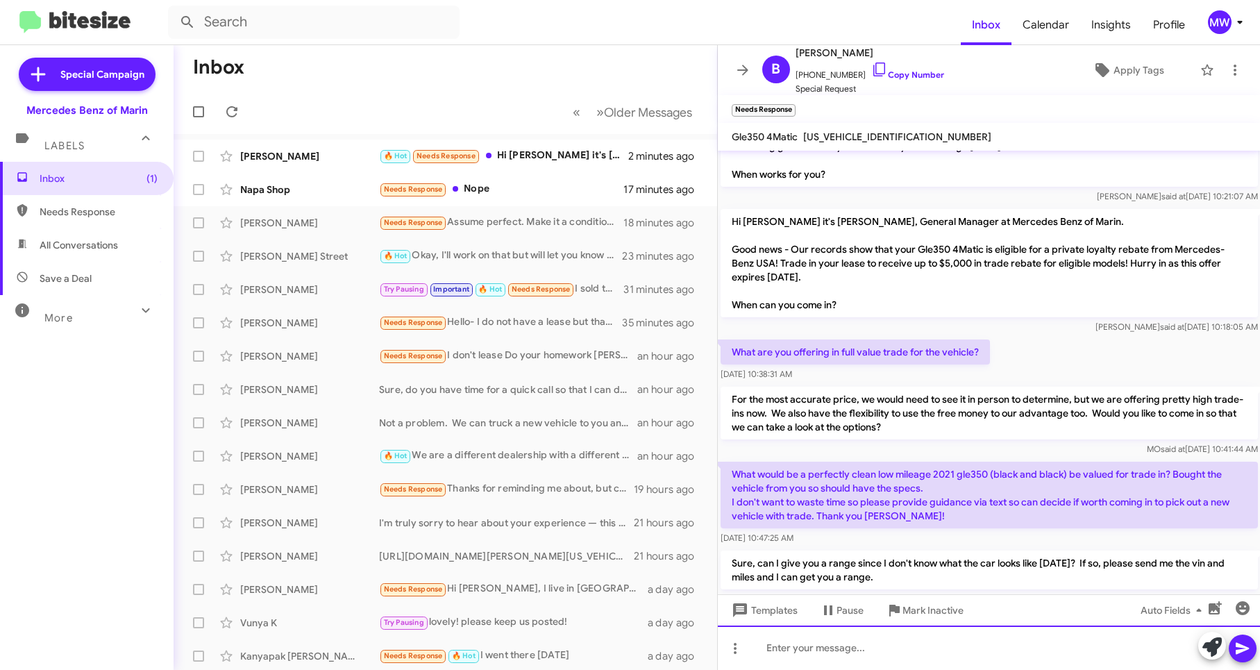
scroll to position [341, 0]
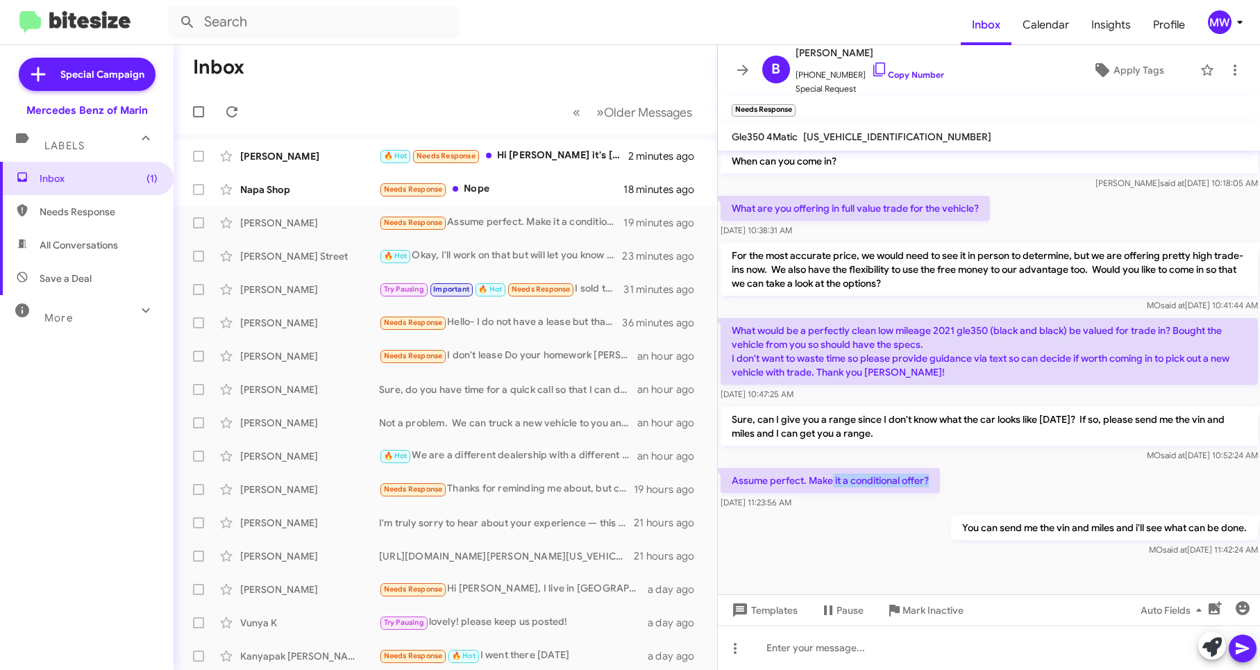
drag, startPoint x: 833, startPoint y: 482, endPoint x: 936, endPoint y: 483, distance: 103.4
click at [936, 483] on p "Assume perfect. Make it a conditional offer?" at bounding box center [830, 480] width 219 height 25
drag, startPoint x: 936, startPoint y: 483, endPoint x: 1237, endPoint y: 529, distance: 304.0
click at [1237, 529] on p "You can send me the vin and miles and i'll see what can be done." at bounding box center [1103, 527] width 307 height 25
click at [901, 573] on div at bounding box center [989, 576] width 543 height 35
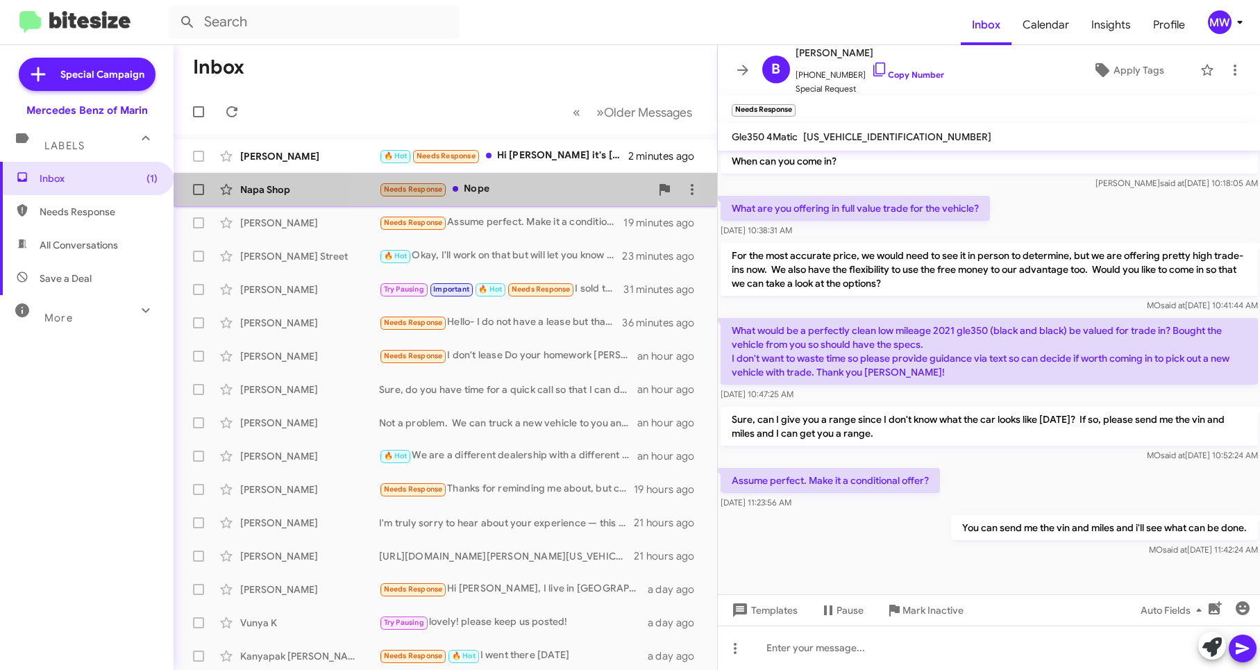
click at [522, 194] on div "Needs Response Nope" at bounding box center [514, 189] width 271 height 16
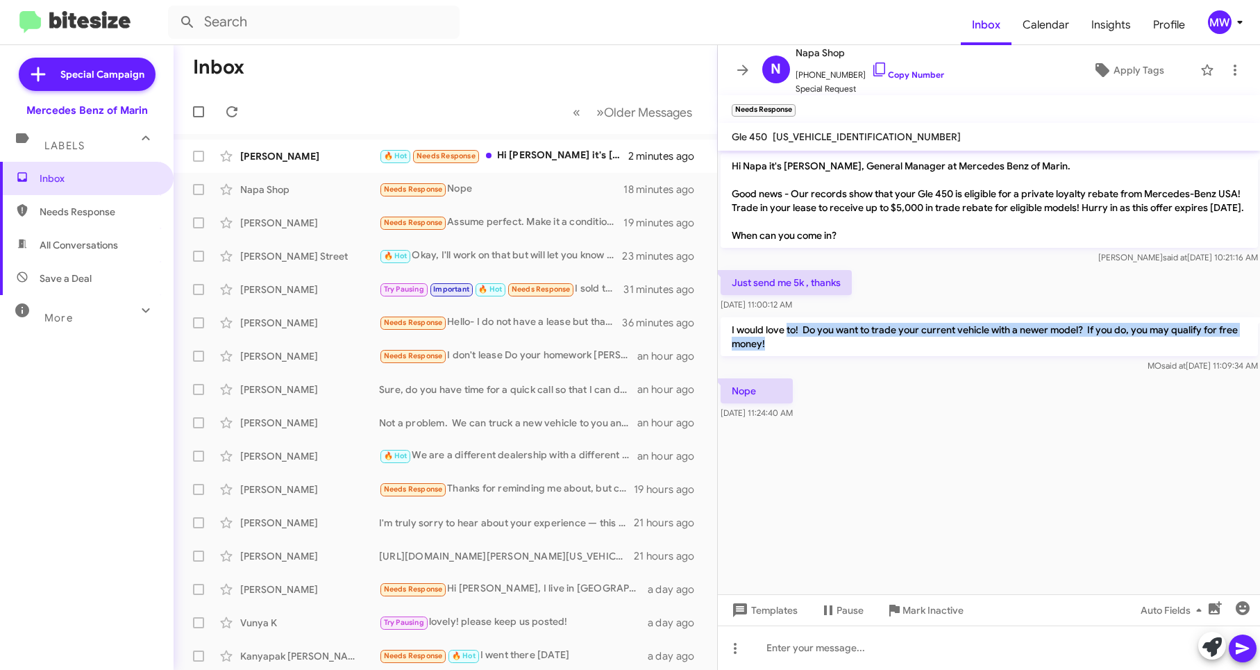
drag, startPoint x: 788, startPoint y: 346, endPoint x: 818, endPoint y: 378, distance: 43.7
click at [818, 373] on div "I would love to! Do you want to trade your current vehicle with a newer model? …" at bounding box center [989, 345] width 537 height 56
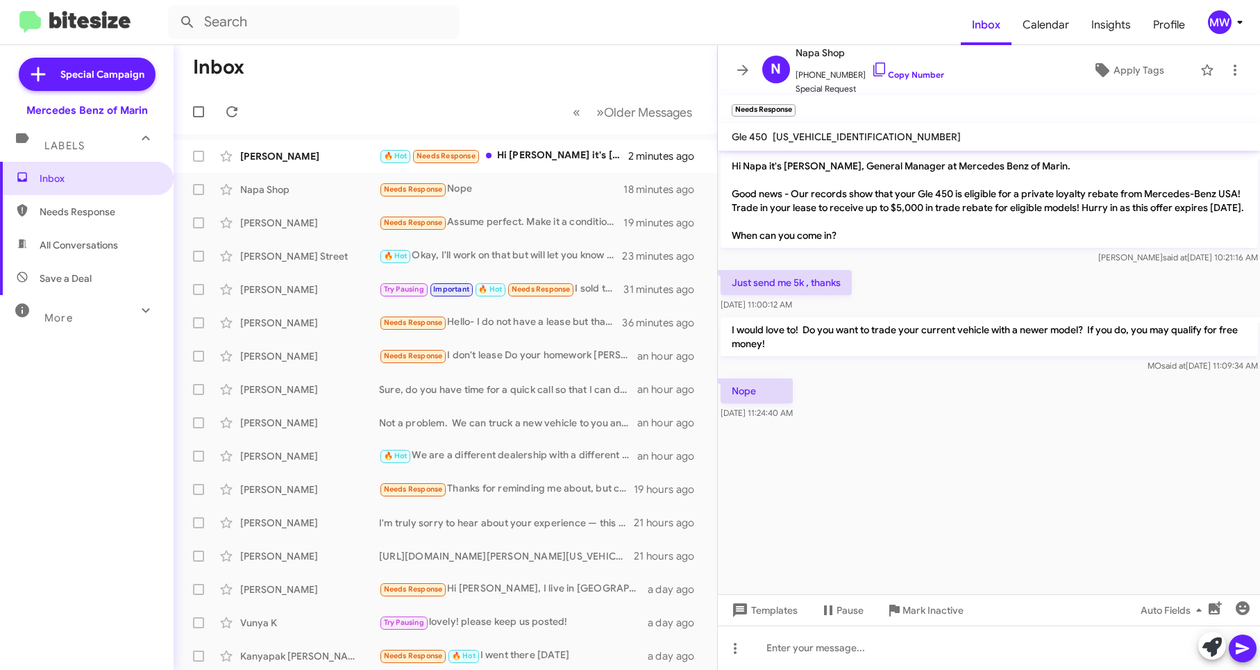
drag, startPoint x: 818, startPoint y: 378, endPoint x: 865, endPoint y: 472, distance: 105.5
click at [865, 472] on cdk-virtual-scroll-viewport "Hi Napa it's [PERSON_NAME], General Manager at Mercedes Benz of Marin. Good new…" at bounding box center [989, 373] width 543 height 444
click at [570, 151] on div "🔥 Hot Needs Response Hi [PERSON_NAME] it's [PERSON_NAME], at Mercedes Benz of M…" at bounding box center [514, 156] width 271 height 16
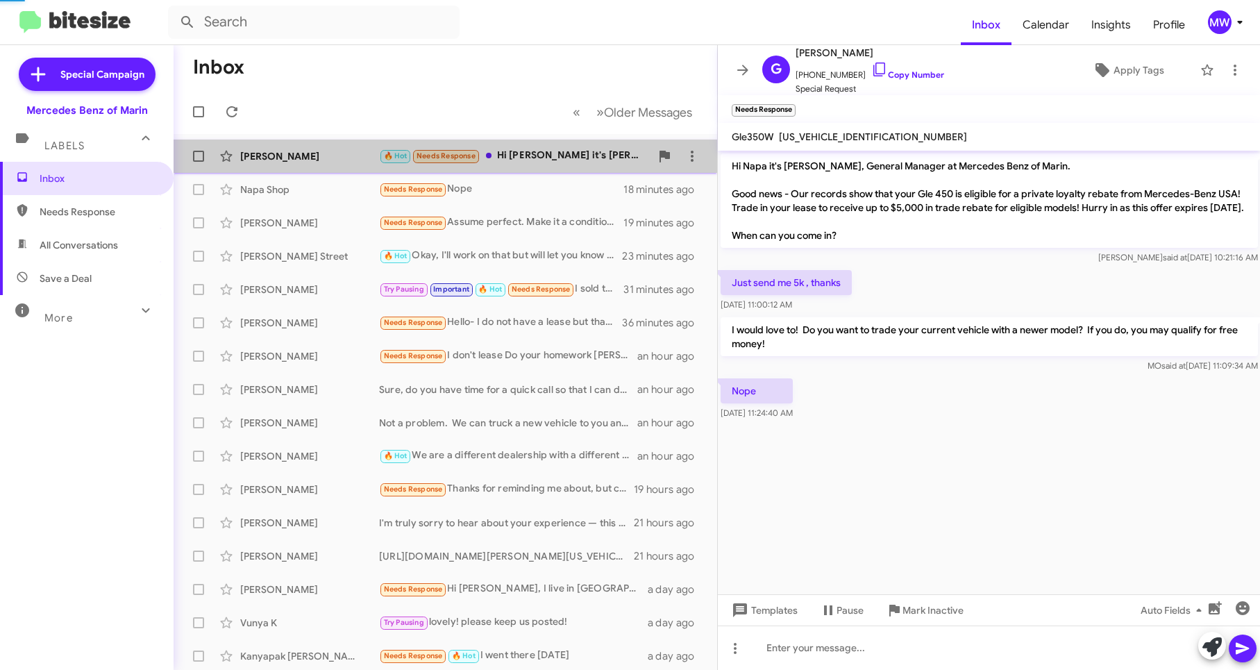
scroll to position [986, 0]
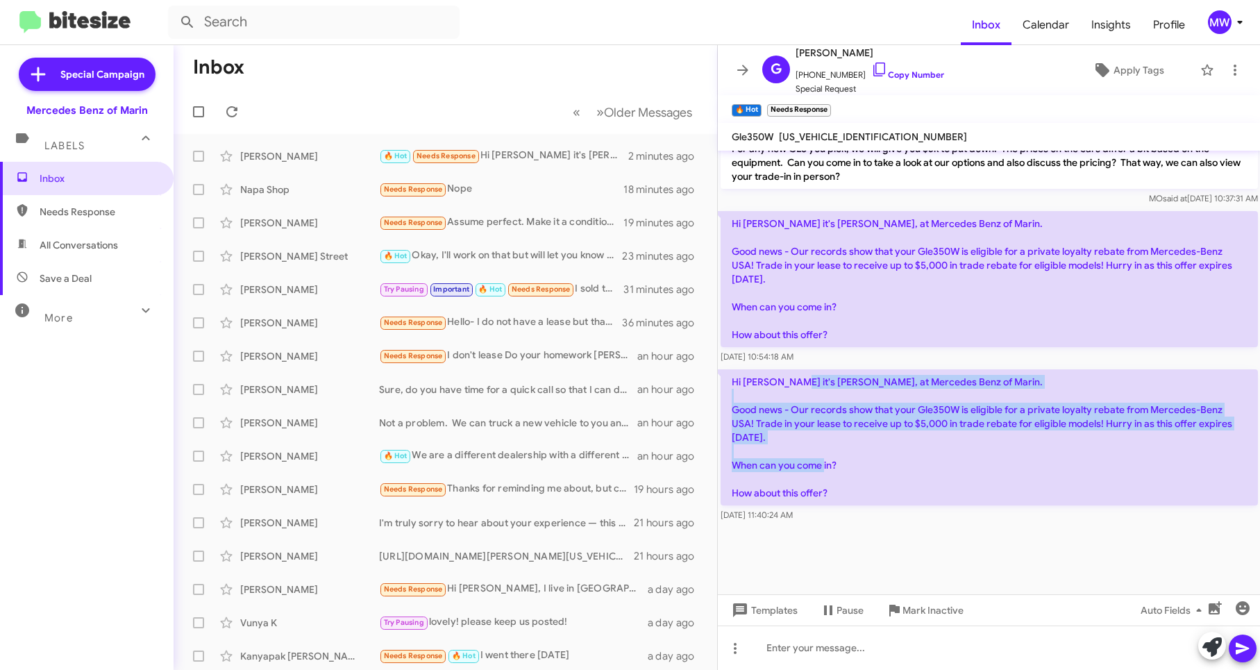
drag, startPoint x: 792, startPoint y: 387, endPoint x: 869, endPoint y: 481, distance: 121.9
click at [869, 481] on p "Hi [PERSON_NAME] it's [PERSON_NAME], at Mercedes Benz of Marin. Good news - Our…" at bounding box center [989, 437] width 537 height 136
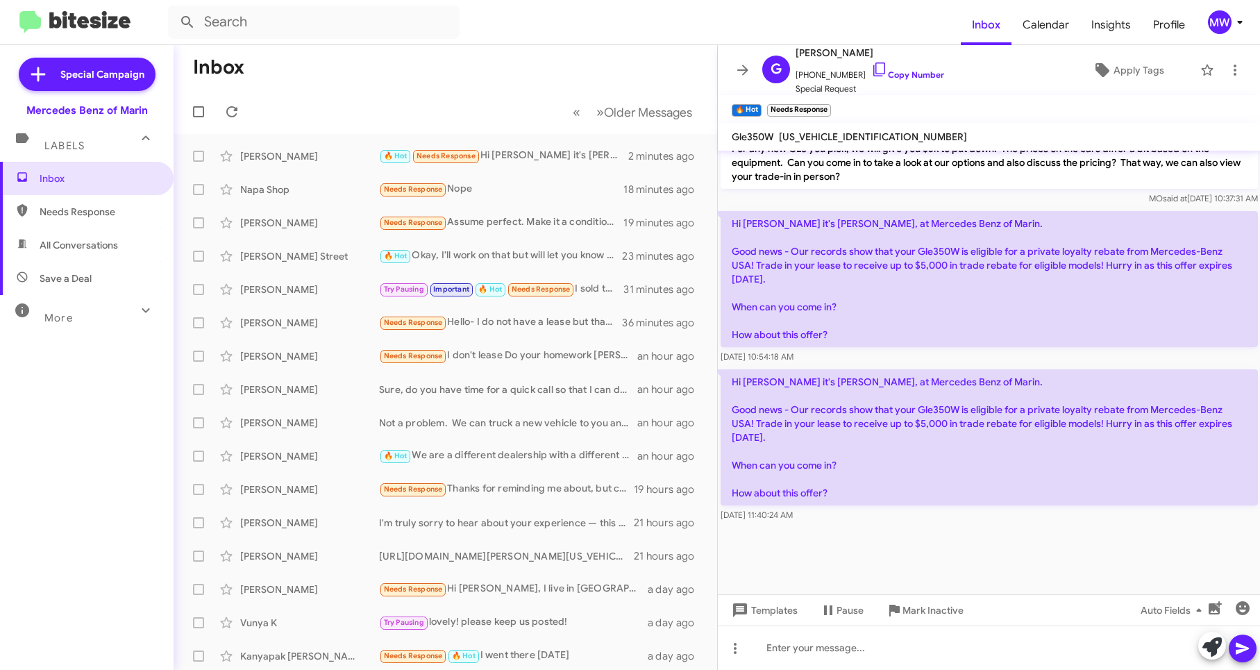
drag, startPoint x: 869, startPoint y: 481, endPoint x: 883, endPoint y: 523, distance: 43.9
click at [883, 523] on div "Hi Georgiy it's Omar Ibrahimi, at Mercedes Benz of Marin. Good news - Our recor…" at bounding box center [989, 446] width 543 height 158
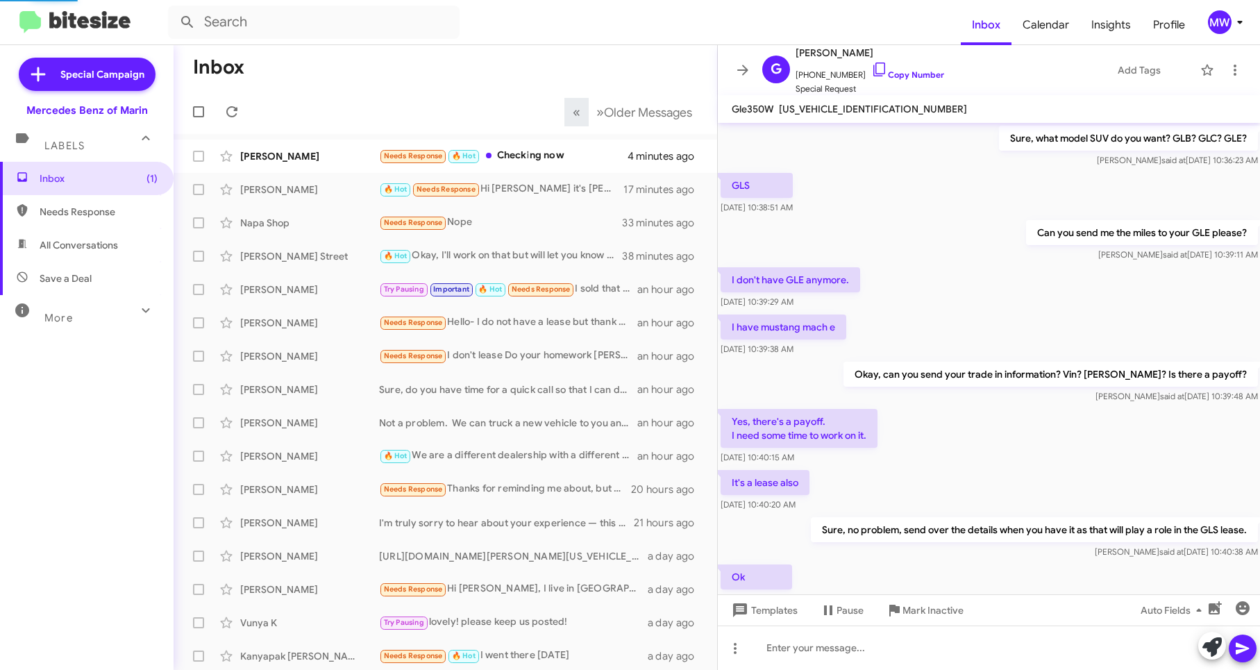
scroll to position [959, 0]
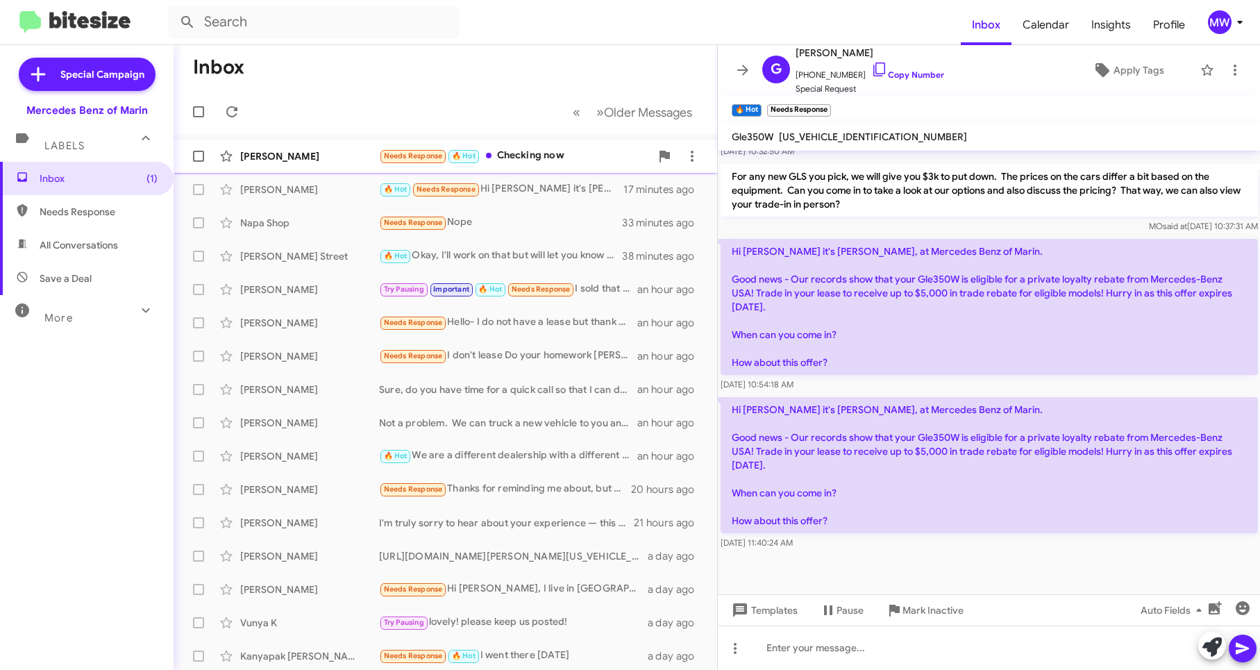
click at [542, 153] on div "Needs Response 🔥 Hot Checking now" at bounding box center [514, 156] width 271 height 16
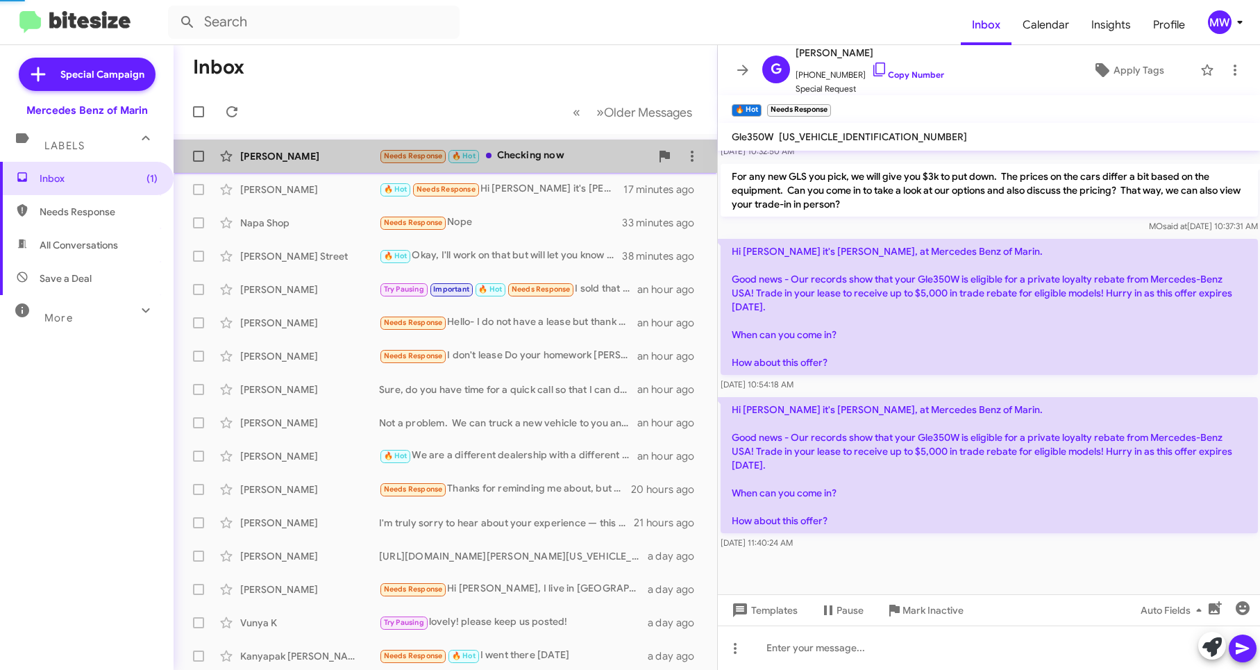
scroll to position [392, 0]
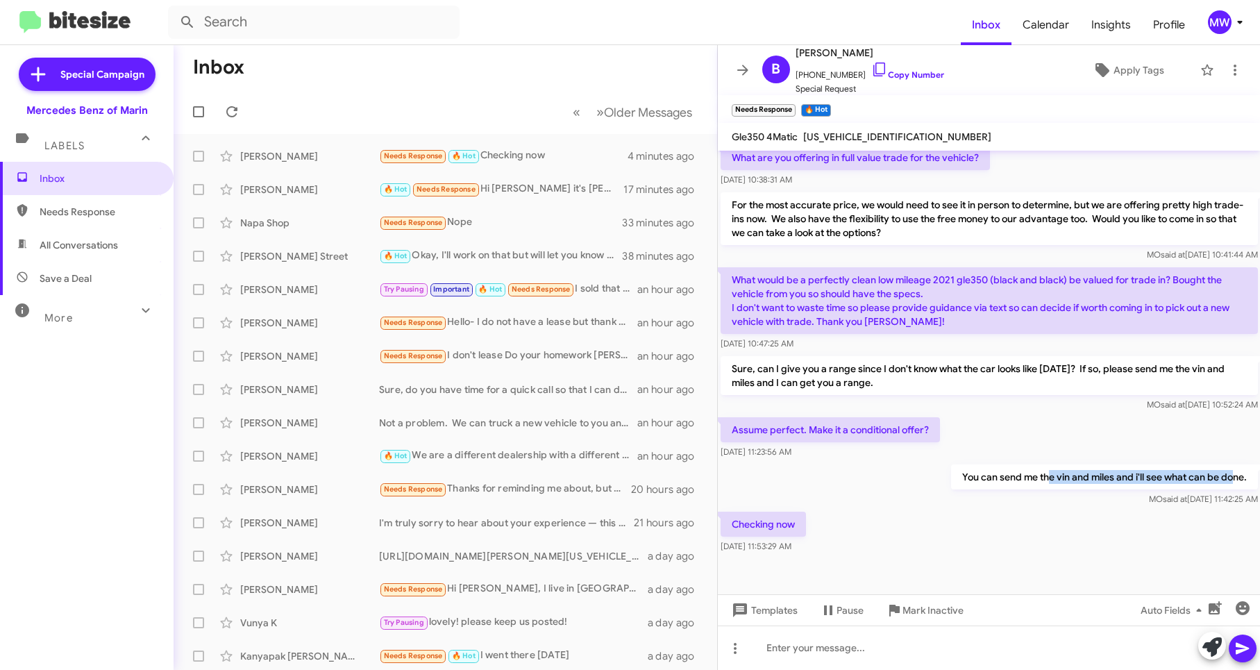
drag, startPoint x: 1036, startPoint y: 473, endPoint x: 1222, endPoint y: 470, distance: 186.8
click at [1222, 470] on p "You can send me the vin and miles and i'll see what can be done." at bounding box center [1103, 476] width 307 height 25
drag, startPoint x: 968, startPoint y: 510, endPoint x: 985, endPoint y: 514, distance: 17.7
click at [971, 510] on div "Checking now Oct 14, 2025, 11:53:29 AM" at bounding box center [989, 532] width 543 height 47
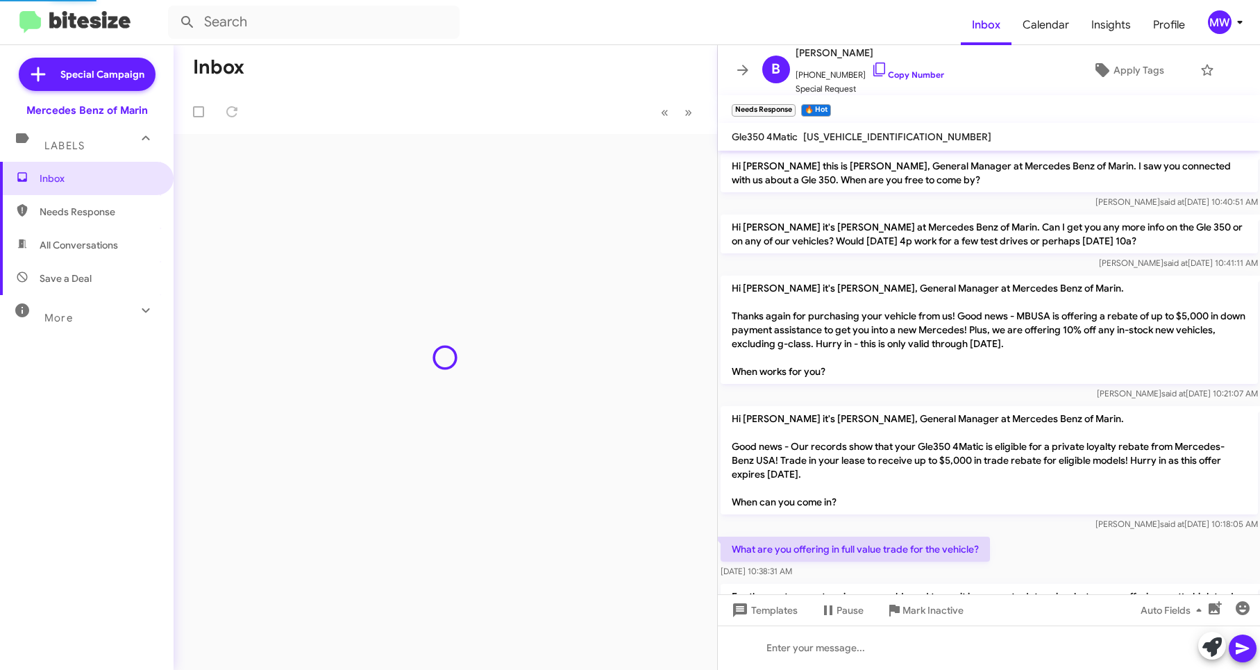
scroll to position [364, 0]
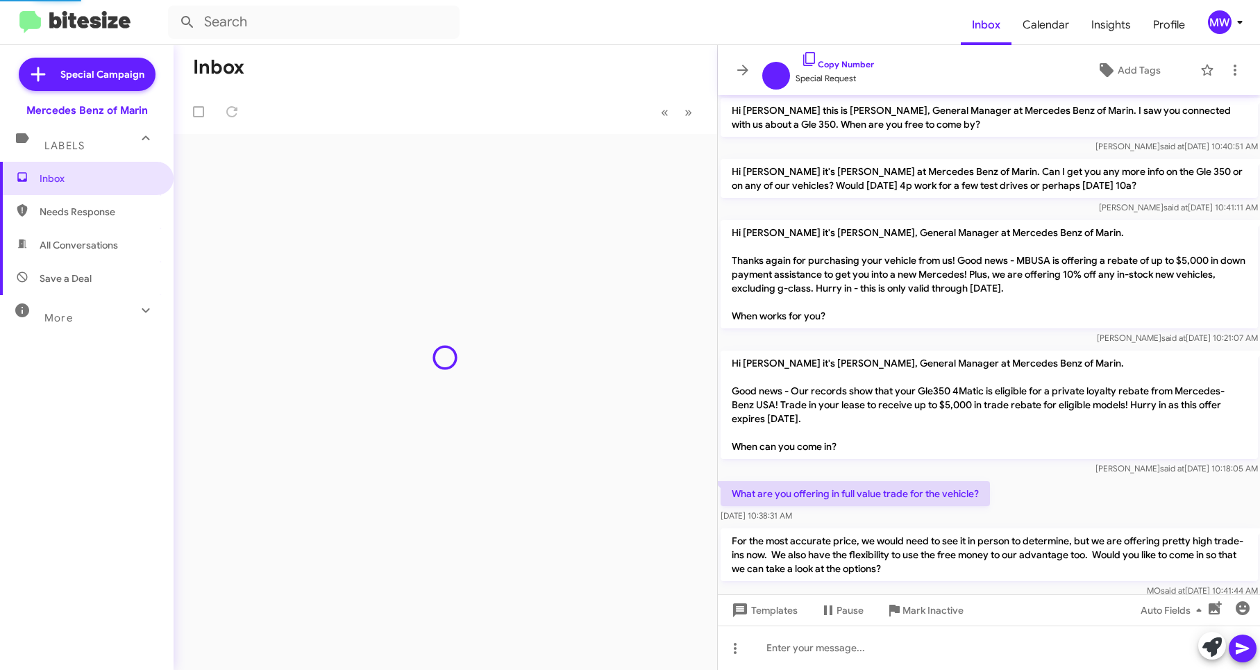
scroll to position [336, 0]
